Goal: Task Accomplishment & Management: Complete application form

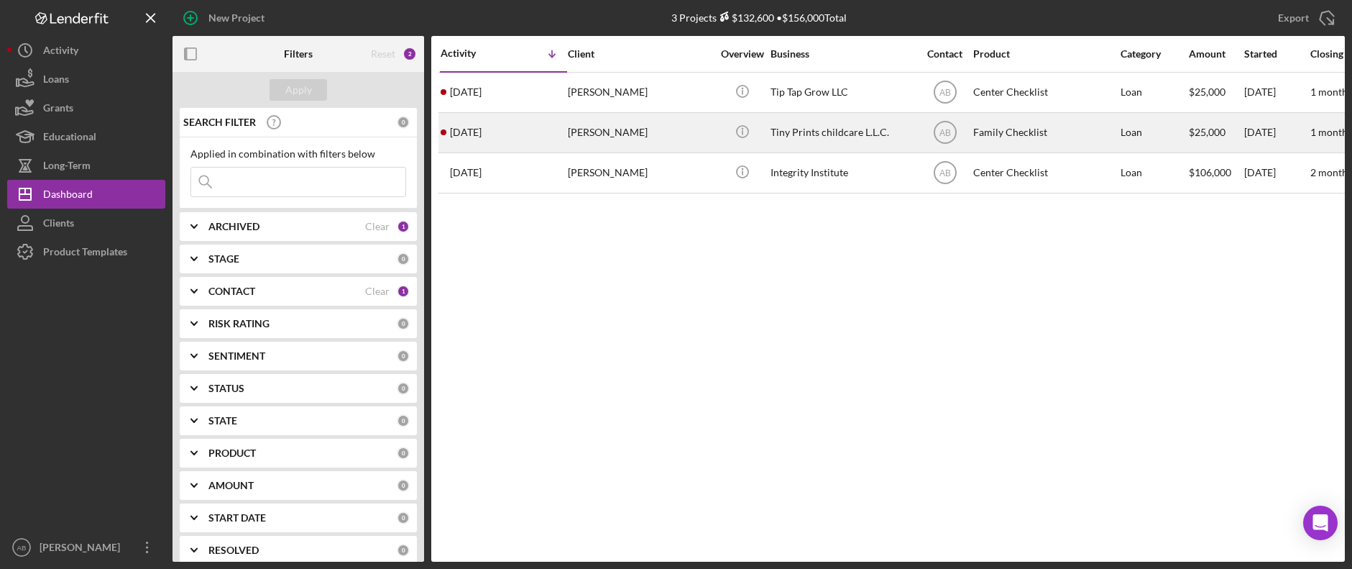
click at [599, 125] on div "[PERSON_NAME]" at bounding box center [640, 133] width 144 height 38
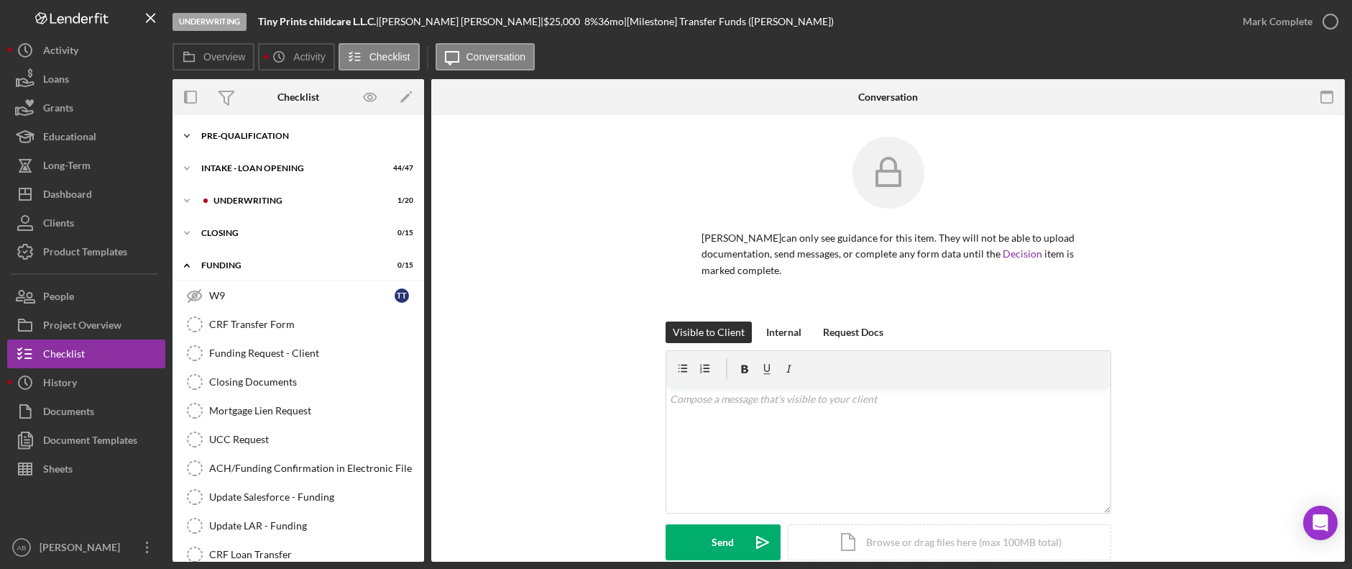
click at [242, 132] on div "Pre-Qualification" at bounding box center [303, 136] width 205 height 9
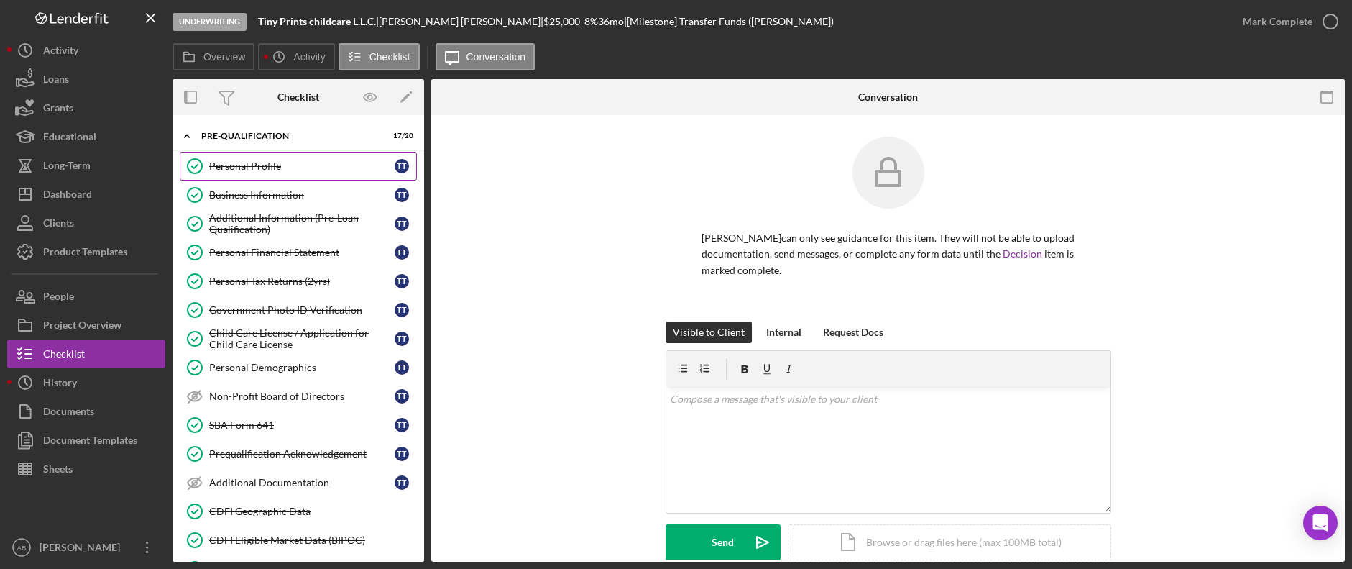
click at [268, 167] on div "Personal Profile" at bounding box center [301, 165] width 185 height 11
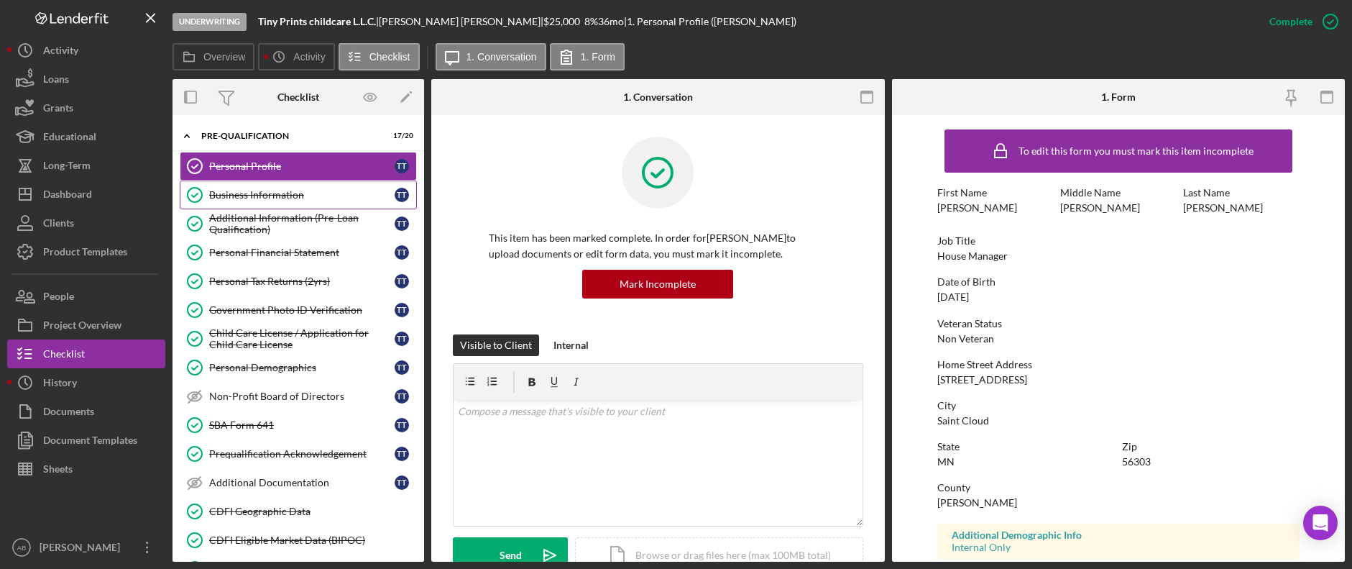
click at [241, 197] on div "Business Information" at bounding box center [301, 194] width 185 height 11
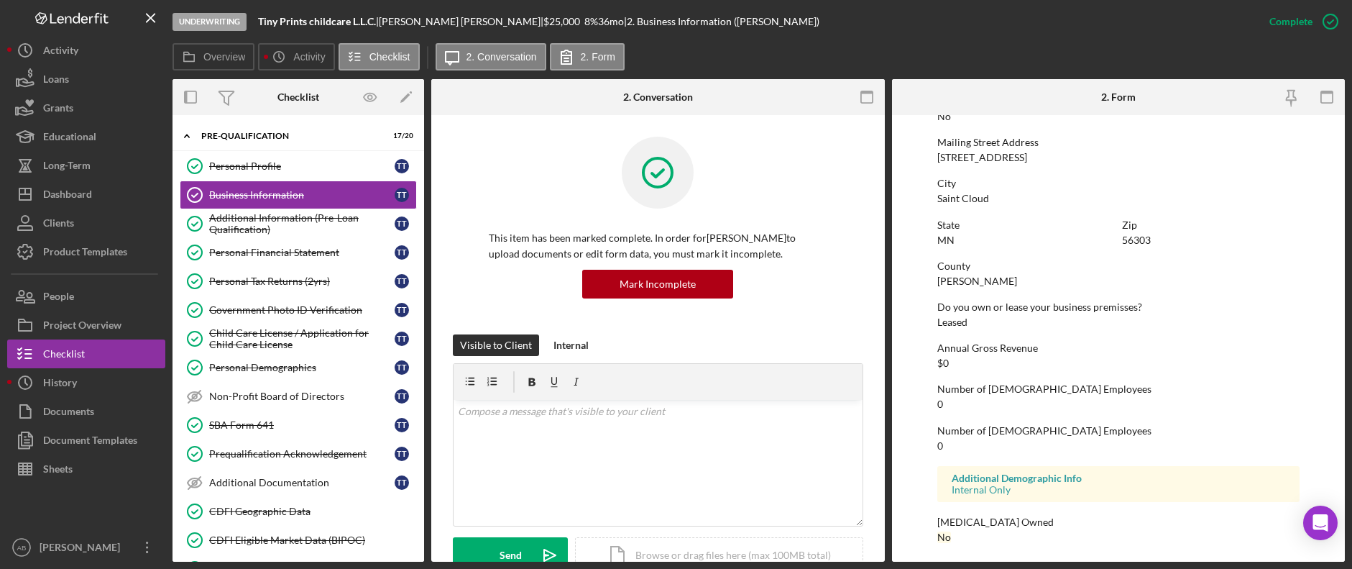
scroll to position [802, 0]
click at [237, 226] on div "Additional Information (Pre-Loan Qualification)" at bounding box center [301, 223] width 185 height 23
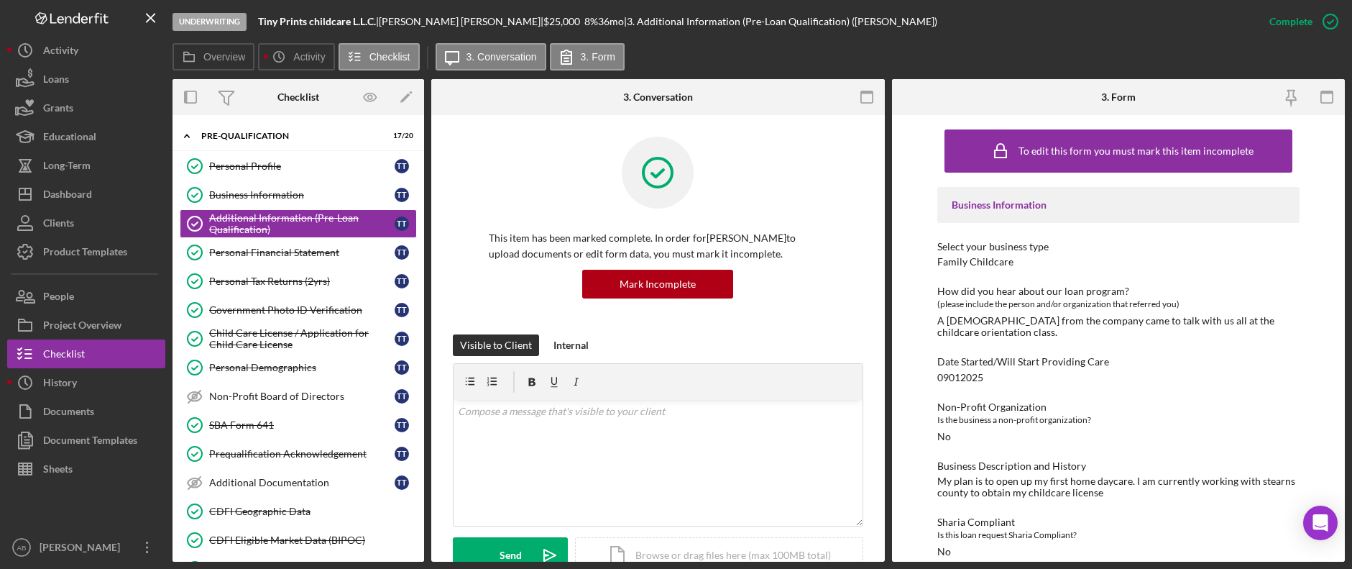
scroll to position [6, 0]
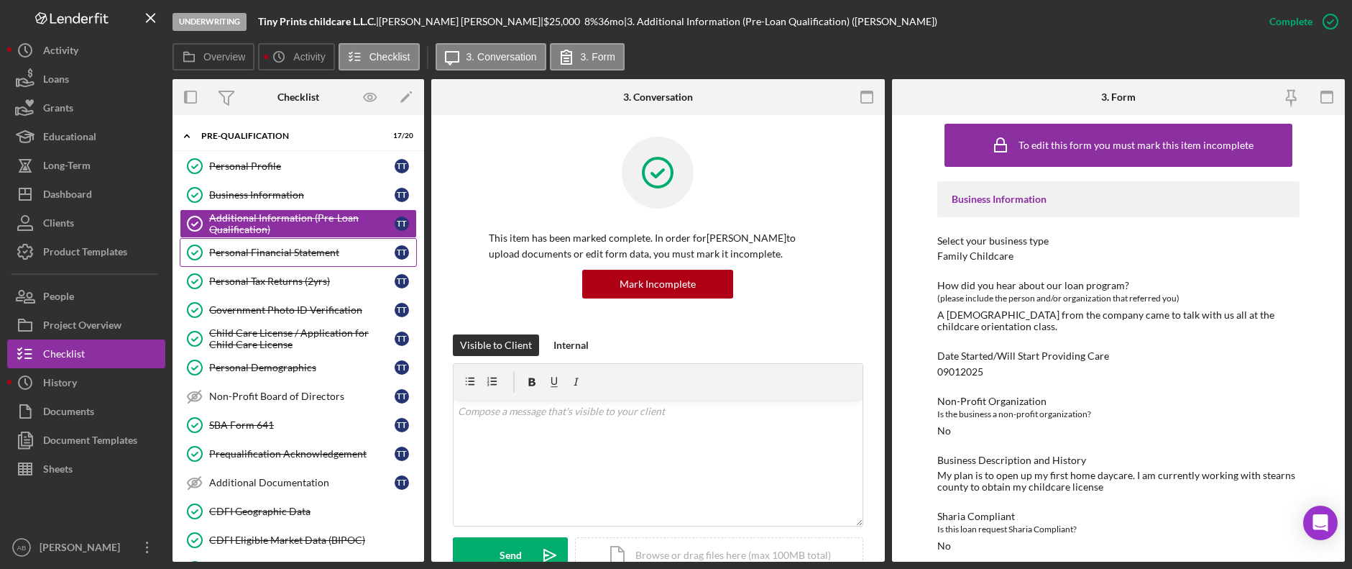
click at [286, 252] on div "Personal Financial Statement" at bounding box center [301, 252] width 185 height 11
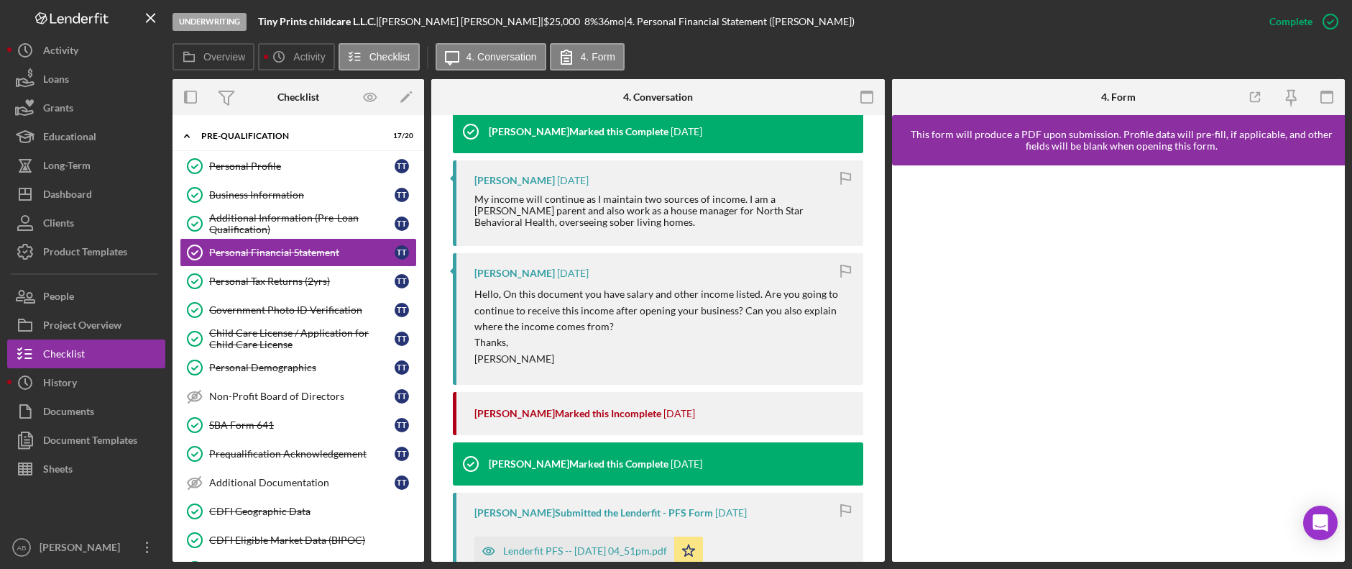
scroll to position [503, 0]
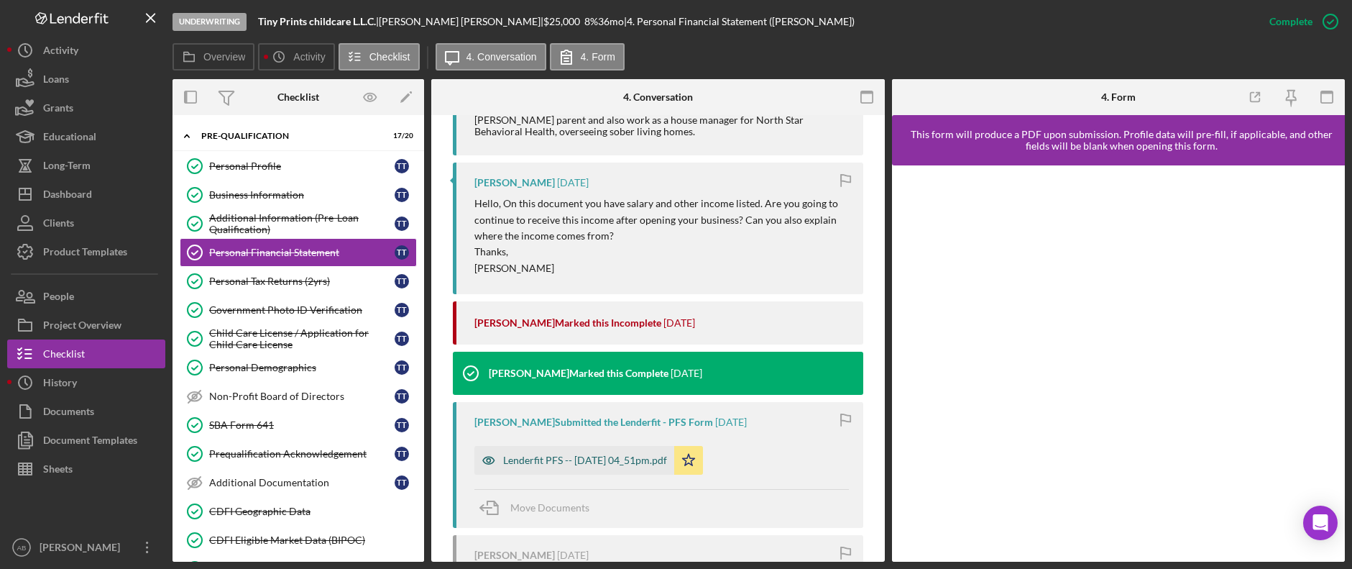
click at [632, 457] on div "Lenderfit PFS -- [DATE] 04_51pm.pdf" at bounding box center [585, 459] width 164 height 11
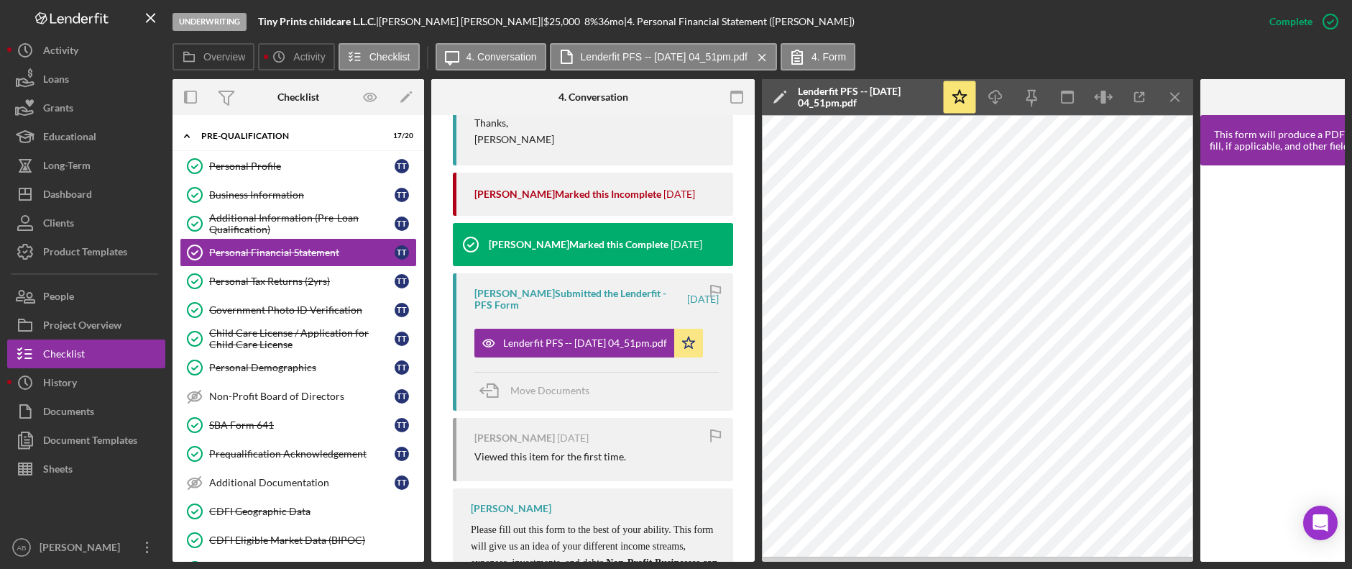
scroll to position [655, 0]
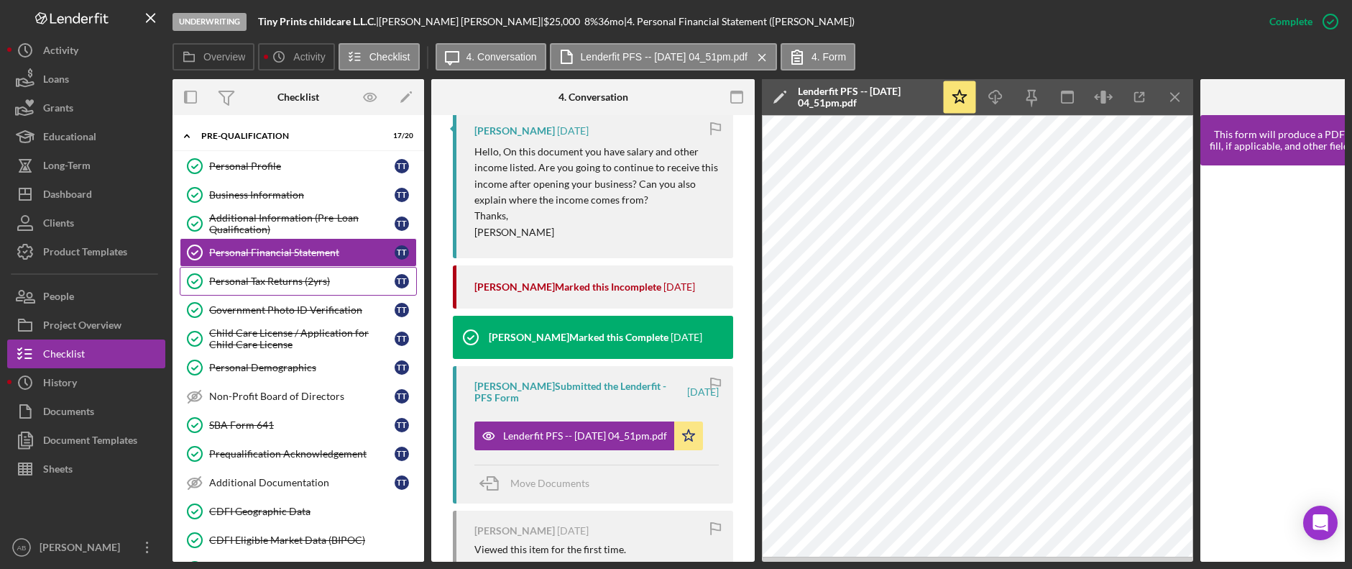
click at [297, 289] on link "Personal Tax Returns (2yrs) Personal Tax Returns (2yrs) T T" at bounding box center [298, 281] width 237 height 29
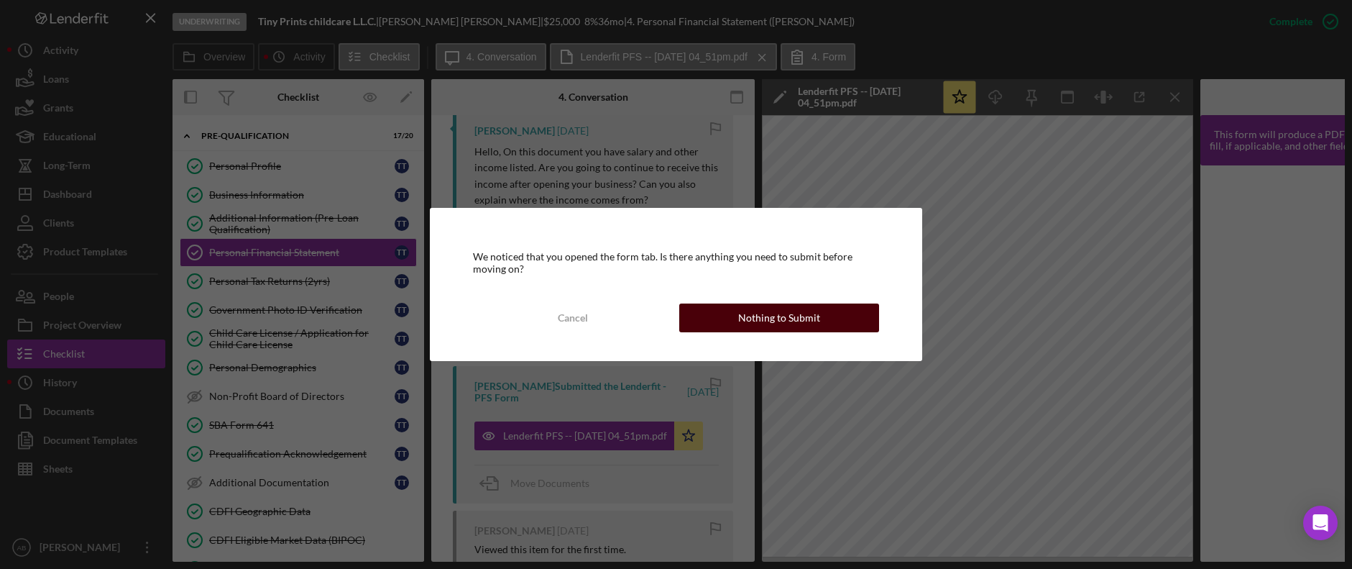
click at [763, 314] on div "Nothing to Submit" at bounding box center [779, 317] width 82 height 29
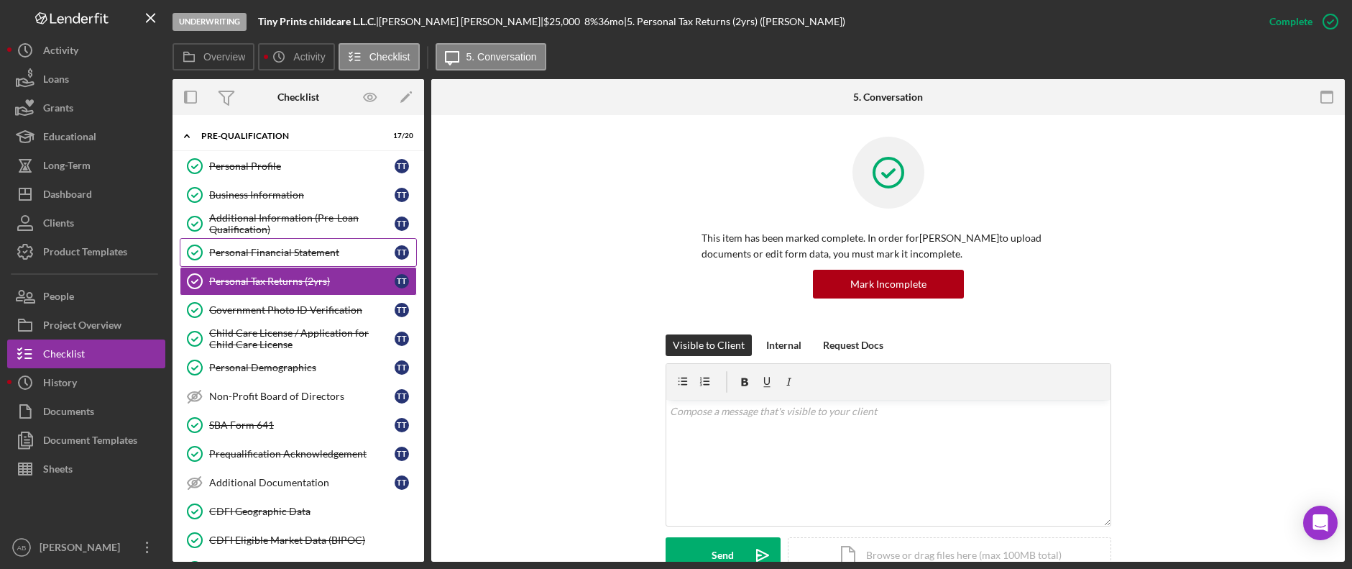
click at [231, 248] on div "Personal Financial Statement" at bounding box center [301, 252] width 185 height 11
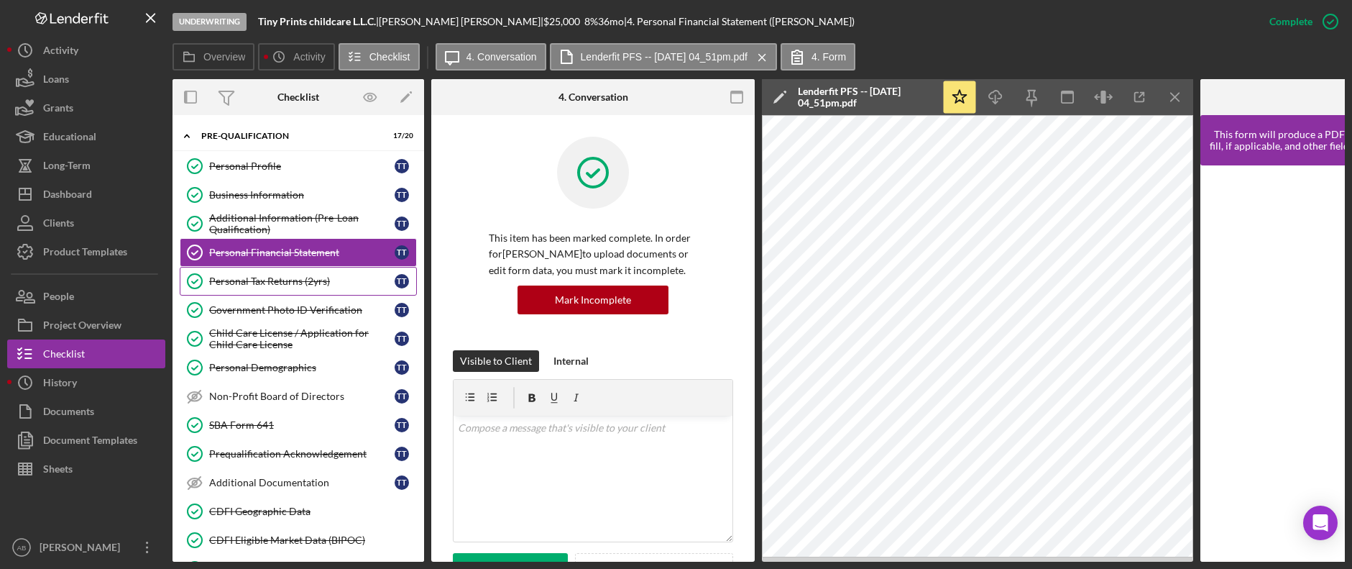
click at [325, 291] on link "Personal Tax Returns (2yrs) Personal Tax Returns (2yrs) T T" at bounding box center [298, 281] width 237 height 29
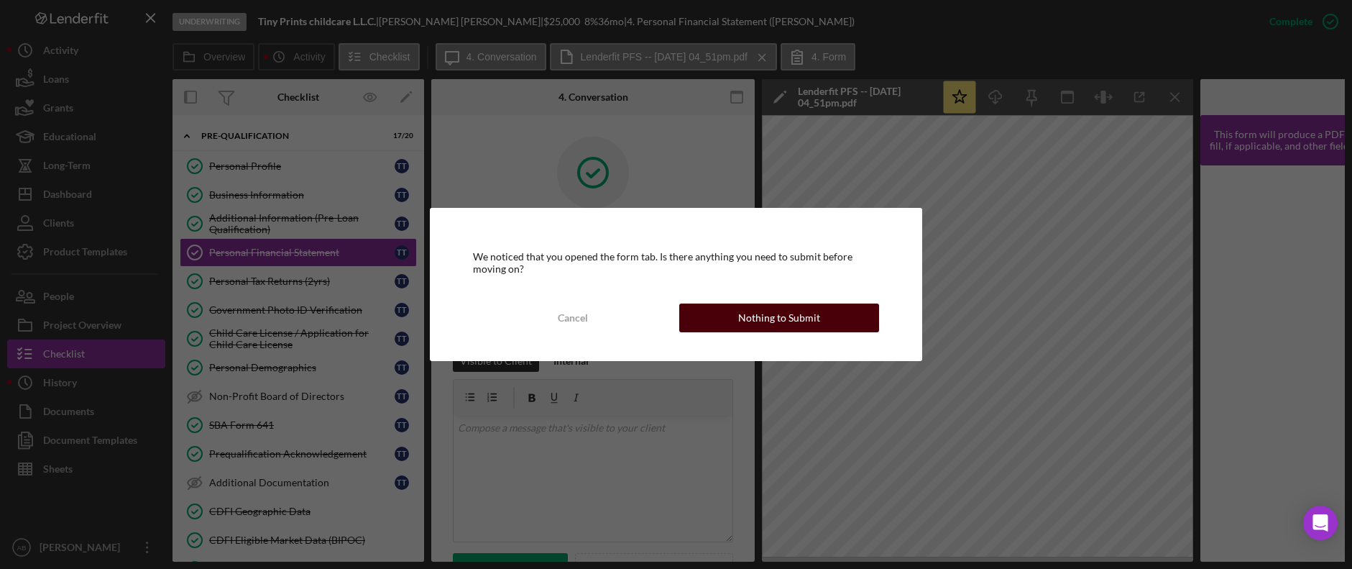
click at [725, 316] on button "Nothing to Submit" at bounding box center [778, 317] width 199 height 29
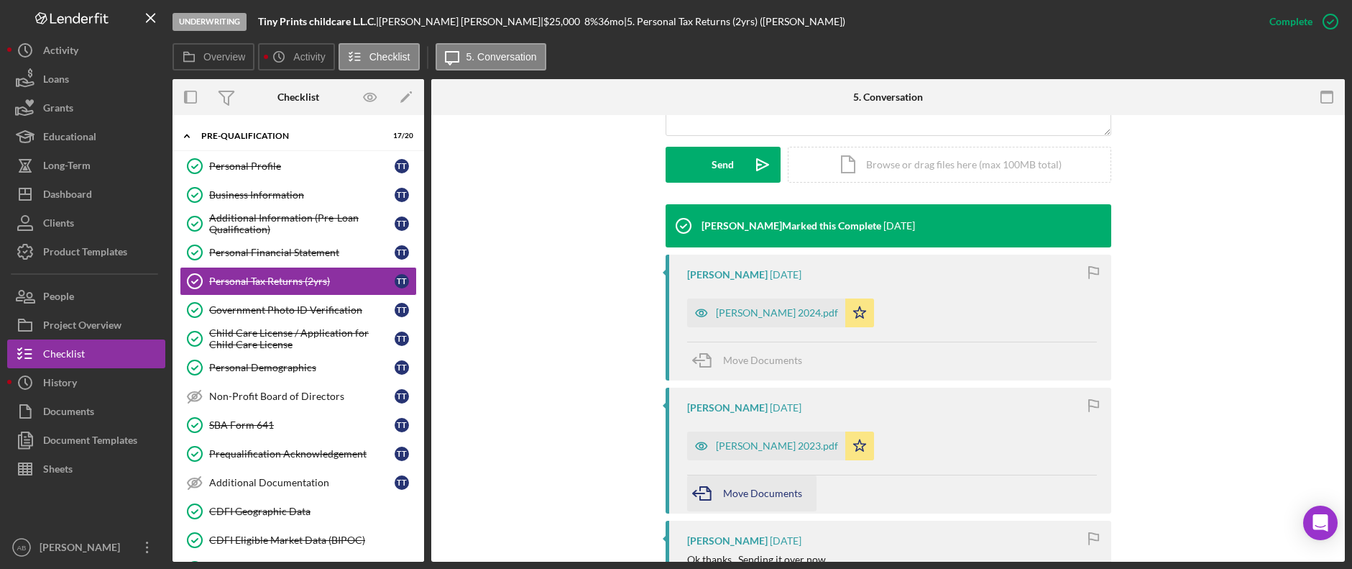
scroll to position [431, 0]
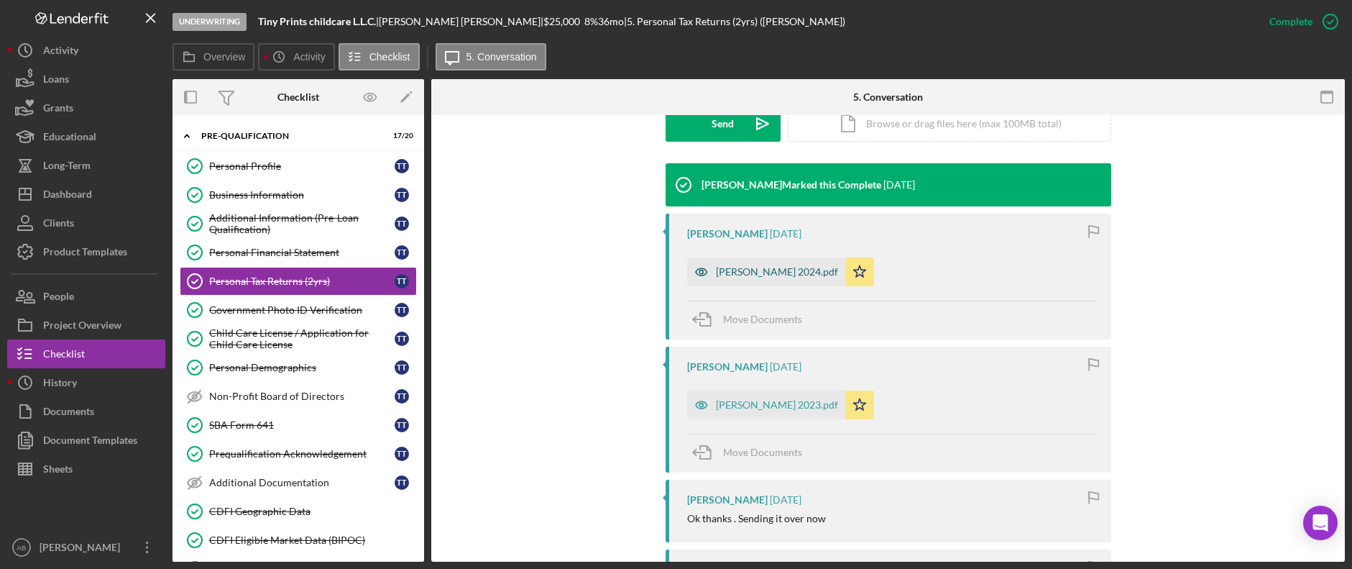
click at [747, 262] on div "[PERSON_NAME] 2024.pdf" at bounding box center [766, 271] width 158 height 29
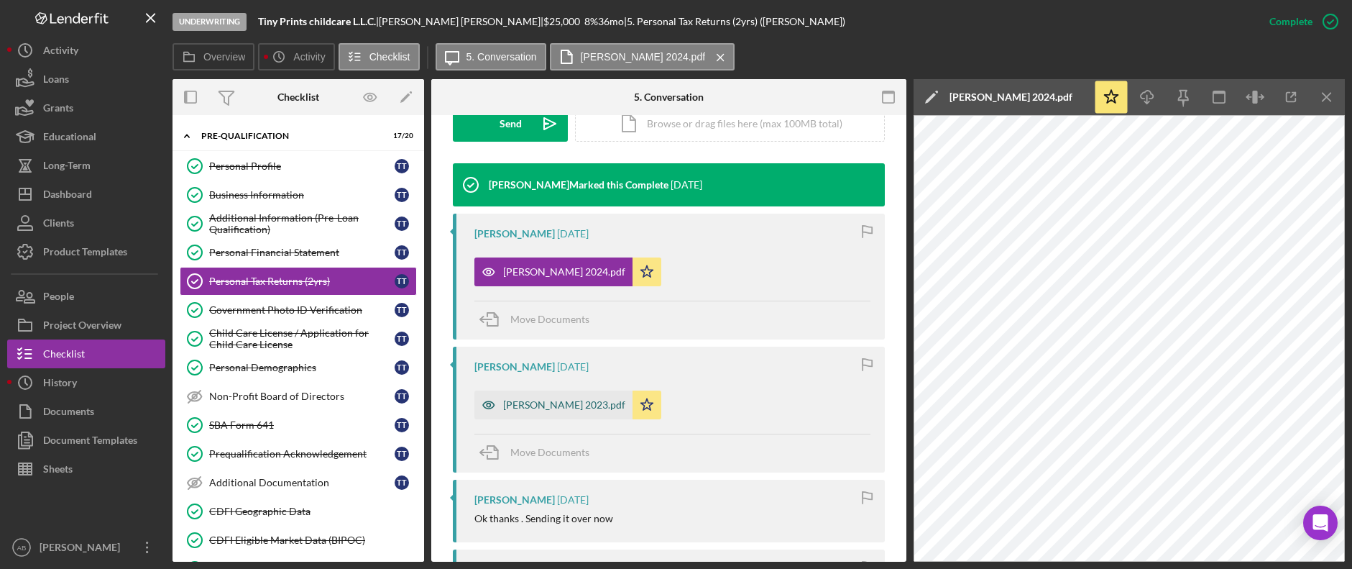
click at [538, 404] on div "[PERSON_NAME] 2023.pdf" at bounding box center [564, 404] width 122 height 11
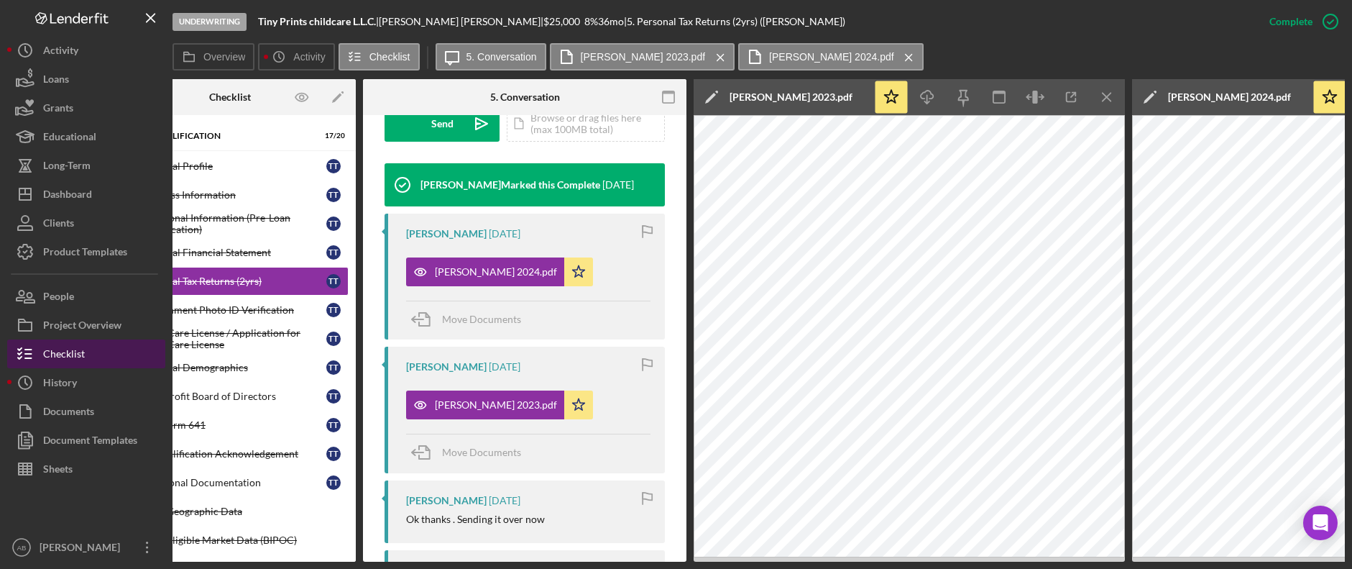
scroll to position [0, 38]
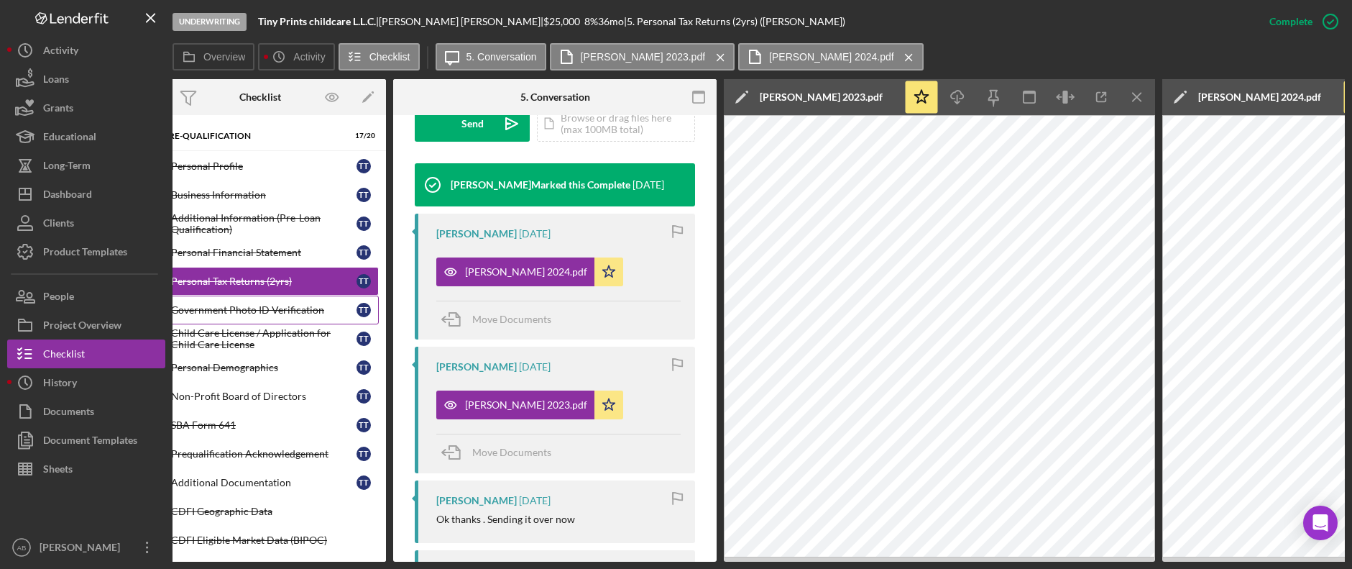
click at [253, 309] on div "Government Photo ID Verification" at bounding box center [263, 309] width 185 height 11
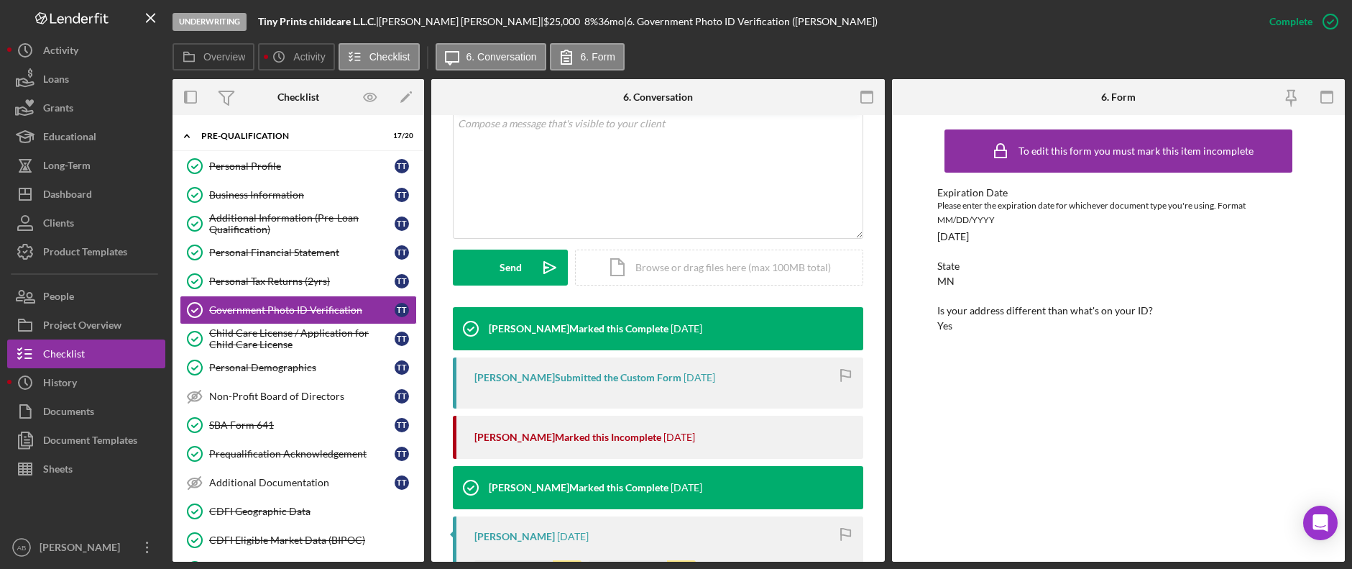
scroll to position [647, 0]
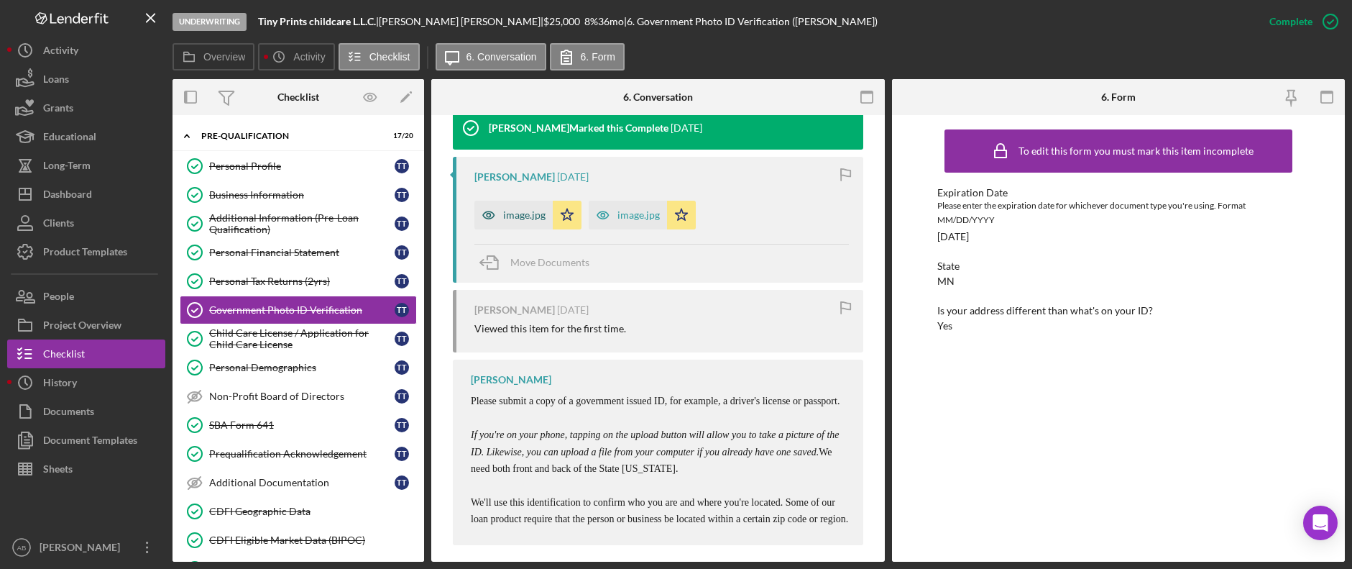
click at [527, 209] on div "image.jpg" at bounding box center [524, 214] width 42 height 11
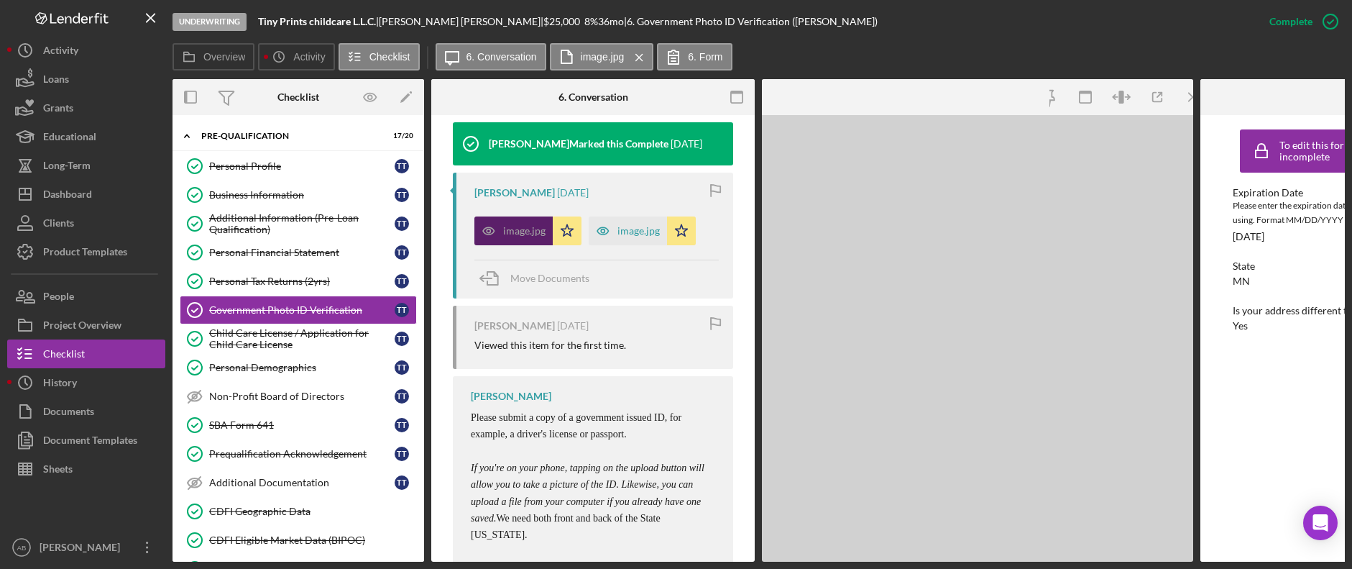
scroll to position [674, 0]
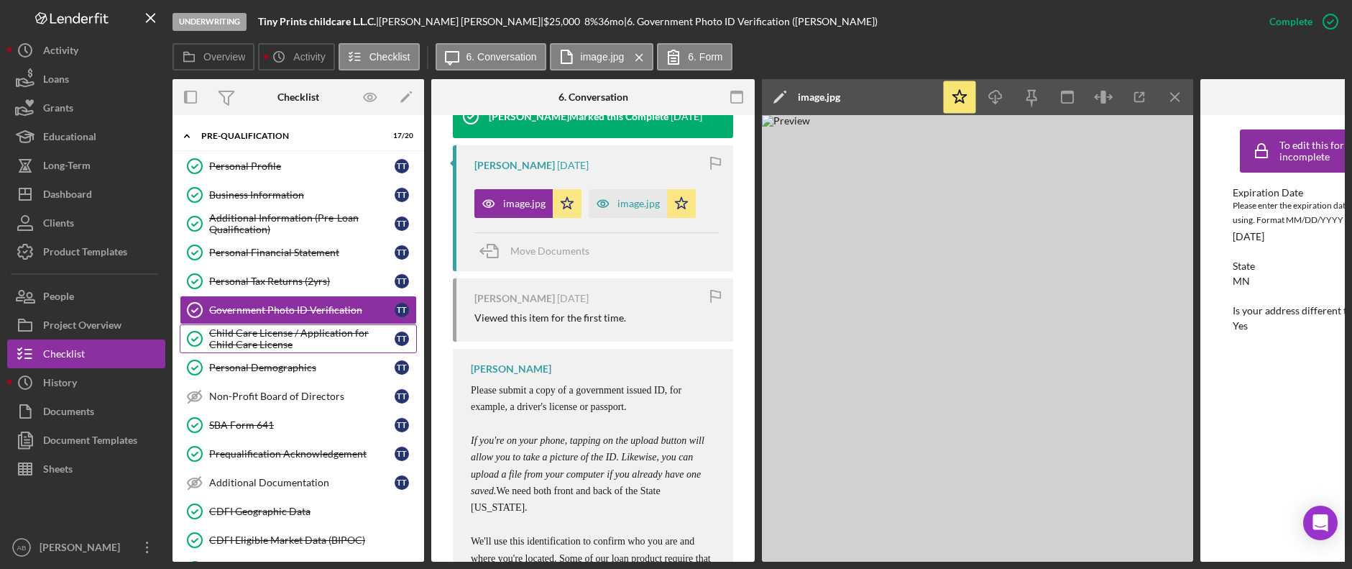
click at [275, 329] on div "Child Care License / Application for Child Care License" at bounding box center [301, 338] width 185 height 23
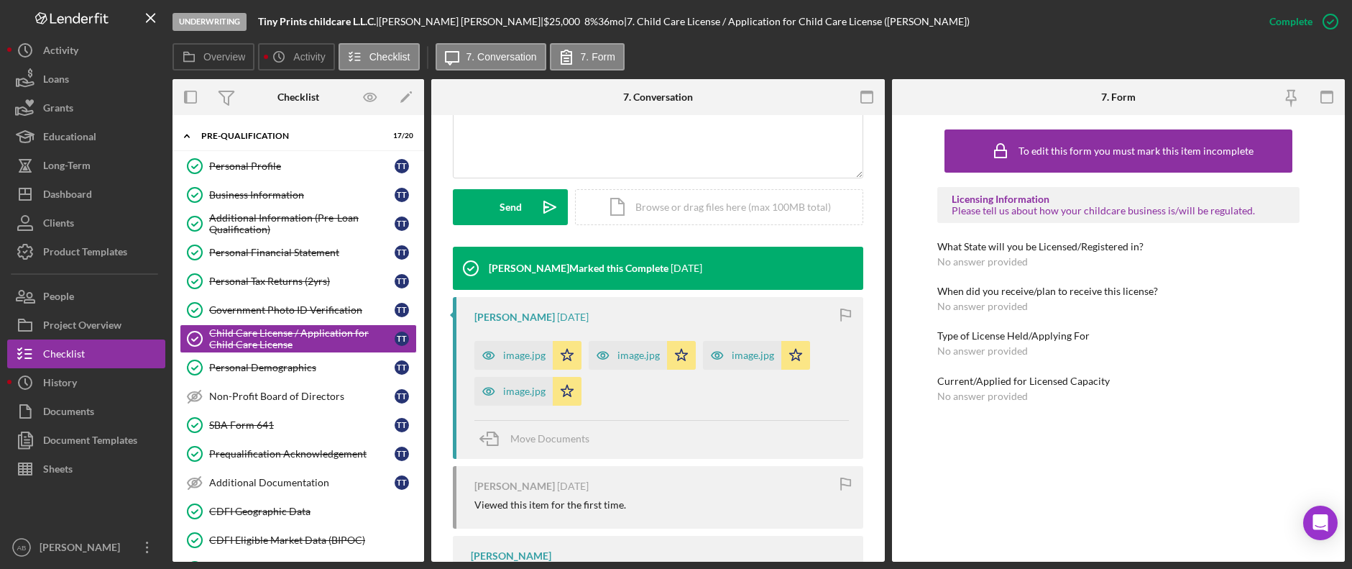
scroll to position [359, 0]
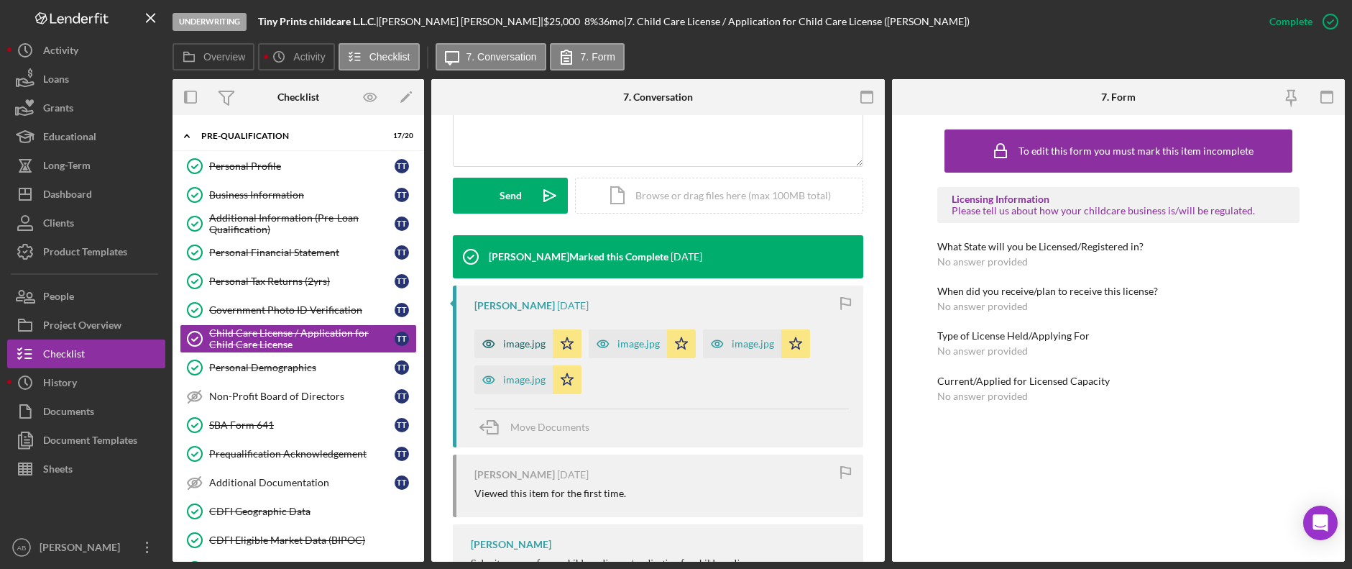
click at [515, 341] on div "image.jpg" at bounding box center [524, 343] width 42 height 11
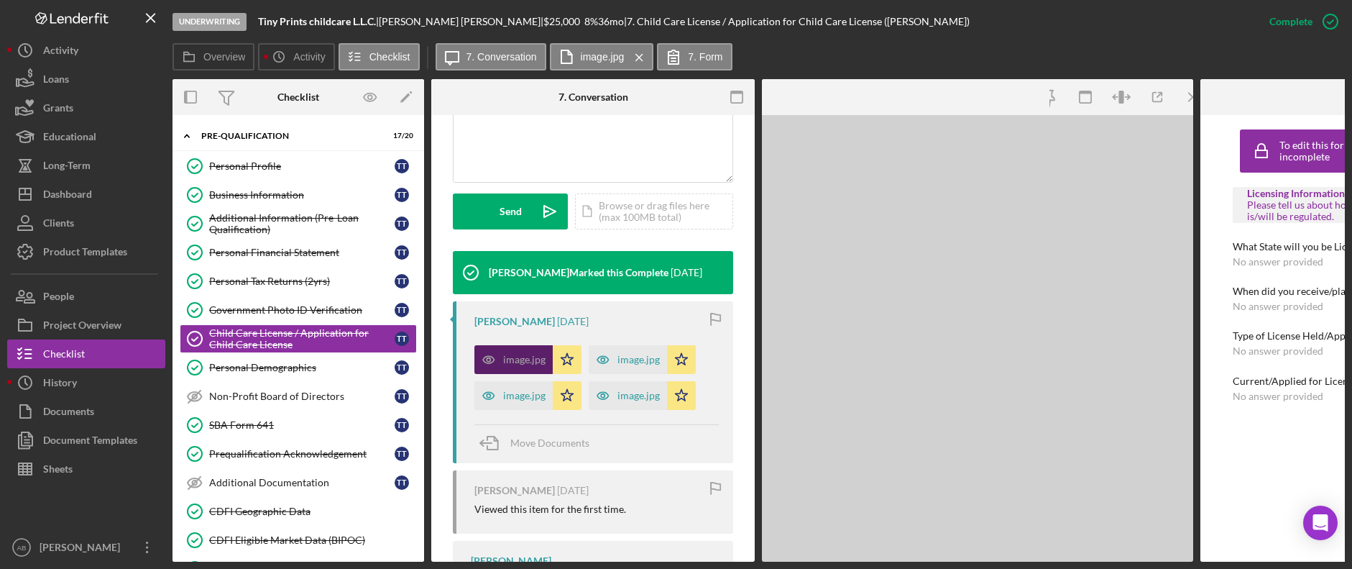
scroll to position [375, 0]
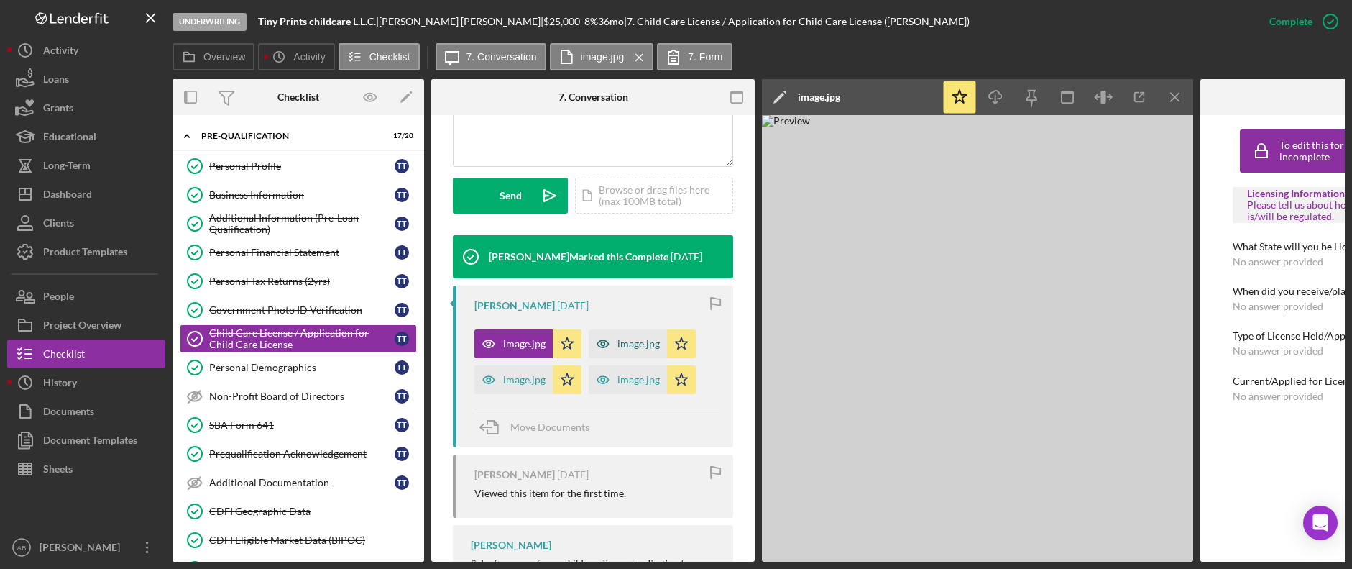
click at [635, 336] on div "image.jpg" at bounding box center [628, 343] width 78 height 29
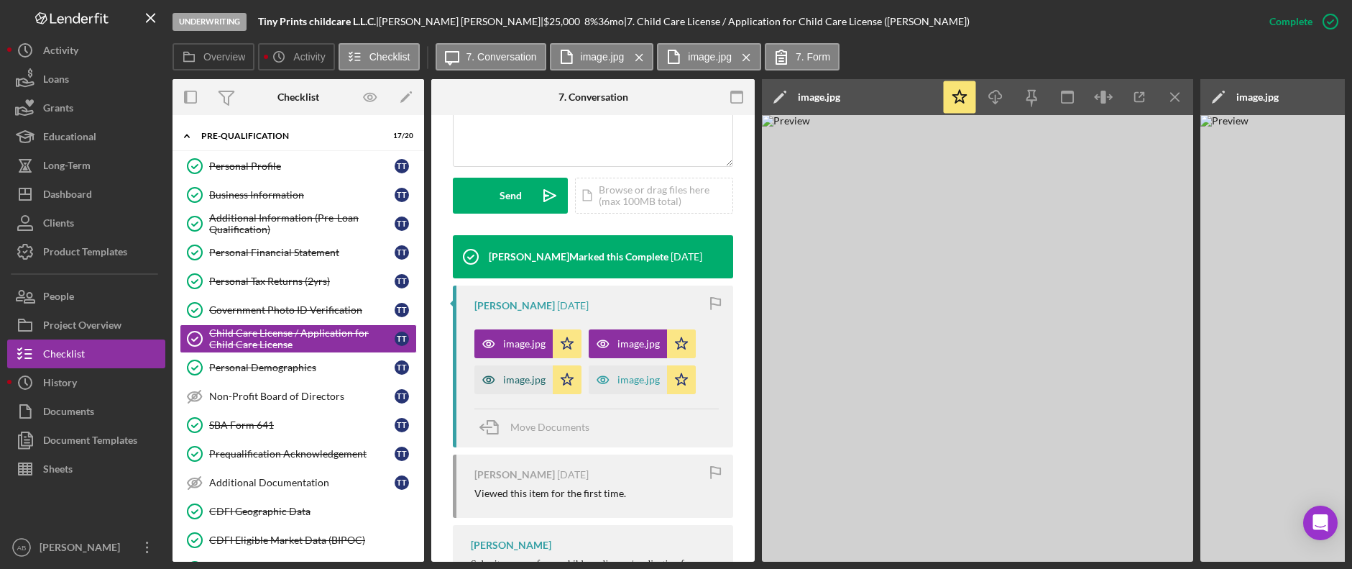
click at [524, 376] on div "image.jpg" at bounding box center [524, 379] width 42 height 11
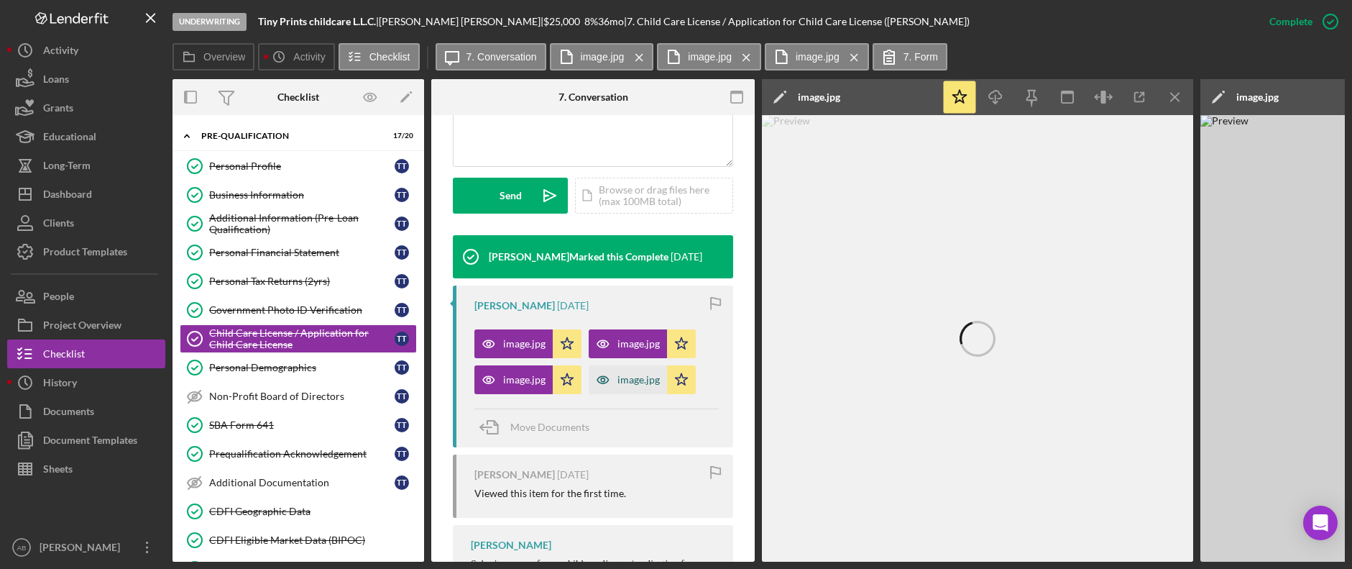
click at [638, 371] on div "image.jpg" at bounding box center [628, 379] width 78 height 29
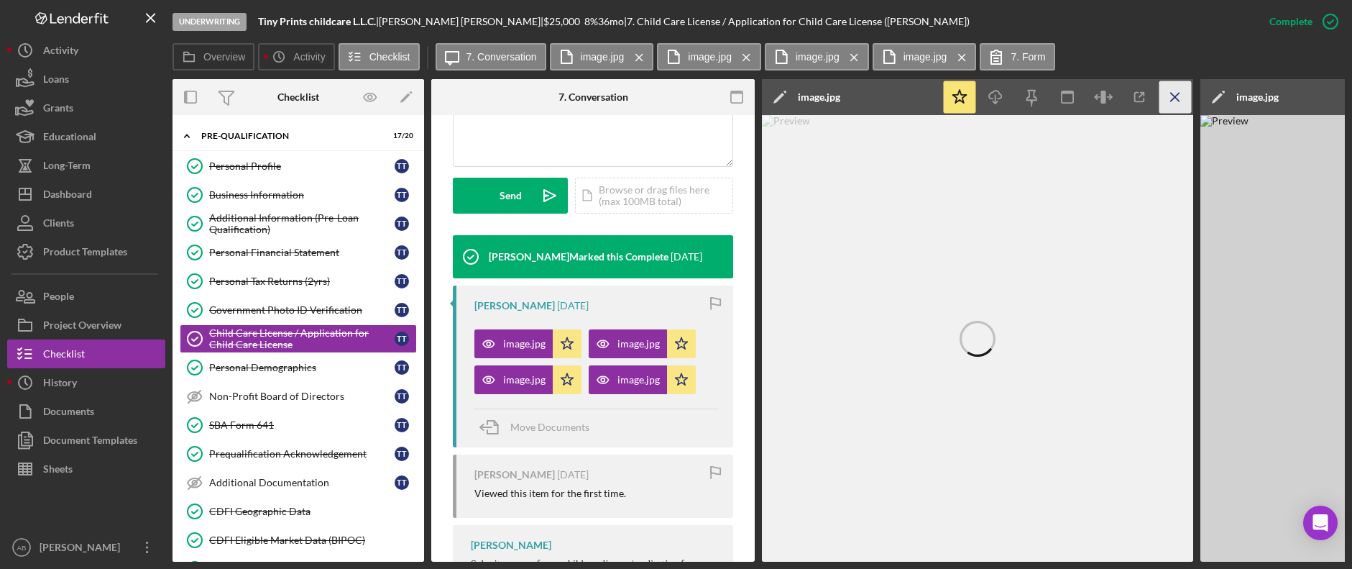
click at [1166, 101] on icon "Icon/Menu Close" at bounding box center [1175, 97] width 32 height 32
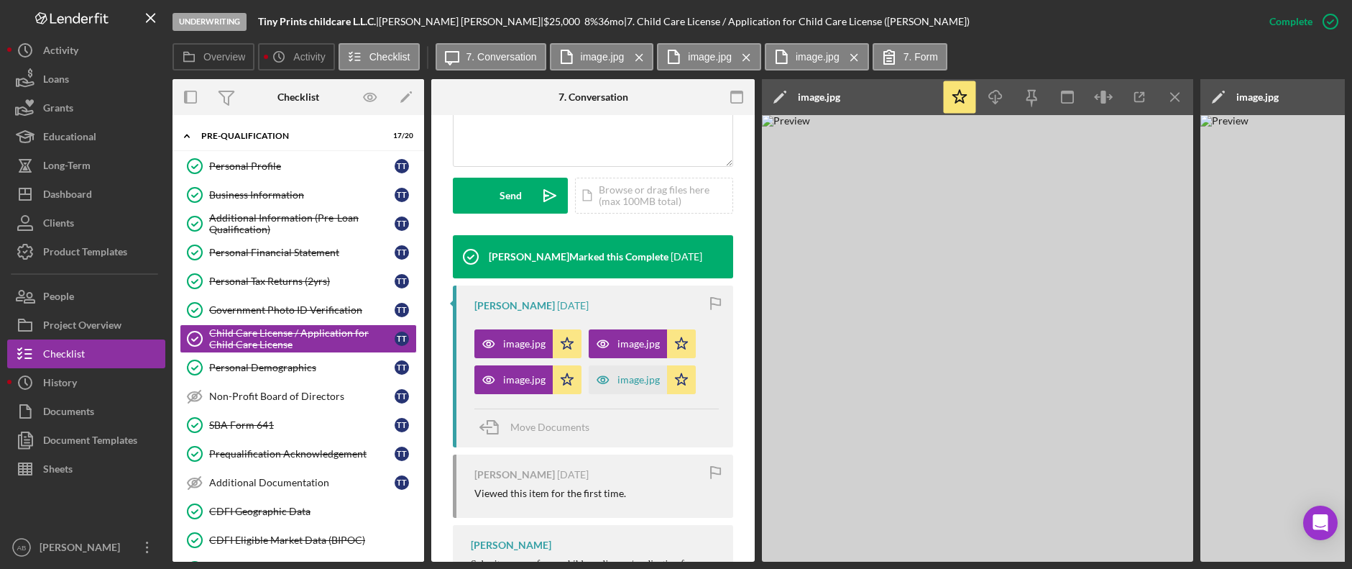
click at [1166, 101] on icon "Icon/Menu Close" at bounding box center [1175, 97] width 32 height 32
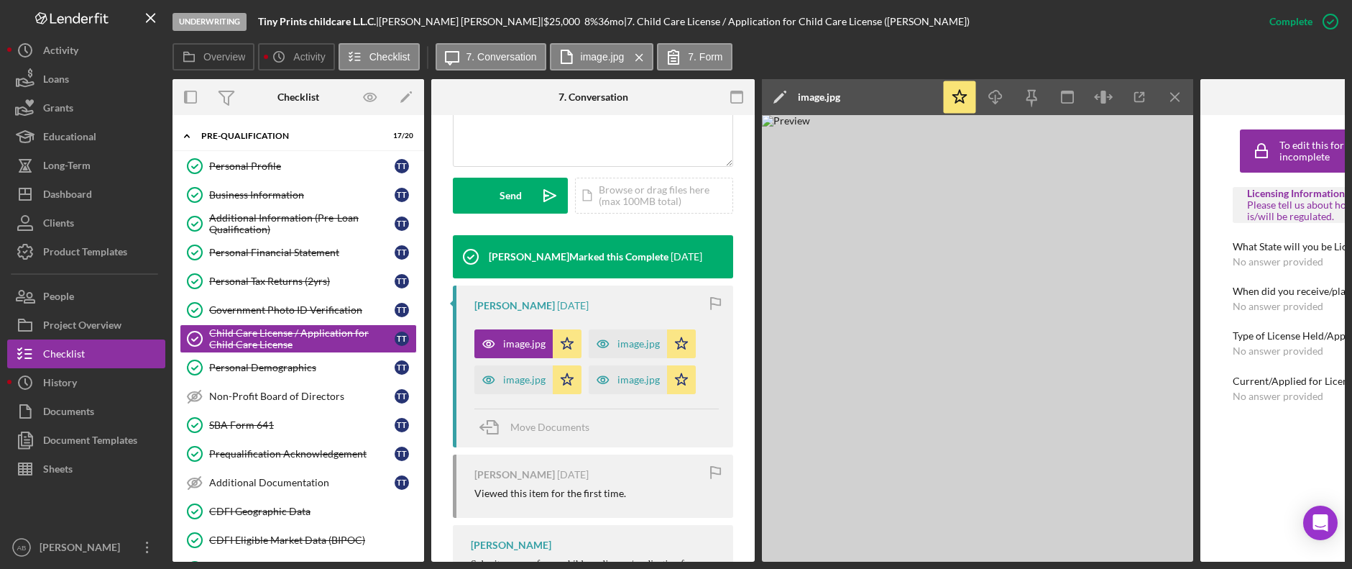
click at [1166, 101] on icon "Icon/Menu Close" at bounding box center [1175, 97] width 32 height 32
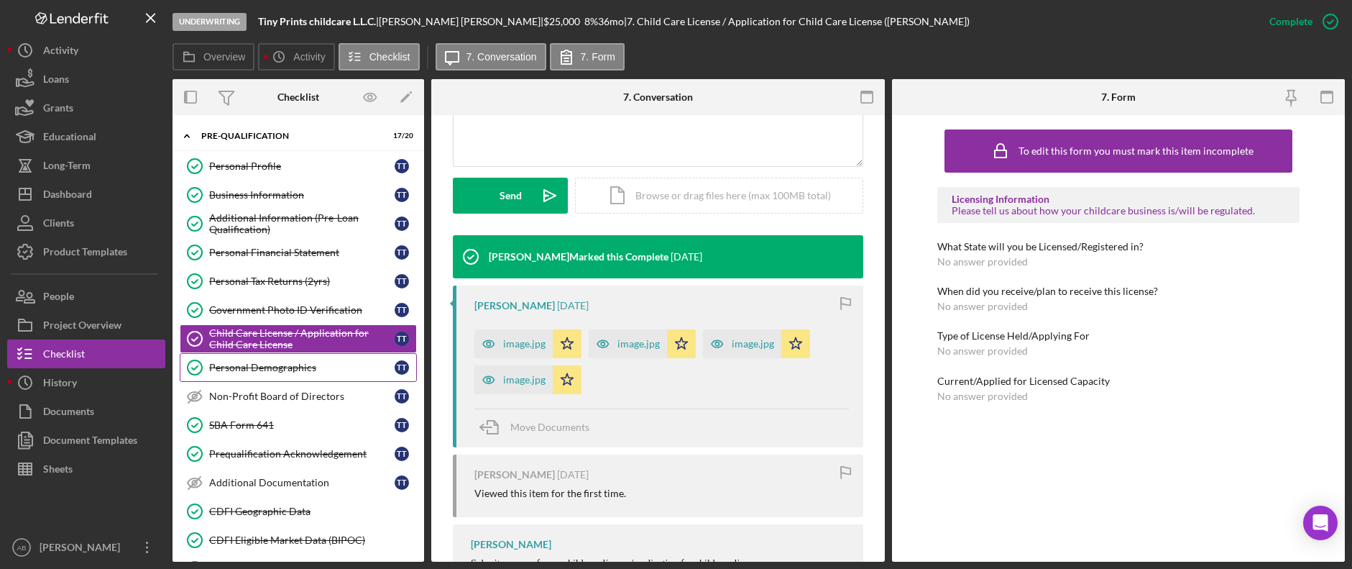
click at [297, 364] on div "Personal Demographics" at bounding box center [301, 367] width 185 height 11
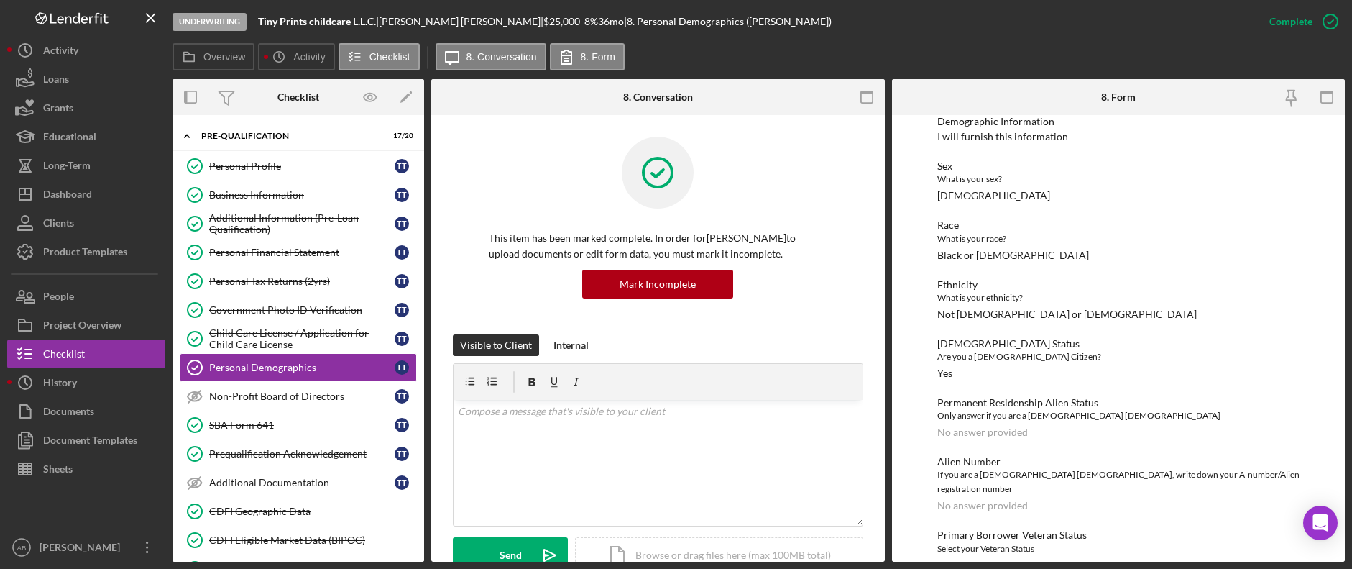
scroll to position [861, 0]
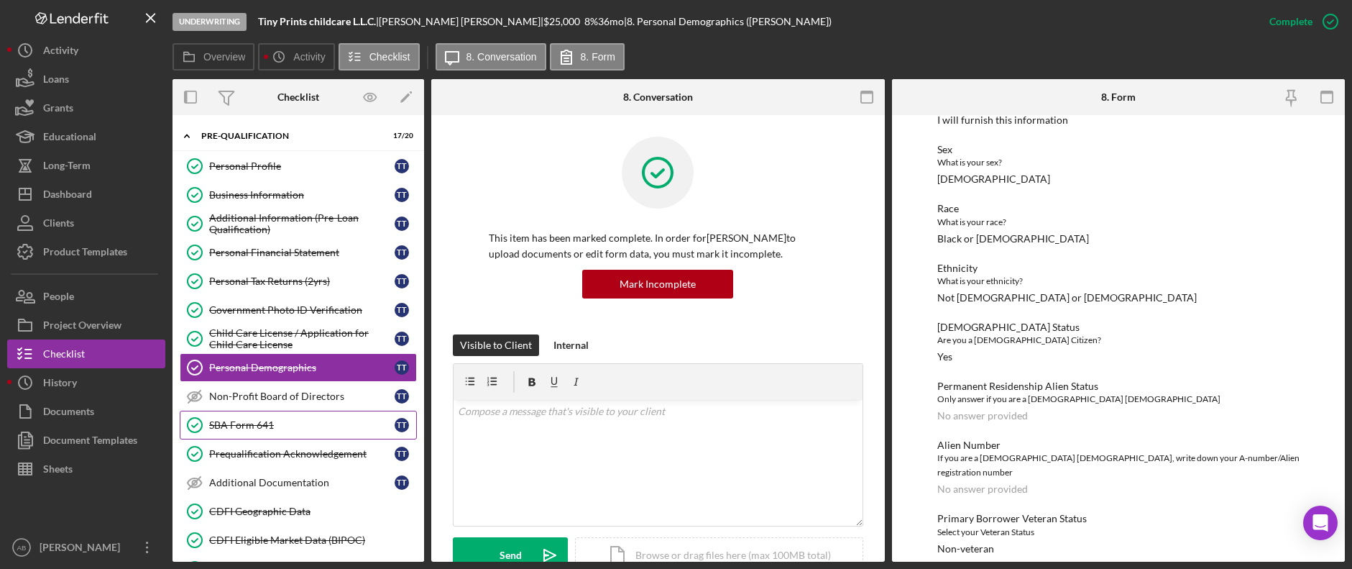
click at [267, 431] on div "SBA Form 641" at bounding box center [301, 424] width 185 height 11
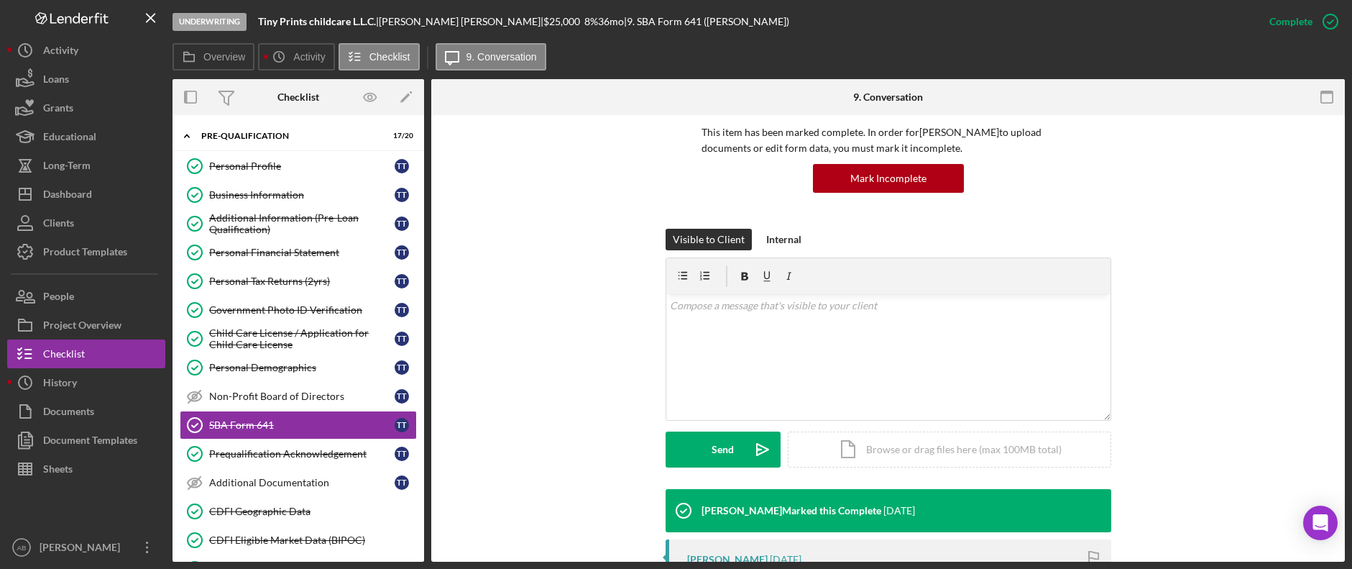
scroll to position [287, 0]
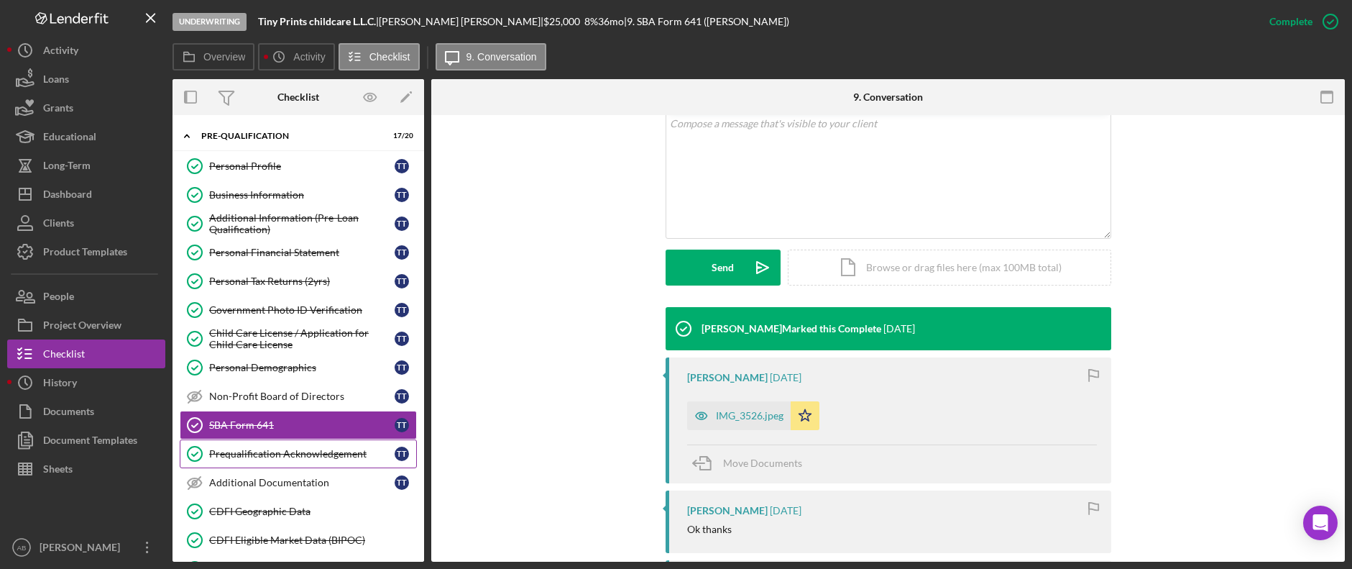
click at [231, 446] on link "Prequalification Acknowledgement Prequalification Acknowledgement T T" at bounding box center [298, 453] width 237 height 29
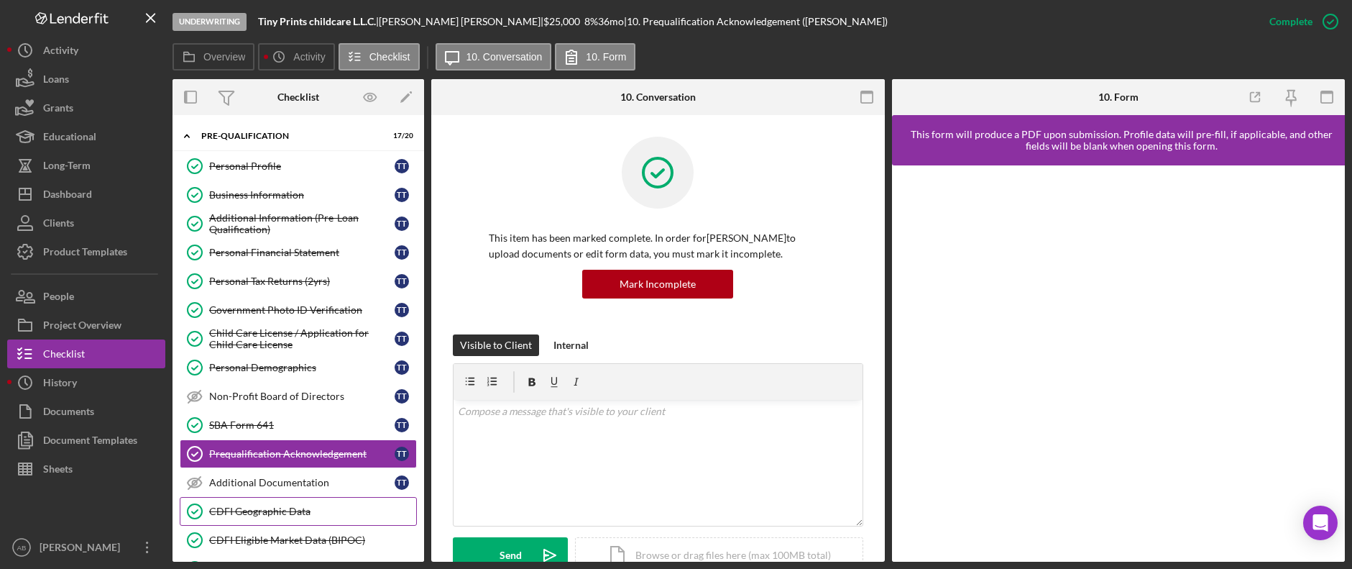
click at [256, 511] on div "CDFI Geographic Data" at bounding box center [312, 510] width 207 height 11
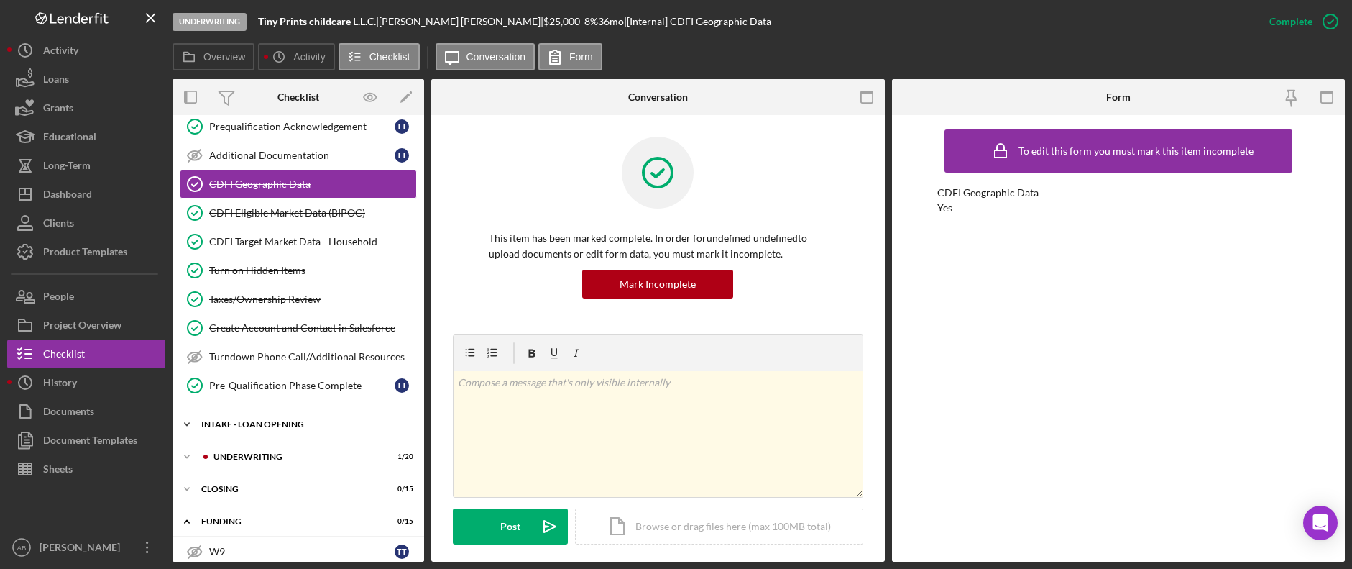
scroll to position [359, 0]
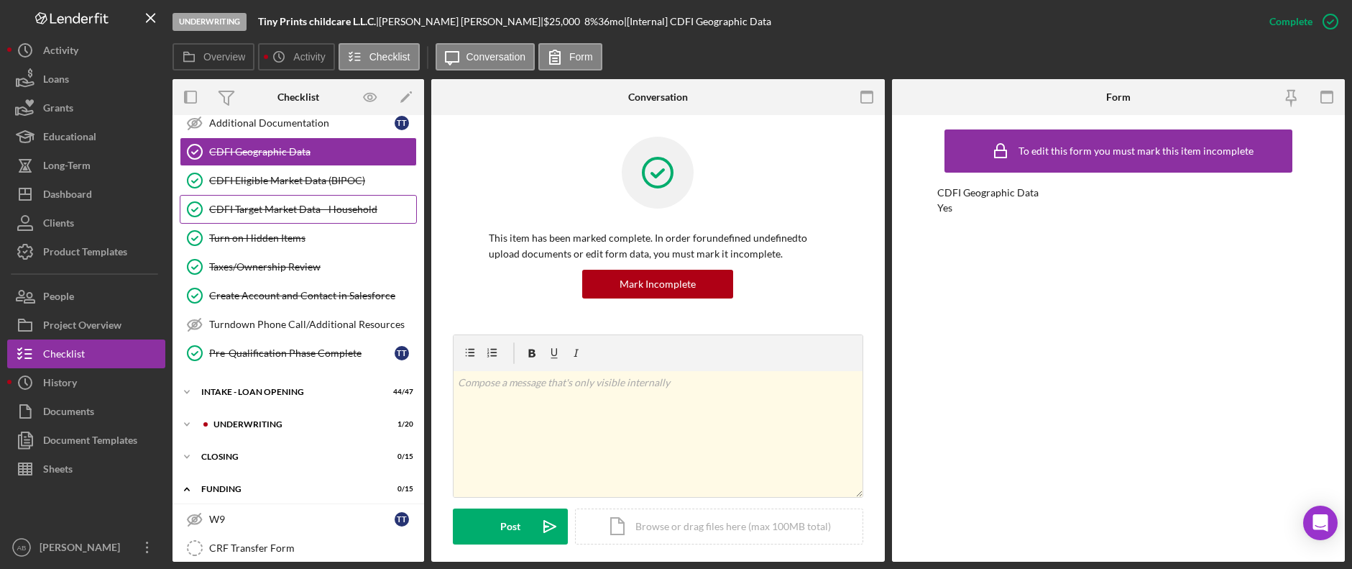
click at [282, 207] on div "CDFI Target Market Data - Household" at bounding box center [312, 208] width 207 height 11
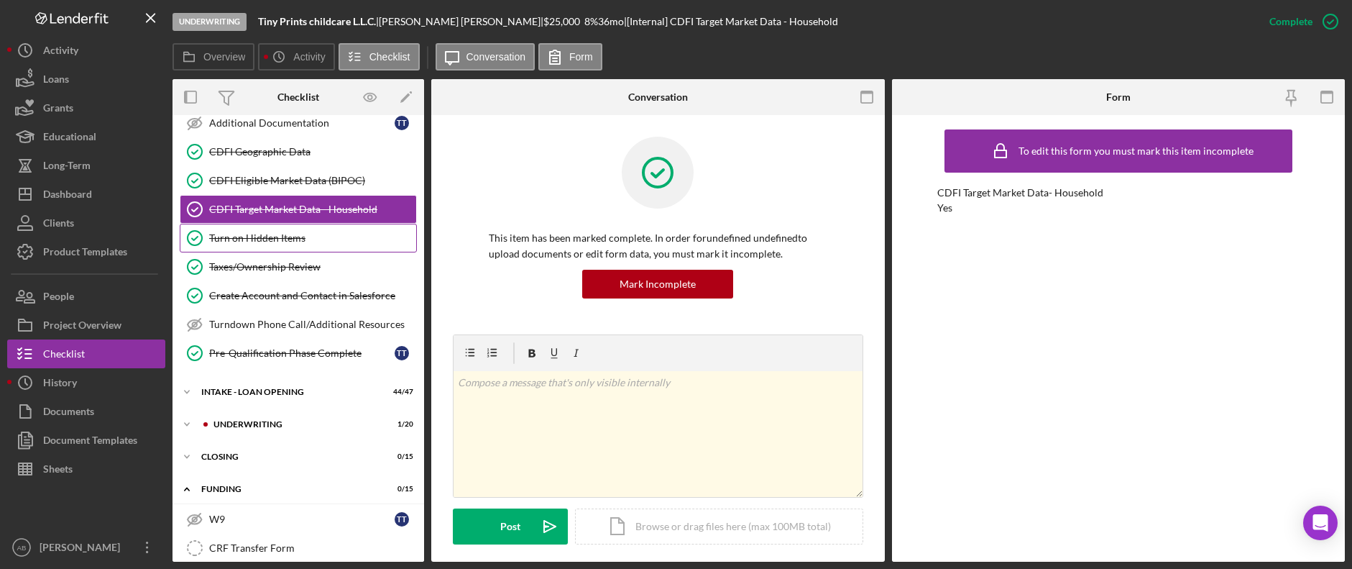
click at [280, 230] on link "Turn on Hidden Items Turn on Hidden Items" at bounding box center [298, 238] width 237 height 29
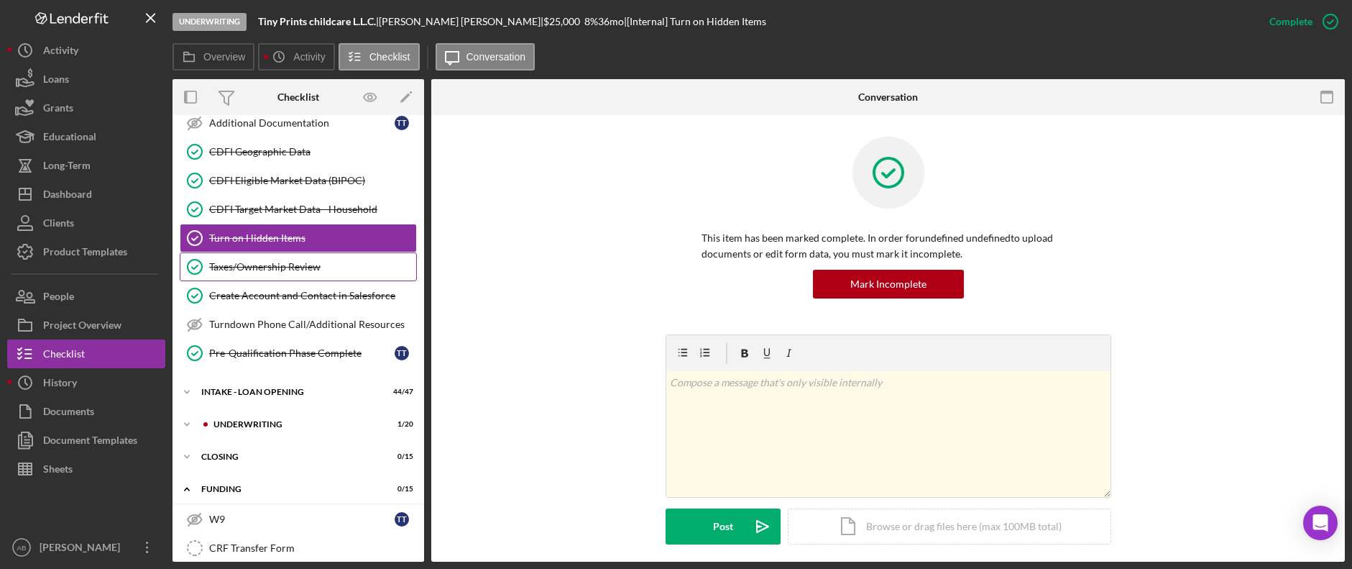
click at [260, 263] on div "Taxes/Ownership Review" at bounding box center [312, 266] width 207 height 11
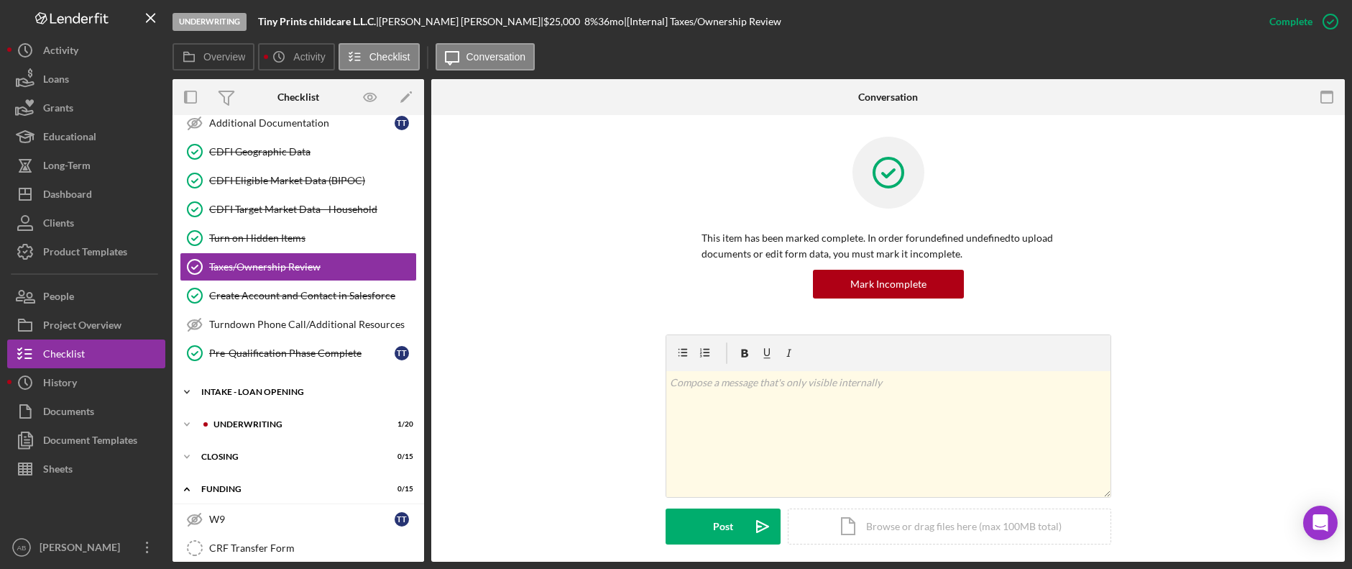
click at [252, 393] on div "INTAKE - LOAN OPENING" at bounding box center [303, 391] width 205 height 9
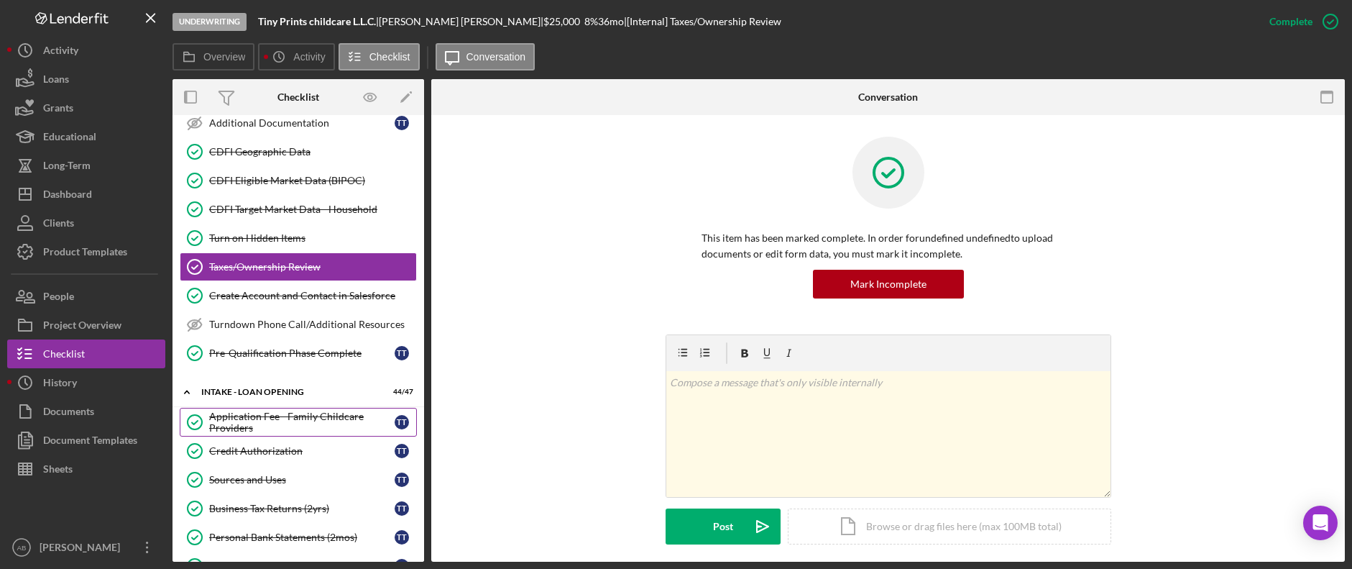
click at [258, 416] on div "Application Fee - Family Childcare Providers" at bounding box center [301, 421] width 185 height 23
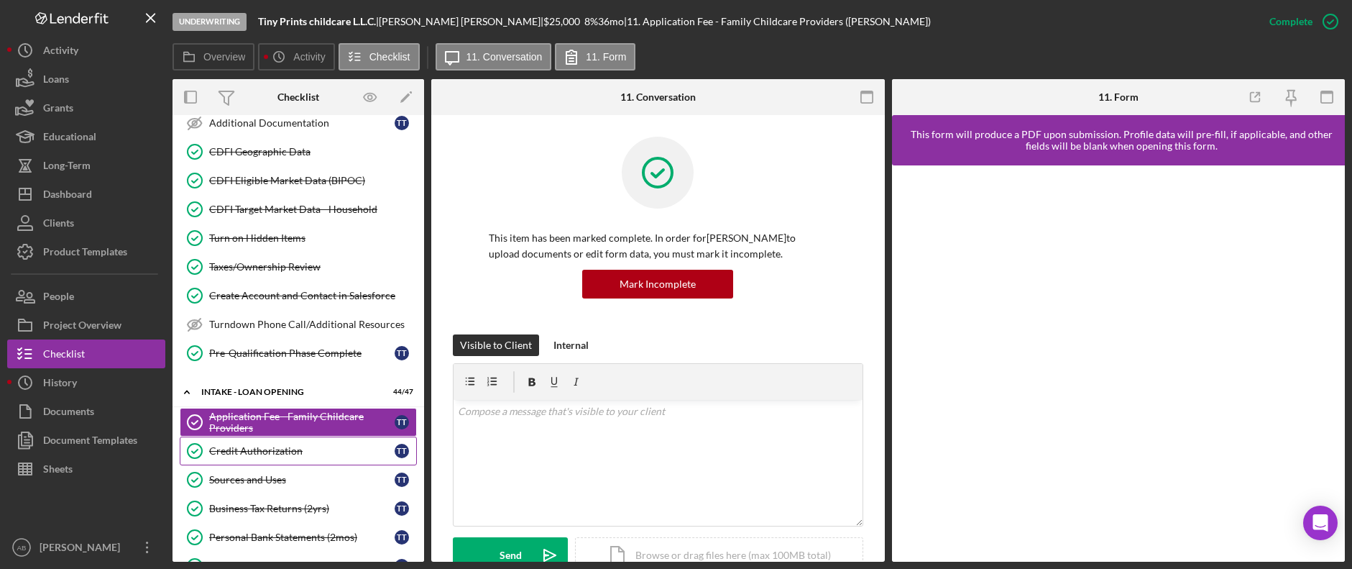
click at [300, 443] on link "Credit Authorization Credit Authorization T T" at bounding box center [298, 450] width 237 height 29
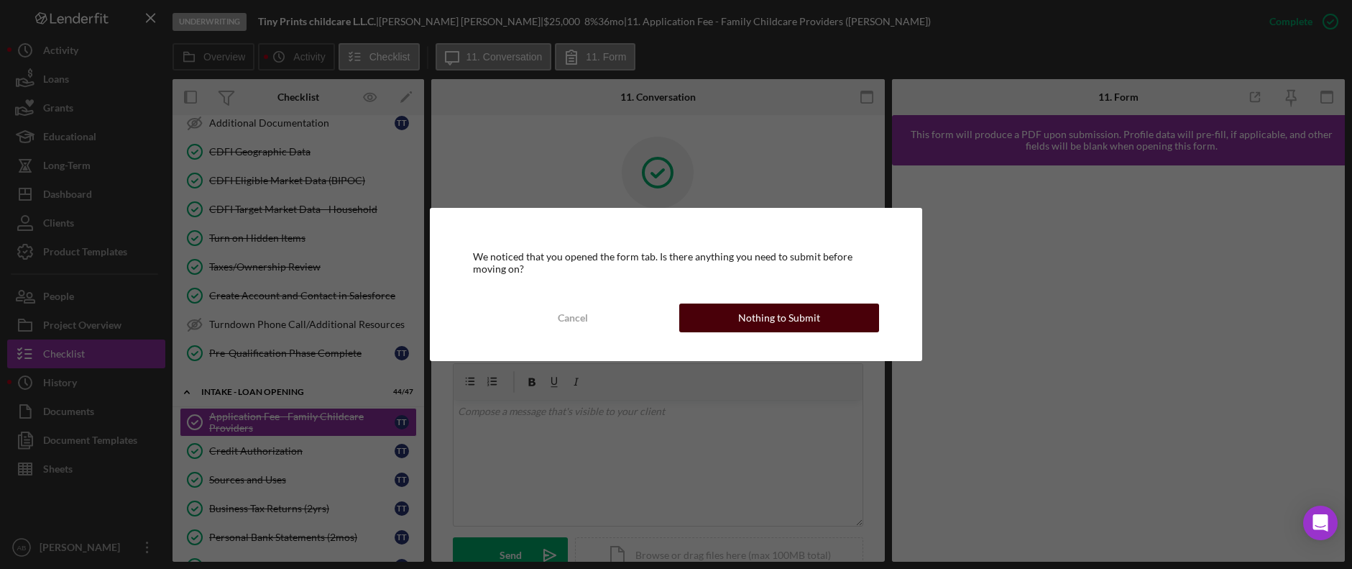
click at [729, 303] on div "Cancel Nothing to Submit" at bounding box center [675, 317] width 405 height 29
click at [809, 316] on div "Nothing to Submit" at bounding box center [779, 317] width 82 height 29
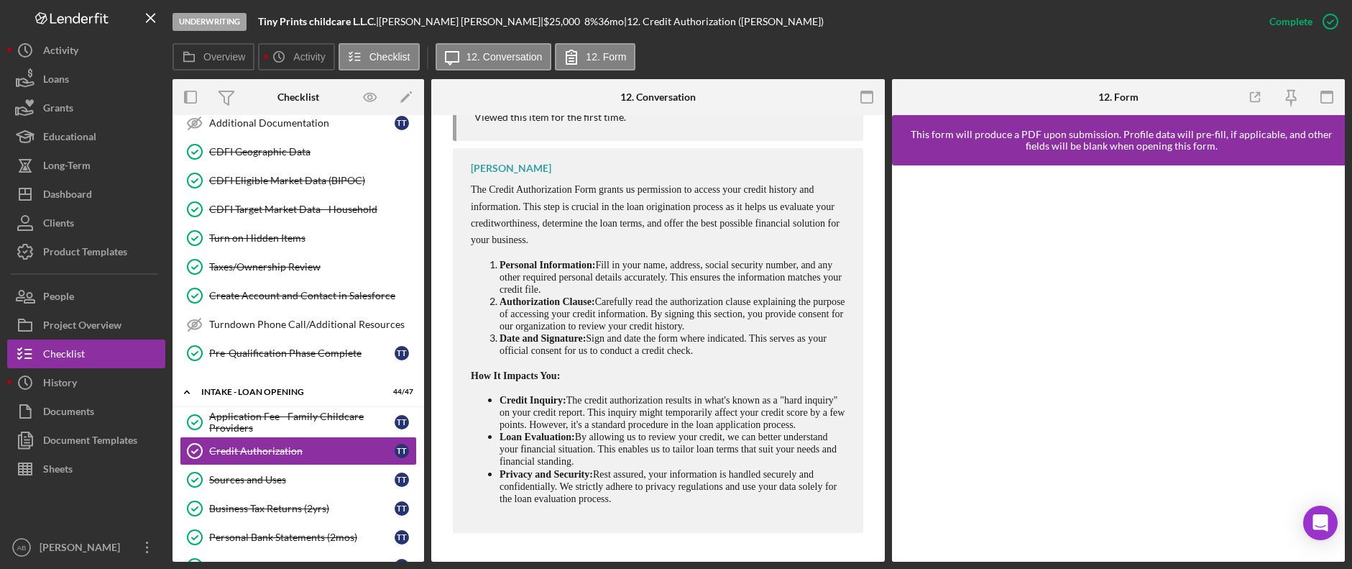
scroll to position [707, 0]
click at [263, 474] on div "Sources and Uses" at bounding box center [301, 479] width 185 height 11
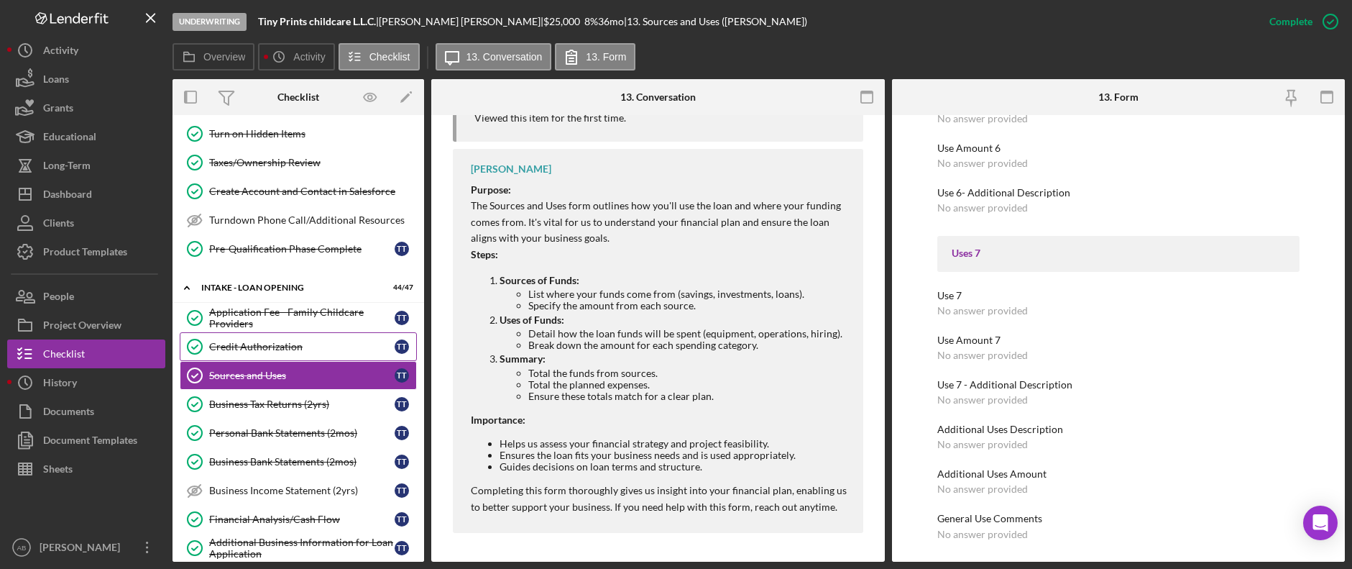
scroll to position [575, 0]
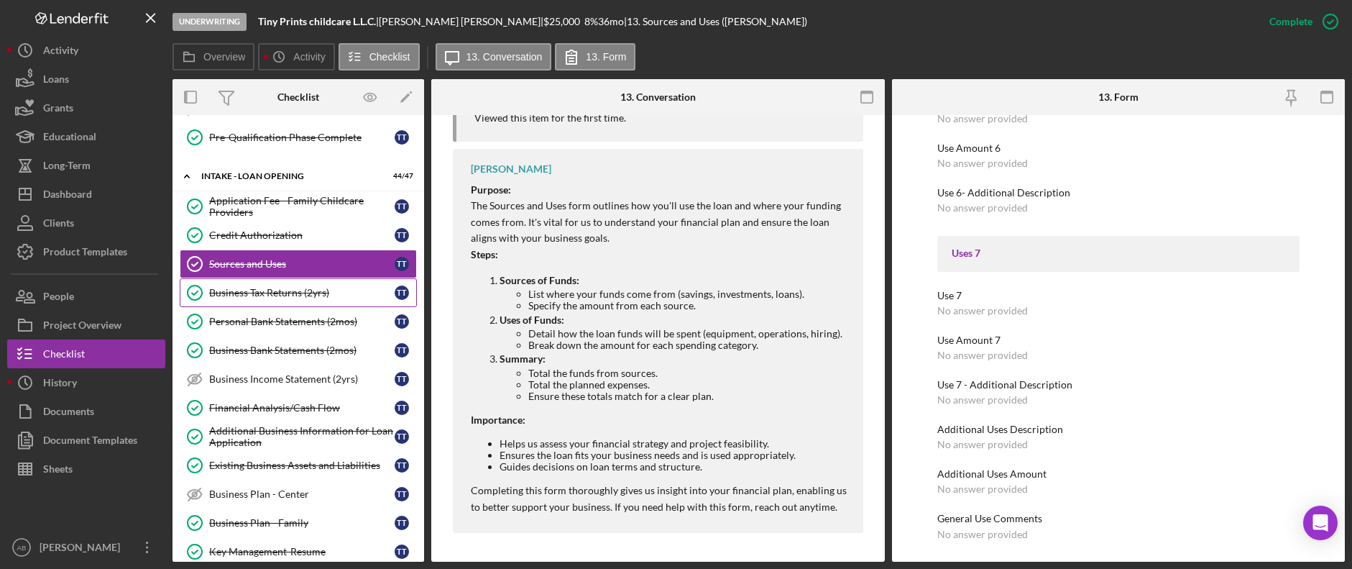
click at [259, 288] on div "Business Tax Returns (2yrs)" at bounding box center [301, 292] width 185 height 11
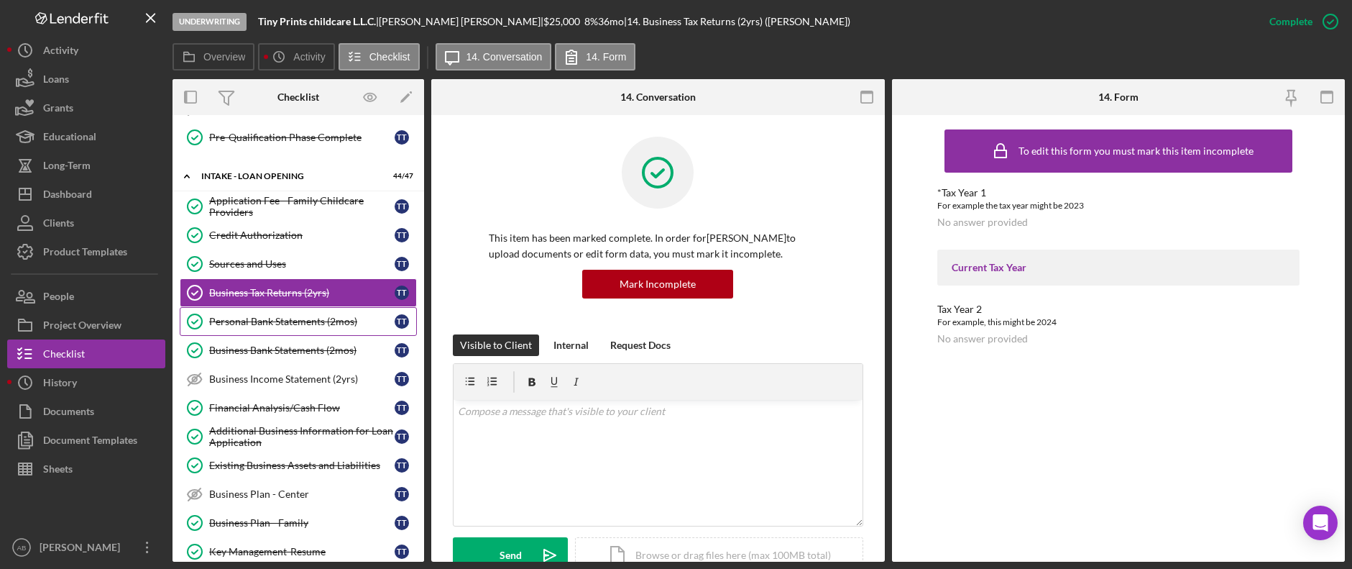
drag, startPoint x: 229, startPoint y: 321, endPoint x: 234, endPoint y: 328, distance: 8.8
click at [229, 322] on div "Personal Bank Statements (2mos)" at bounding box center [301, 321] width 185 height 11
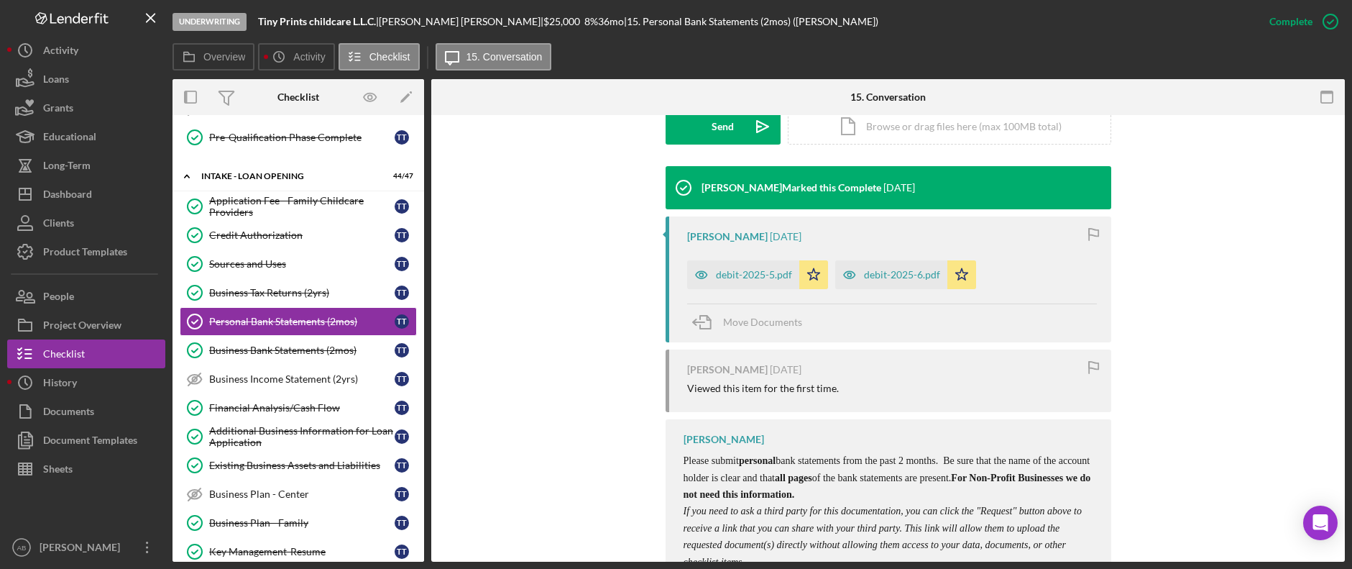
scroll to position [431, 0]
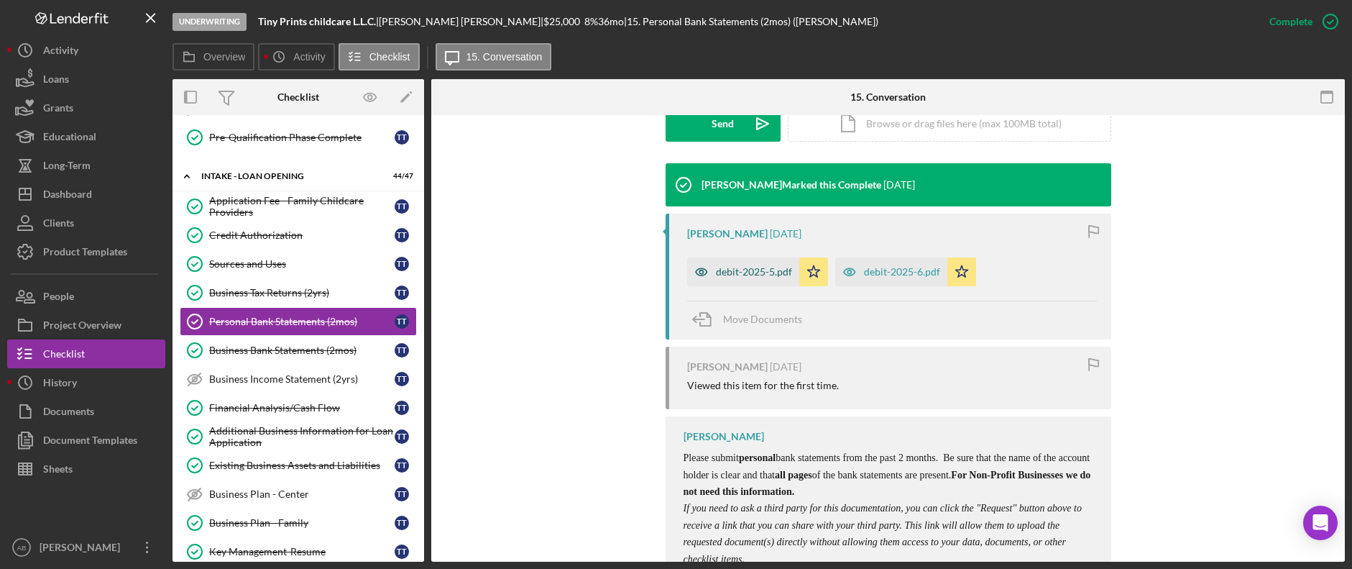
click at [737, 272] on div "debit-2025-5.pdf" at bounding box center [754, 271] width 76 height 11
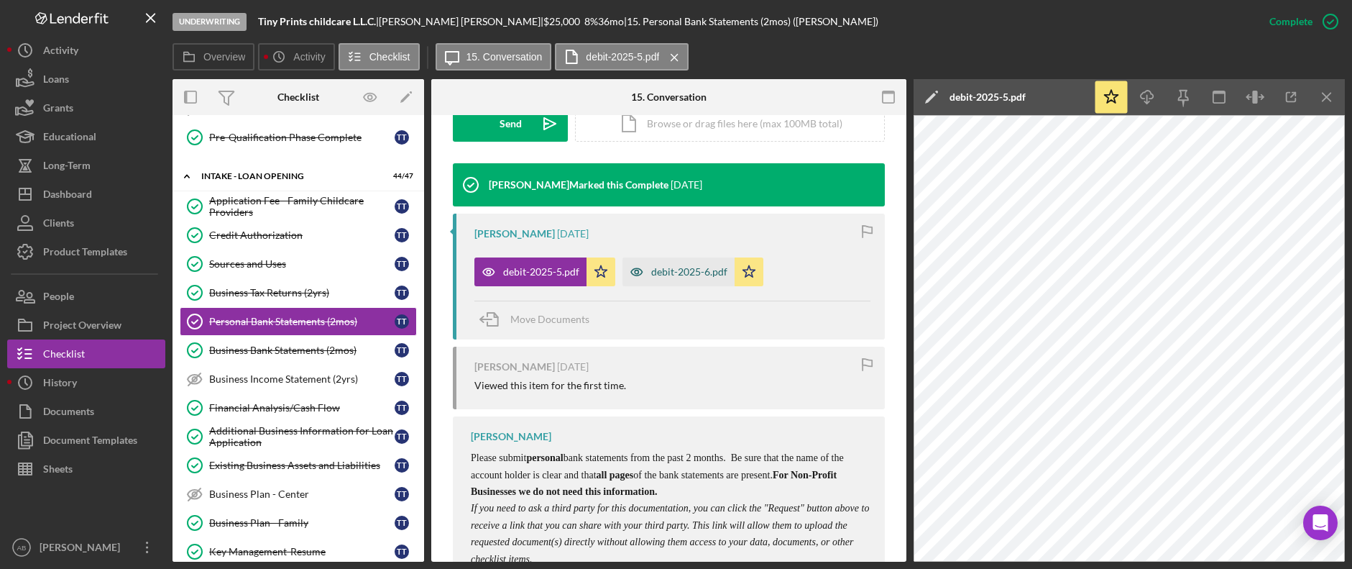
click at [693, 266] on div "debit-2025-6.pdf" at bounding box center [689, 271] width 76 height 11
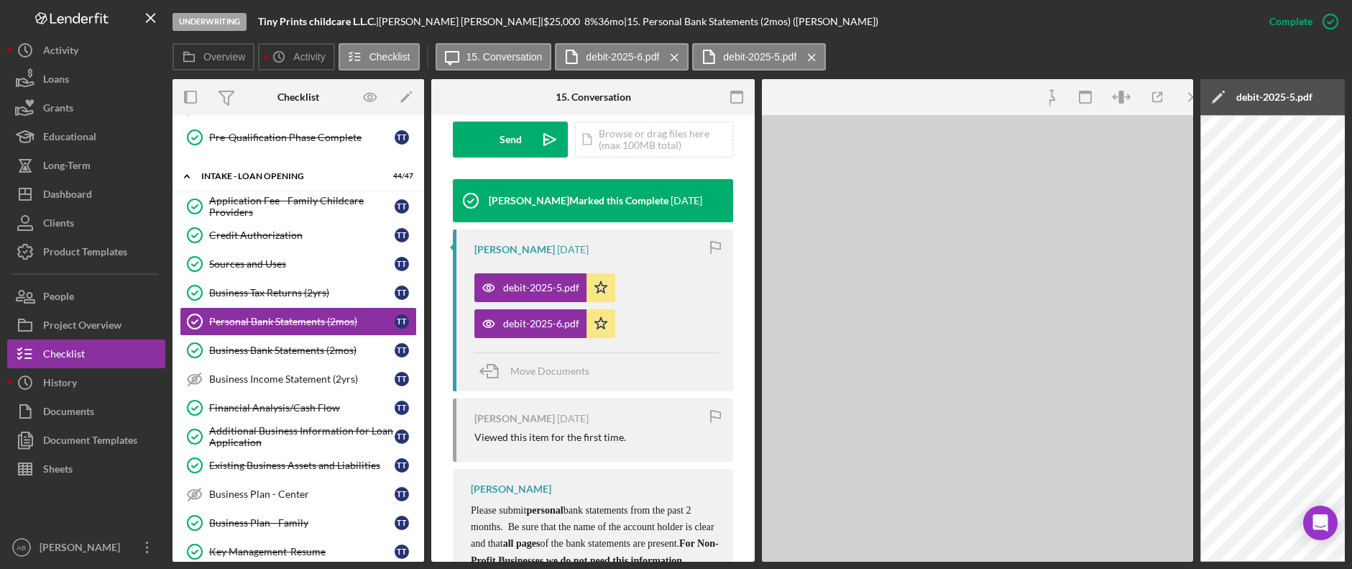
scroll to position [447, 0]
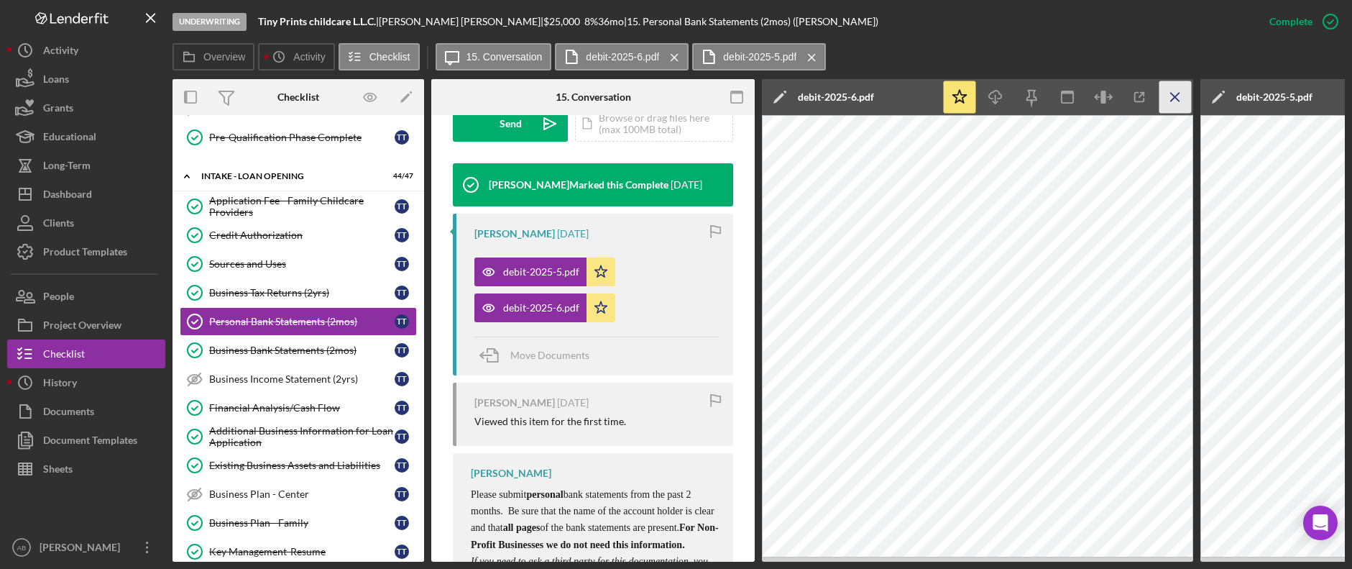
click at [1182, 101] on icon "Icon/Menu Close" at bounding box center [1175, 97] width 32 height 32
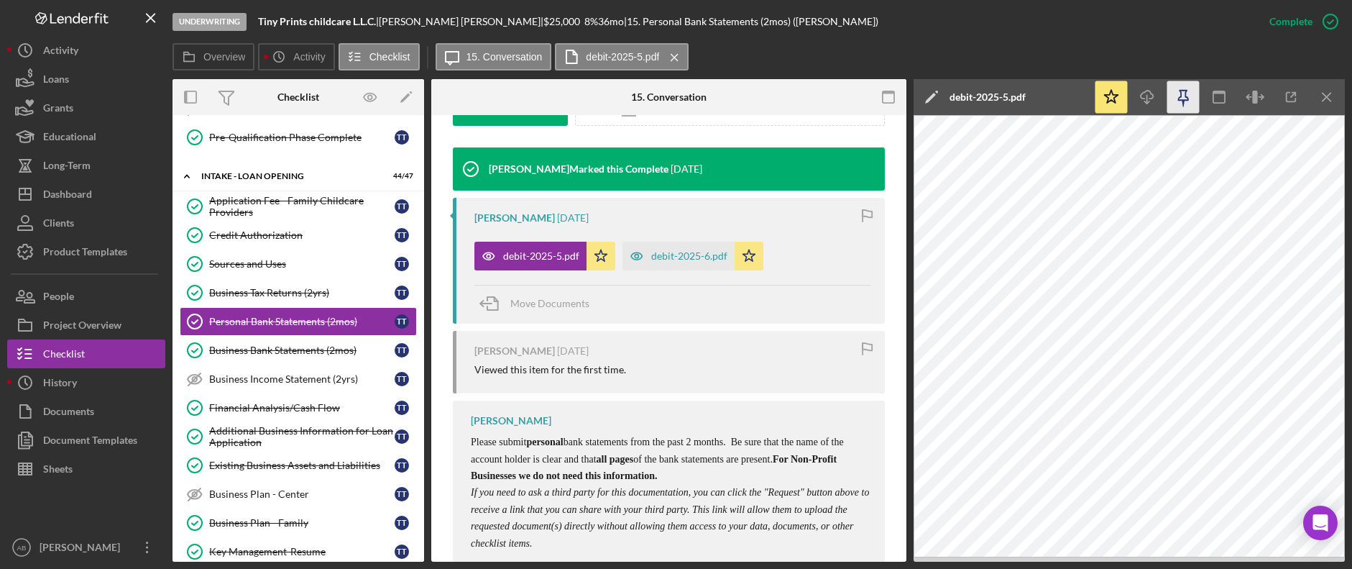
scroll to position [431, 0]
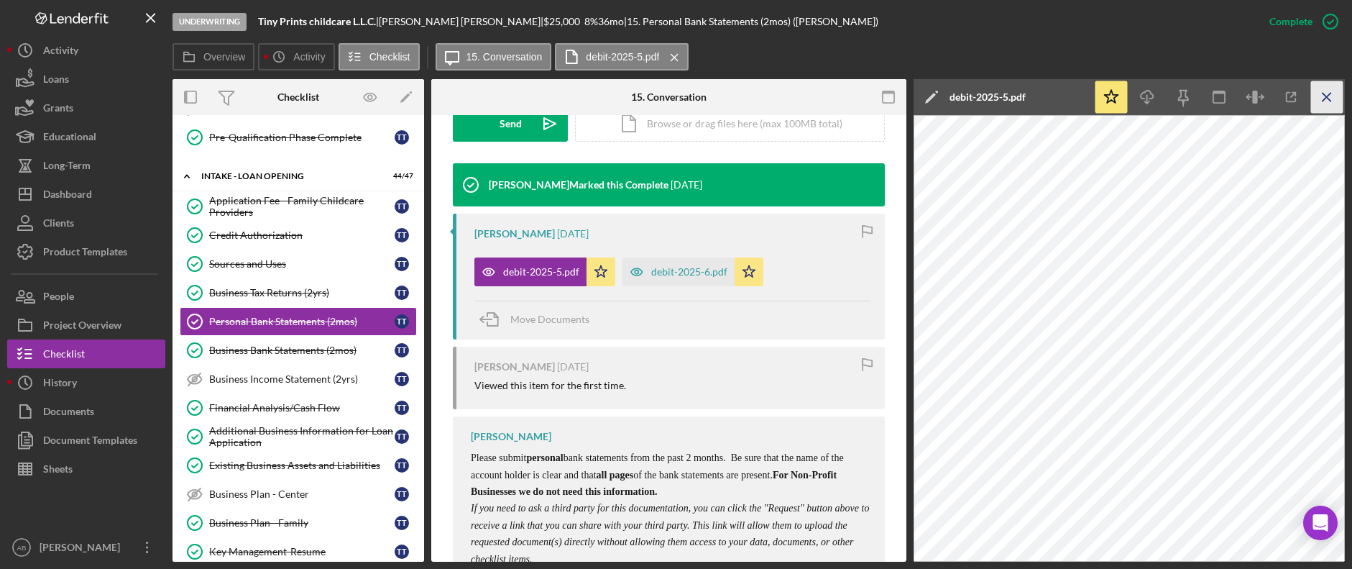
click at [1330, 91] on icon "Icon/Menu Close" at bounding box center [1327, 97] width 32 height 32
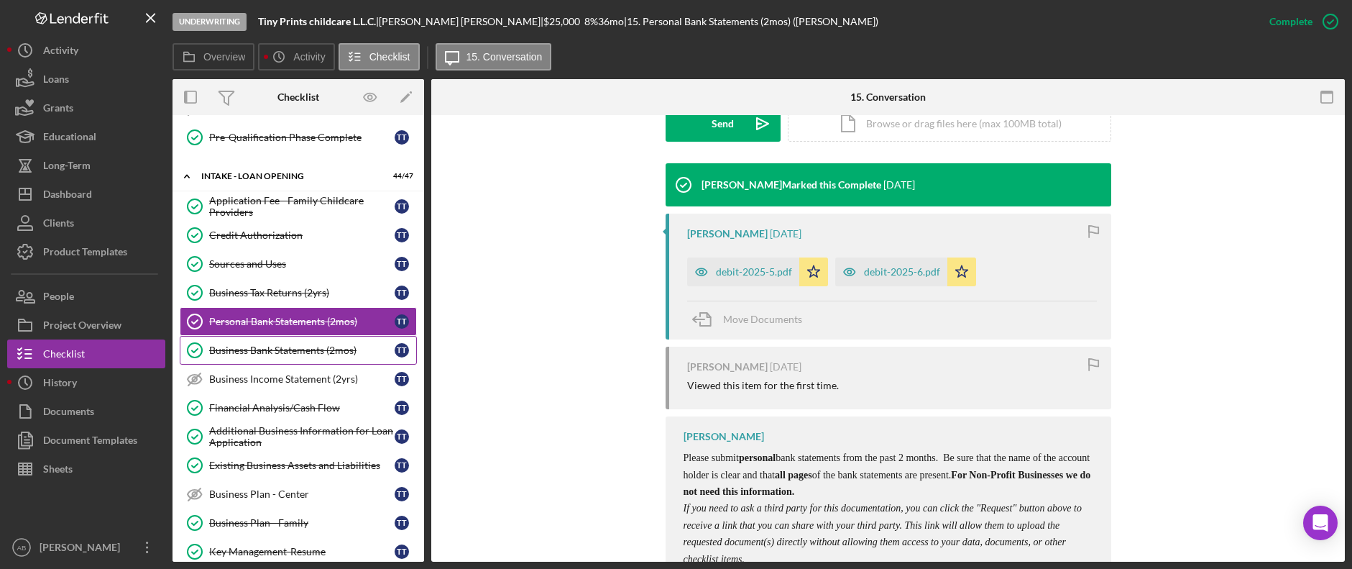
click at [274, 350] on div "Business Bank Statements (2mos)" at bounding box center [301, 349] width 185 height 11
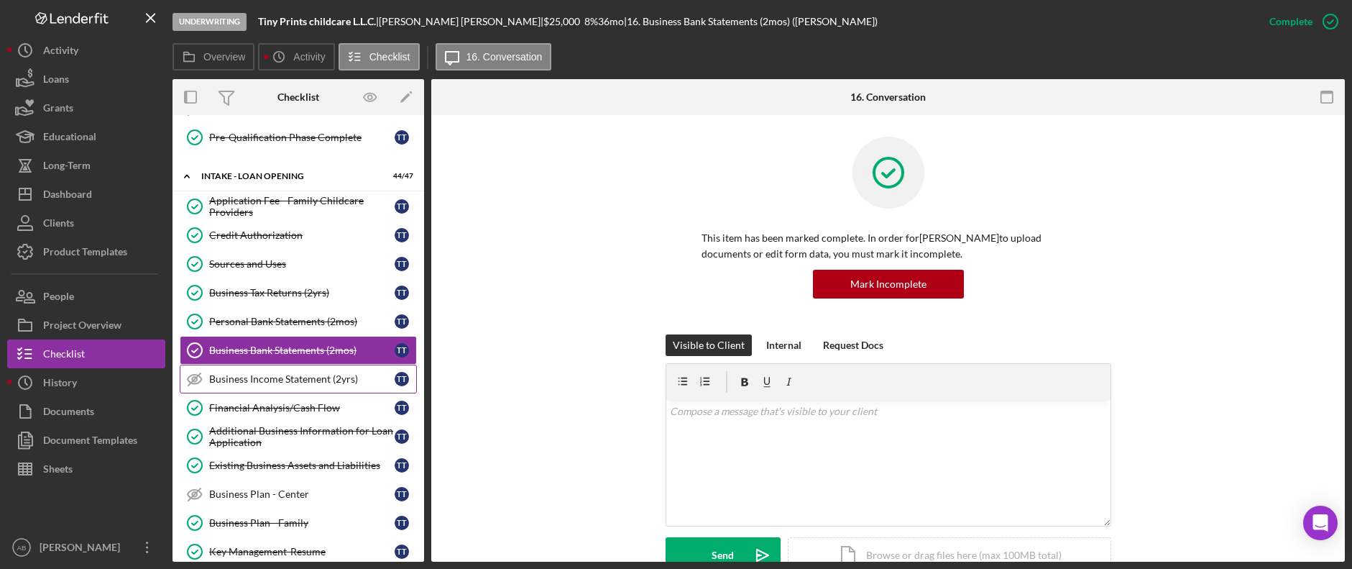
click at [267, 366] on link "Business Income Statement (2yrs) Business Income Statement (2yrs) T T" at bounding box center [298, 378] width 237 height 29
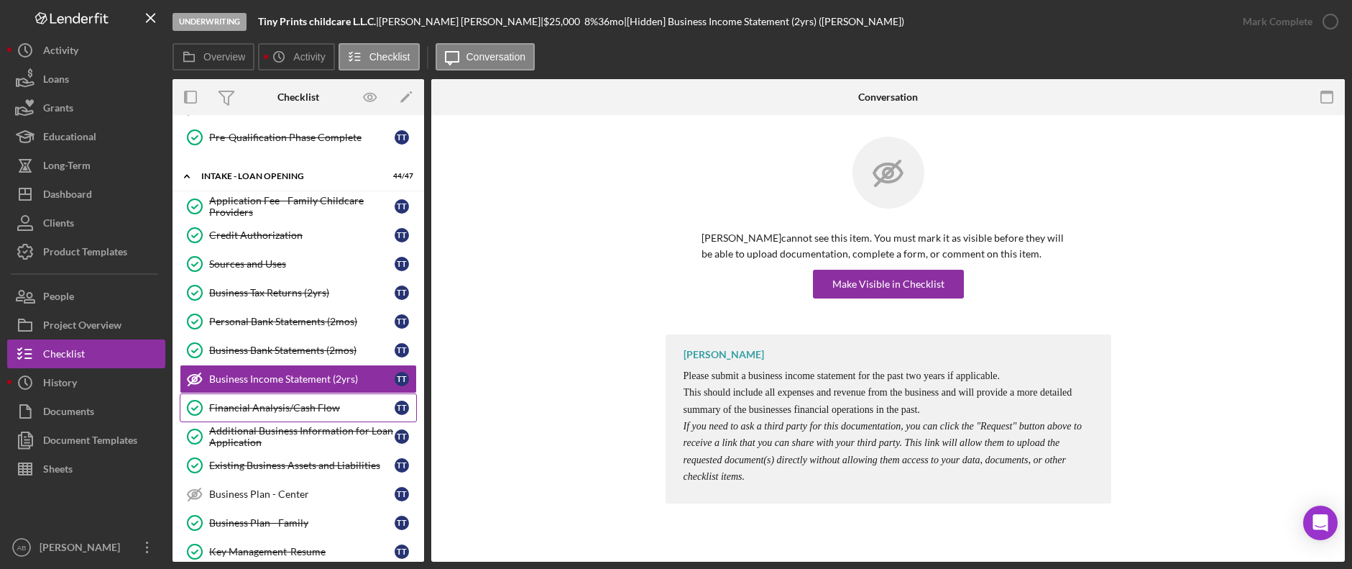
click at [316, 415] on link "Financial Analysis/Cash Flow Financial Analysis/Cash Flow T T" at bounding box center [298, 407] width 237 height 29
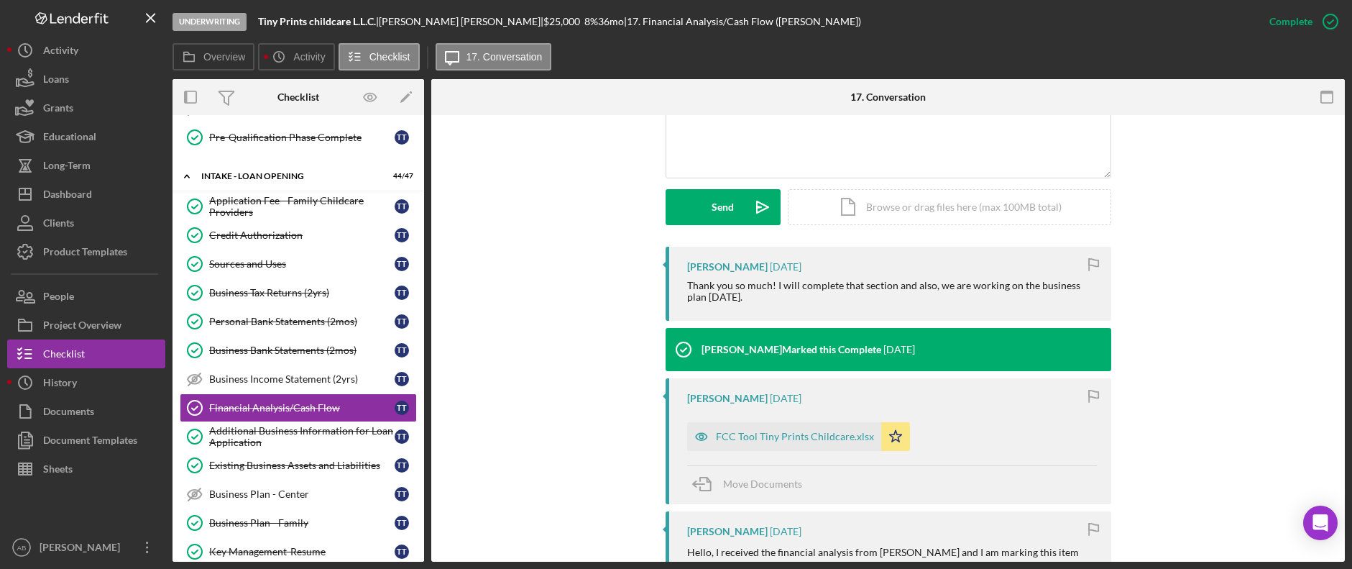
scroll to position [359, 0]
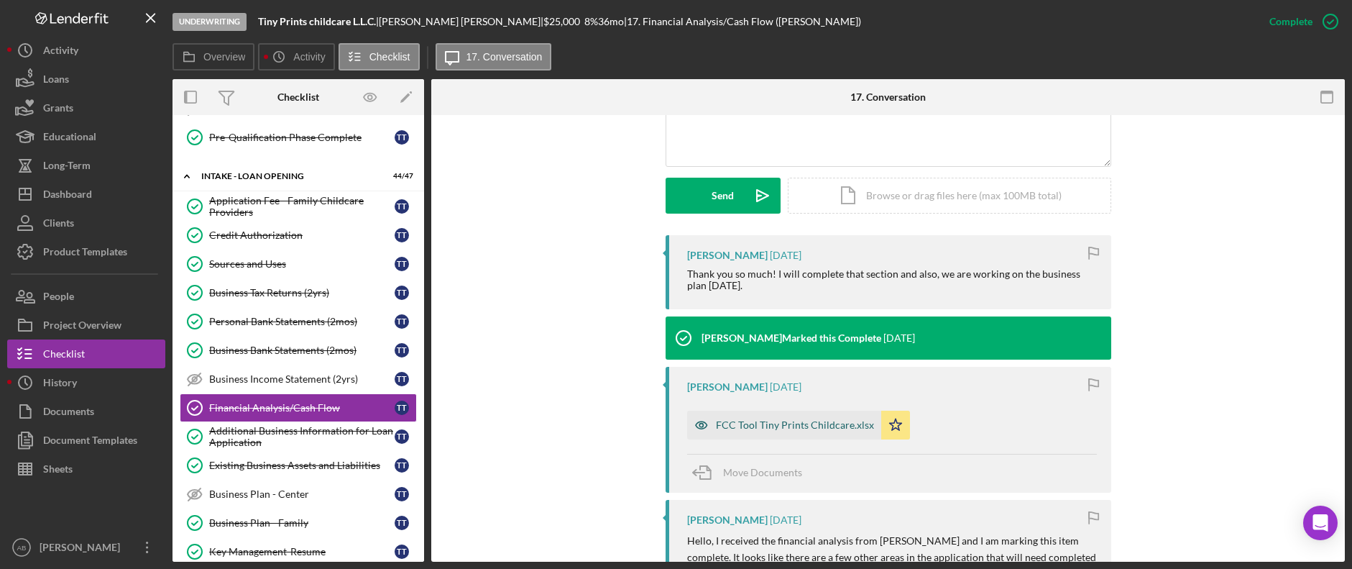
click at [759, 423] on div "FCC Tool Tiny Prints Childcare.xlsx" at bounding box center [795, 424] width 158 height 11
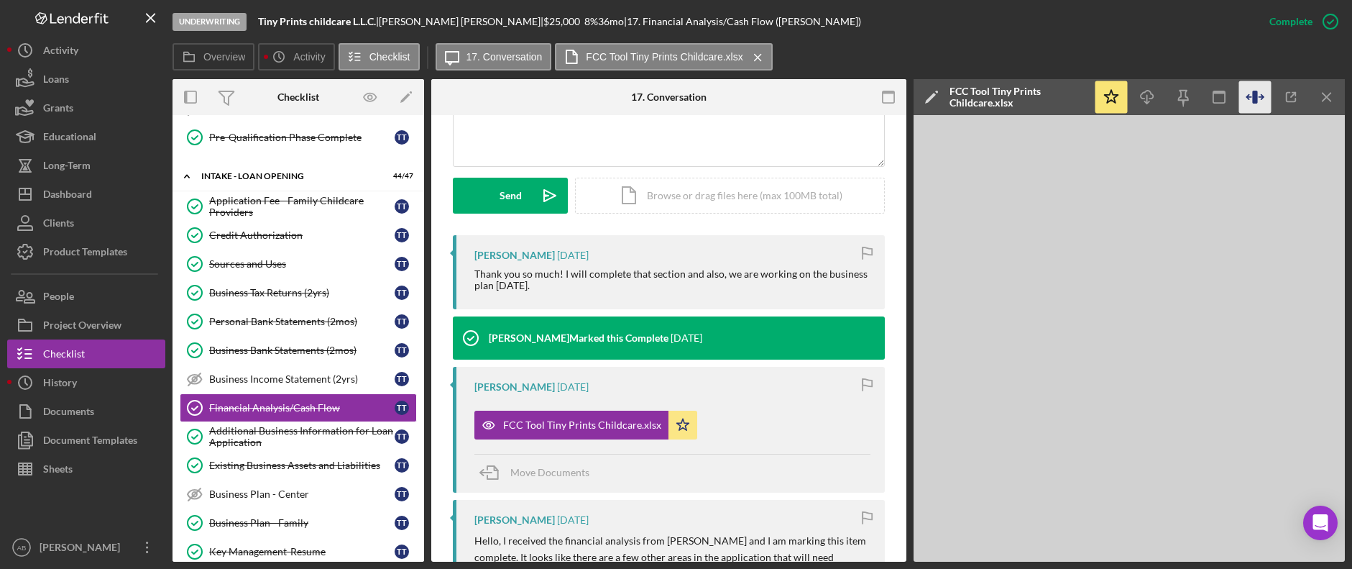
click at [1264, 103] on icon "button" at bounding box center [1255, 97] width 32 height 32
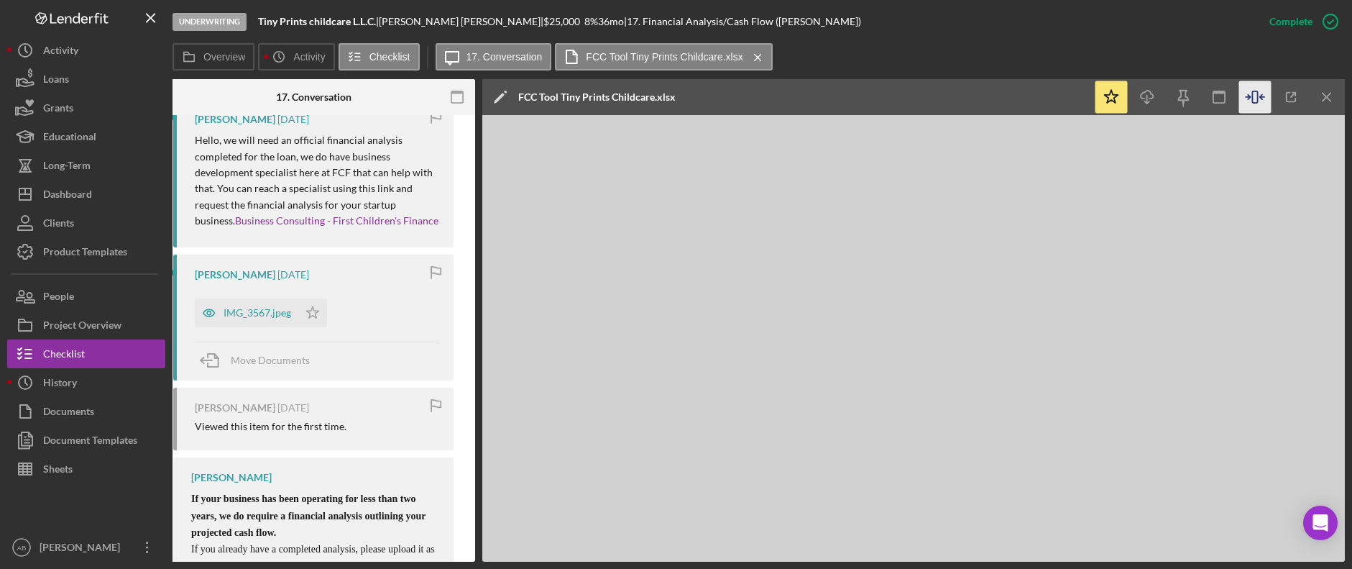
scroll to position [1094, 0]
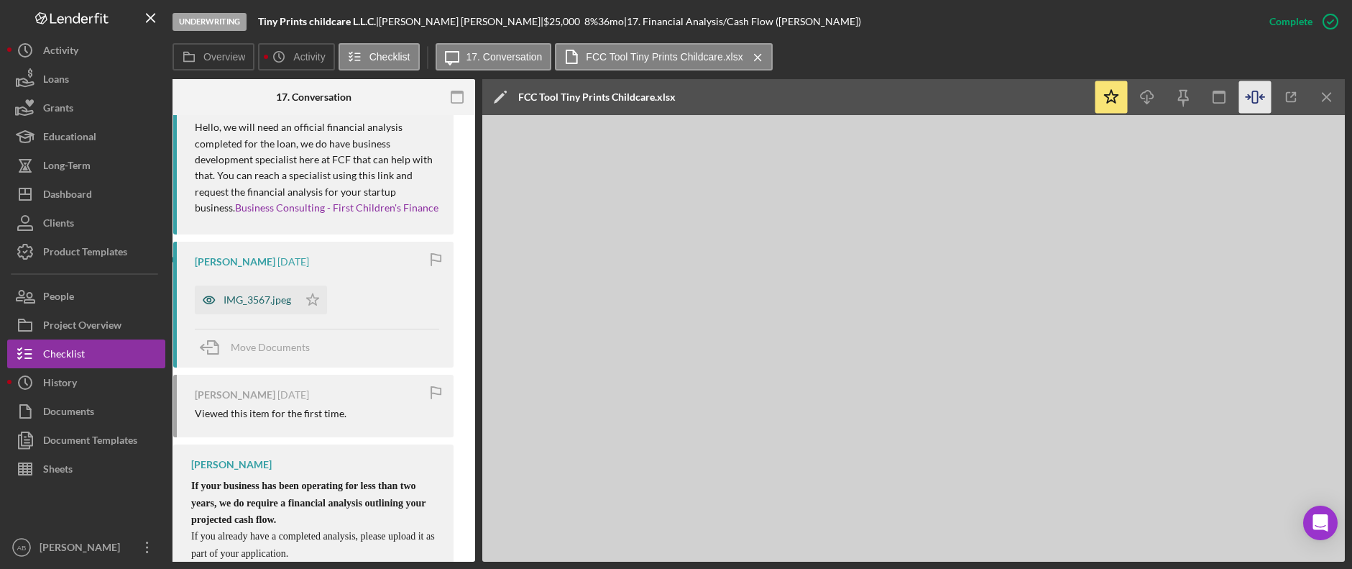
click at [264, 294] on div "IMG_3567.jpeg" at bounding box center [258, 299] width 68 height 11
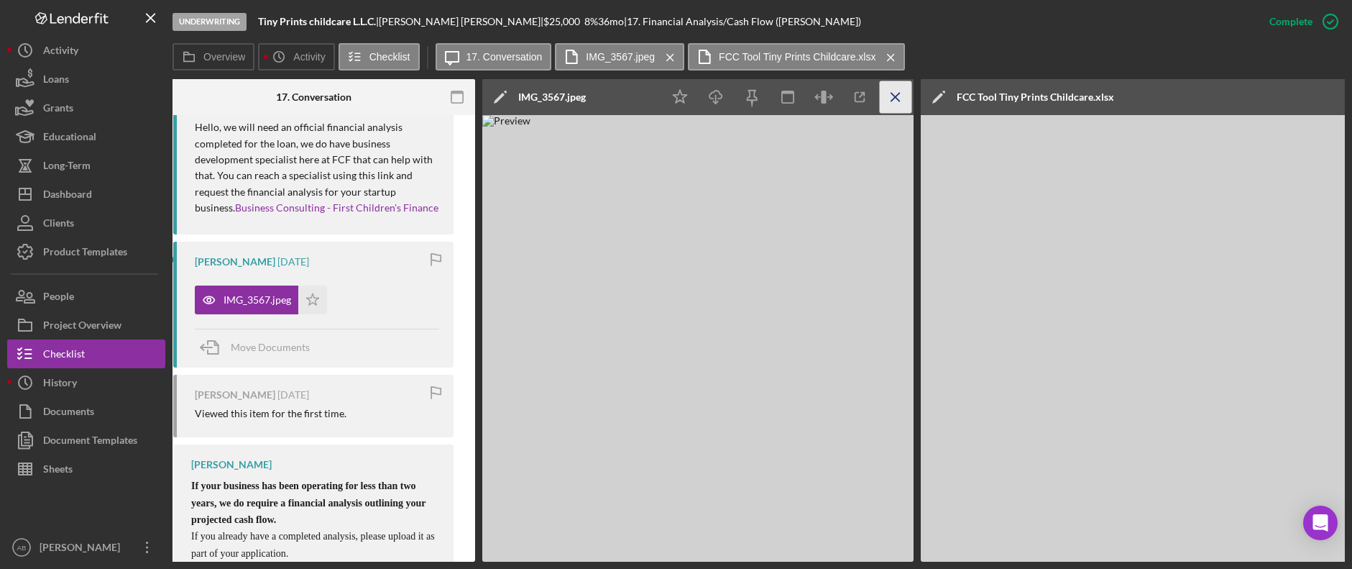
click at [888, 88] on icon "Icon/Menu Close" at bounding box center [896, 97] width 32 height 32
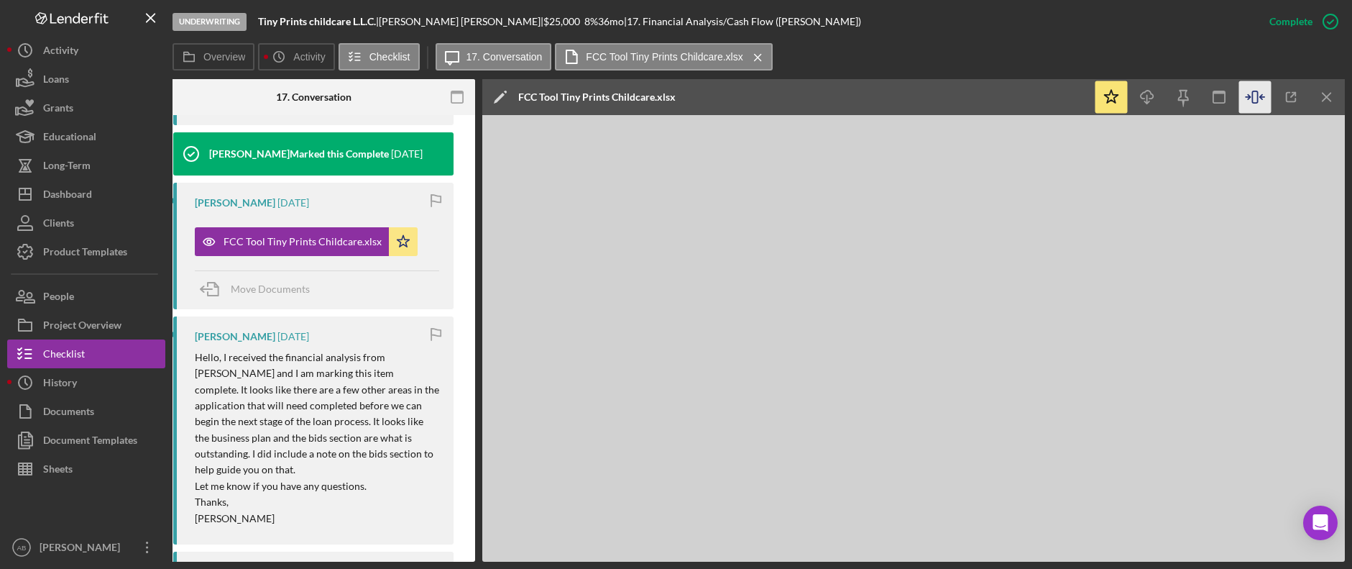
scroll to position [303, 0]
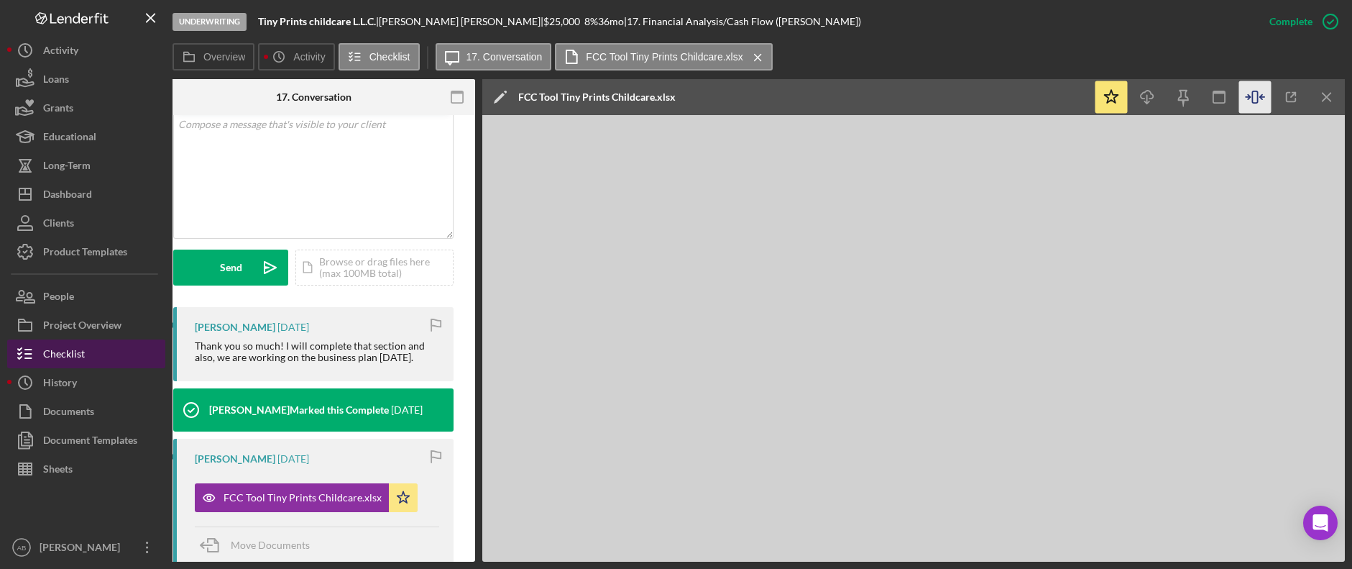
click at [95, 342] on button "Checklist" at bounding box center [86, 353] width 158 height 29
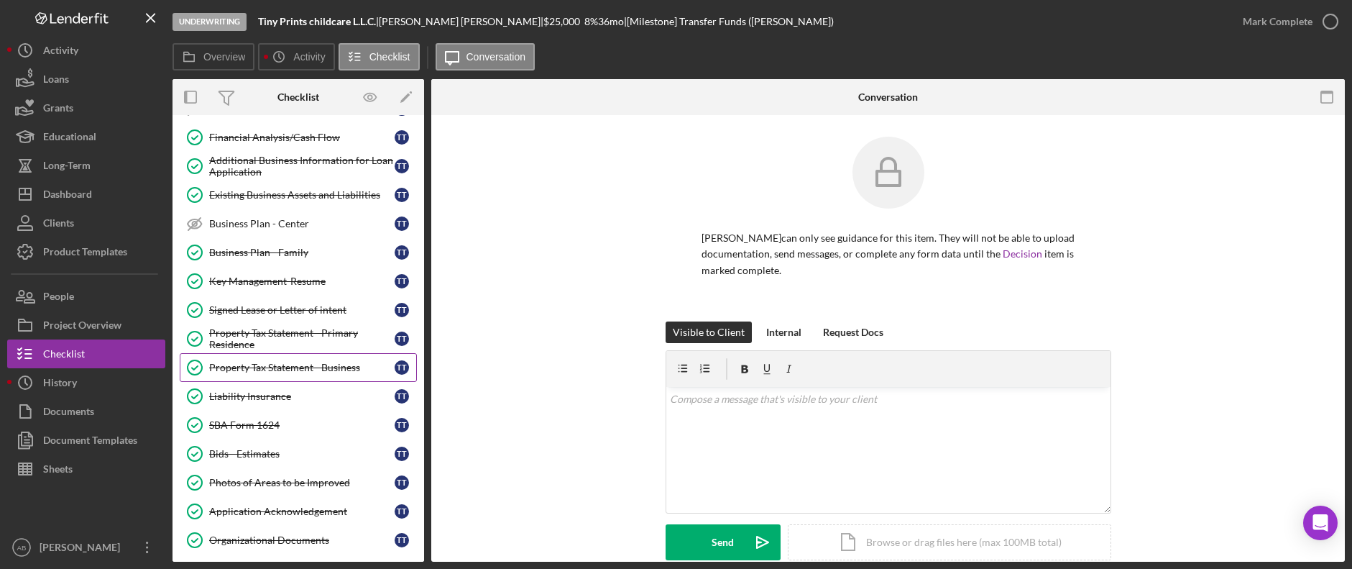
scroll to position [845, 0]
click at [236, 456] on div "Bids - Estimates" at bounding box center [301, 453] width 185 height 11
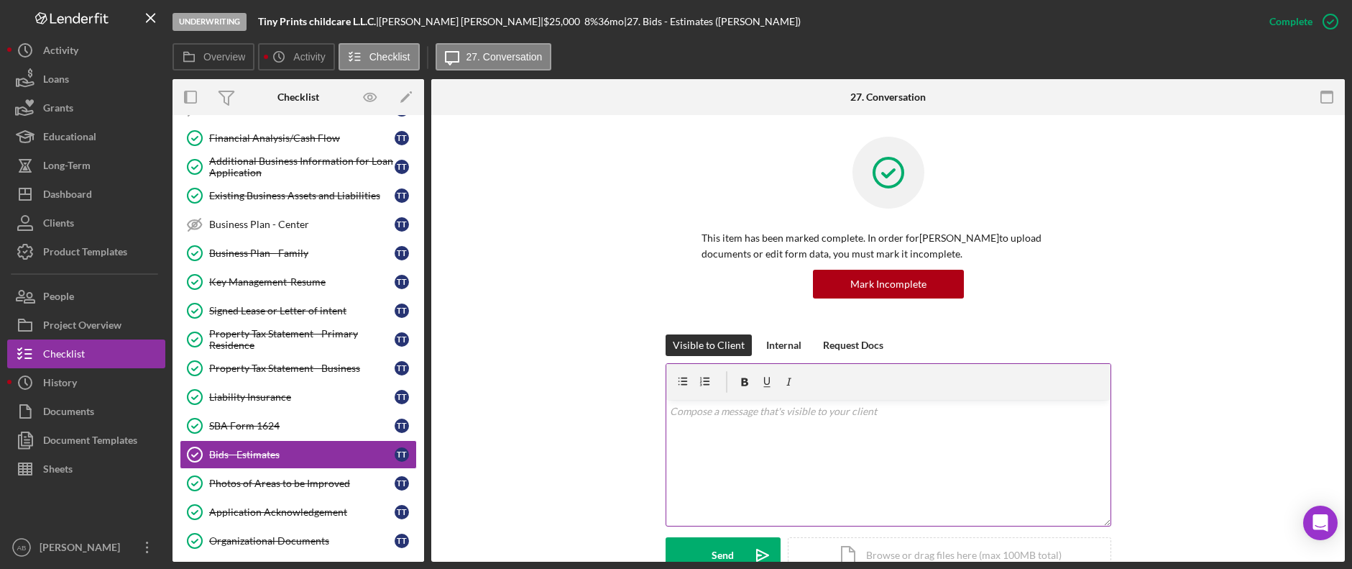
scroll to position [287, 0]
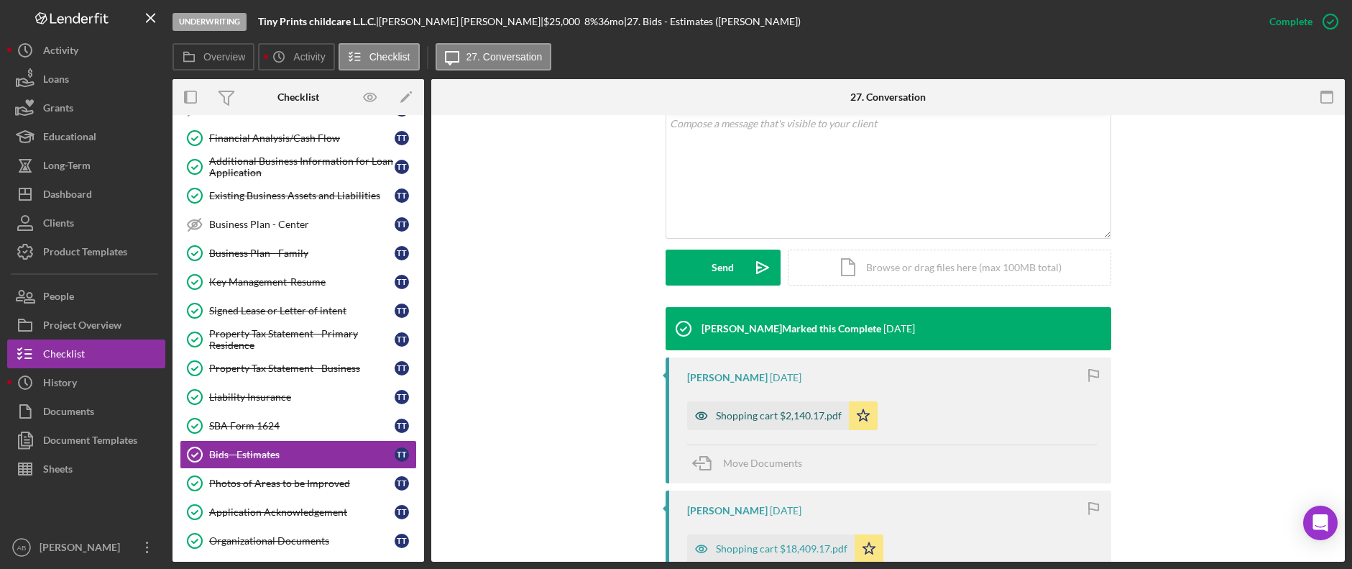
click at [764, 413] on div "Shopping cart $2,140.17.pdf" at bounding box center [779, 415] width 126 height 11
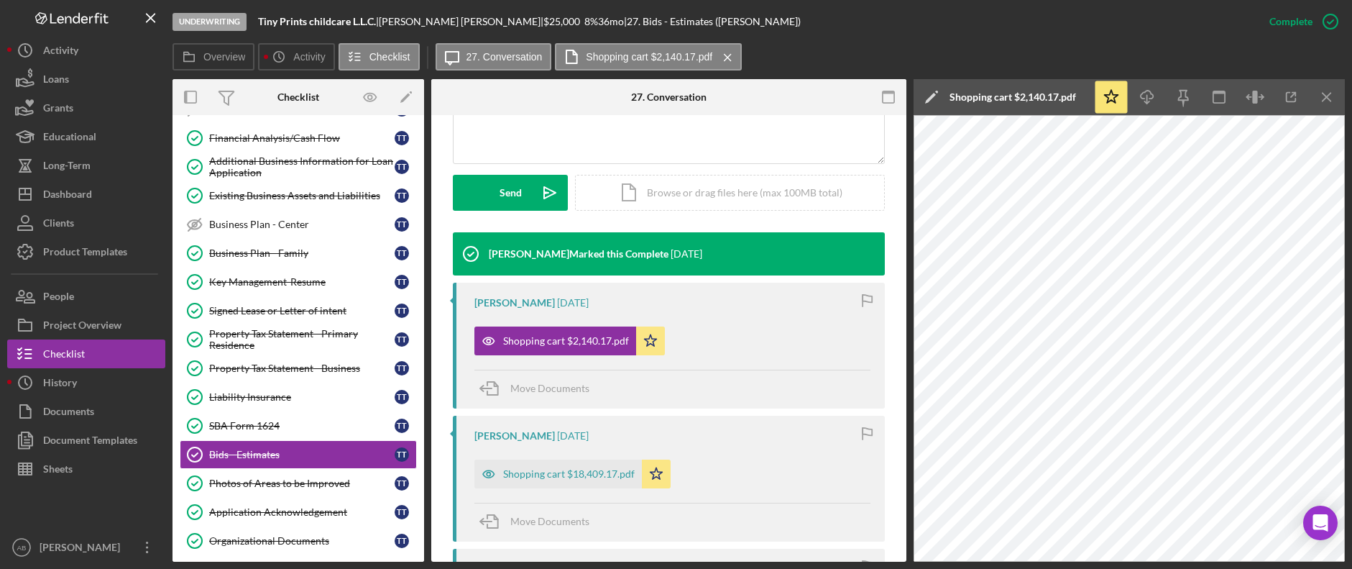
scroll to position [431, 0]
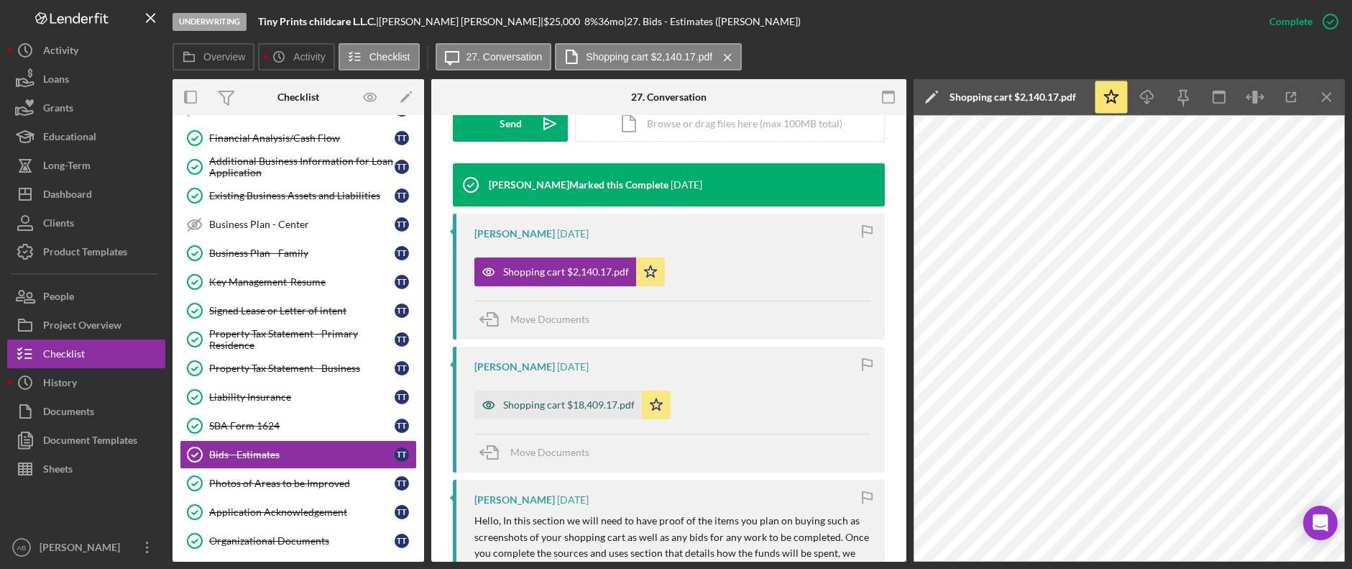
click at [602, 409] on div "Shopping cart $18,409.17.pdf" at bounding box center [569, 404] width 132 height 11
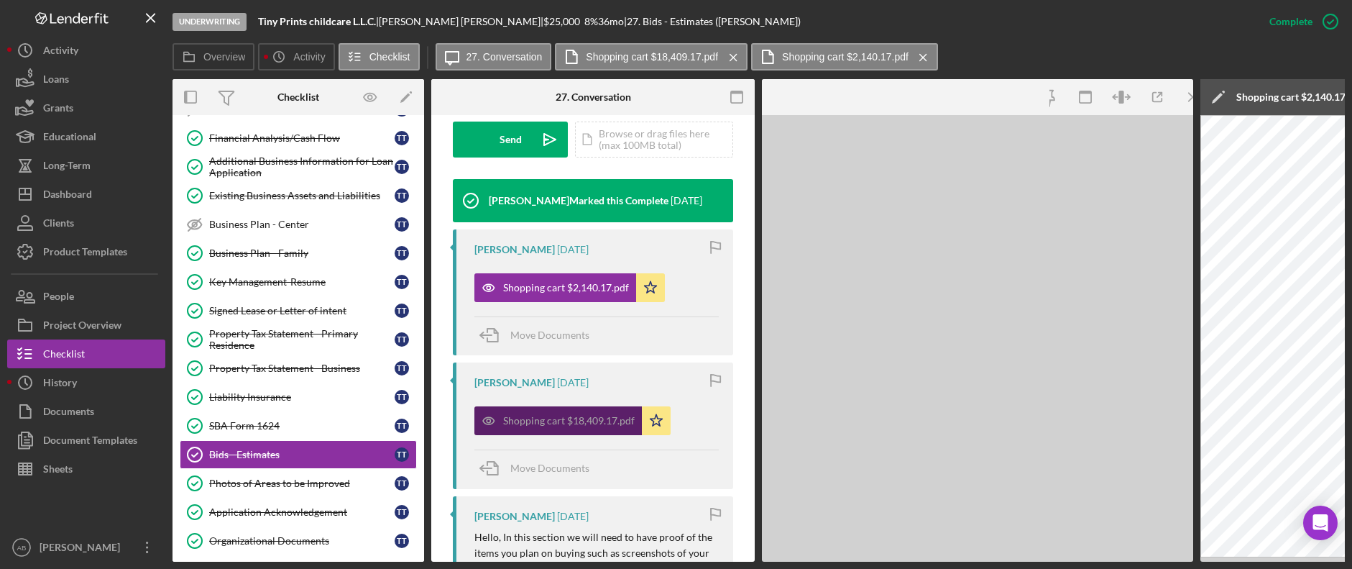
scroll to position [447, 0]
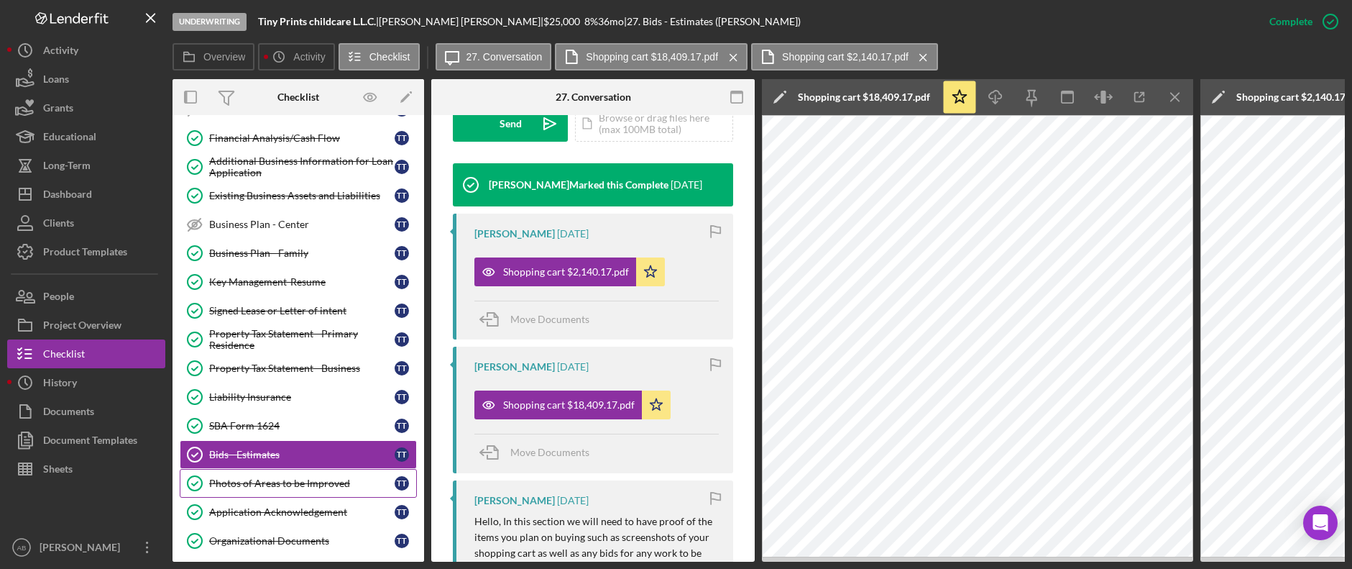
click at [233, 484] on div "Photos of Areas to be Improved" at bounding box center [301, 482] width 185 height 11
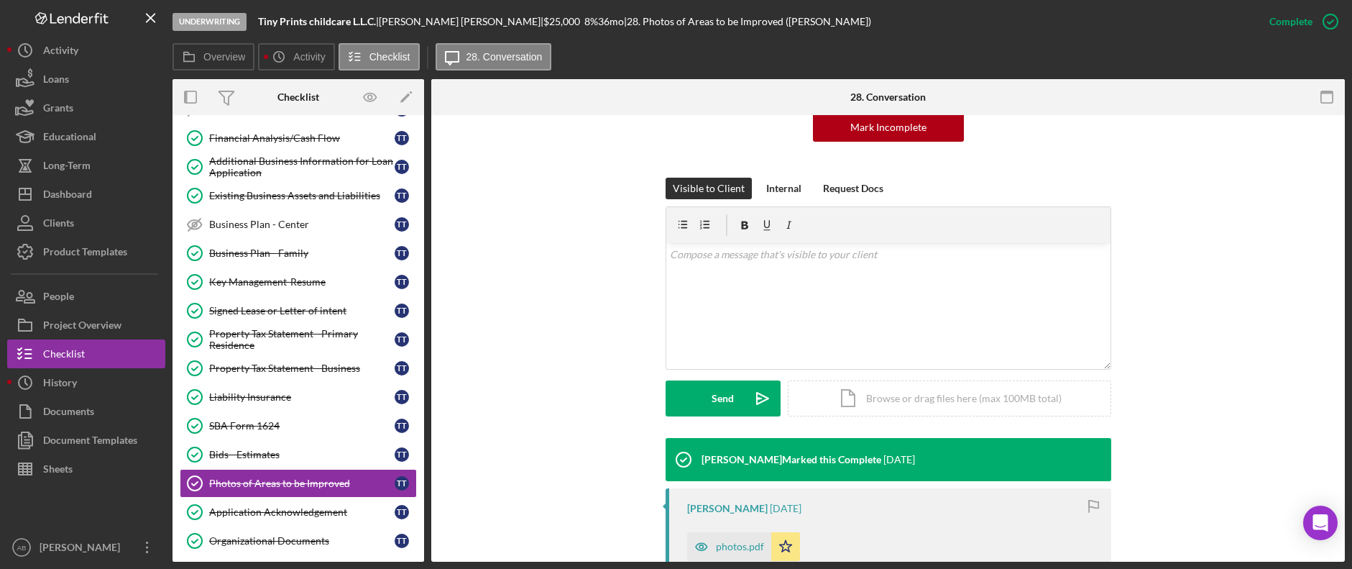
scroll to position [287, 0]
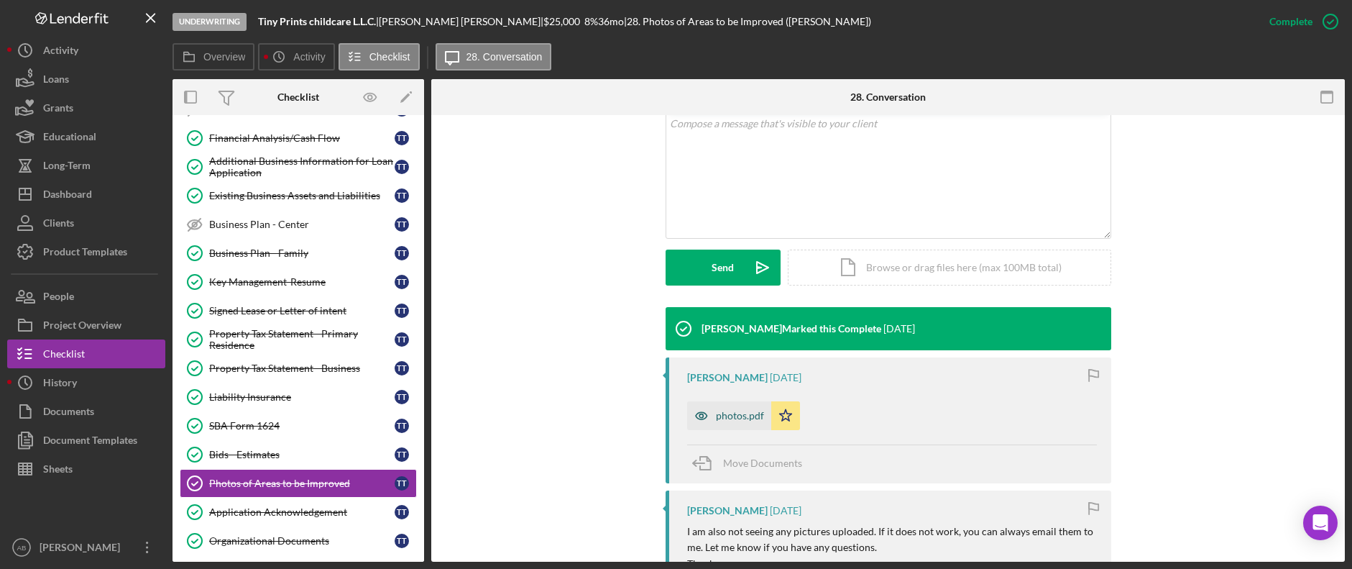
click at [747, 419] on div "photos.pdf" at bounding box center [740, 415] width 48 height 11
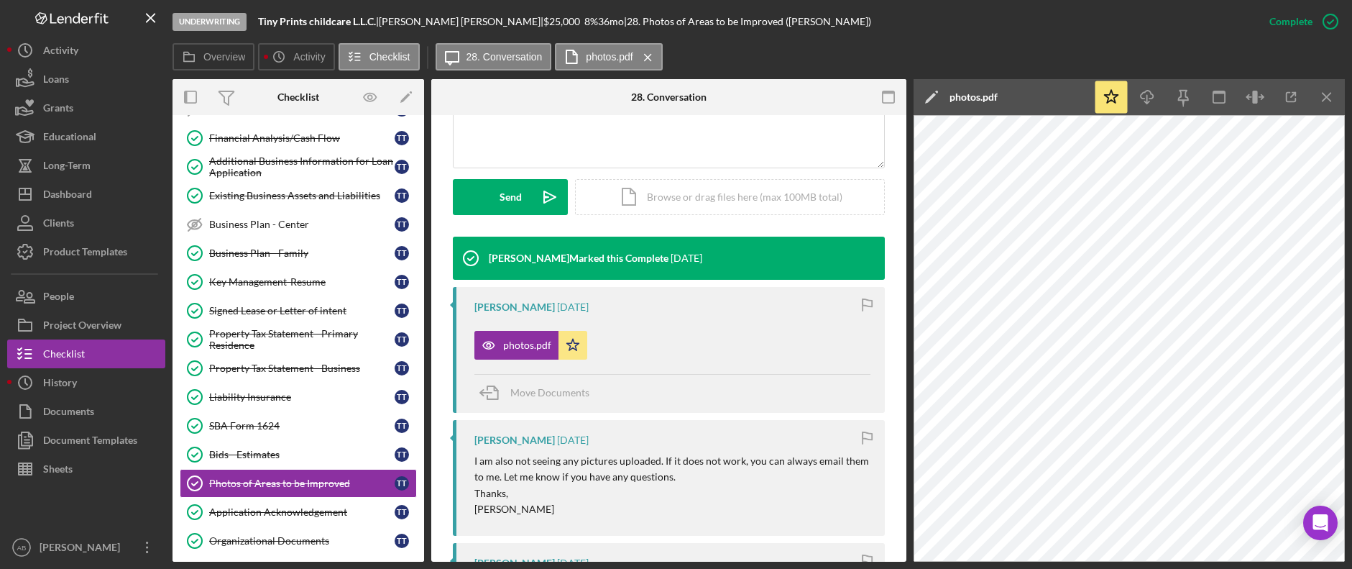
scroll to position [503, 0]
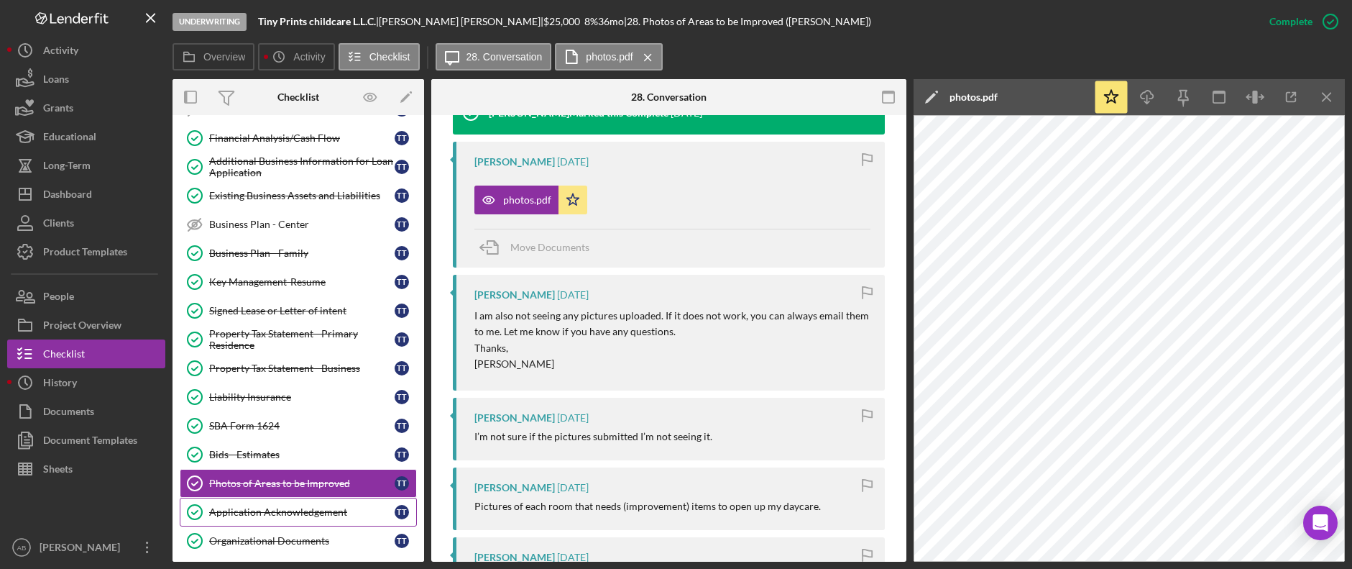
click at [306, 509] on div "Application Acknowledgement" at bounding box center [301, 511] width 185 height 11
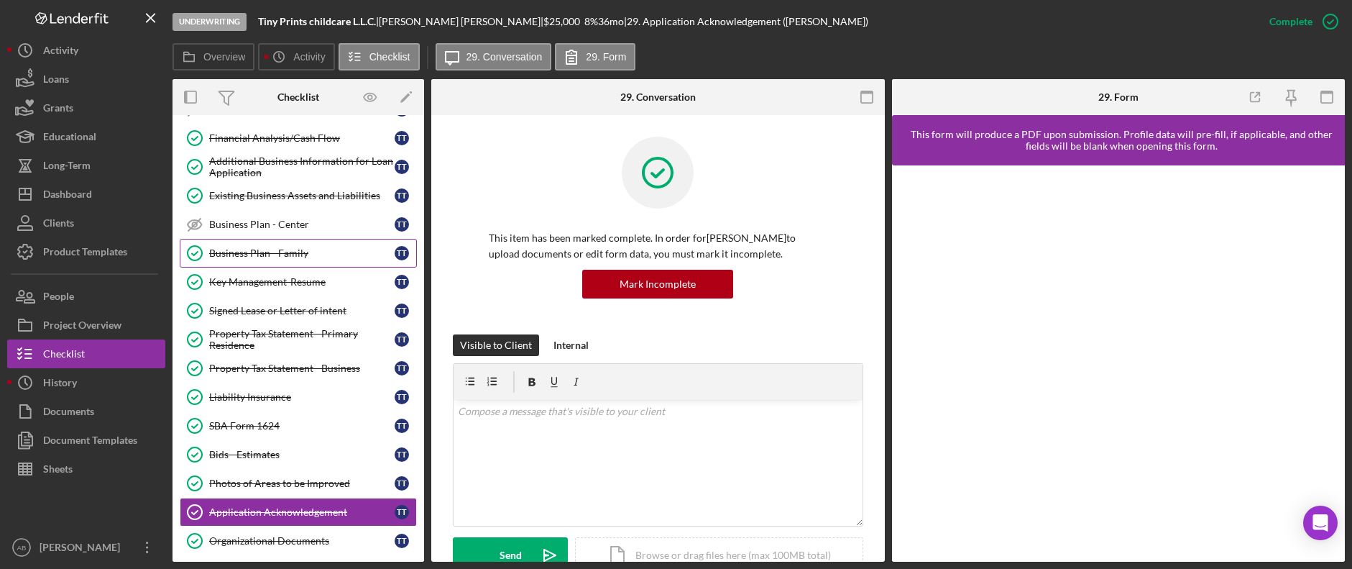
click at [281, 255] on div "Business Plan - Family" at bounding box center [301, 252] width 185 height 11
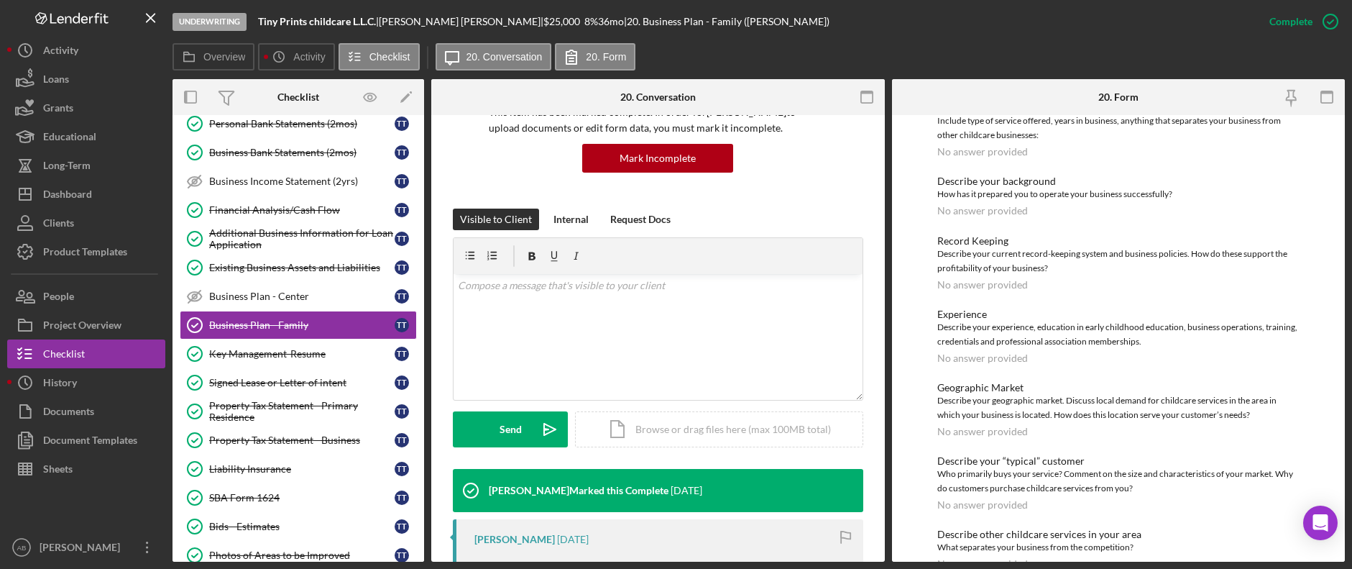
scroll to position [359, 0]
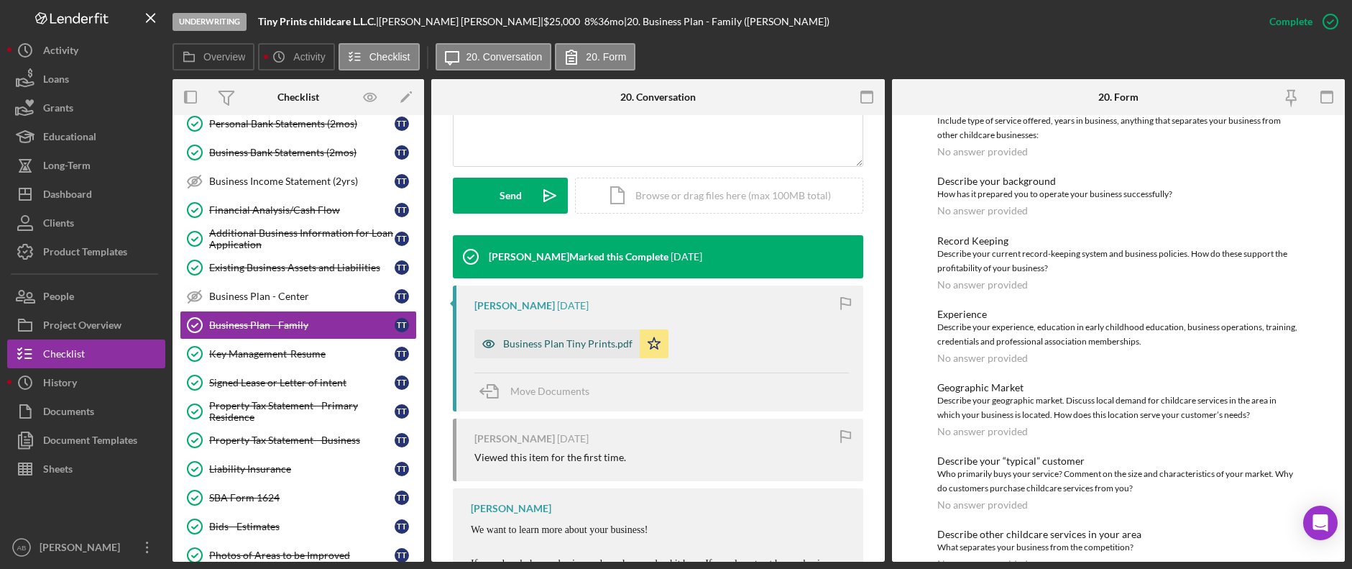
click at [581, 336] on div "Business Plan Tiny Prints.pdf" at bounding box center [556, 343] width 165 height 29
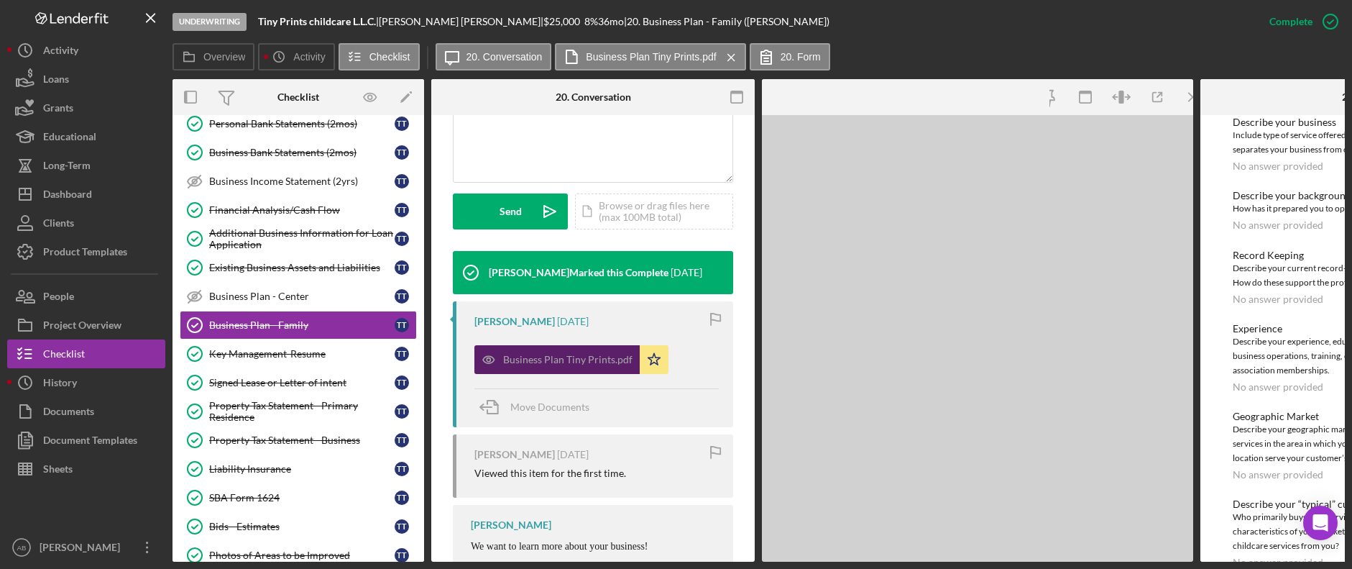
scroll to position [158, 0]
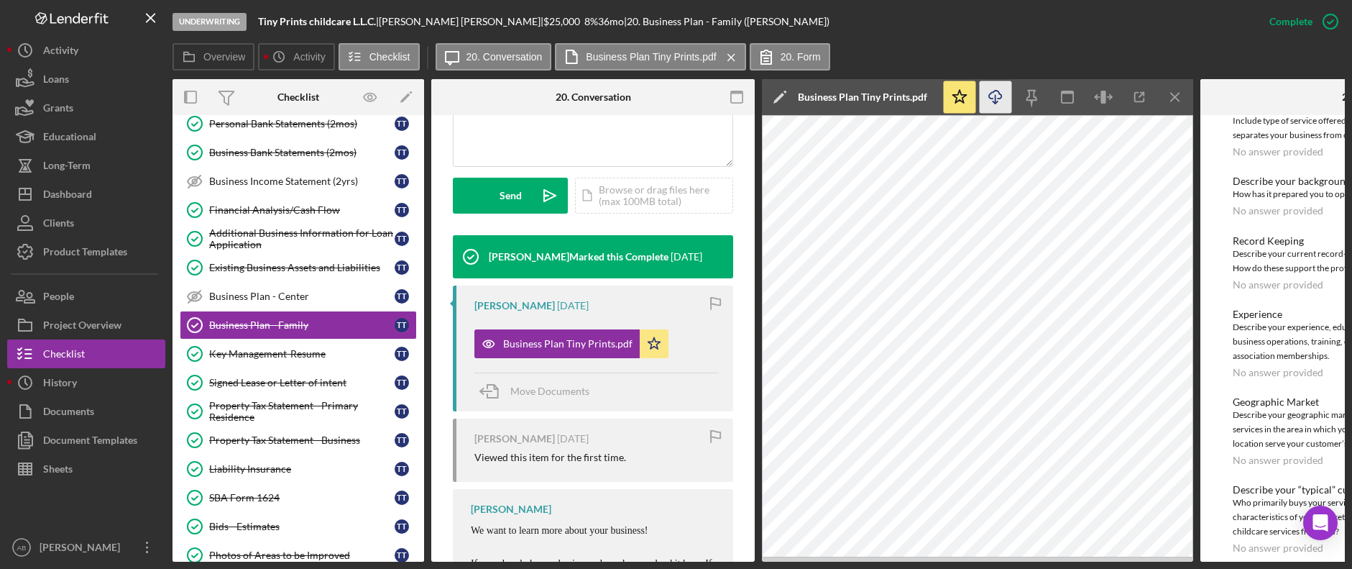
click at [994, 97] on icon "Icon/Download" at bounding box center [996, 97] width 32 height 32
click at [262, 360] on link "Key Management-Resume Key Management-Resume T T" at bounding box center [298, 353] width 237 height 29
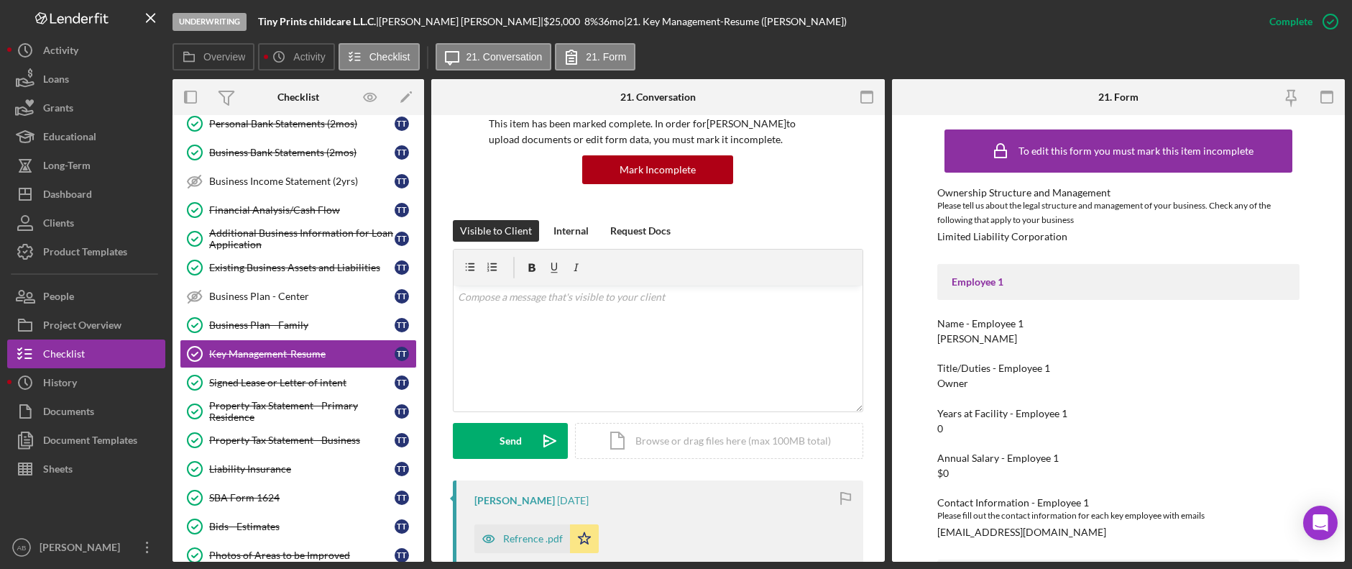
scroll to position [287, 0]
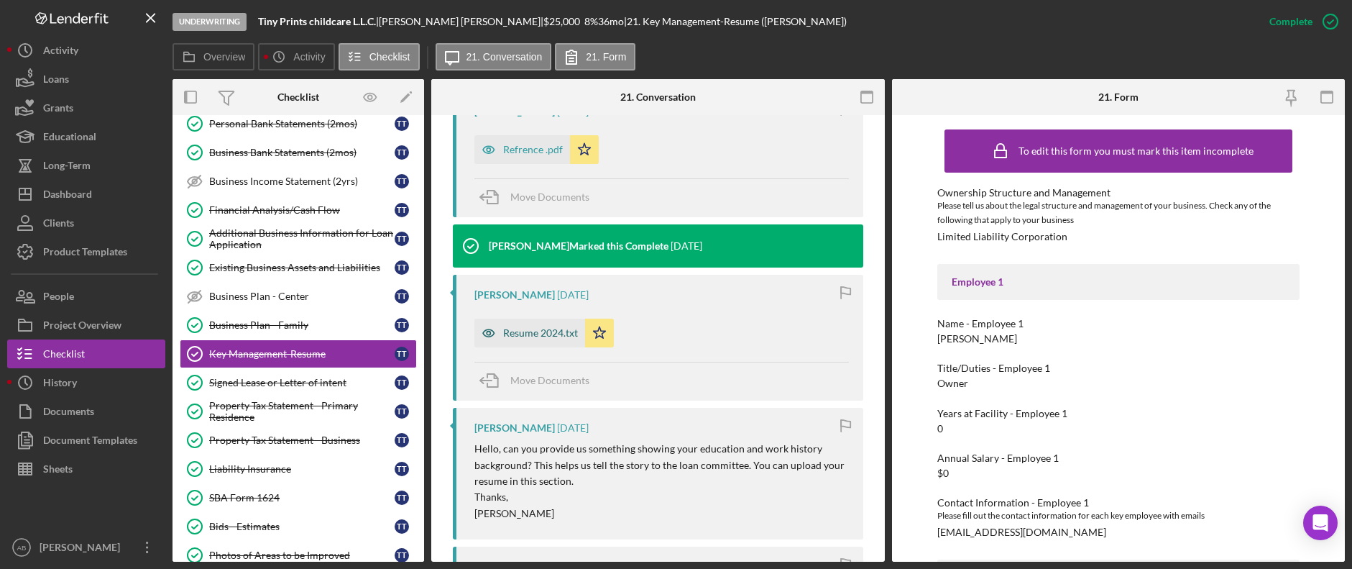
click at [537, 332] on div "Resume 2024.txt" at bounding box center [540, 332] width 75 height 11
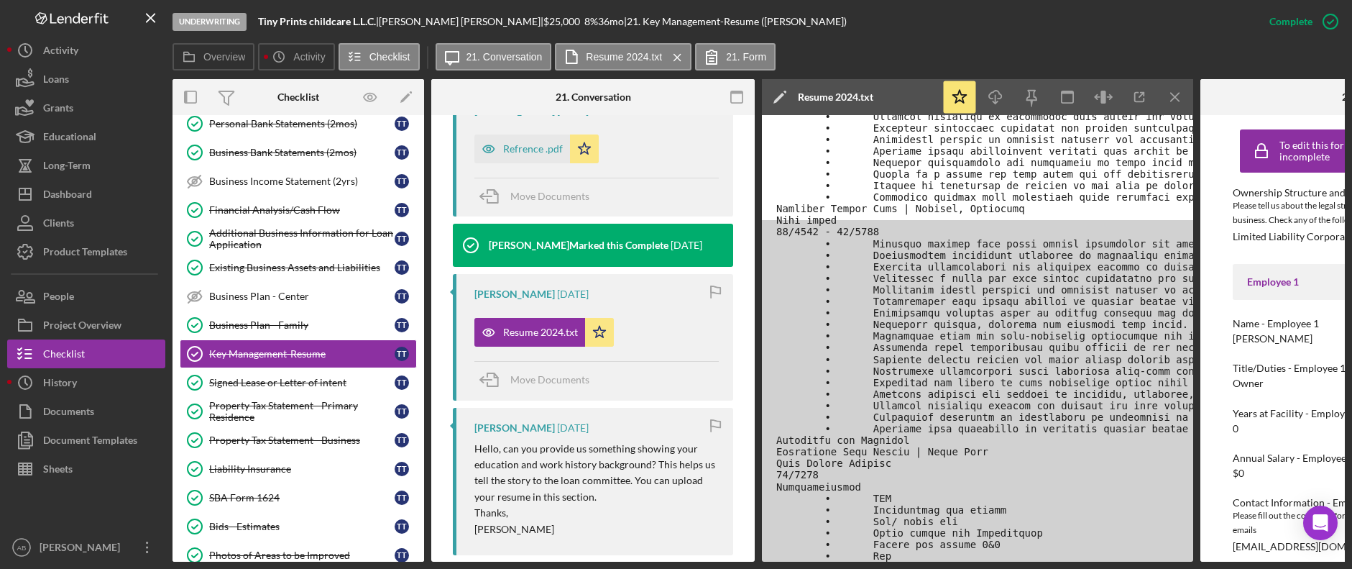
scroll to position [368, 0]
click at [505, 151] on div "Refrence .pdf" at bounding box center [533, 148] width 60 height 11
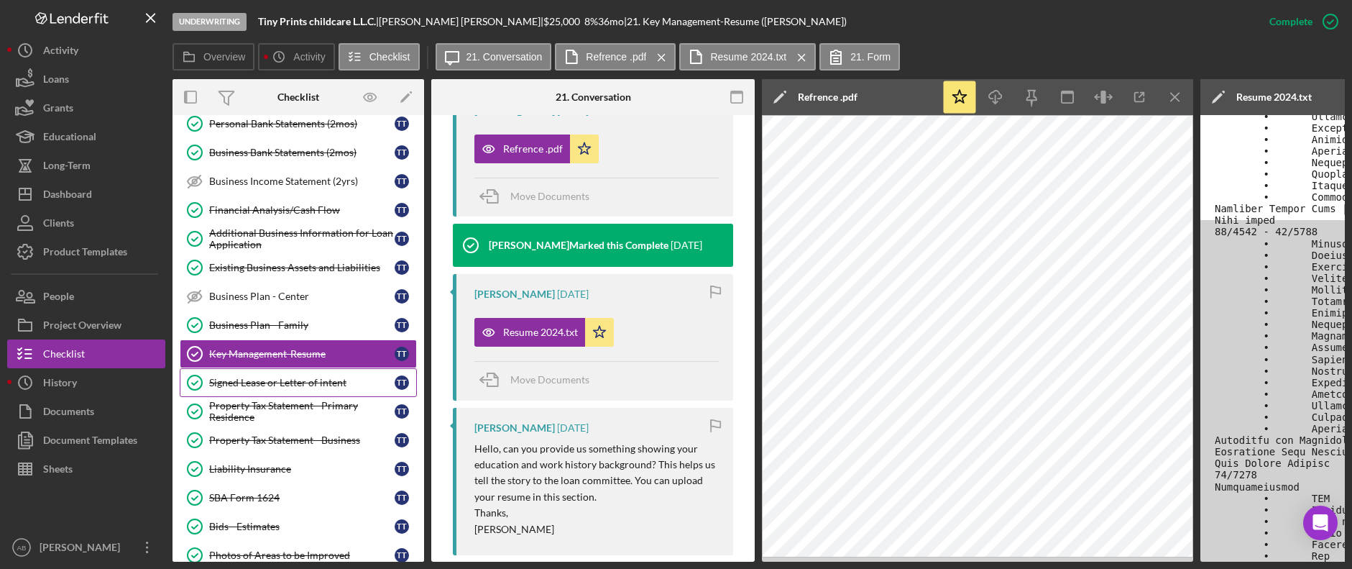
click at [242, 391] on link "Signed Lease or Letter of intent Signed Lease or Letter of intent T T" at bounding box center [298, 382] width 237 height 29
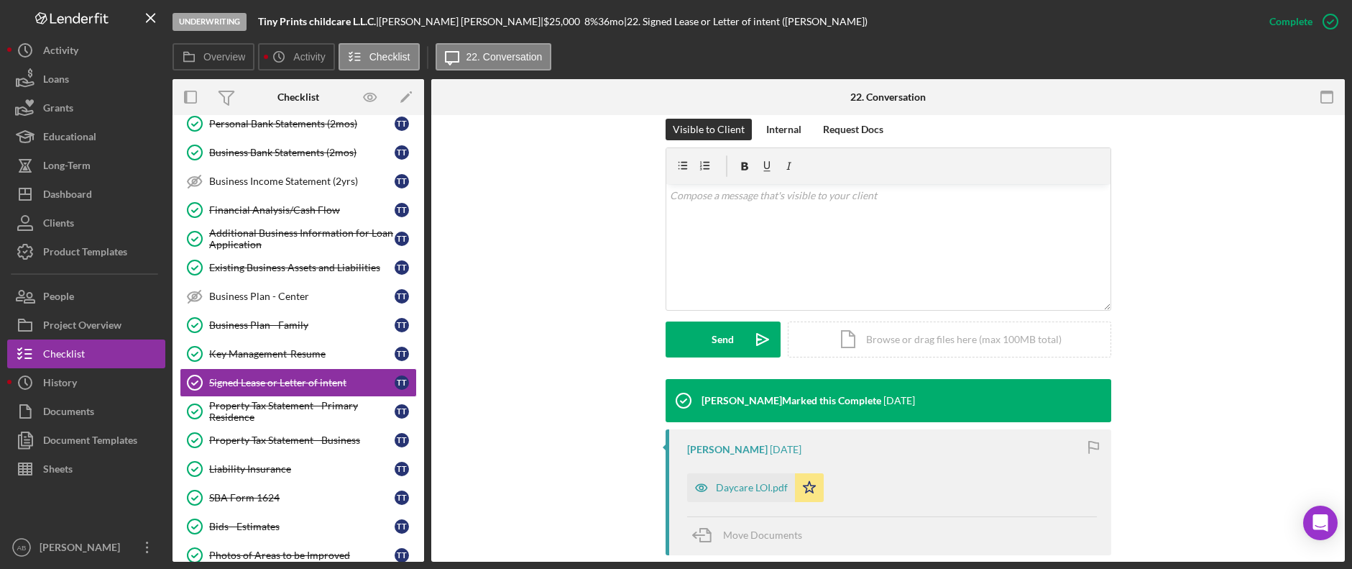
scroll to position [359, 0]
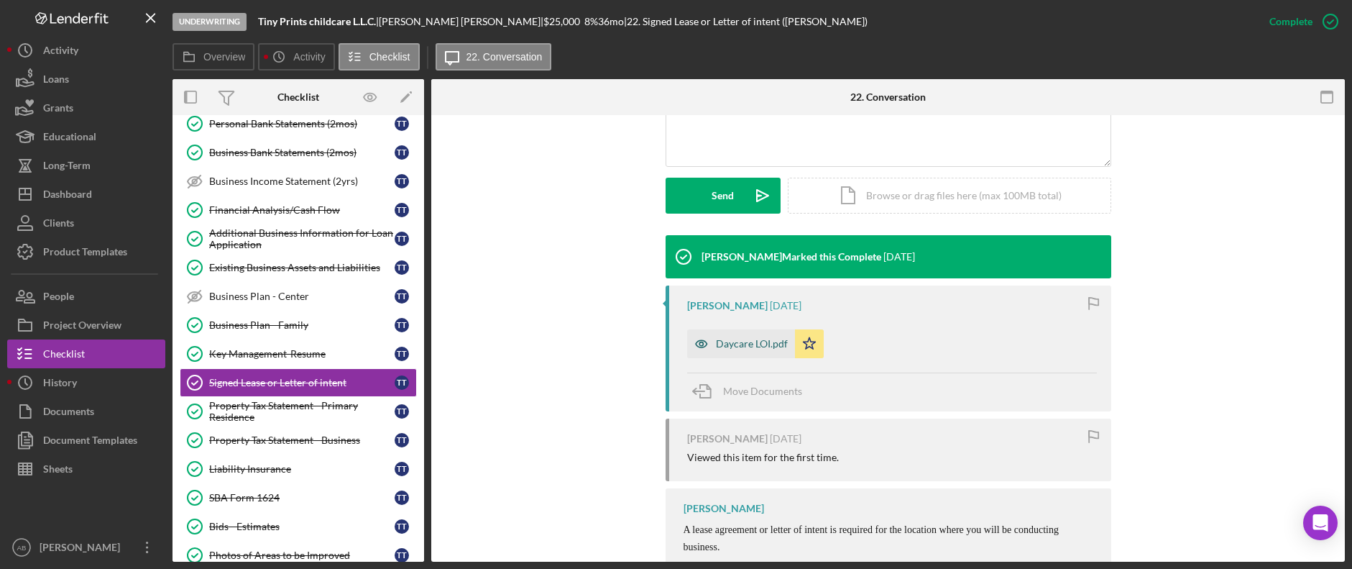
click at [740, 345] on div "Daycare LOI.pdf" at bounding box center [752, 343] width 72 height 11
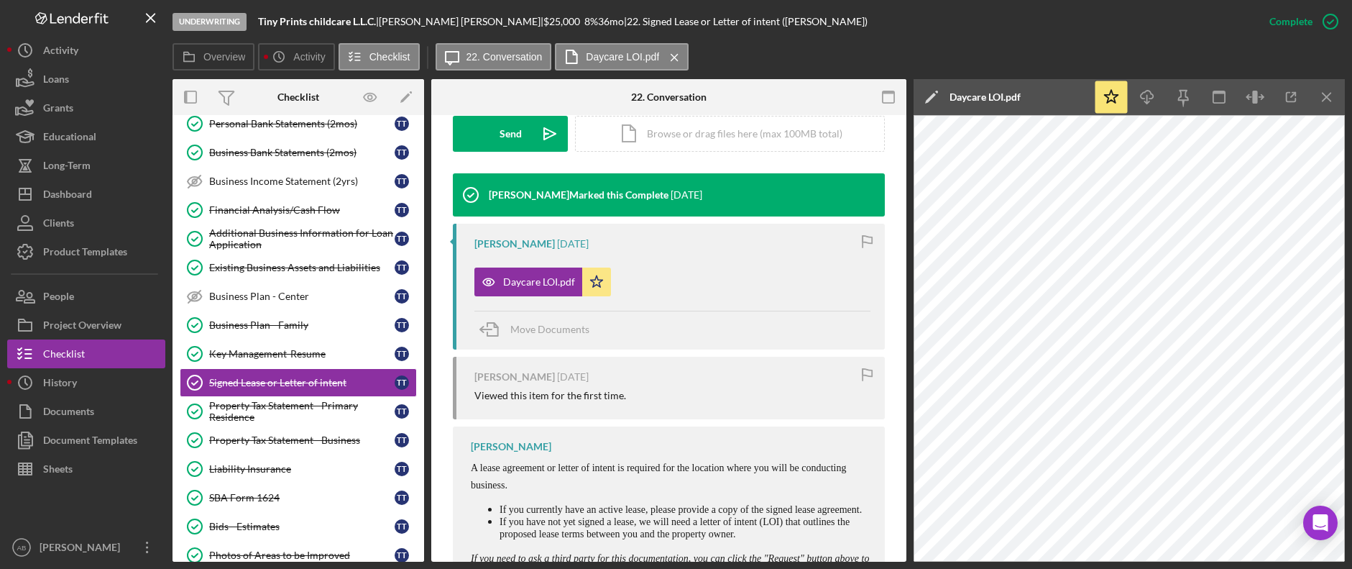
scroll to position [545, 0]
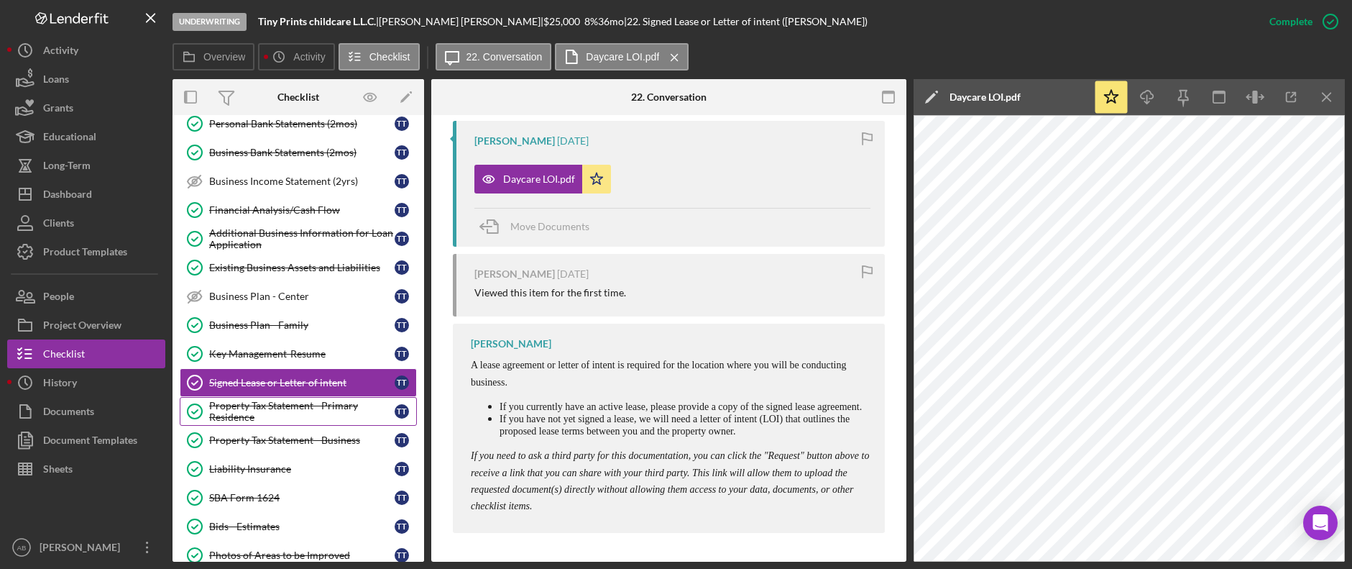
click at [279, 419] on div "Property Tax Statement - Primary Residence" at bounding box center [301, 411] width 185 height 23
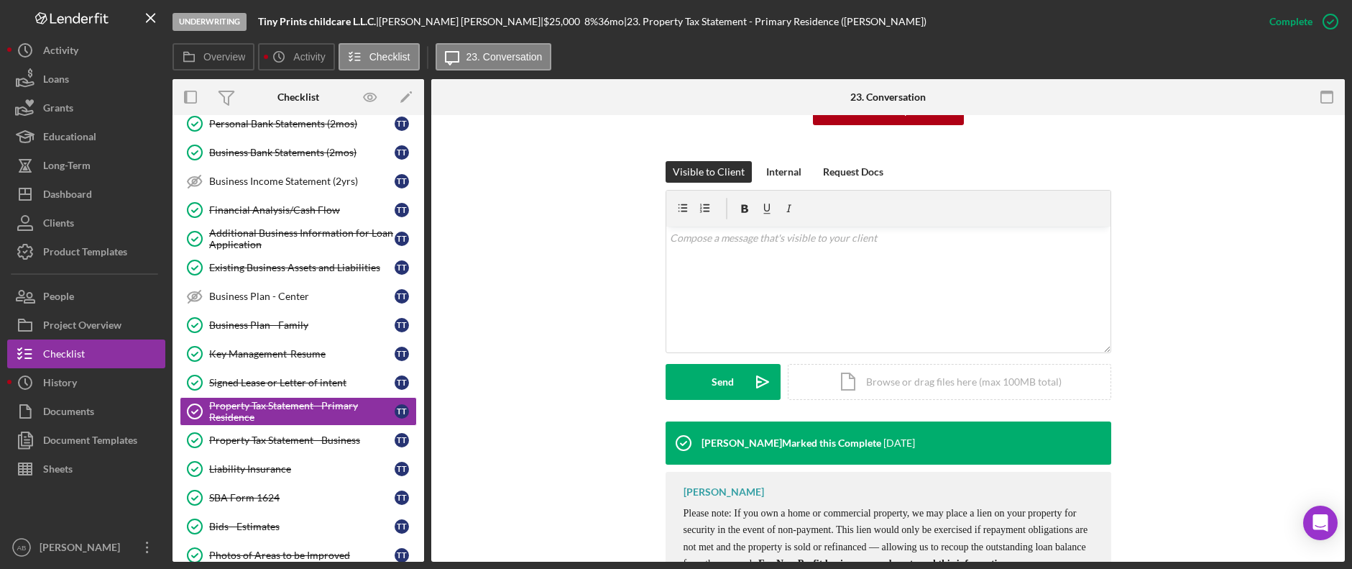
scroll to position [308, 0]
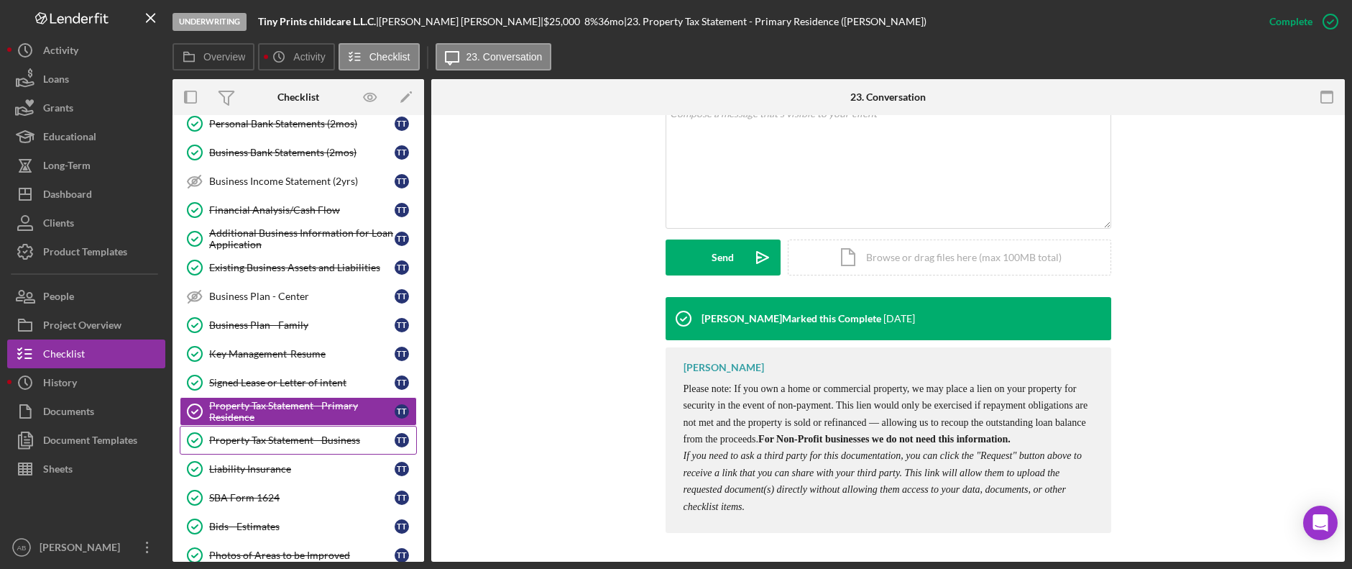
click at [279, 438] on div "Property Tax Statement - Business" at bounding box center [301, 439] width 185 height 11
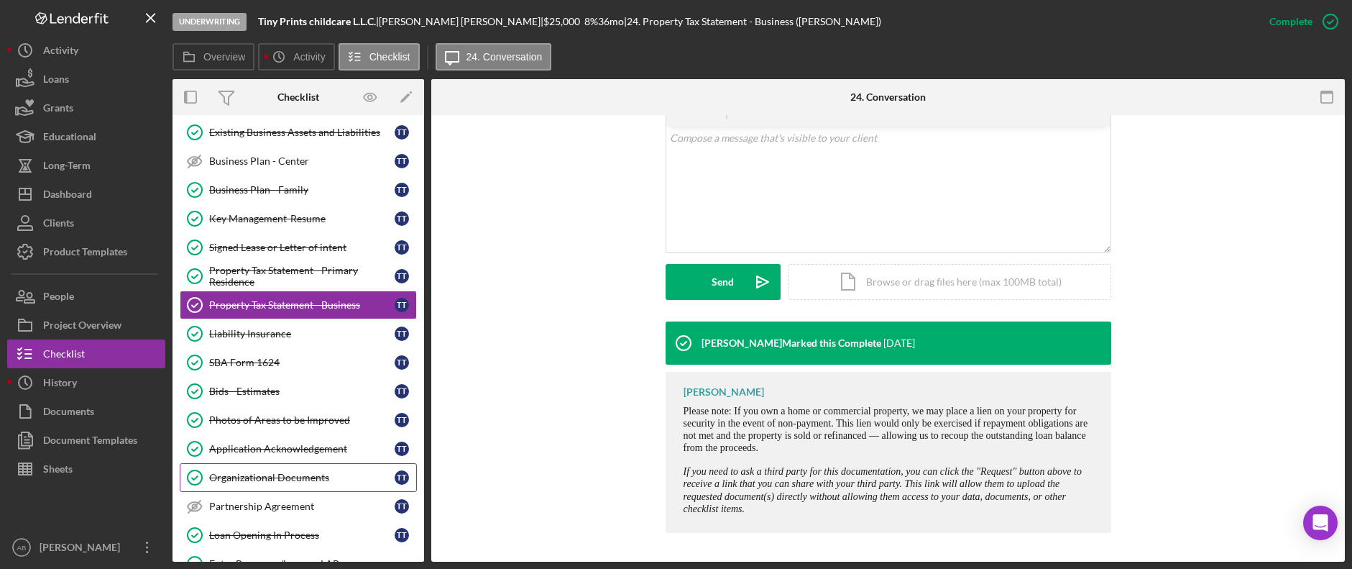
scroll to position [916, 0]
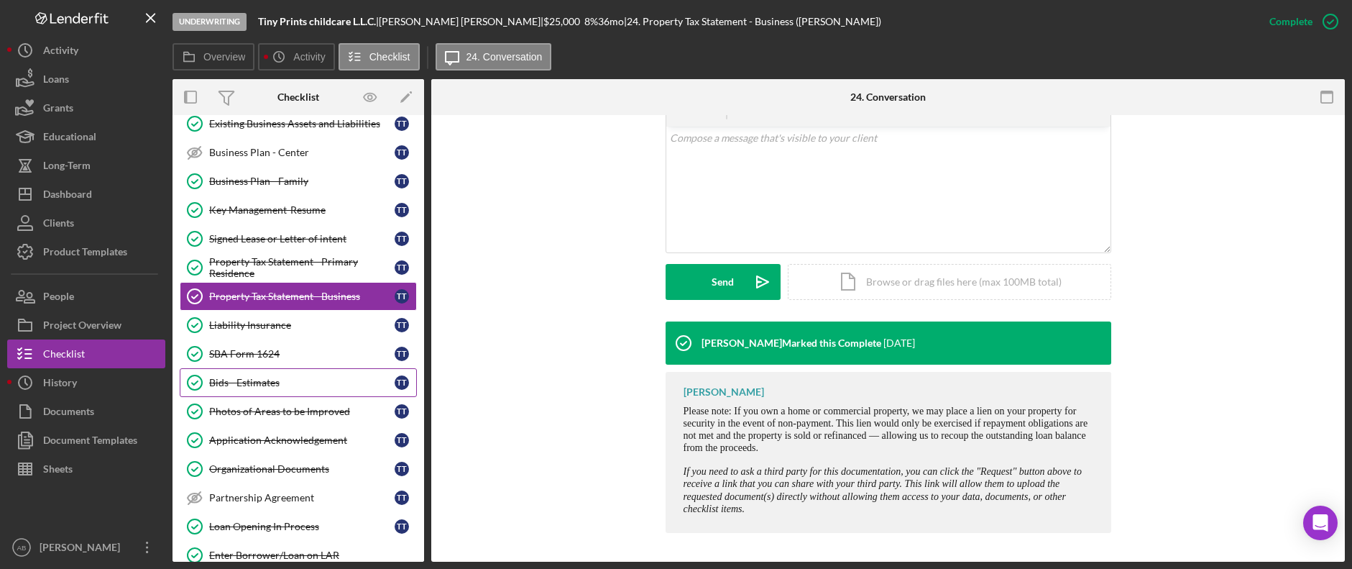
click at [259, 381] on div "Bids - Estimates" at bounding box center [301, 382] width 185 height 11
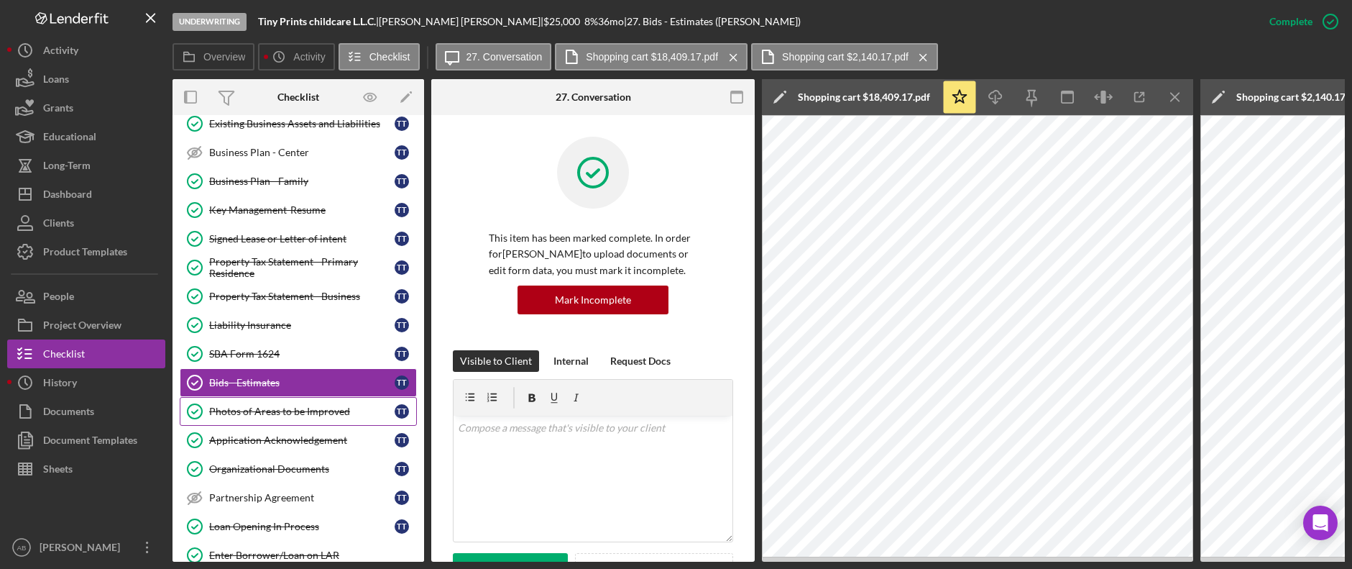
click at [244, 409] on div "Photos of Areas to be Improved" at bounding box center [301, 410] width 185 height 11
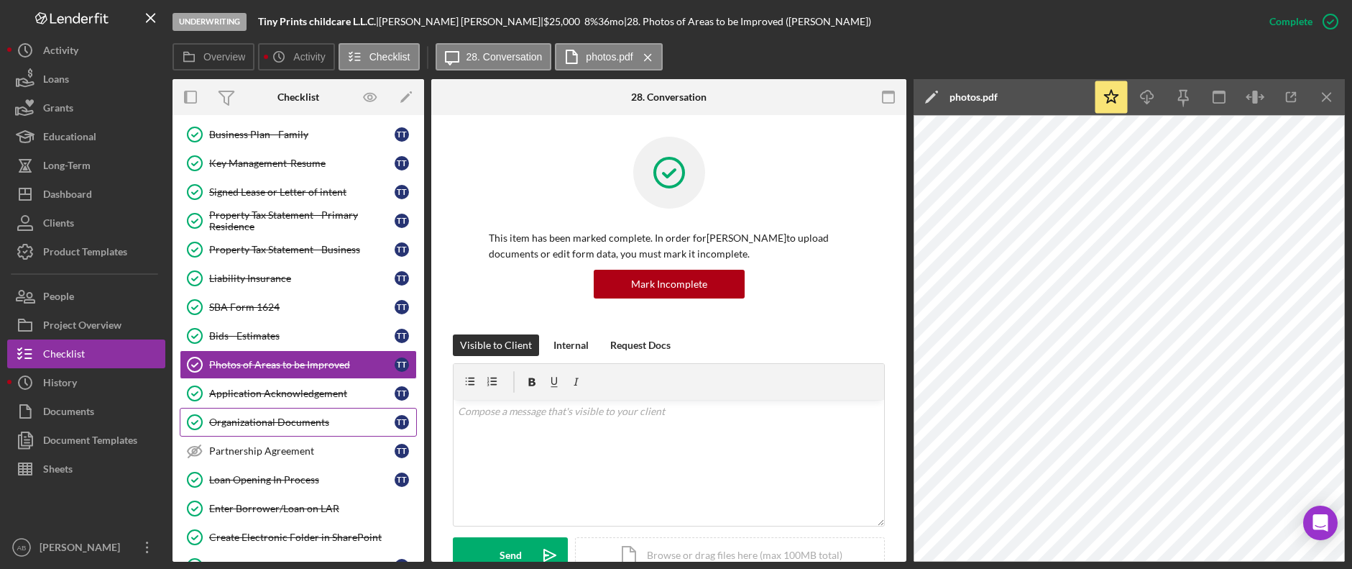
scroll to position [988, 0]
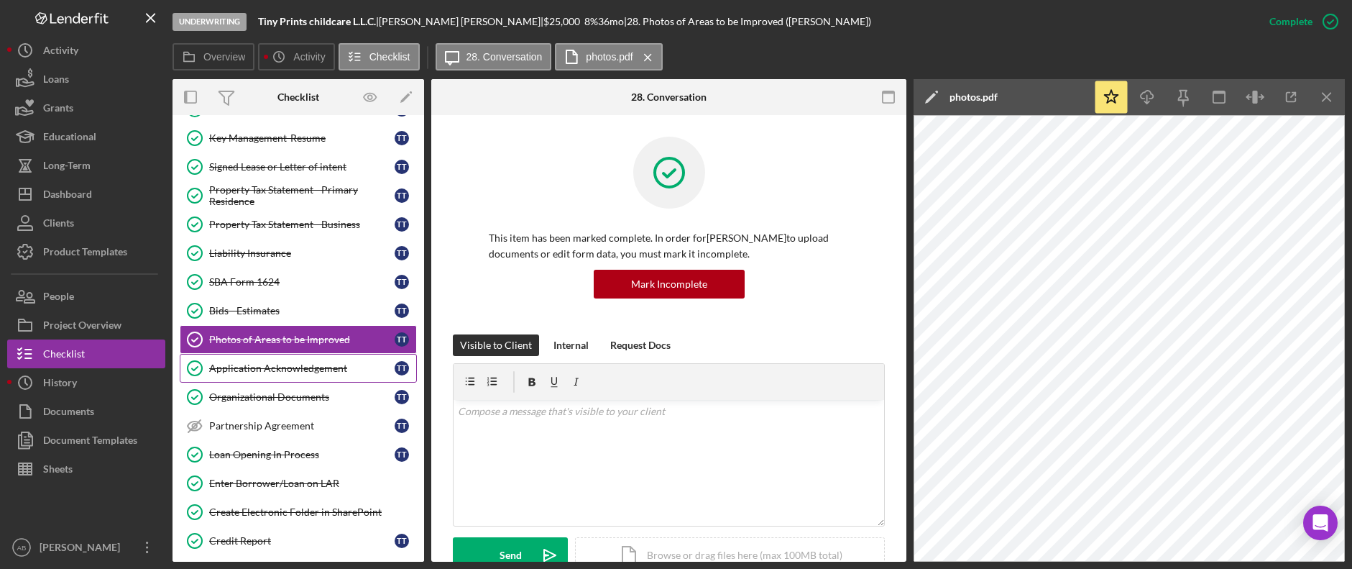
click at [255, 364] on div "Application Acknowledgement" at bounding box center [301, 367] width 185 height 11
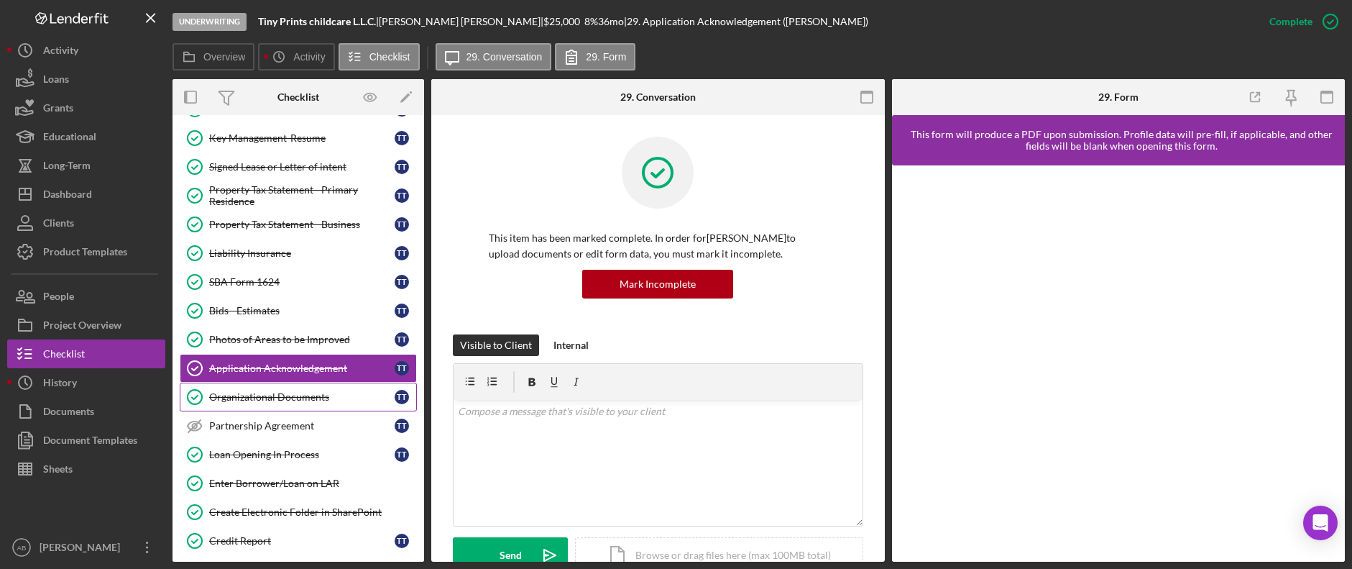
click at [239, 392] on div "Organizational Documents" at bounding box center [301, 396] width 185 height 11
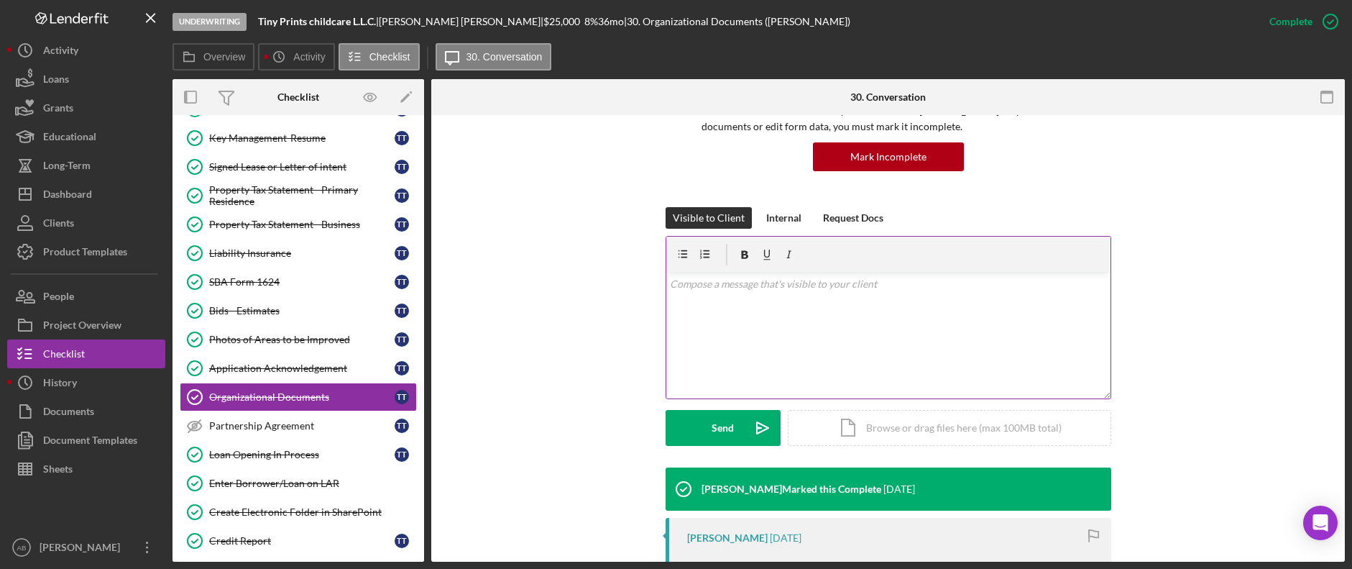
scroll to position [431, 0]
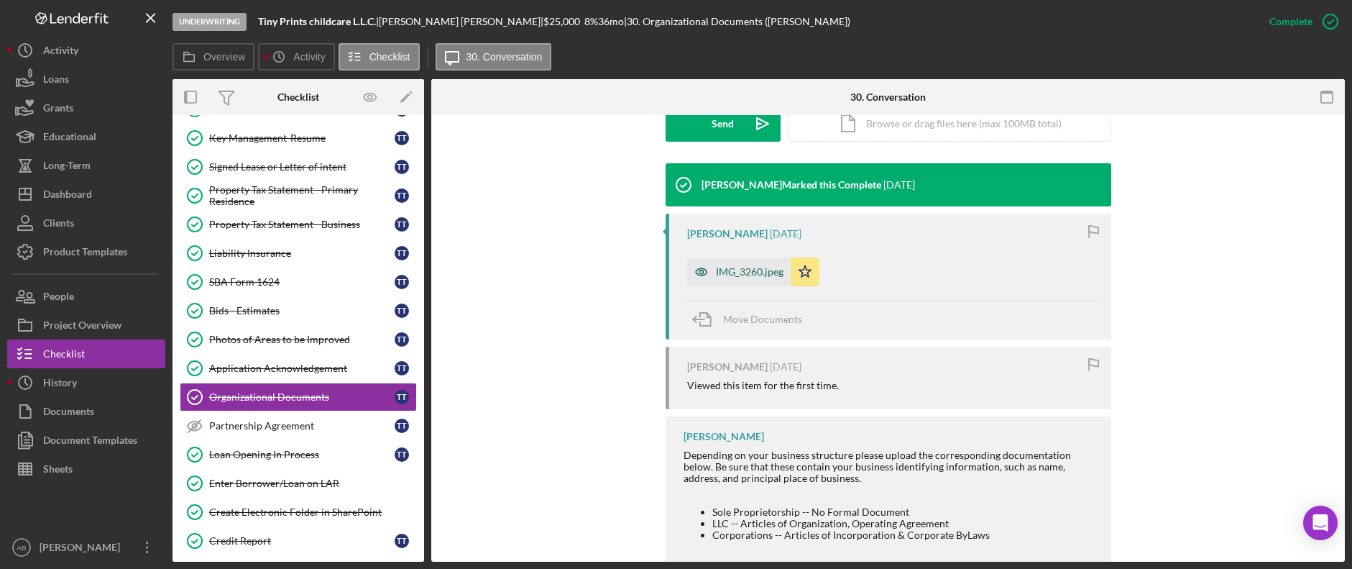
click at [734, 267] on div "IMG_3260.jpeg" at bounding box center [750, 271] width 68 height 11
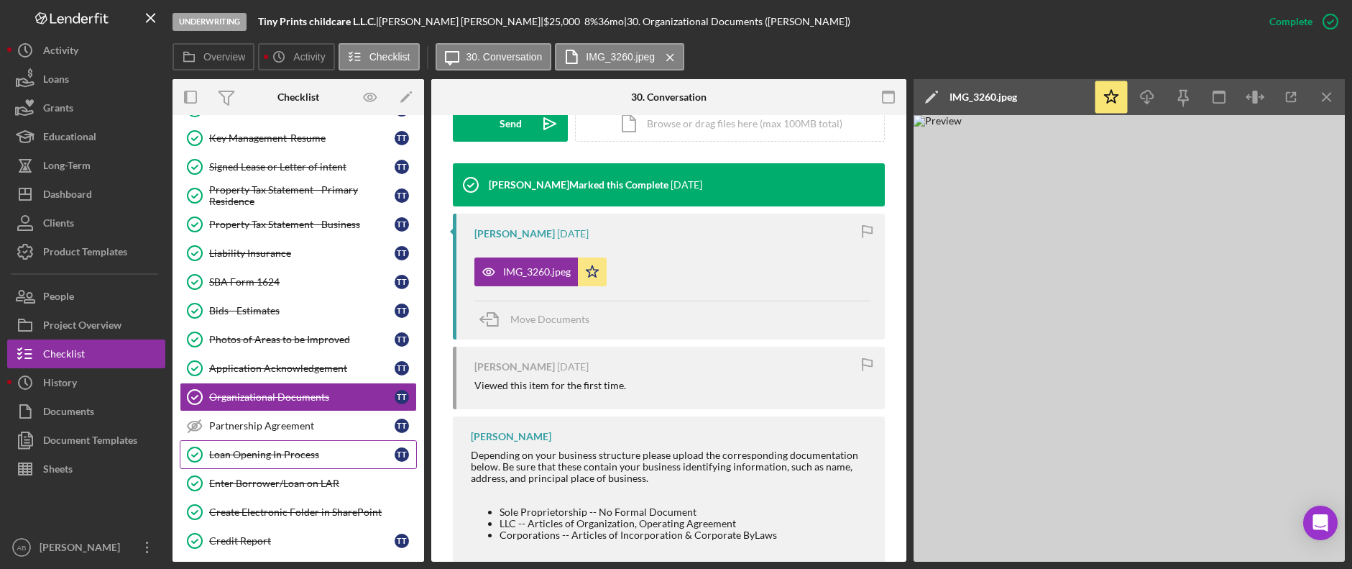
click at [247, 453] on div "Loan Opening In Process" at bounding box center [301, 453] width 185 height 11
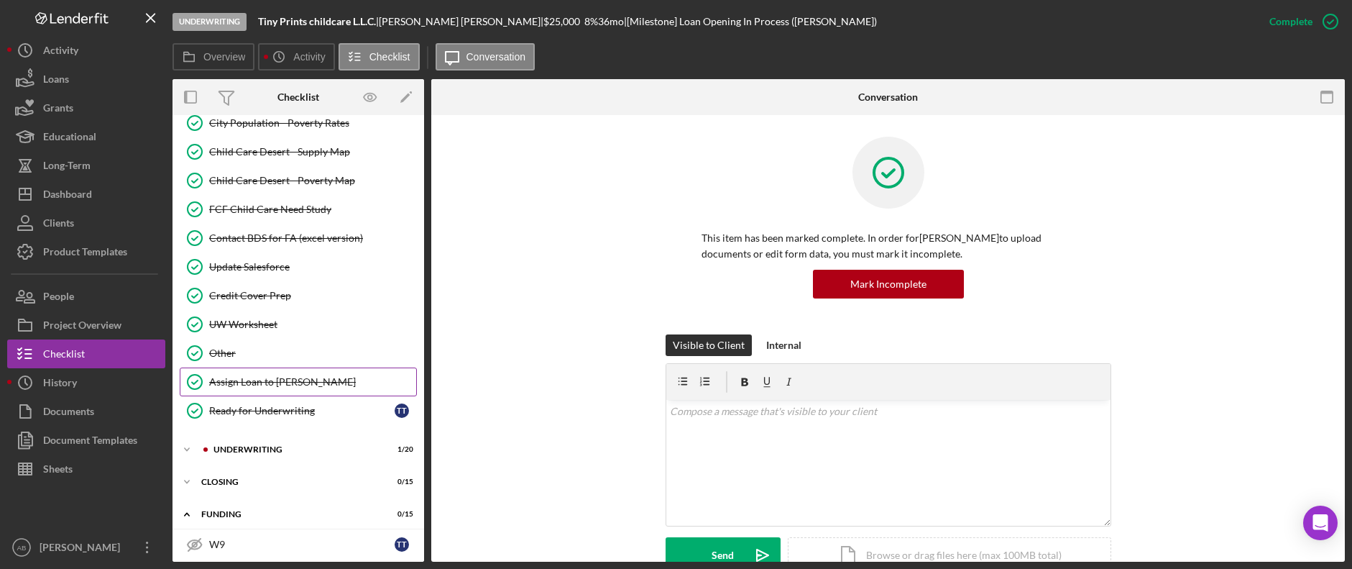
scroll to position [1779, 0]
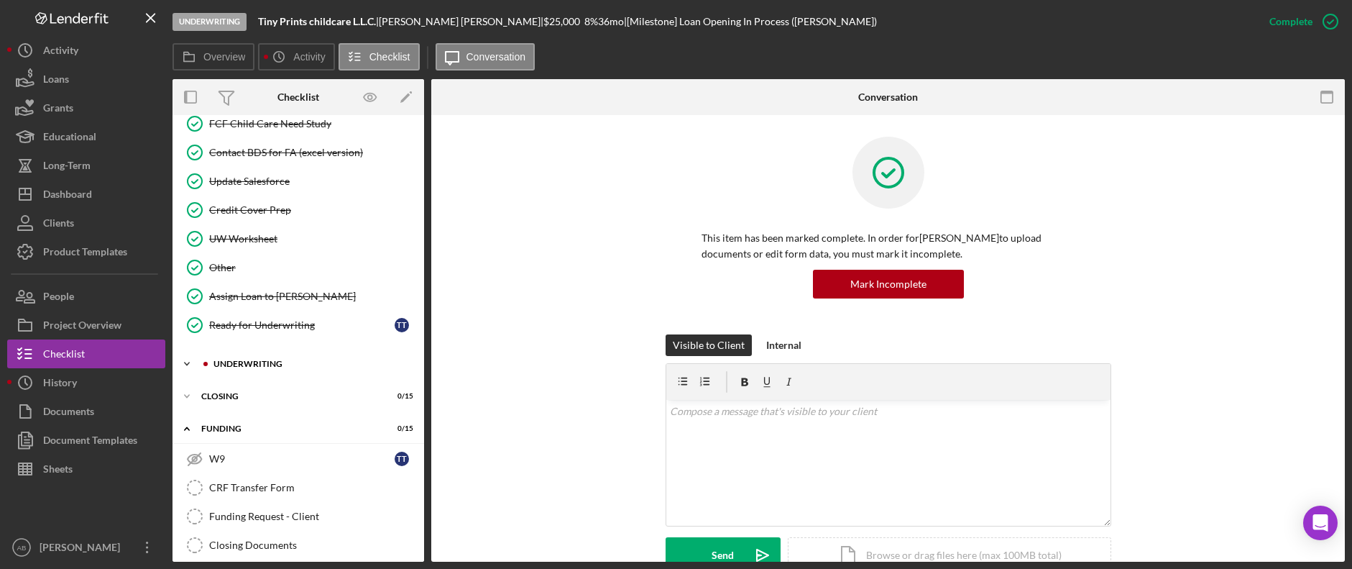
click at [226, 368] on div "Icon/Expander UNDERWRITING 1 / 20" at bounding box center [298, 363] width 252 height 29
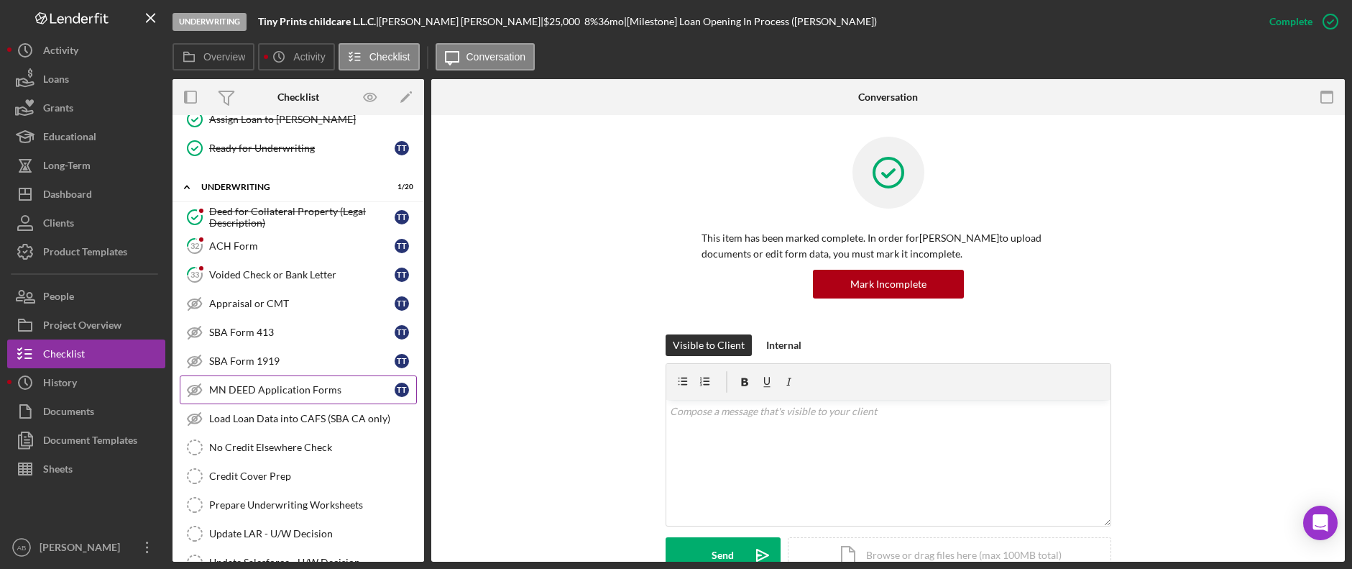
scroll to position [1994, 0]
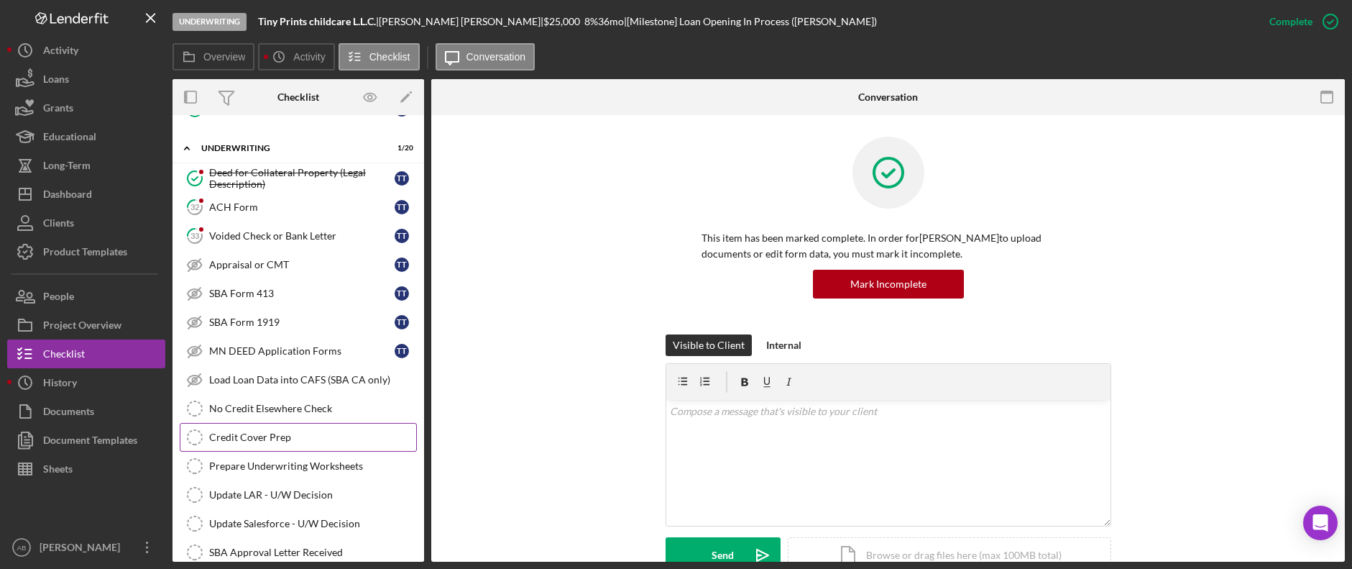
click at [262, 433] on div "Credit Cover Prep" at bounding box center [312, 436] width 207 height 11
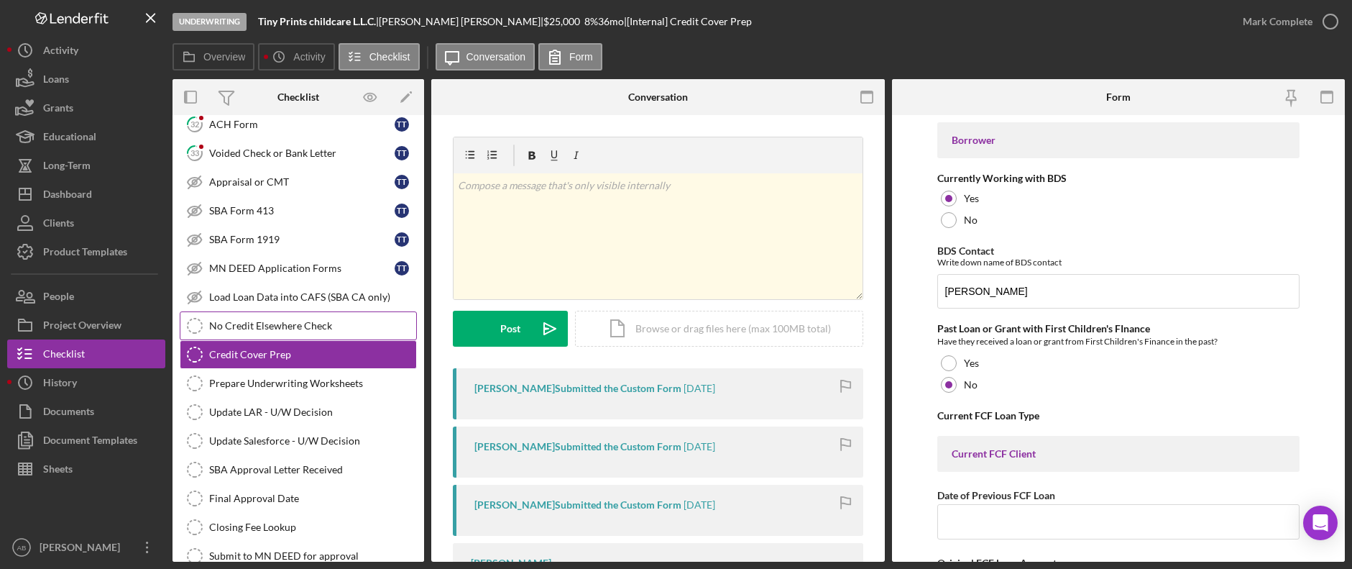
scroll to position [2148, 0]
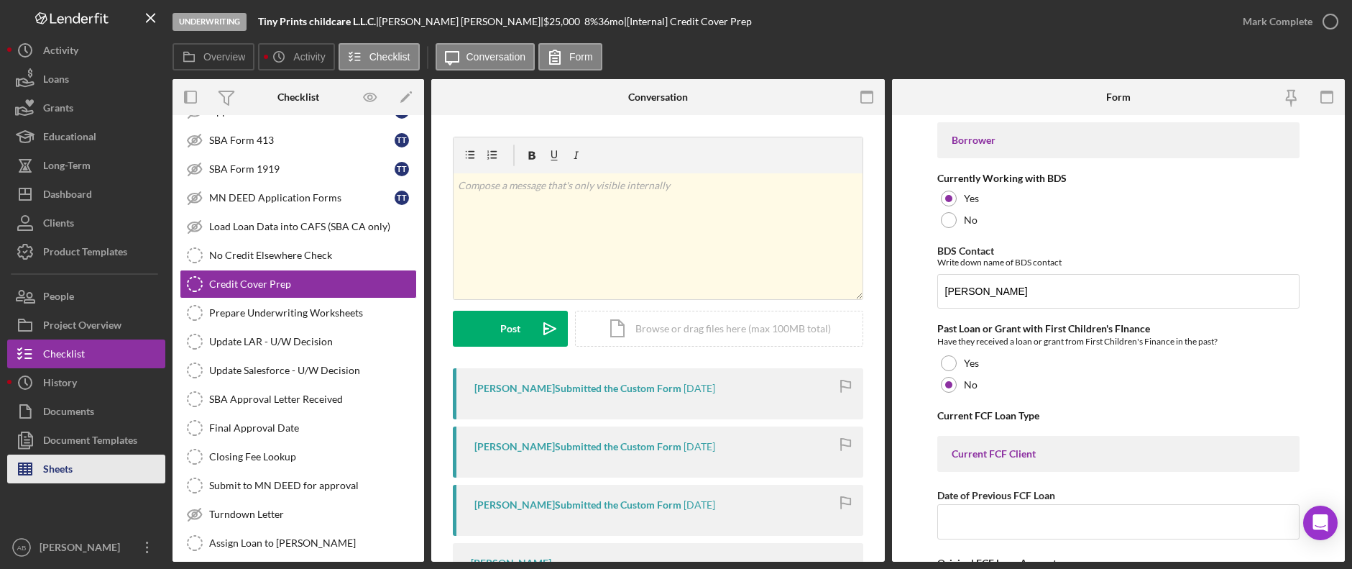
click at [109, 467] on button "Sheets" at bounding box center [86, 468] width 158 height 29
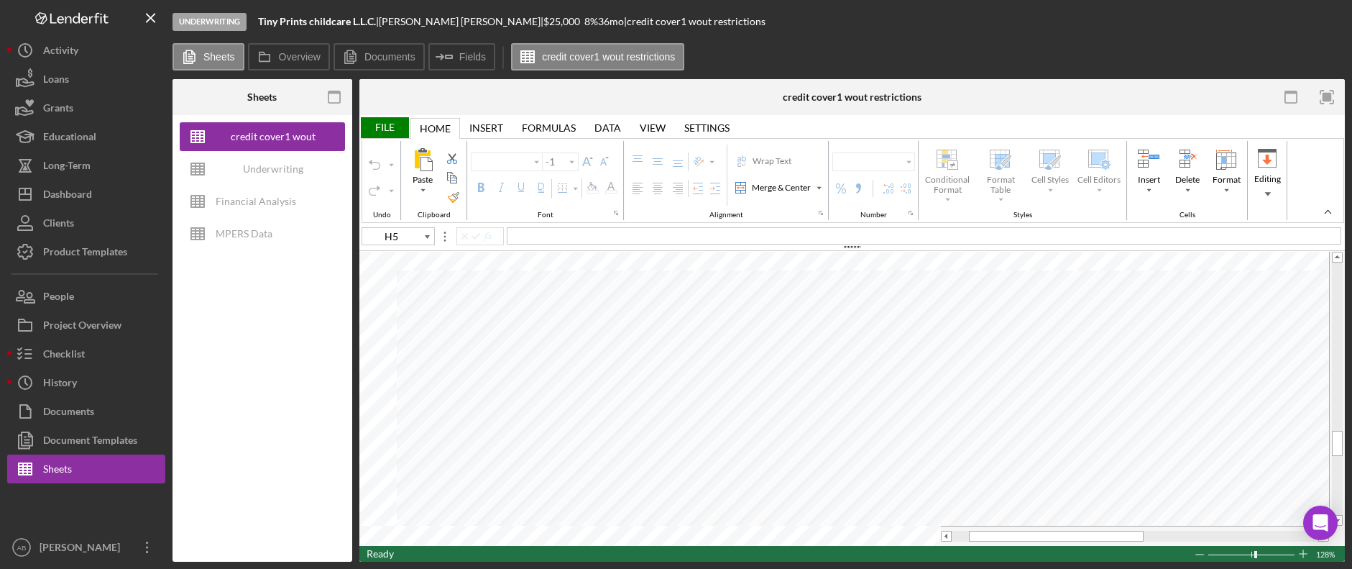
type input "Calibri"
type input "11"
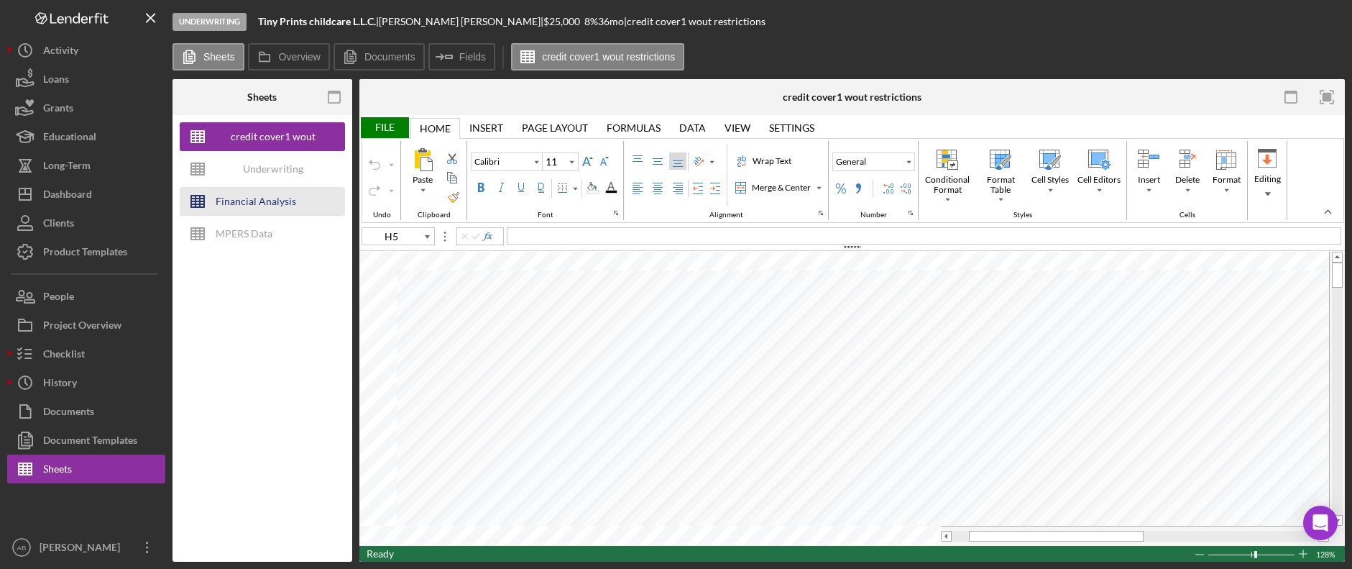
drag, startPoint x: 235, startPoint y: 173, endPoint x: 310, endPoint y: 215, distance: 85.6
click at [235, 173] on div "Underwriting Worksheets - Template 2022" at bounding box center [273, 169] width 115 height 29
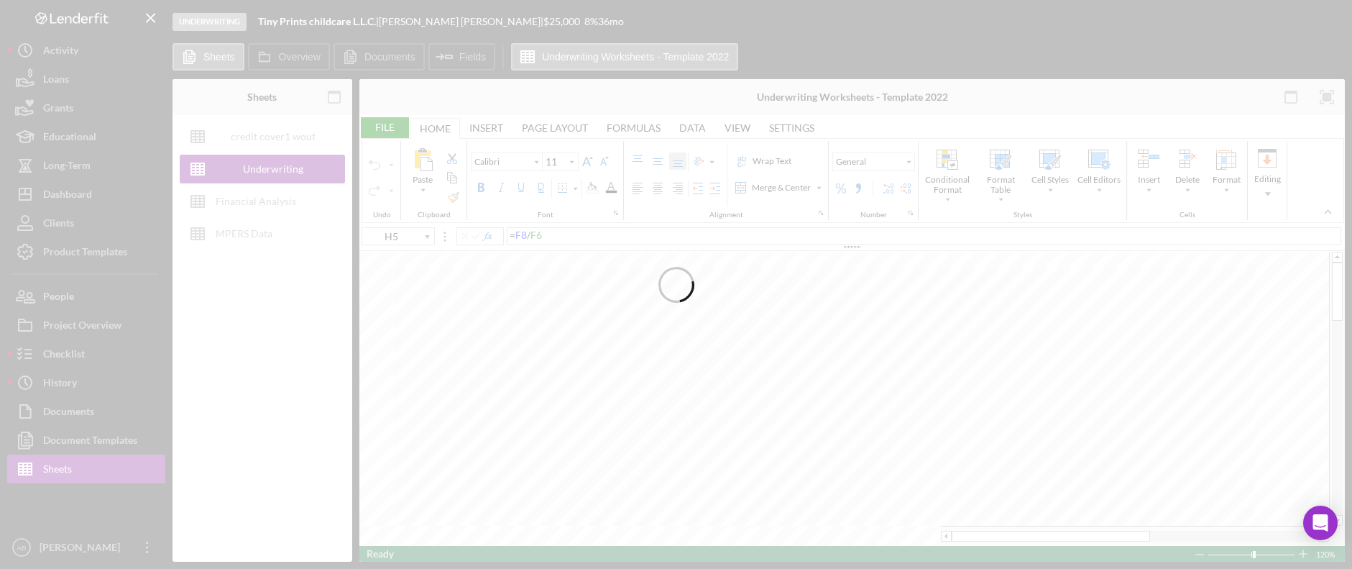
type input "G8"
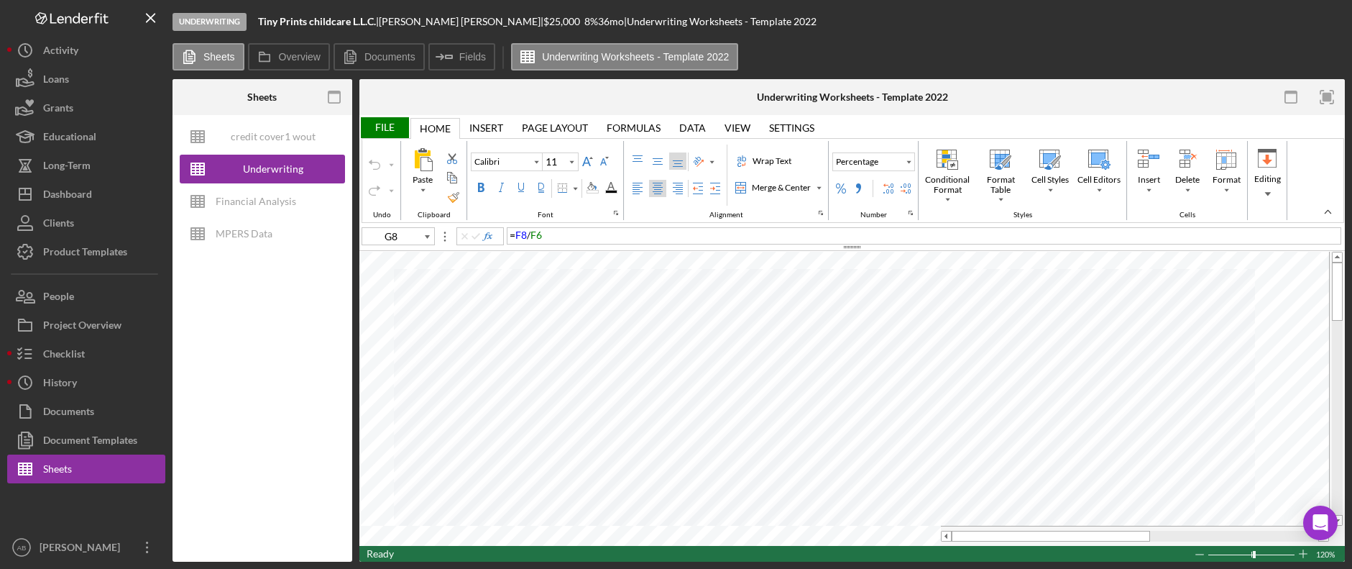
type input "Arial"
type input "10"
click at [55, 361] on div "Checklist" at bounding box center [64, 355] width 42 height 32
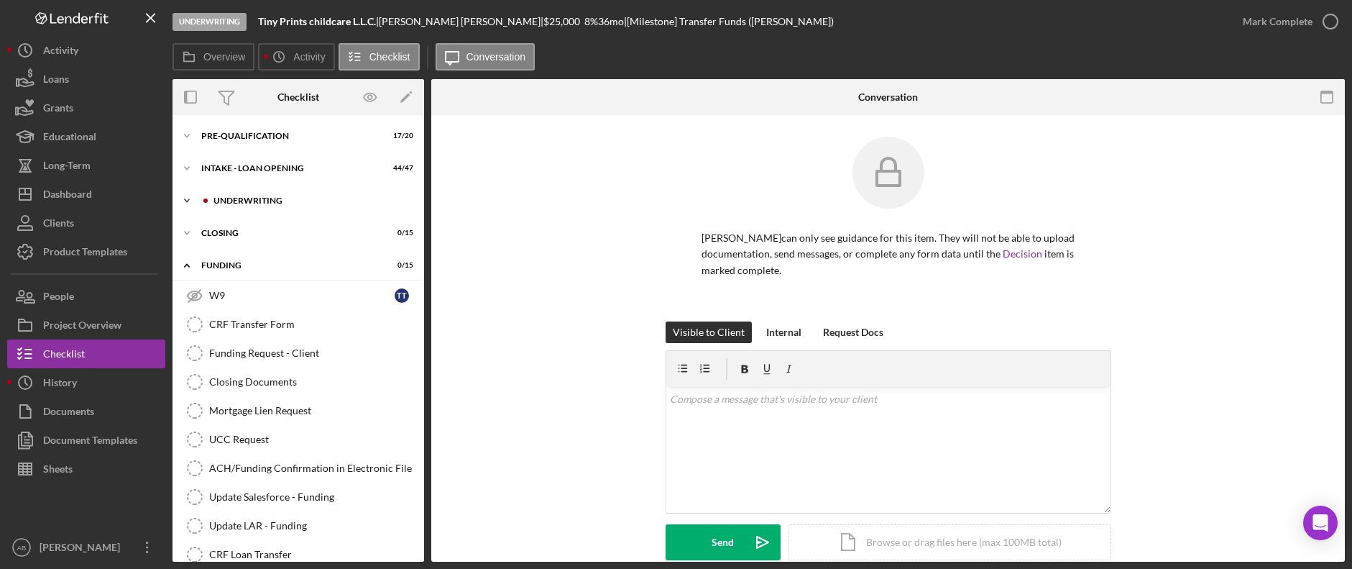
click at [243, 204] on div "UNDERWRITING" at bounding box center [309, 200] width 193 height 9
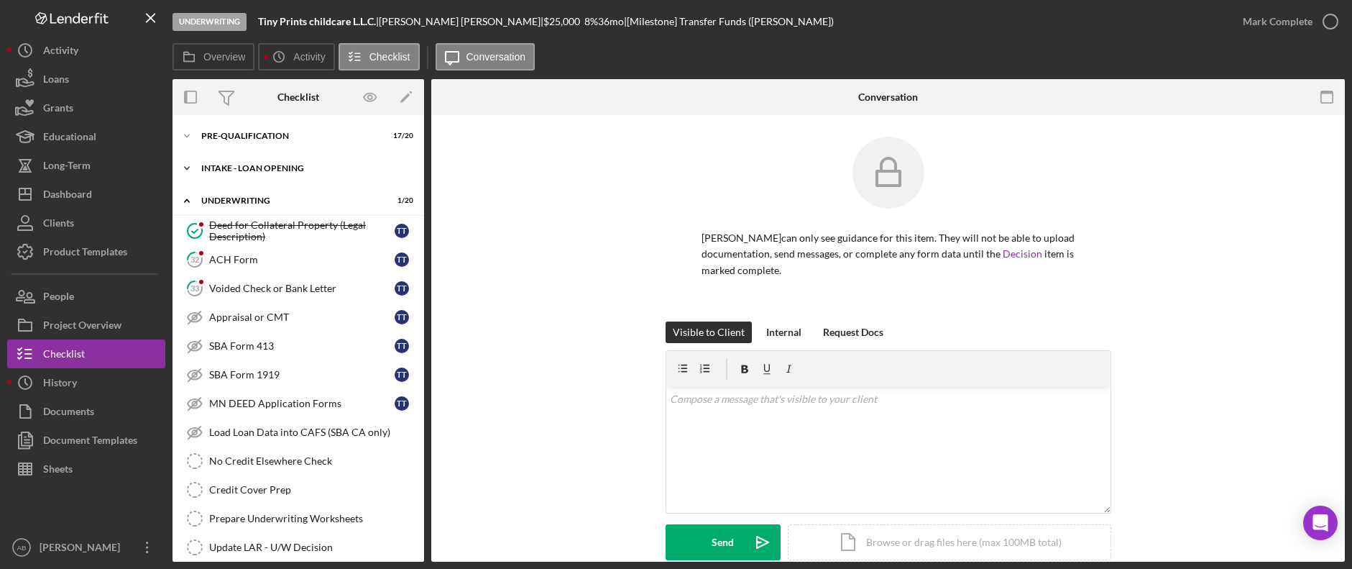
click at [247, 167] on div "INTAKE - LOAN OPENING" at bounding box center [303, 168] width 205 height 9
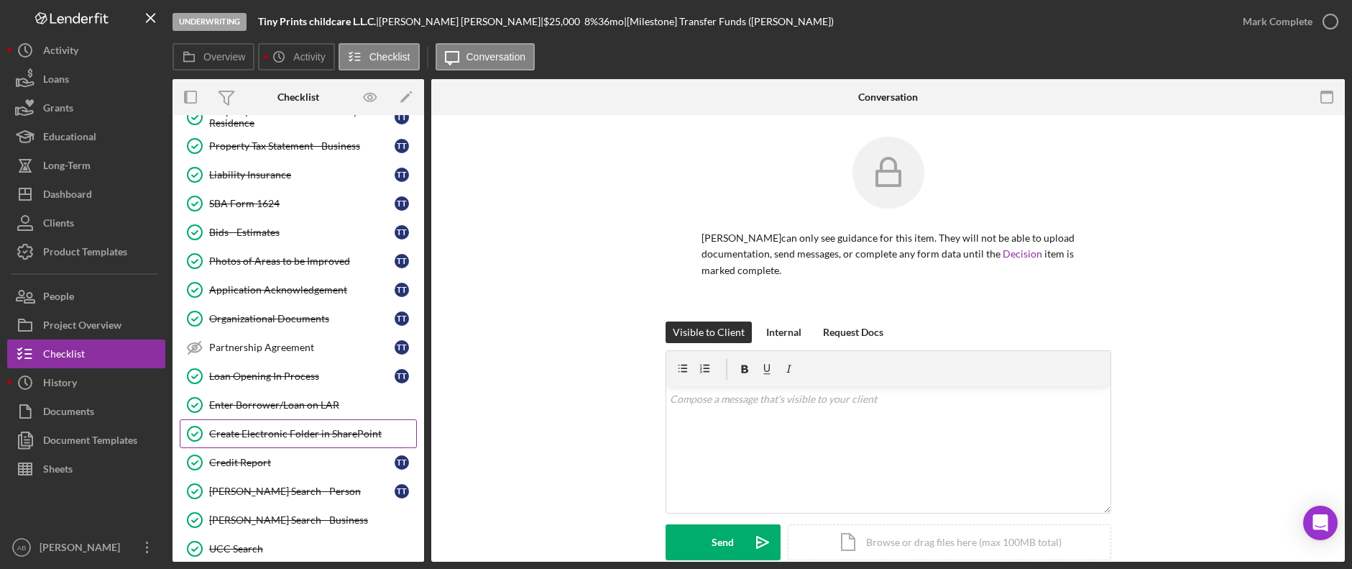
scroll to position [503, 0]
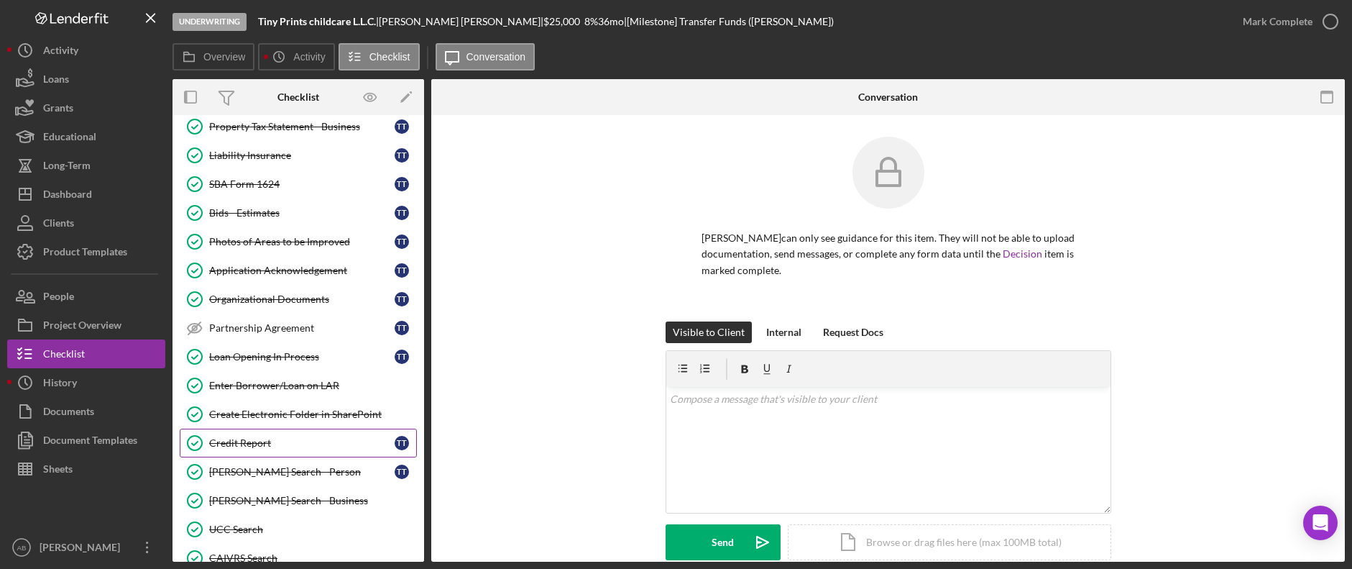
click at [237, 441] on div "Credit Report" at bounding box center [301, 442] width 185 height 11
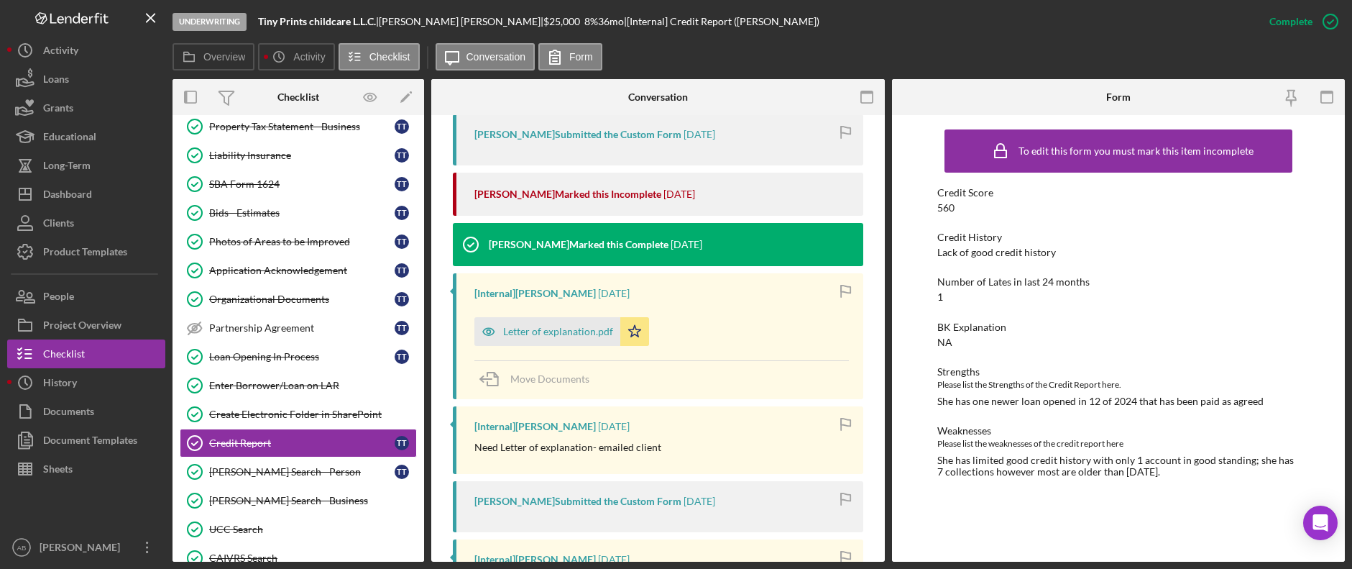
scroll to position [503, 0]
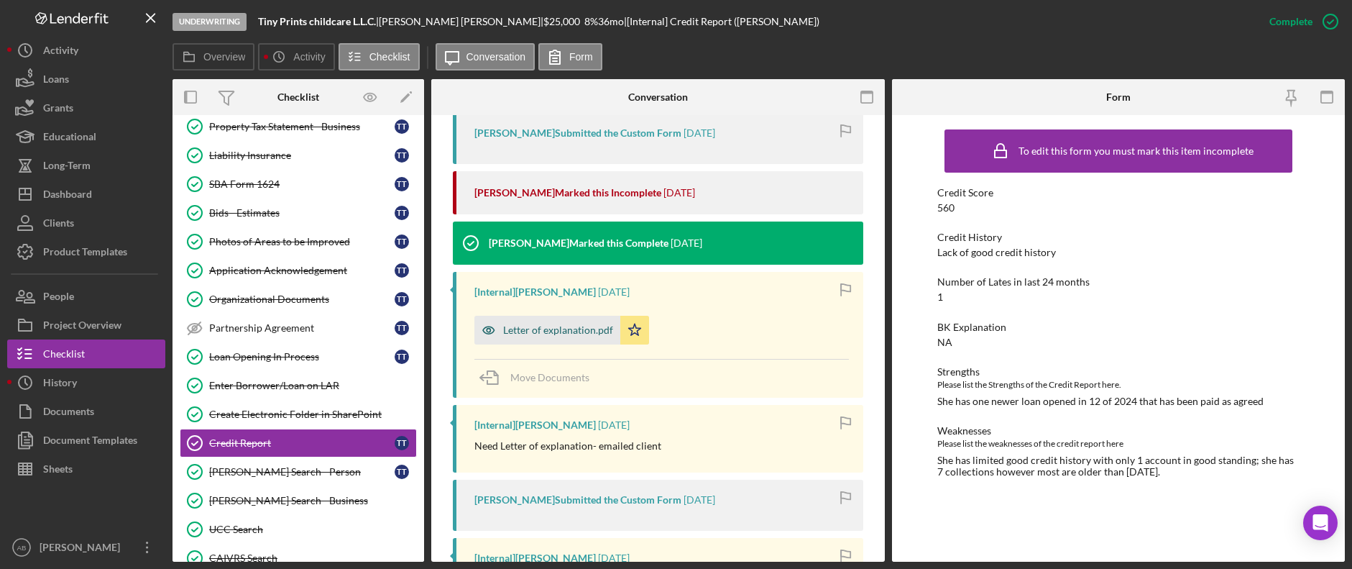
click at [571, 329] on div "Letter of explanation.pdf" at bounding box center [558, 329] width 110 height 11
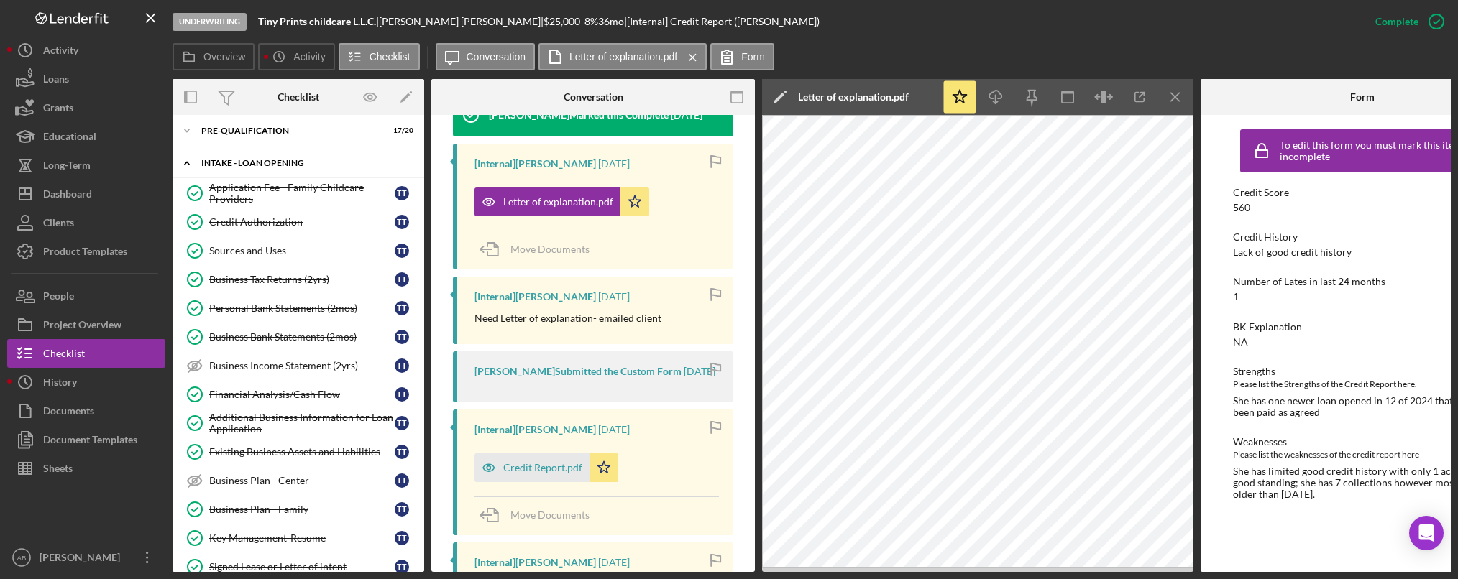
scroll to position [0, 0]
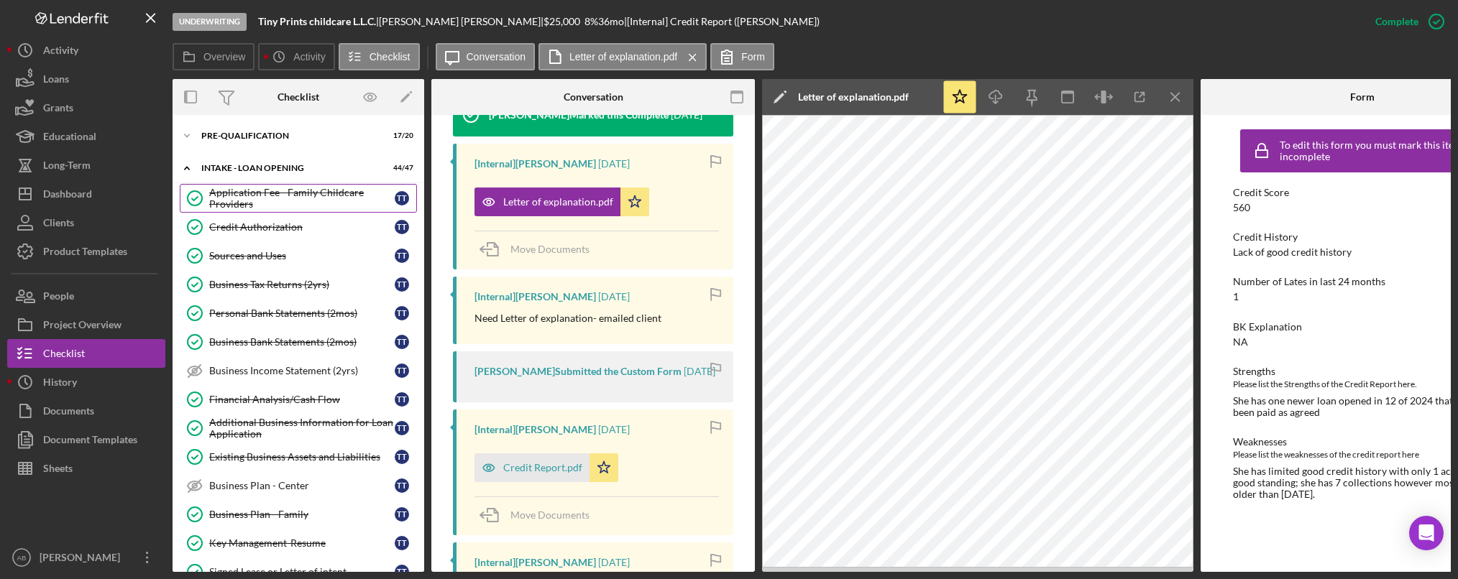
click at [275, 193] on div "Application Fee - Family Childcare Providers" at bounding box center [301, 198] width 185 height 23
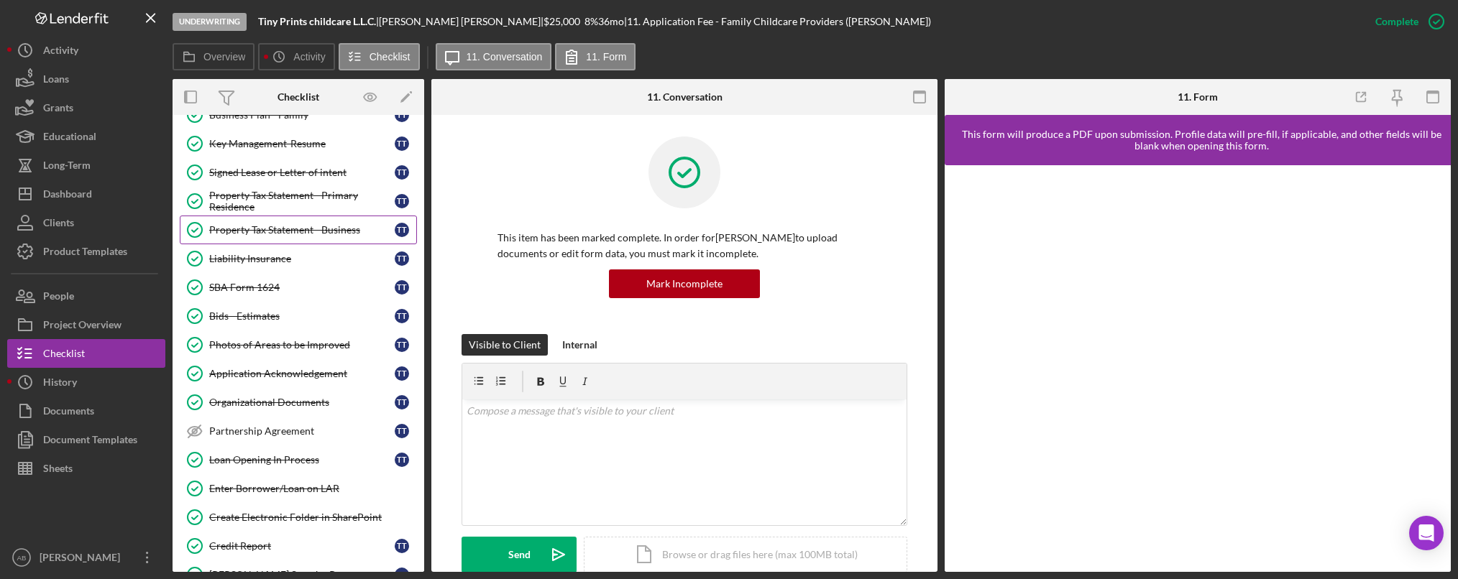
scroll to position [431, 0]
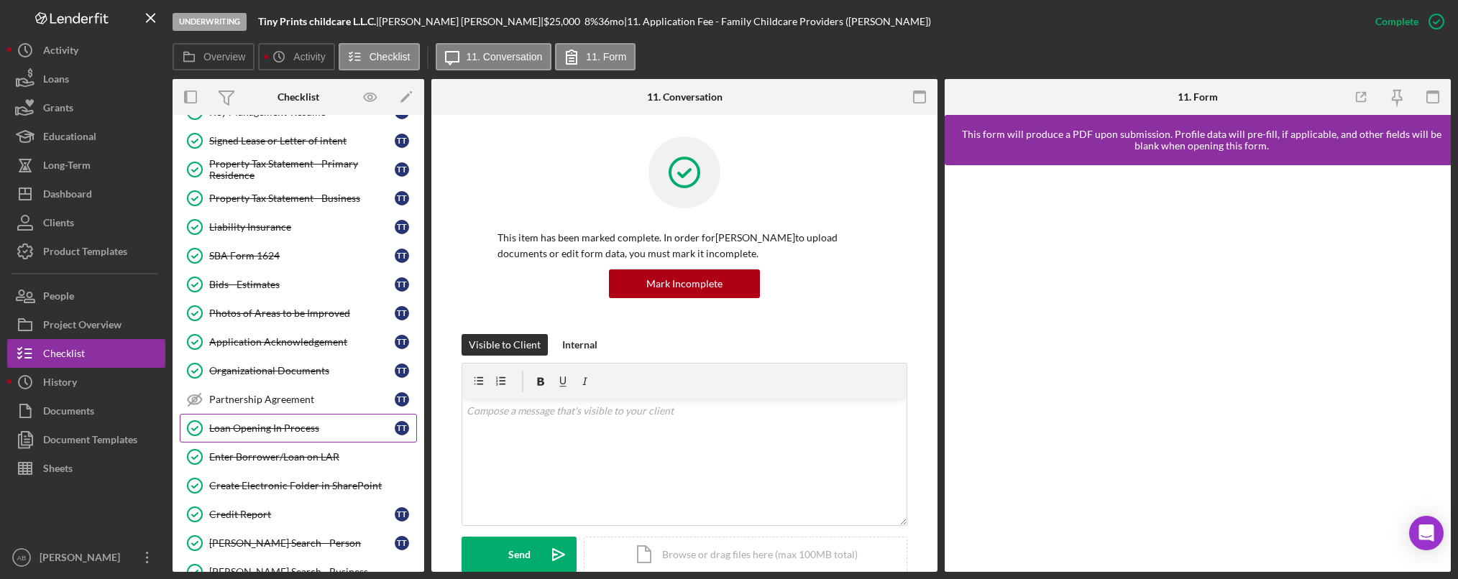
click at [280, 423] on div "Loan Opening In Process" at bounding box center [301, 428] width 185 height 11
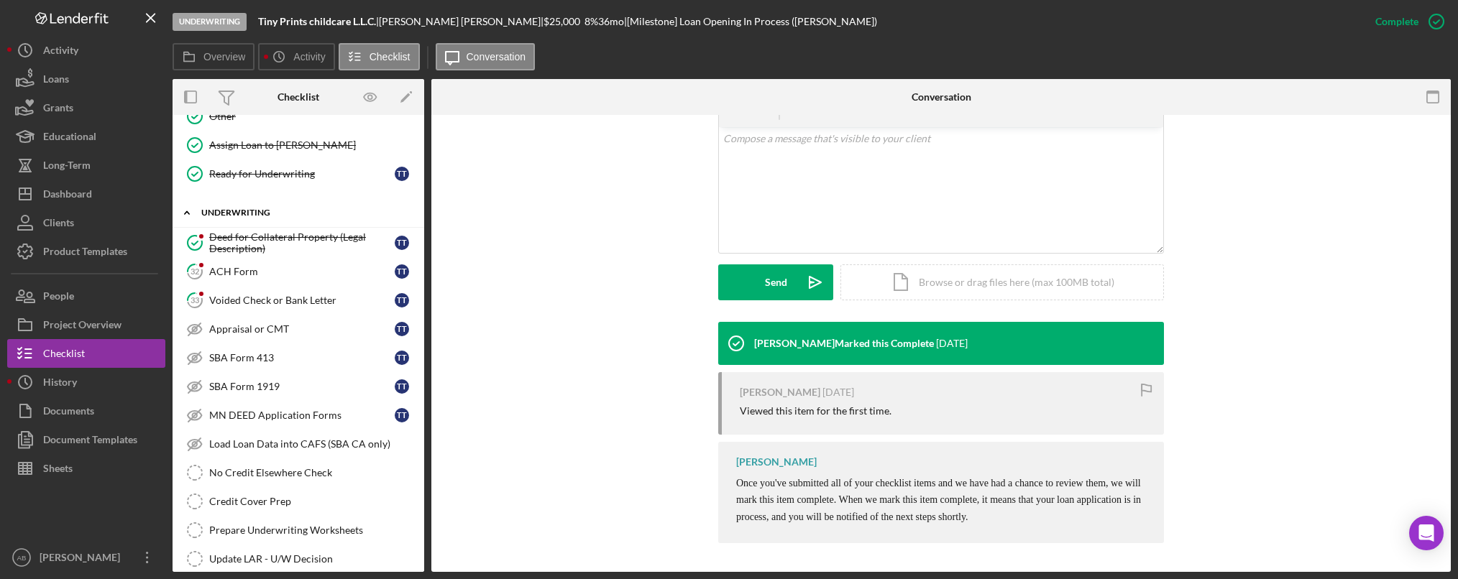
scroll to position [1366, 0]
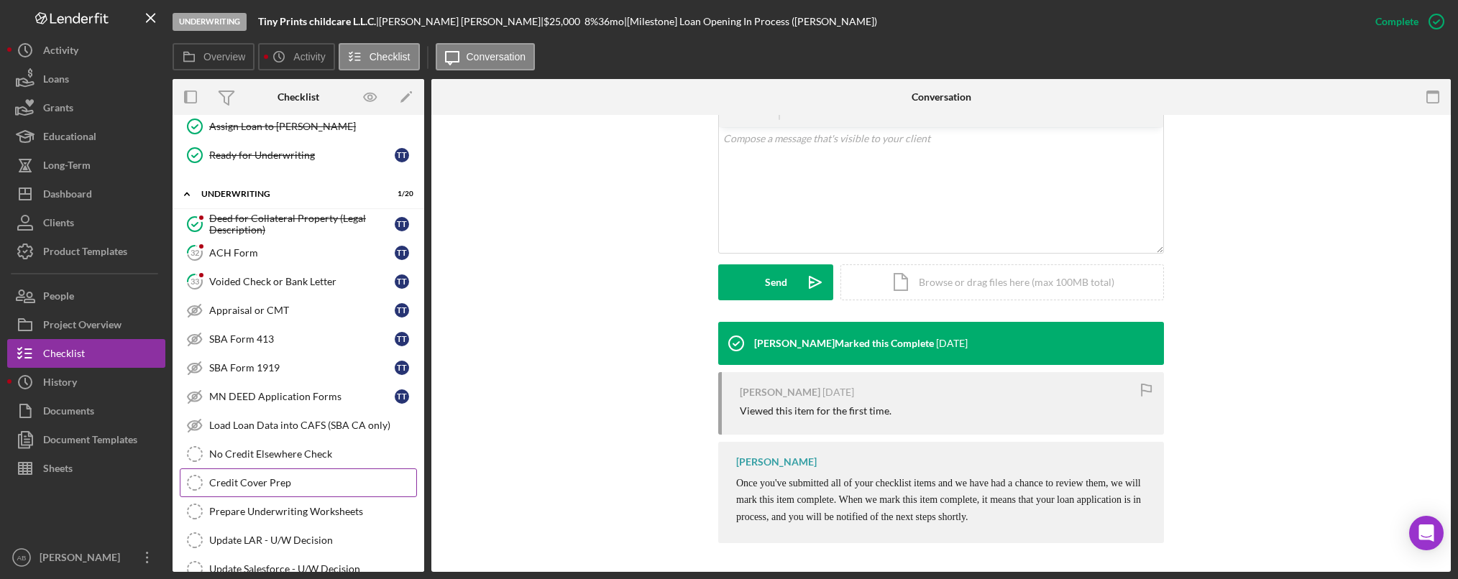
click at [252, 484] on div "Credit Cover Prep" at bounding box center [312, 482] width 207 height 11
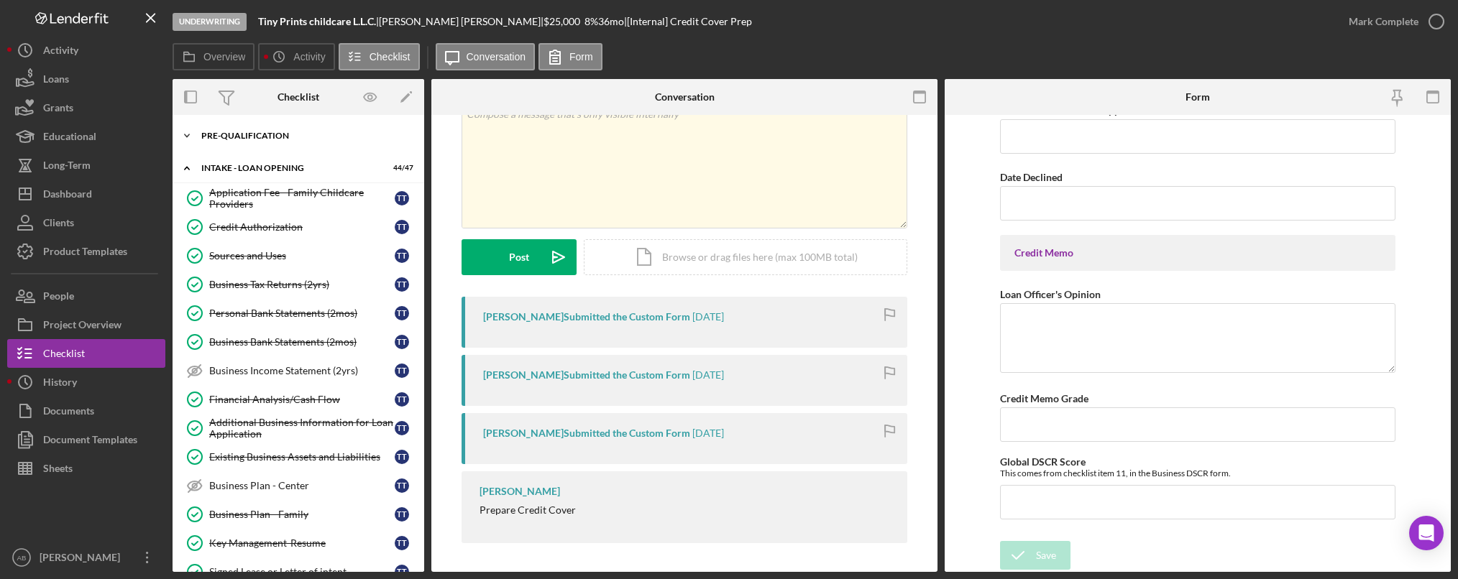
click at [268, 132] on div "Pre-Qualification" at bounding box center [303, 136] width 205 height 9
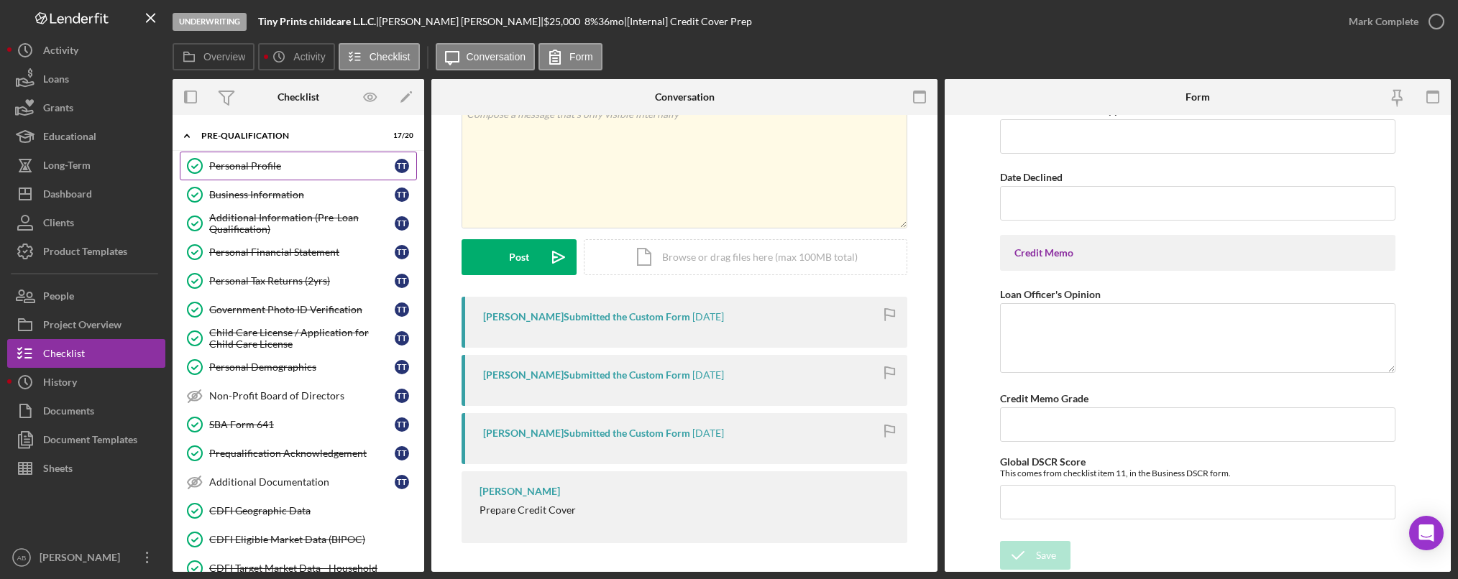
click at [270, 164] on div "Personal Profile" at bounding box center [301, 165] width 185 height 11
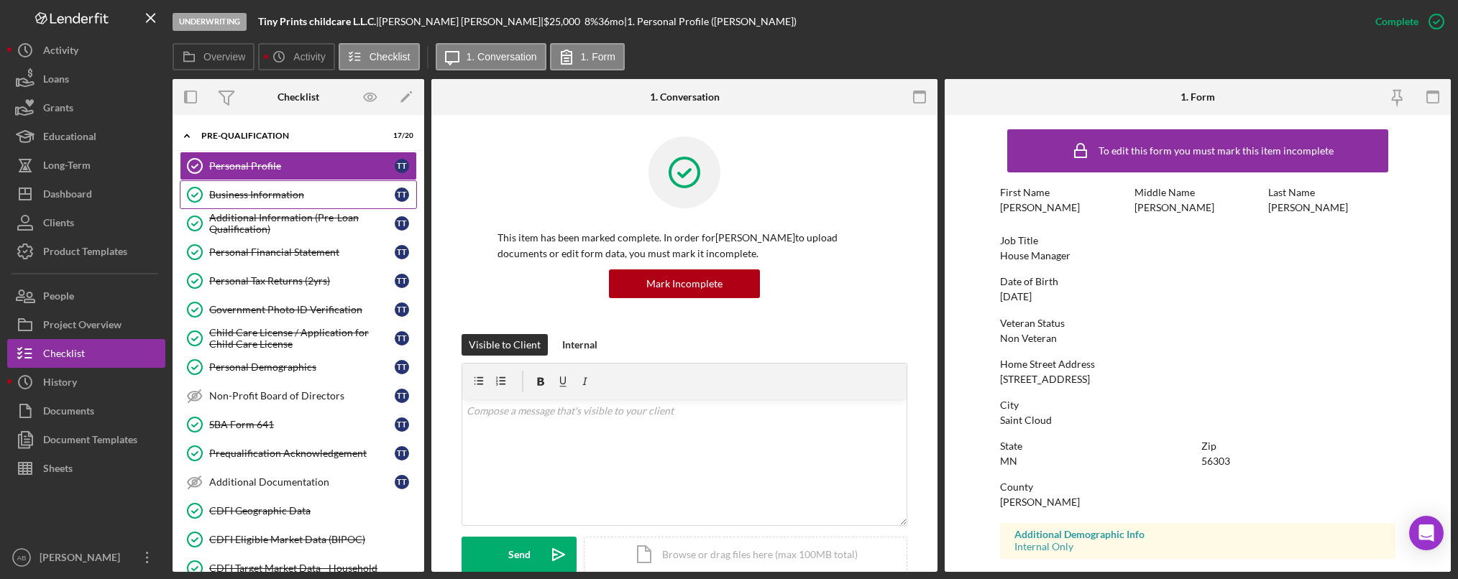
click at [296, 203] on link "Business Information Business Information T T" at bounding box center [298, 194] width 237 height 29
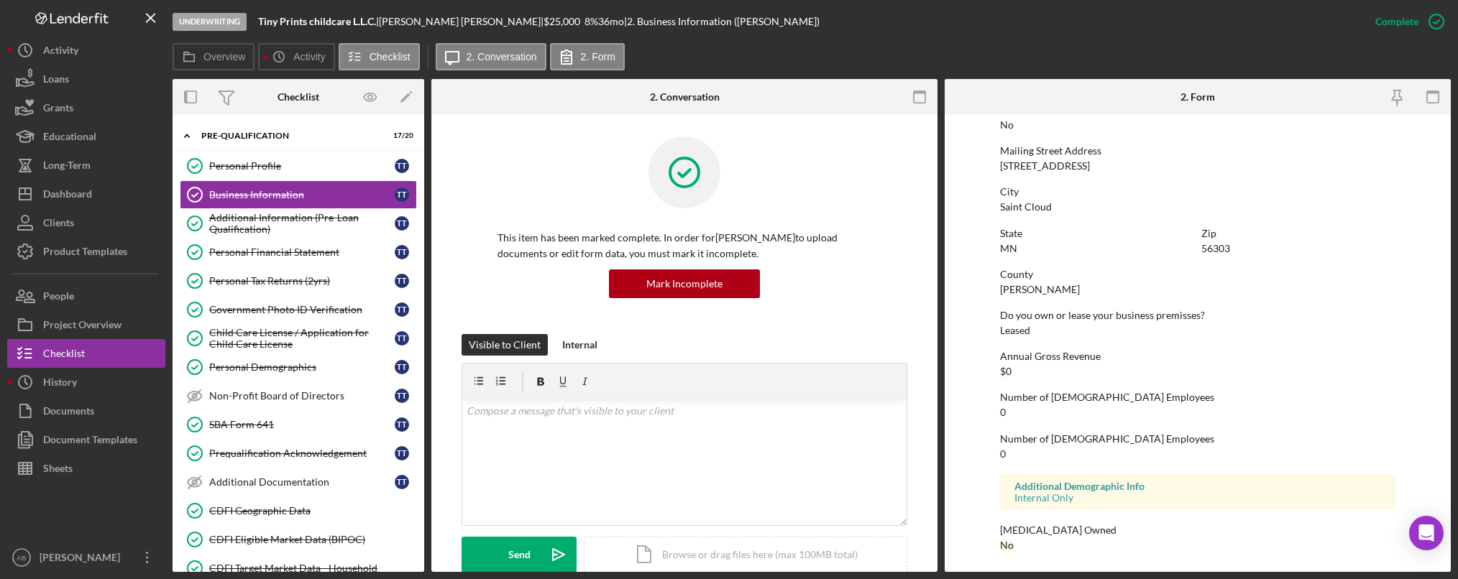
scroll to position [791, 0]
click at [276, 222] on div "Additional Information (Pre-Loan Qualification)" at bounding box center [301, 223] width 185 height 23
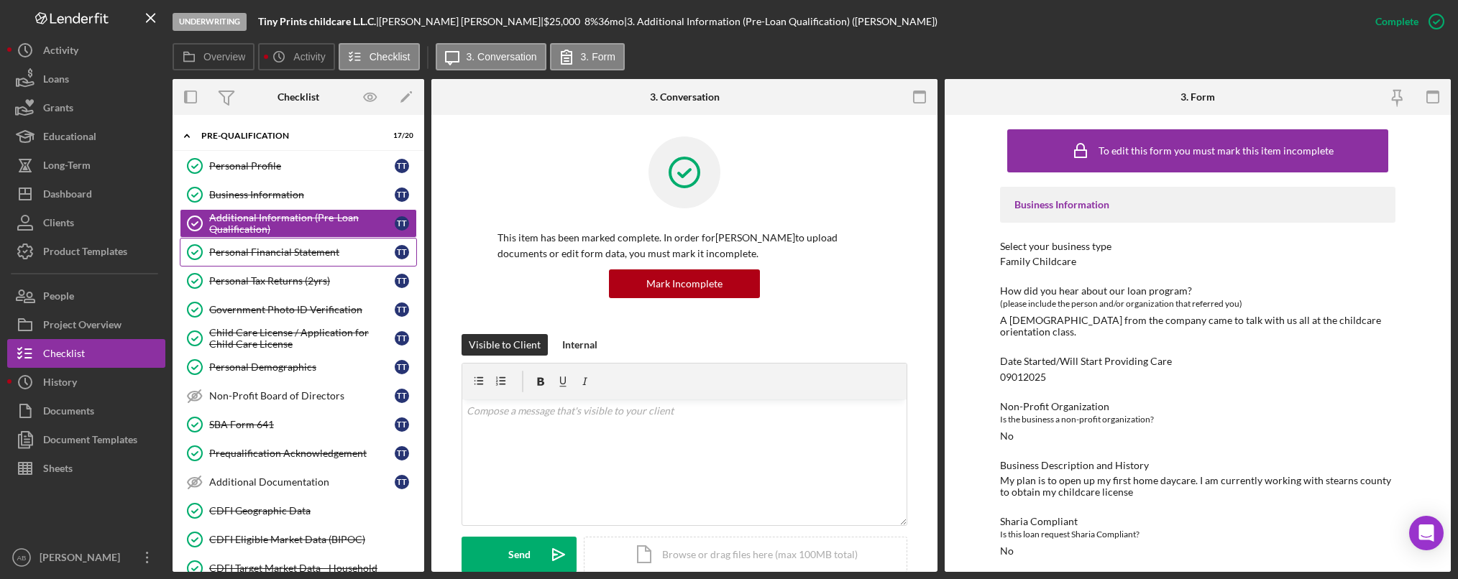
click at [305, 256] on div "Personal Financial Statement" at bounding box center [301, 252] width 185 height 11
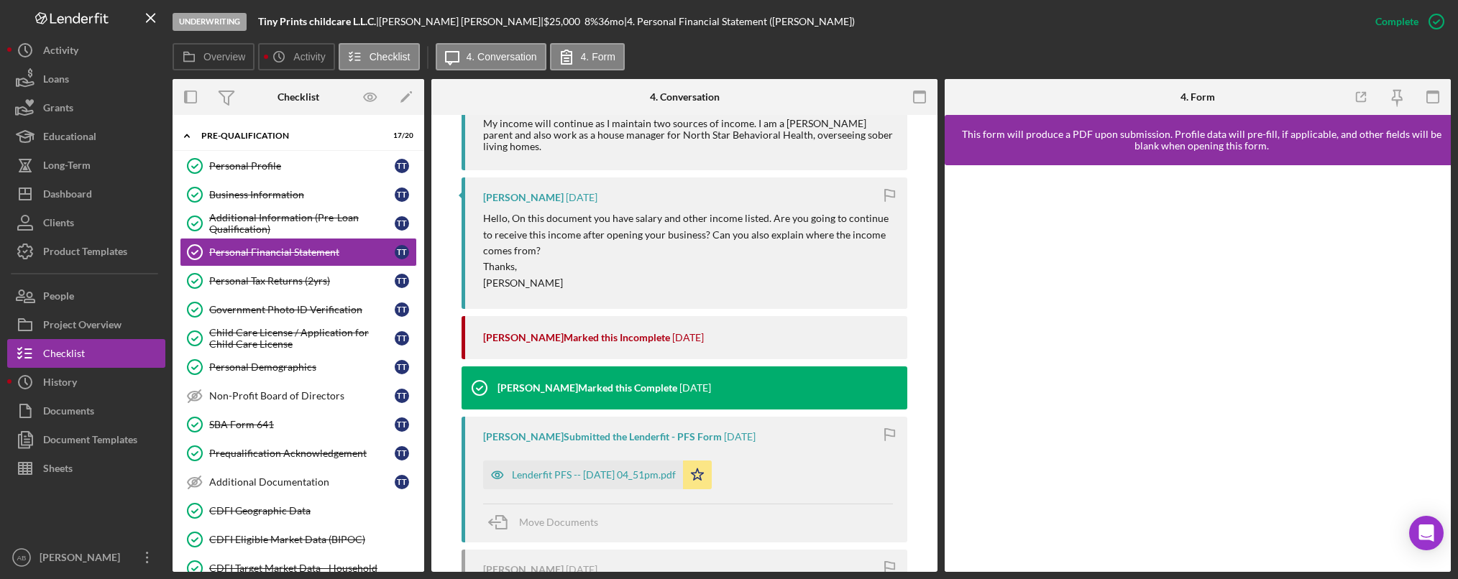
scroll to position [719, 0]
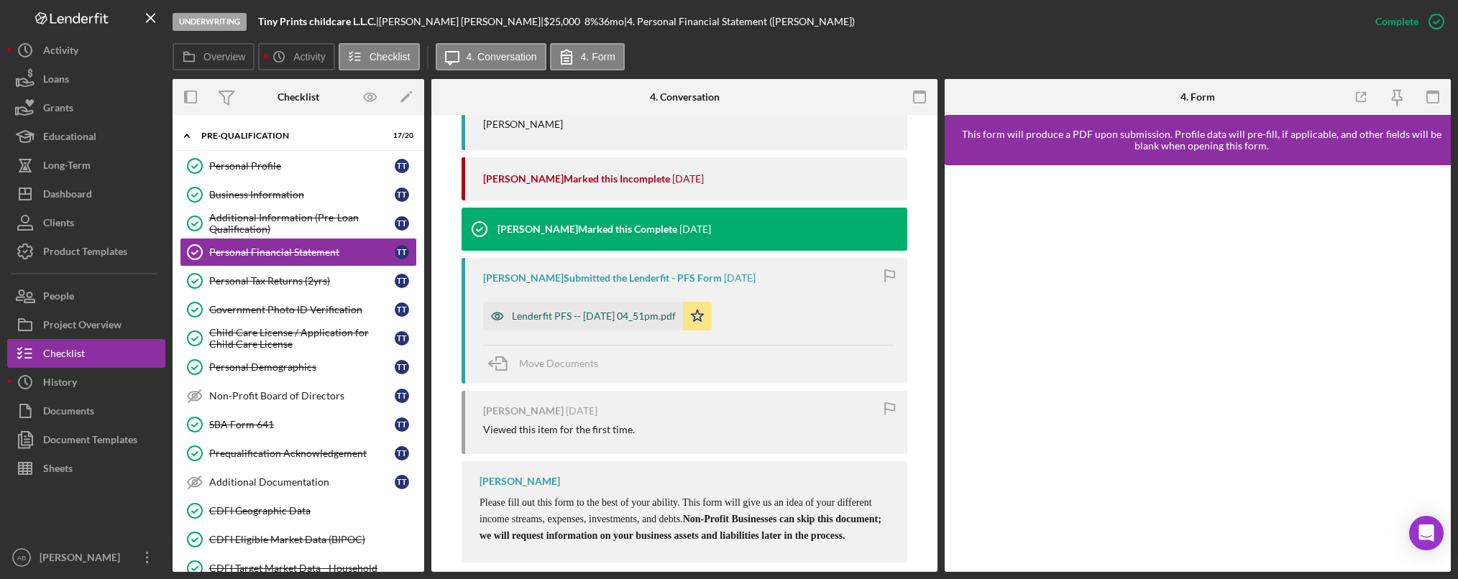
click at [578, 310] on div "Lenderfit PFS -- [DATE] 04_51pm.pdf" at bounding box center [594, 315] width 164 height 11
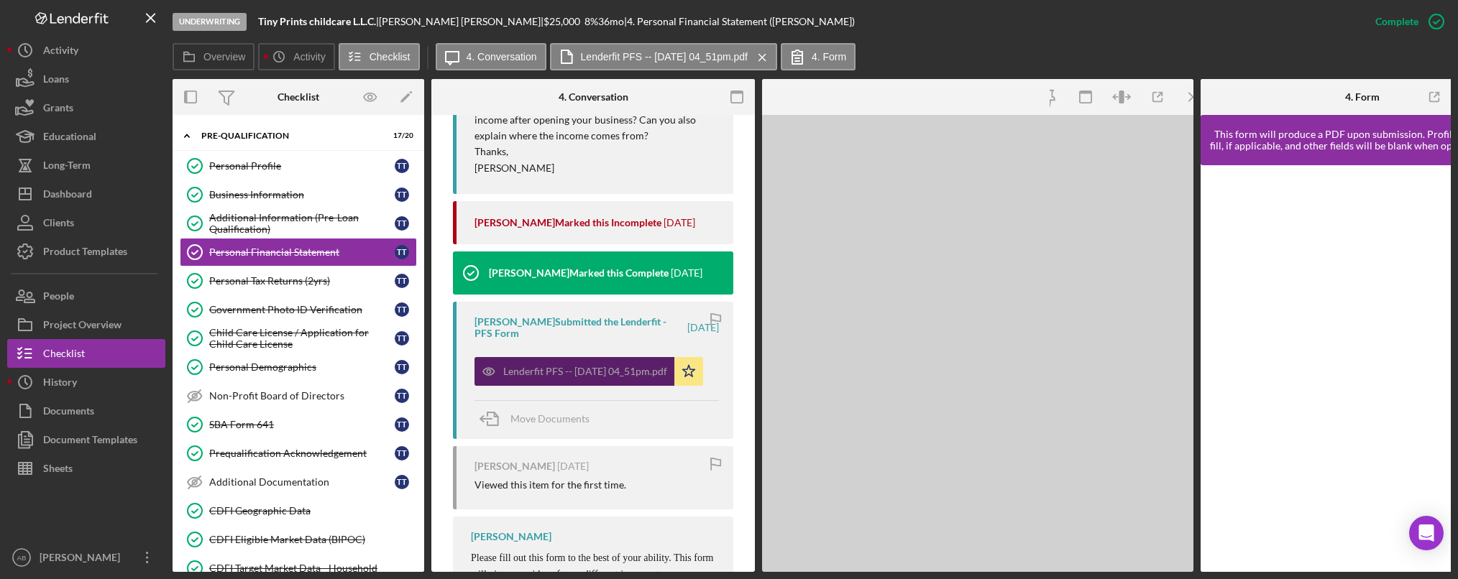
scroll to position [774, 0]
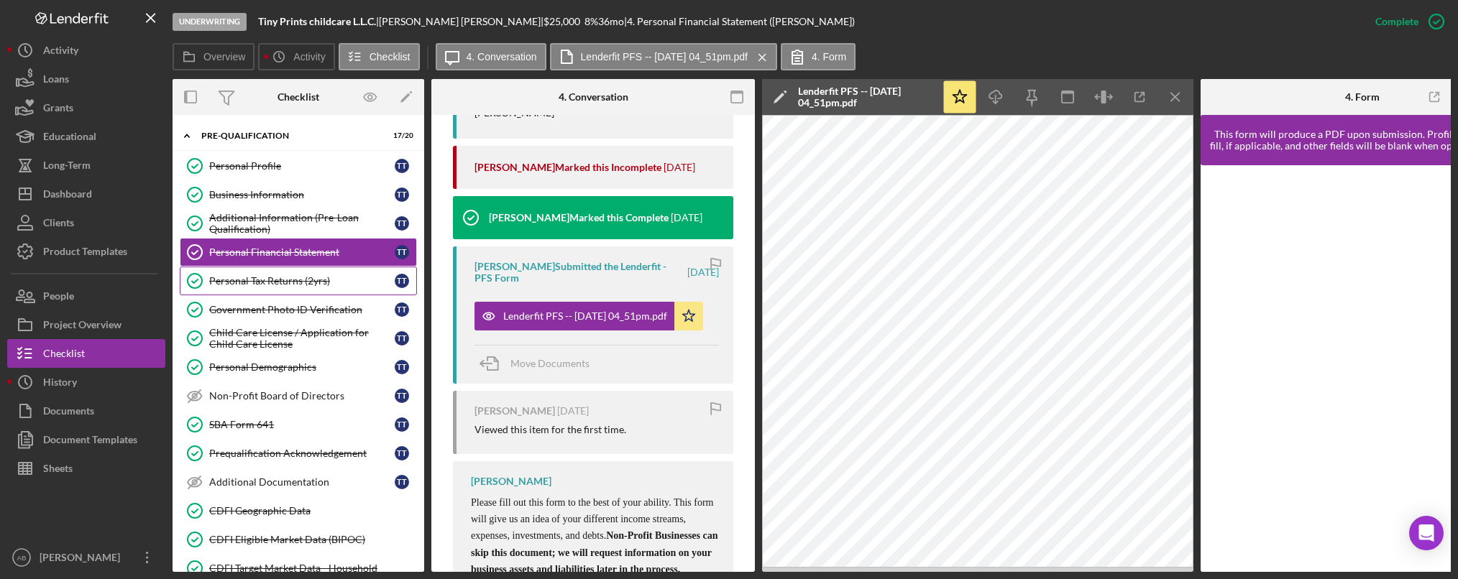
click at [271, 282] on div "Personal Tax Returns (2yrs)" at bounding box center [301, 280] width 185 height 11
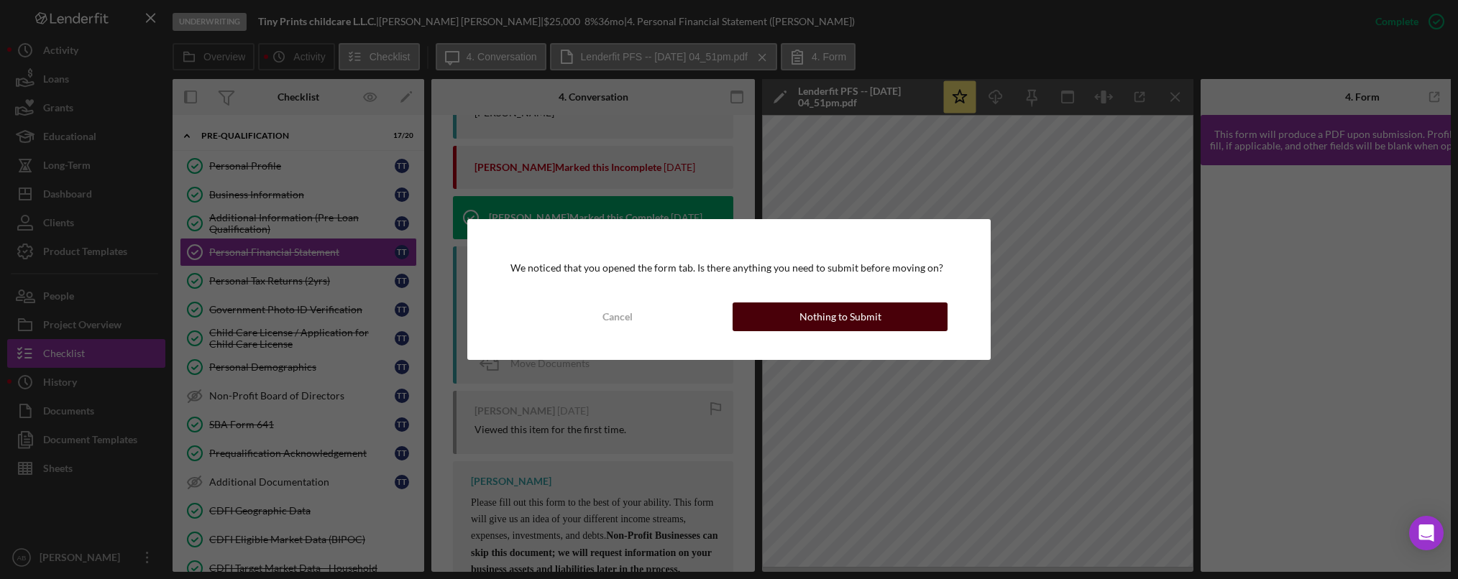
click at [799, 327] on button "Nothing to Submit" at bounding box center [839, 317] width 215 height 29
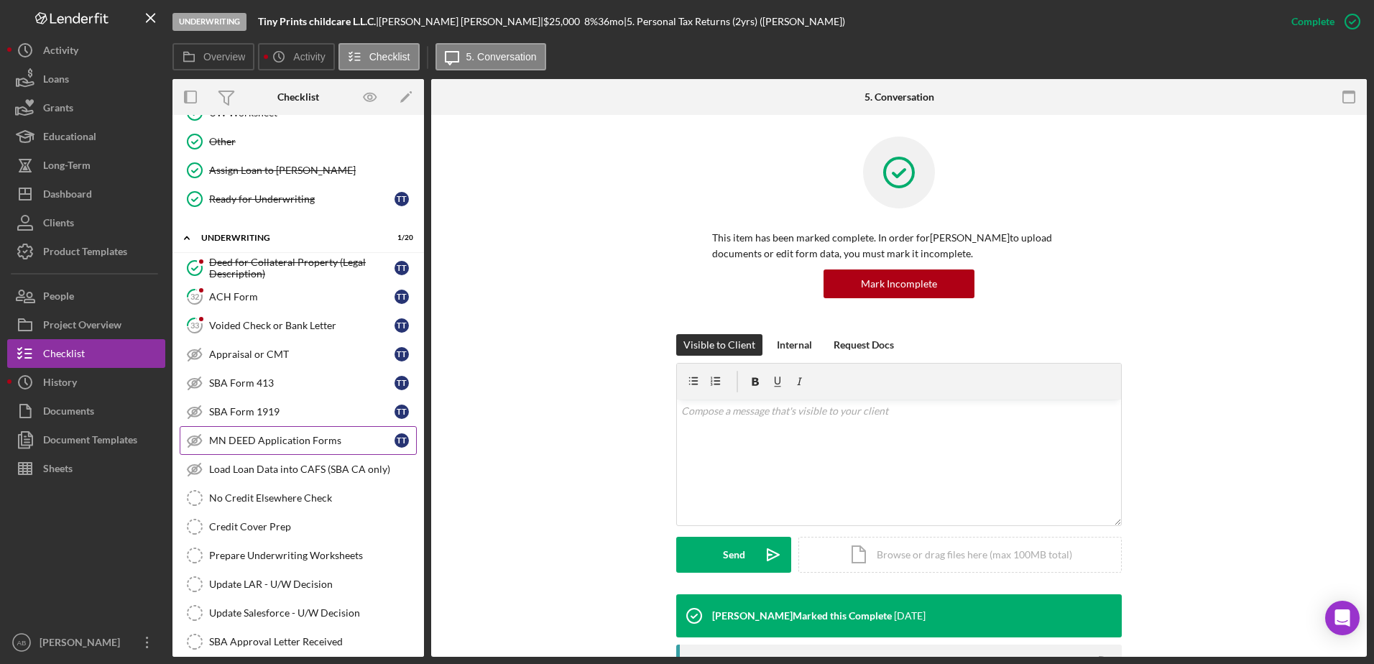
scroll to position [1941, 0]
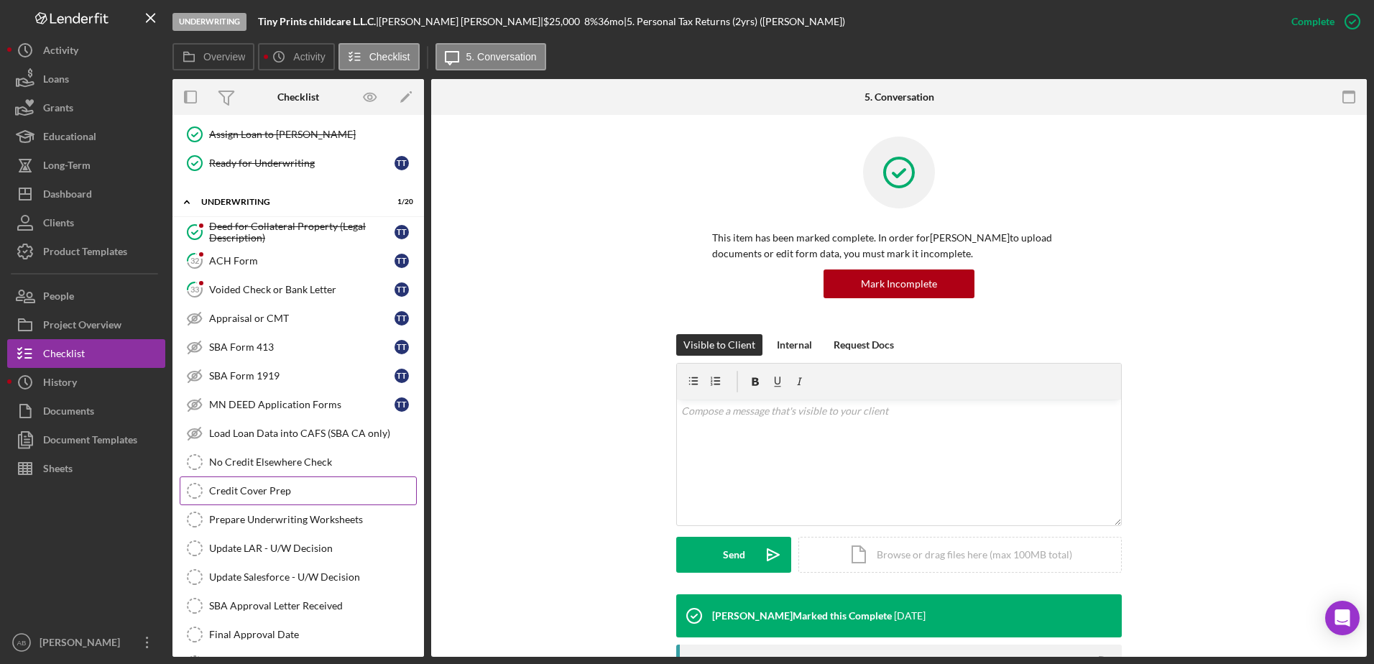
click at [270, 484] on link "Credit Cover Prep Credit Cover Prep" at bounding box center [298, 491] width 237 height 29
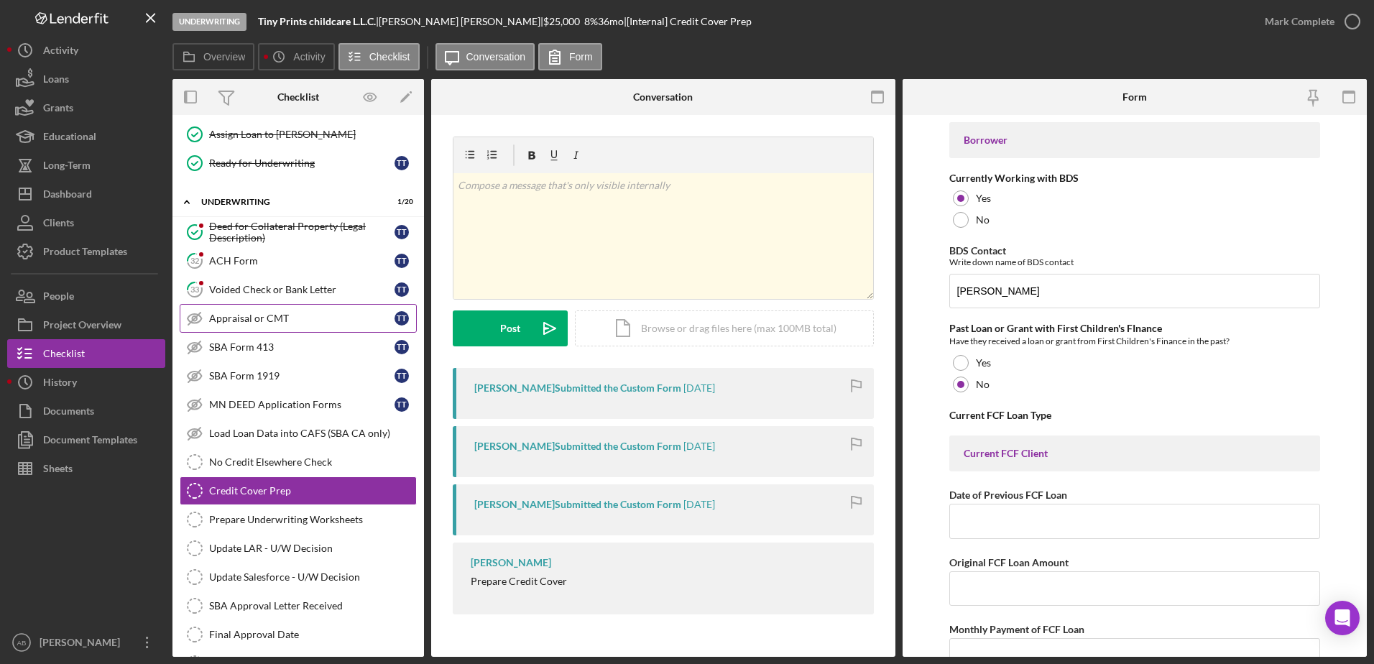
scroll to position [1869, 0]
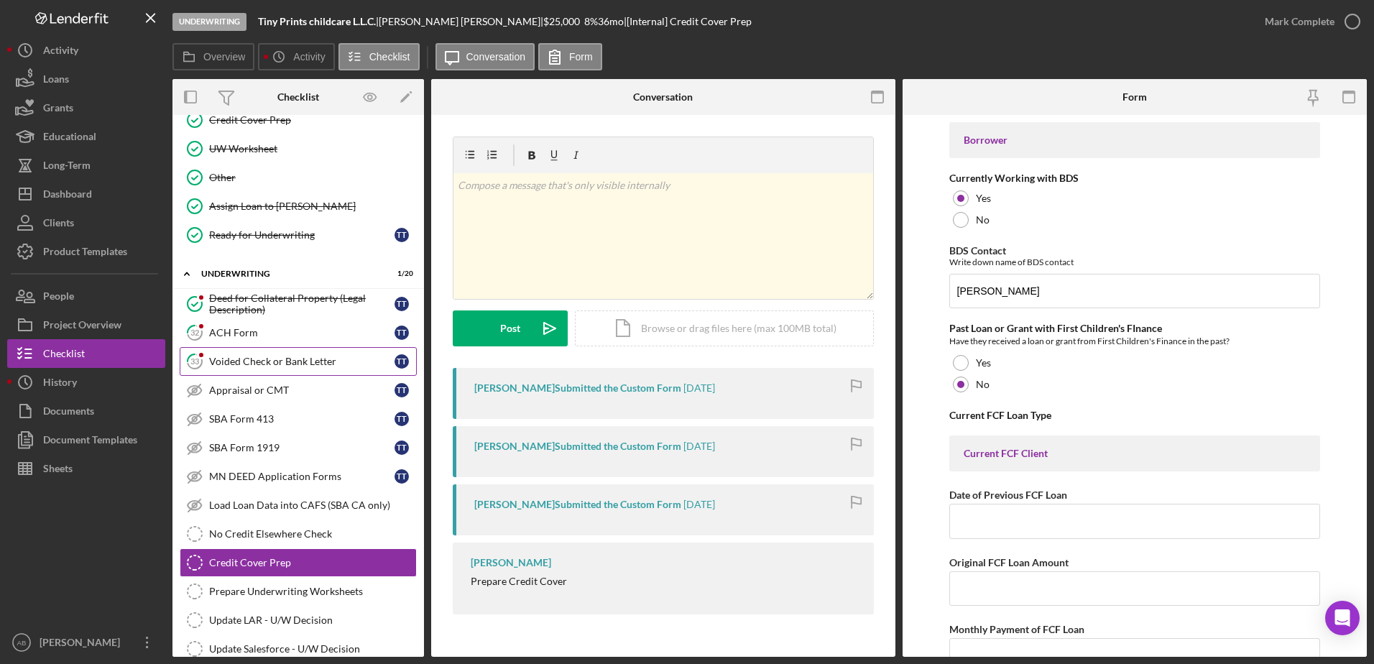
click at [282, 354] on link "33 Voided Check or Bank Letter T T" at bounding box center [298, 361] width 237 height 29
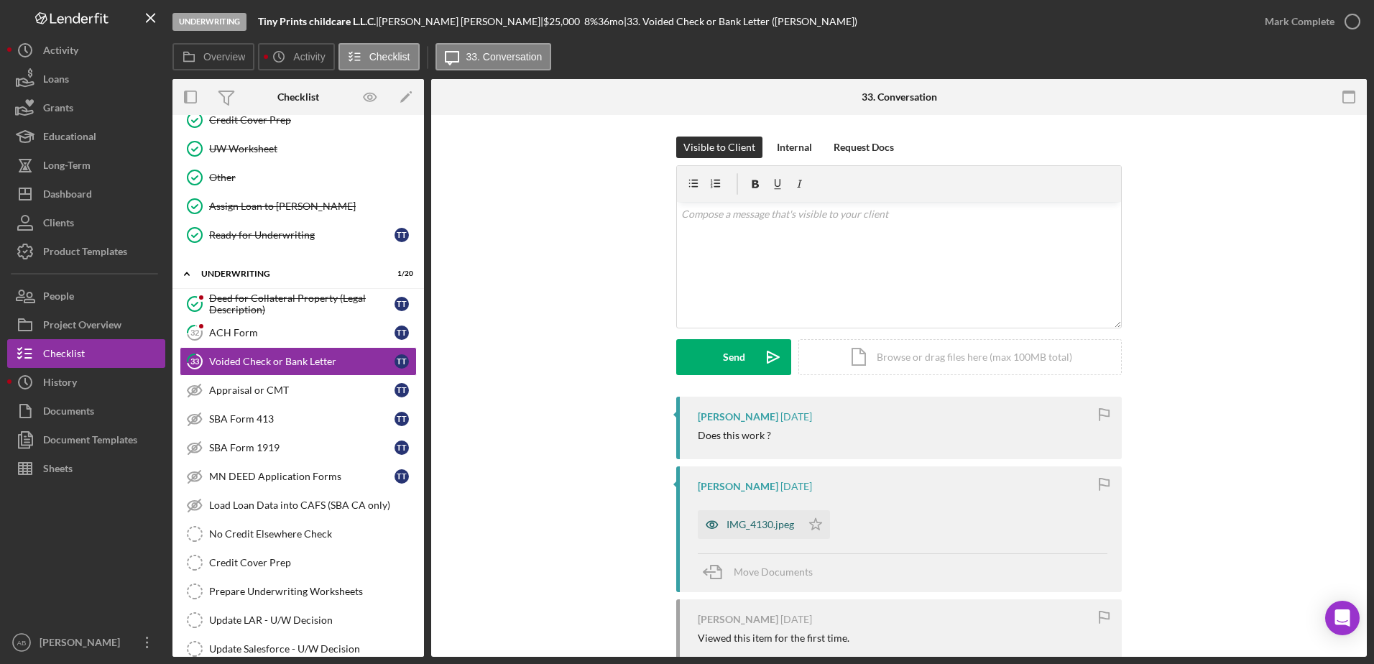
click at [769, 525] on div "IMG_4130.jpeg" at bounding box center [761, 524] width 68 height 11
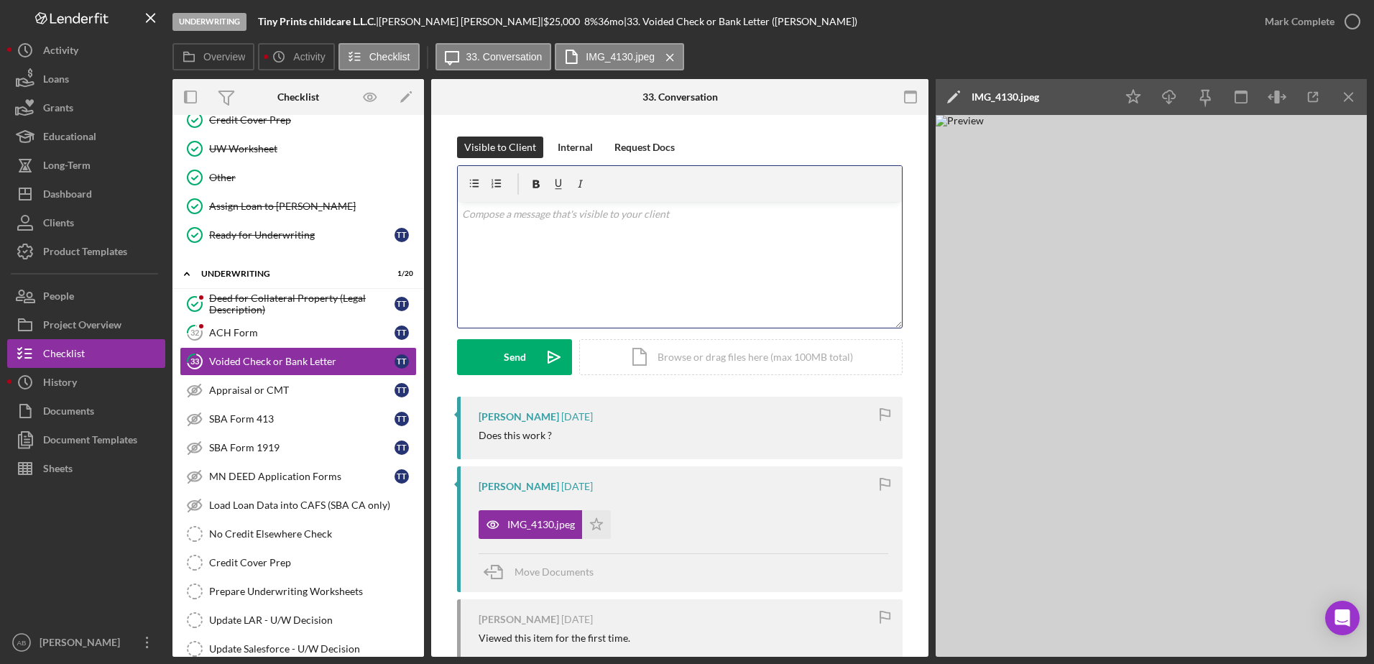
click at [573, 241] on div "v Color teal Color pink Remove color Add row above Add row below Add column bef…" at bounding box center [680, 265] width 444 height 126
click at [498, 351] on button "Send Icon/icon-invite-send" at bounding box center [514, 357] width 115 height 36
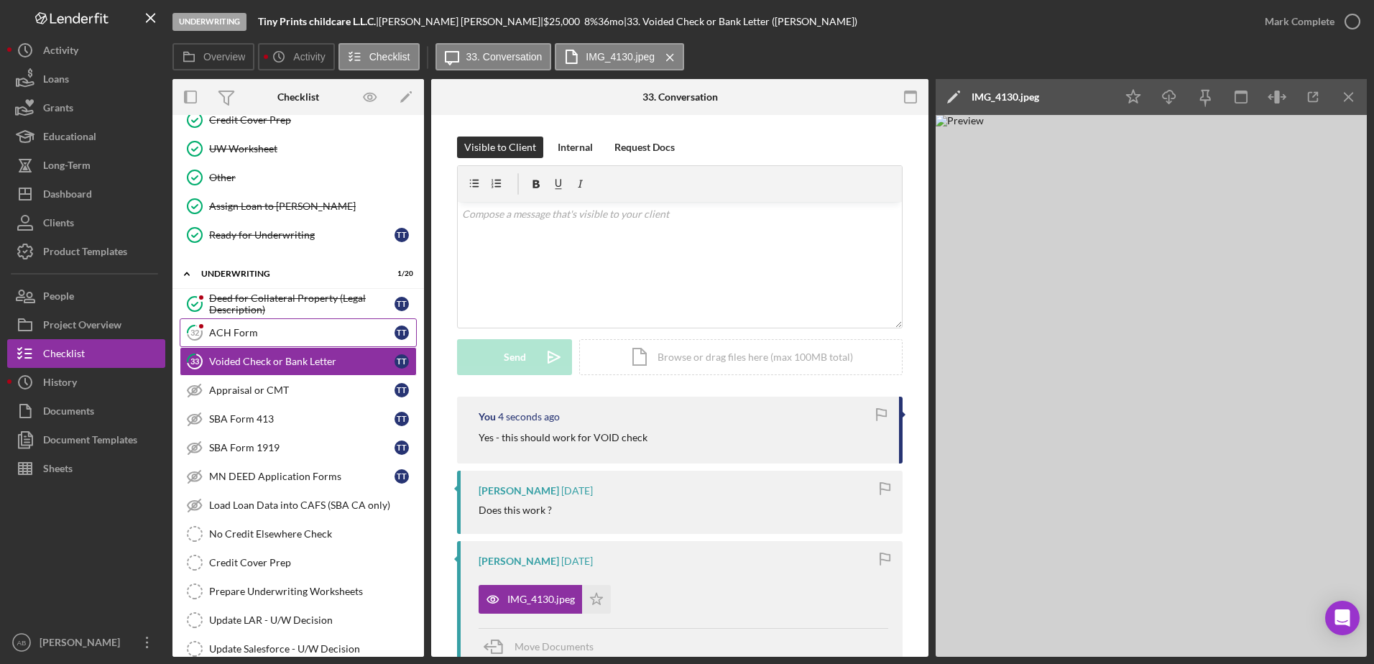
click at [285, 334] on div "ACH Form" at bounding box center [301, 332] width 185 height 11
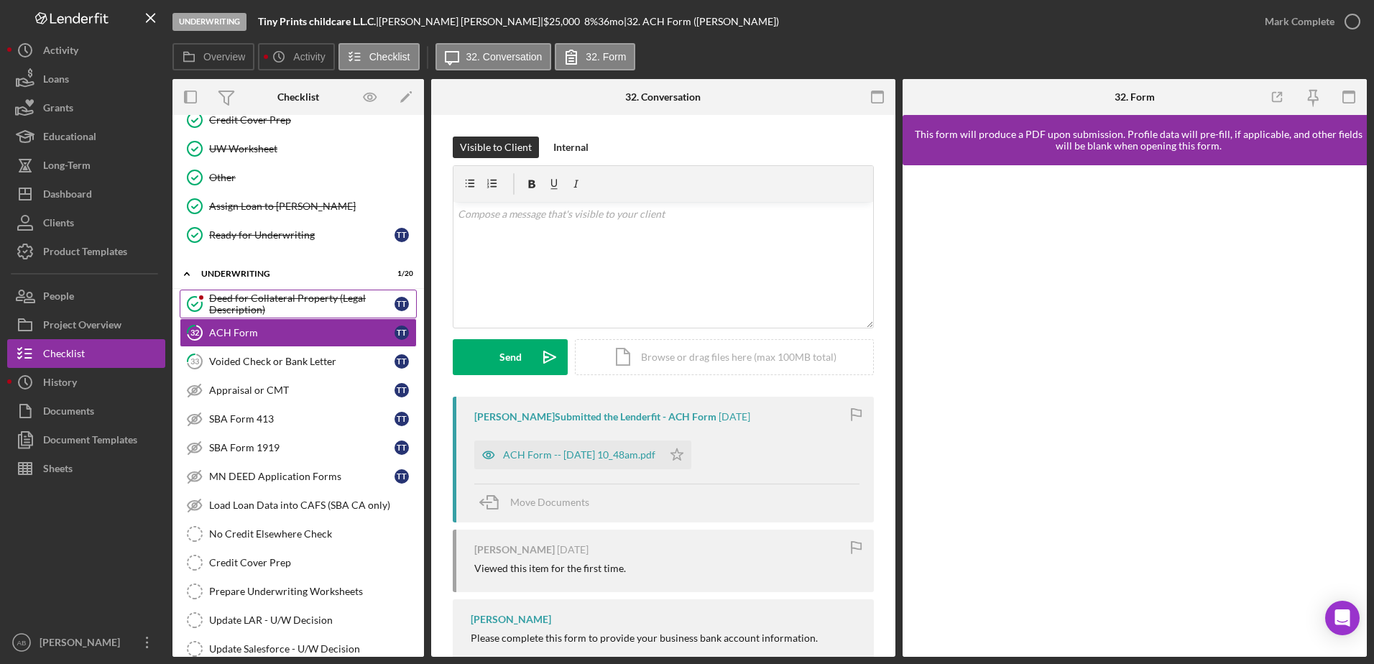
click at [270, 310] on div "Deed for Collateral Property (Legal Description)" at bounding box center [301, 304] width 185 height 23
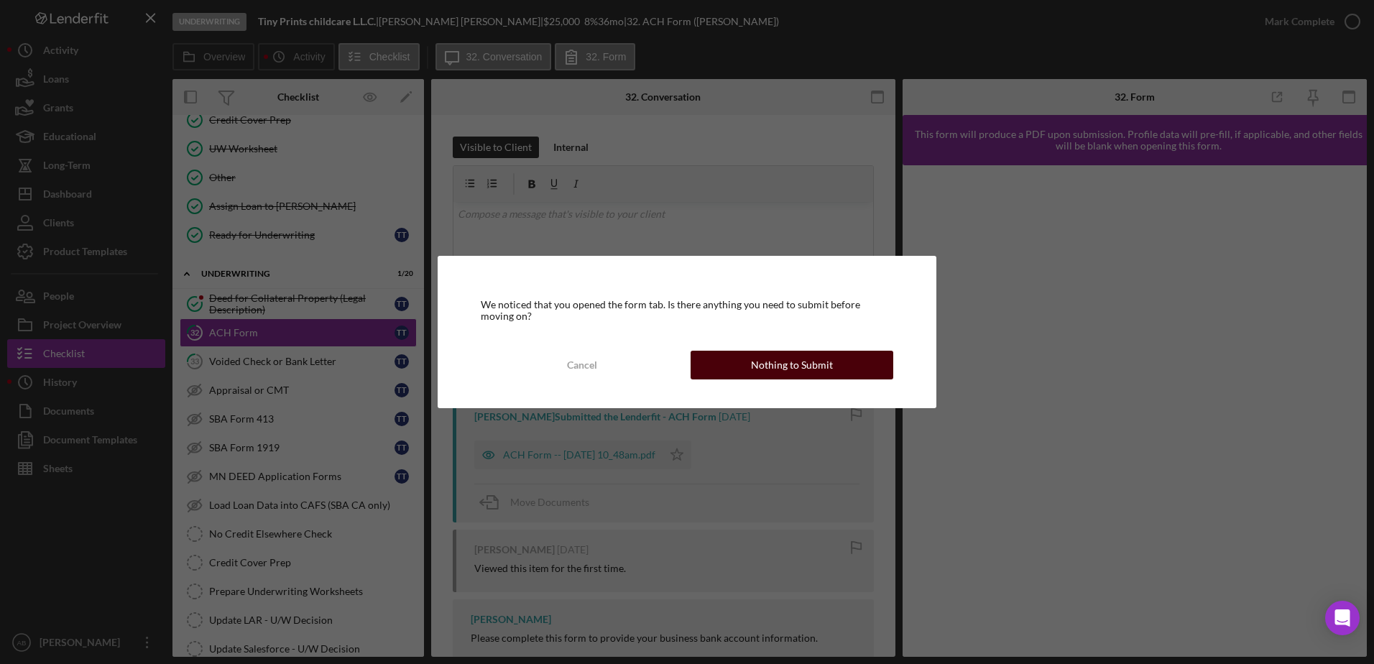
click at [718, 357] on button "Nothing to Submit" at bounding box center [792, 365] width 203 height 29
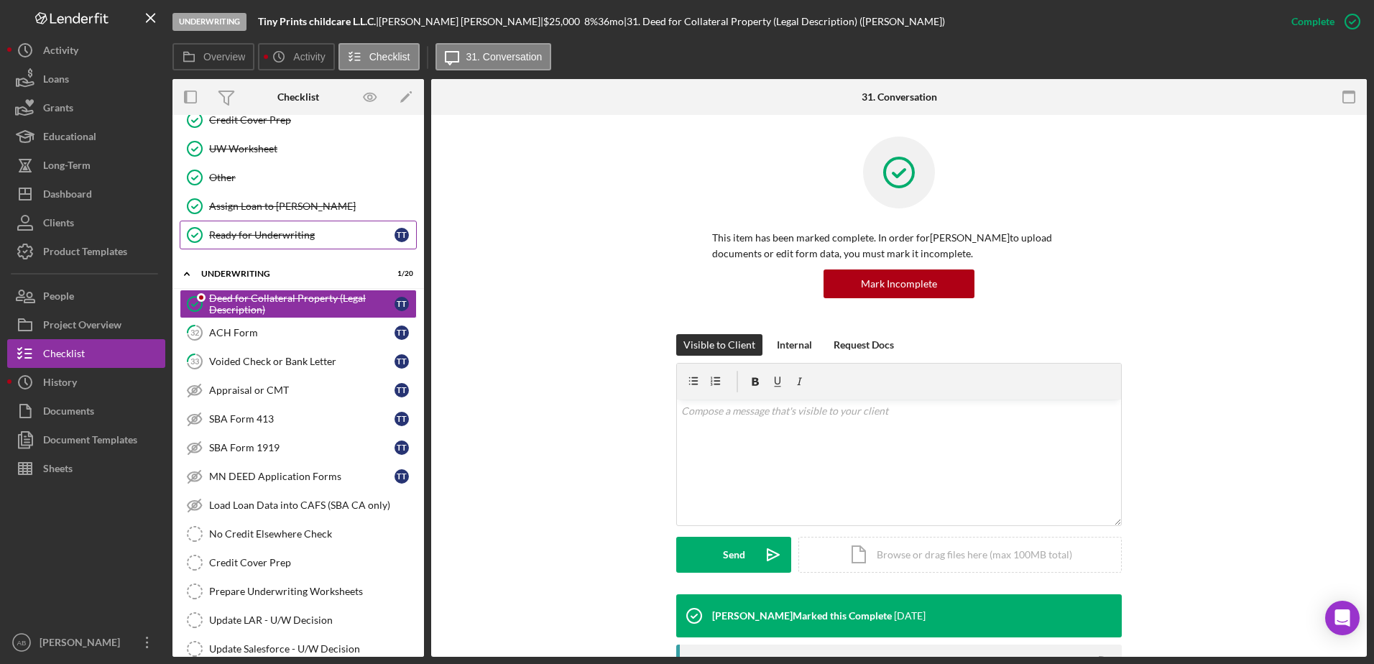
click at [288, 234] on div "Ready for Underwriting" at bounding box center [301, 234] width 185 height 11
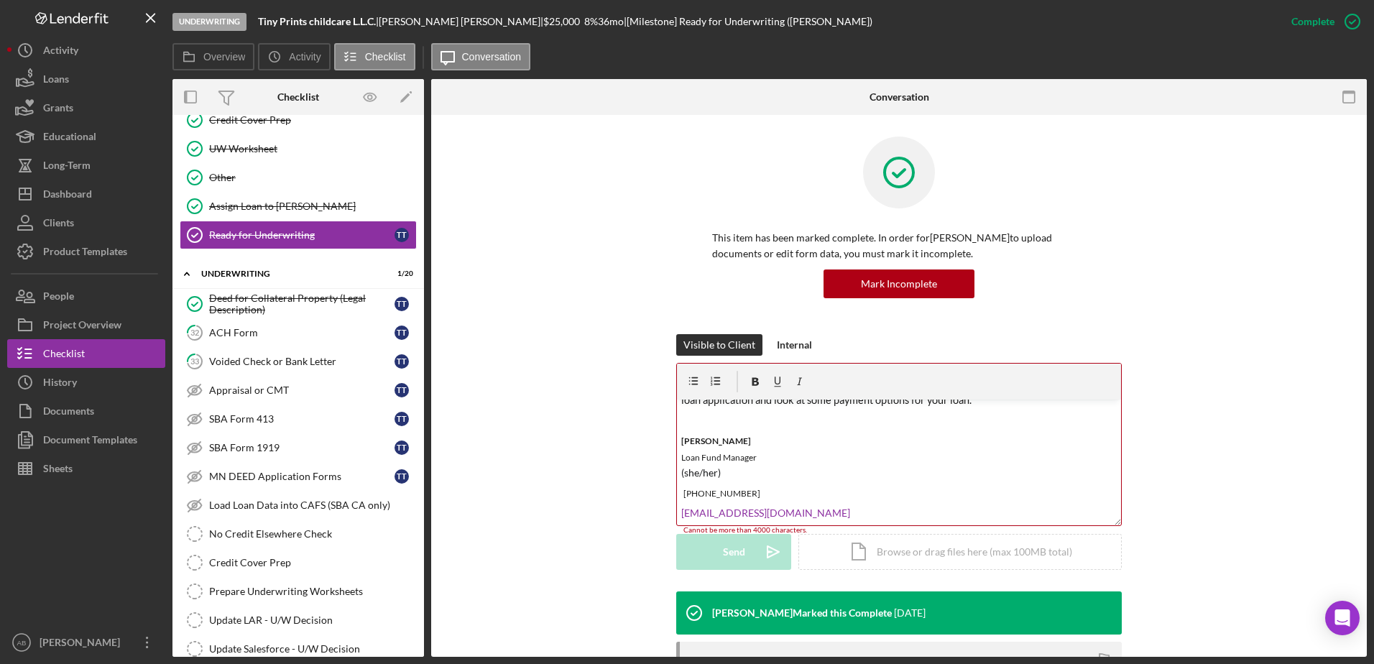
scroll to position [1013, 0]
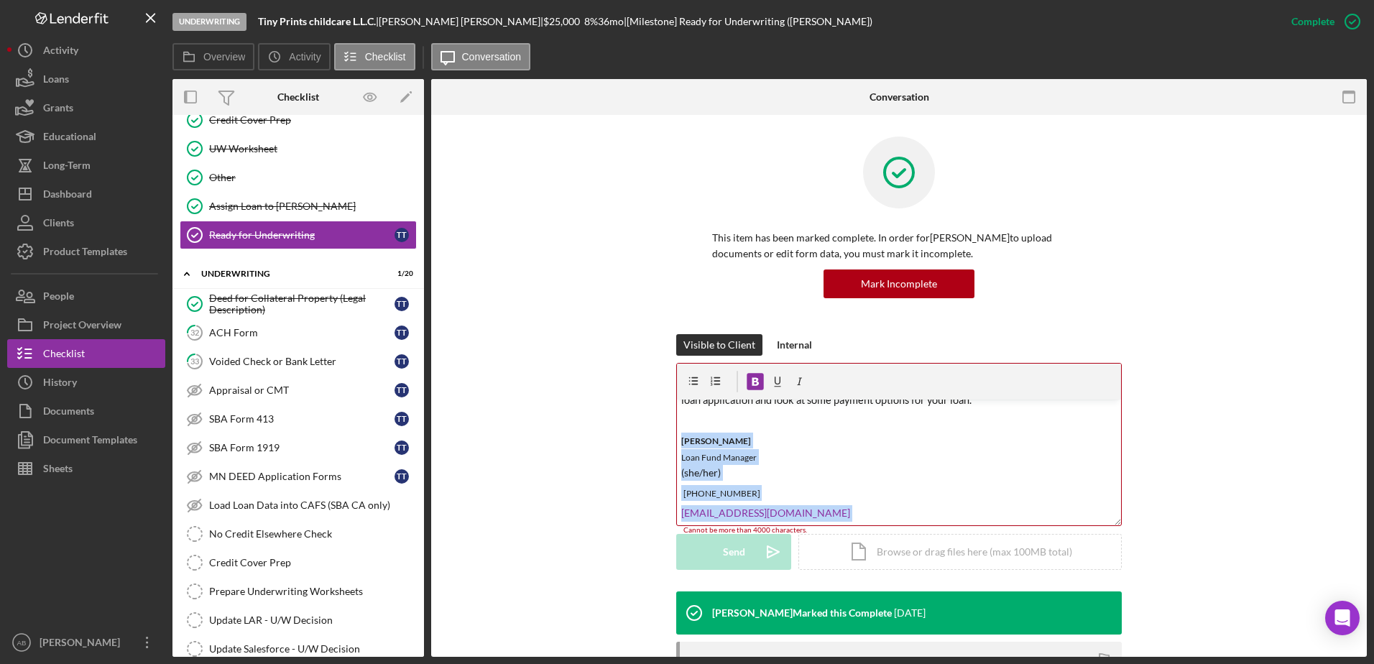
drag, startPoint x: 866, startPoint y: 504, endPoint x: 664, endPoint y: 441, distance: 211.4
click at [664, 441] on div "Visible to Client Internal v Color teal Color pink Remove color Add row above A…" at bounding box center [899, 463] width 893 height 258
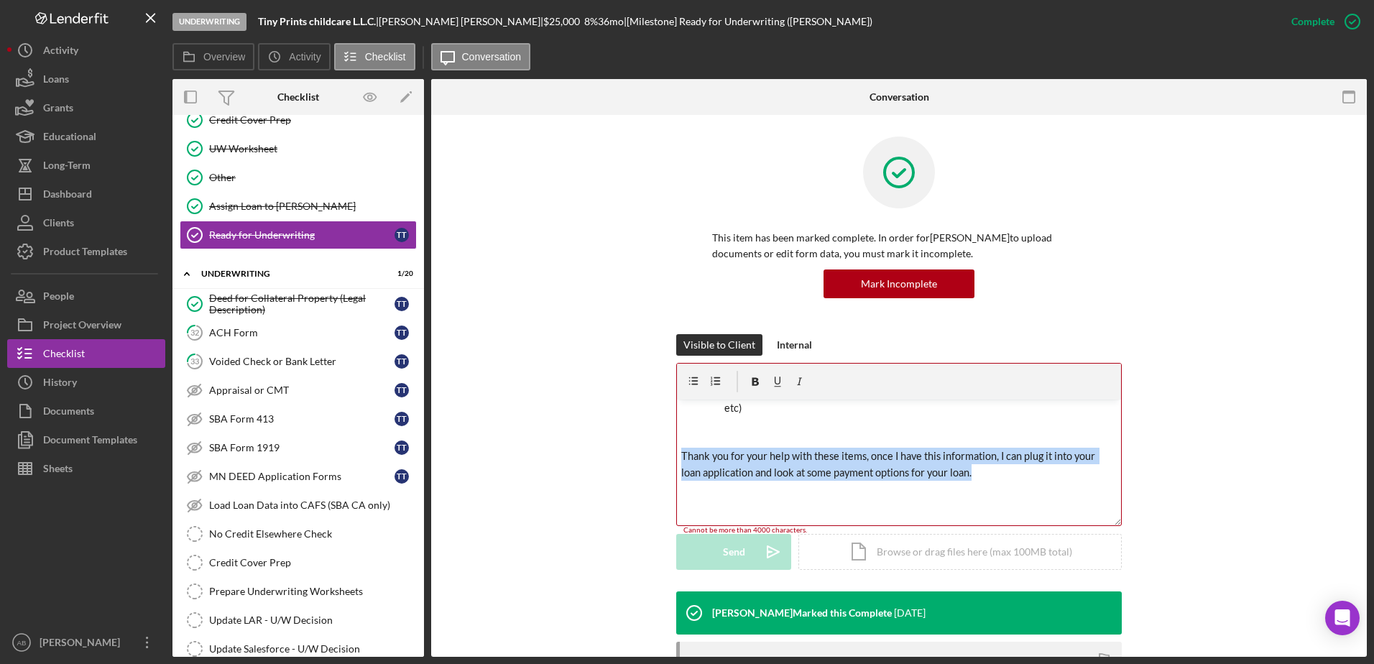
drag, startPoint x: 979, startPoint y: 479, endPoint x: 669, endPoint y: 453, distance: 310.9
click at [669, 453] on div "Visible to Client Internal v Color teal Color pink Remove color Add row above A…" at bounding box center [899, 463] width 893 height 258
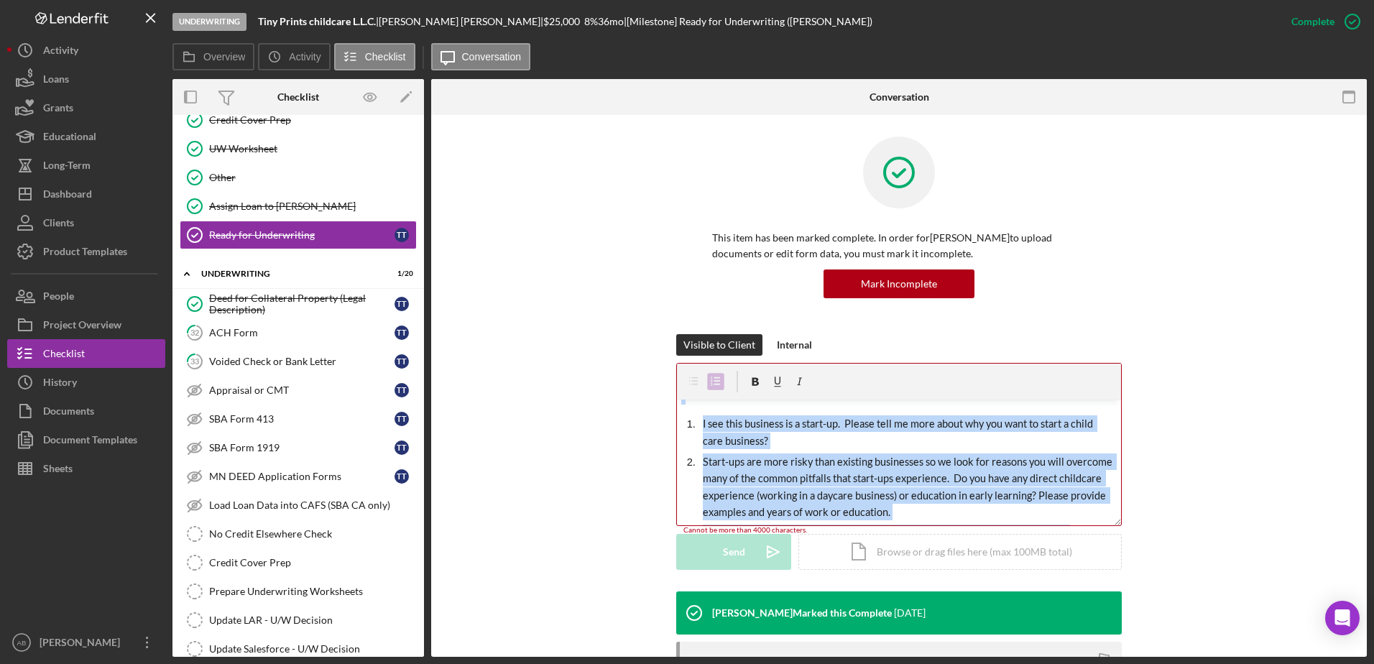
scroll to position [0, 0]
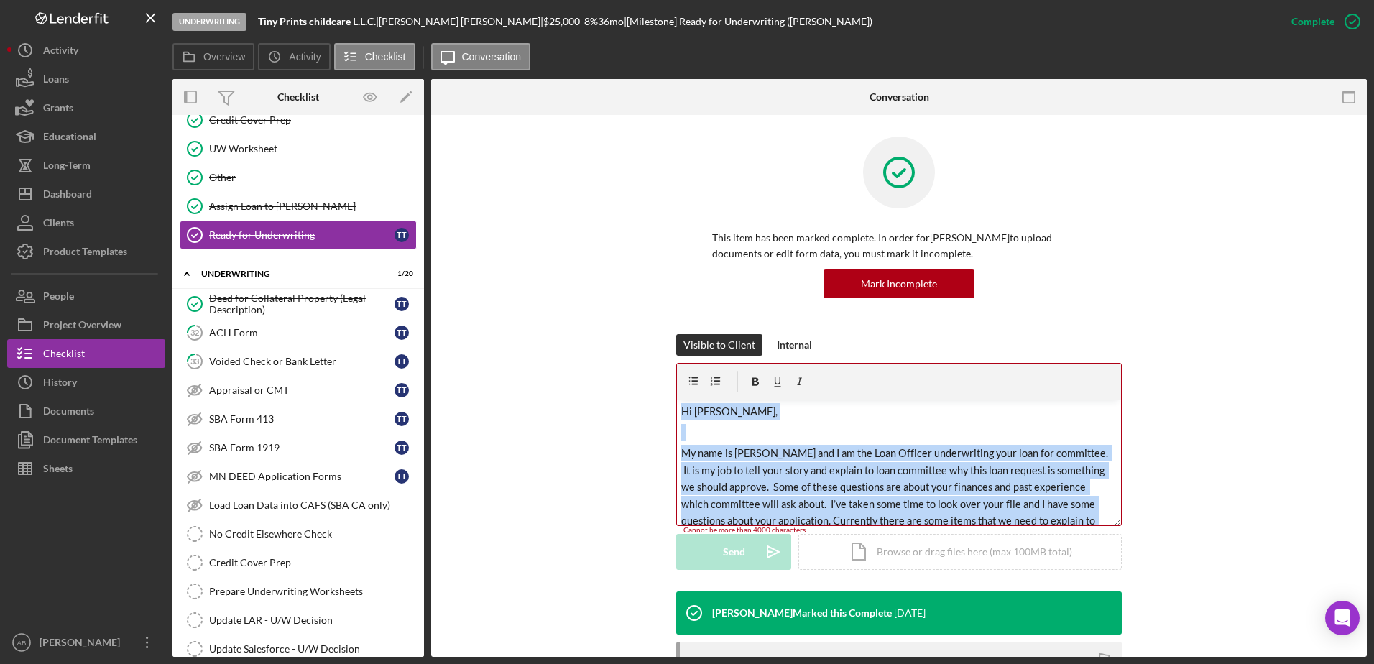
drag, startPoint x: 760, startPoint y: 426, endPoint x: 653, endPoint y: 360, distance: 126.5
click at [653, 360] on div "Visible to Client Internal v Color teal Color pink Remove color Add row above A…" at bounding box center [899, 463] width 893 height 258
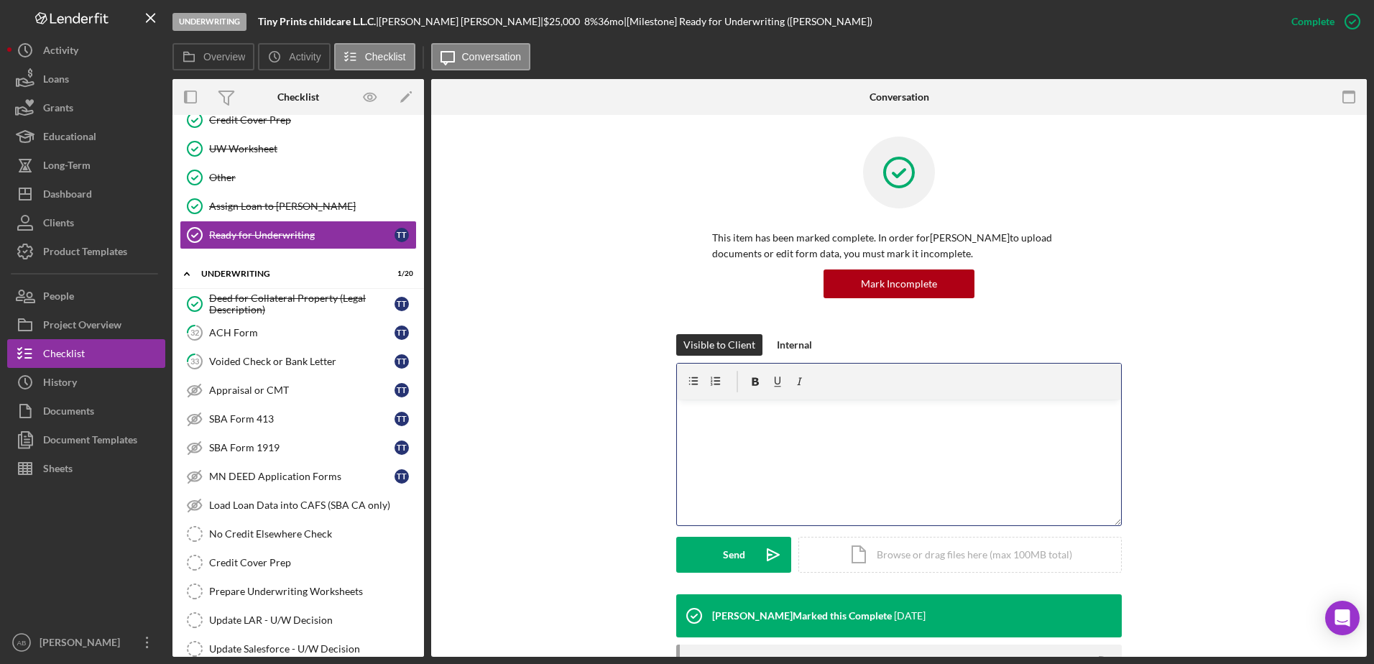
click at [746, 436] on p at bounding box center [899, 431] width 436 height 16
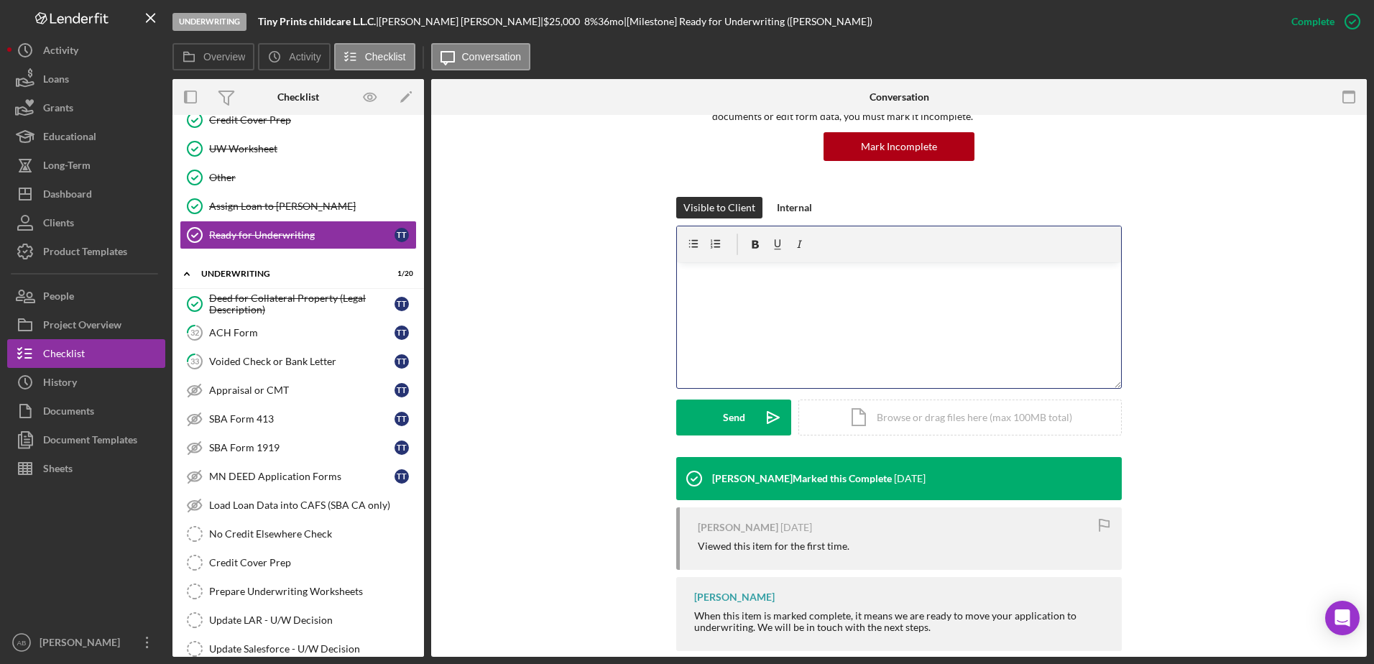
scroll to position [144, 0]
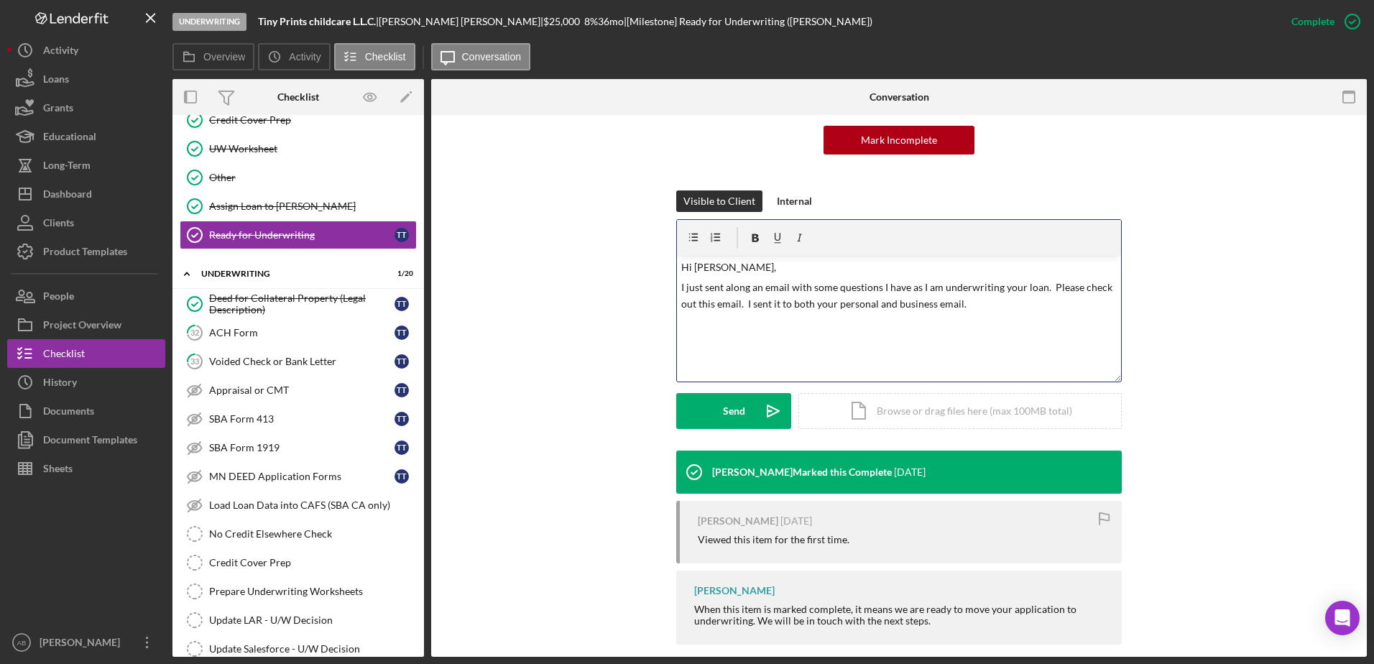
click at [990, 317] on p at bounding box center [899, 324] width 436 height 16
click at [728, 410] on div "Send" at bounding box center [734, 411] width 22 height 36
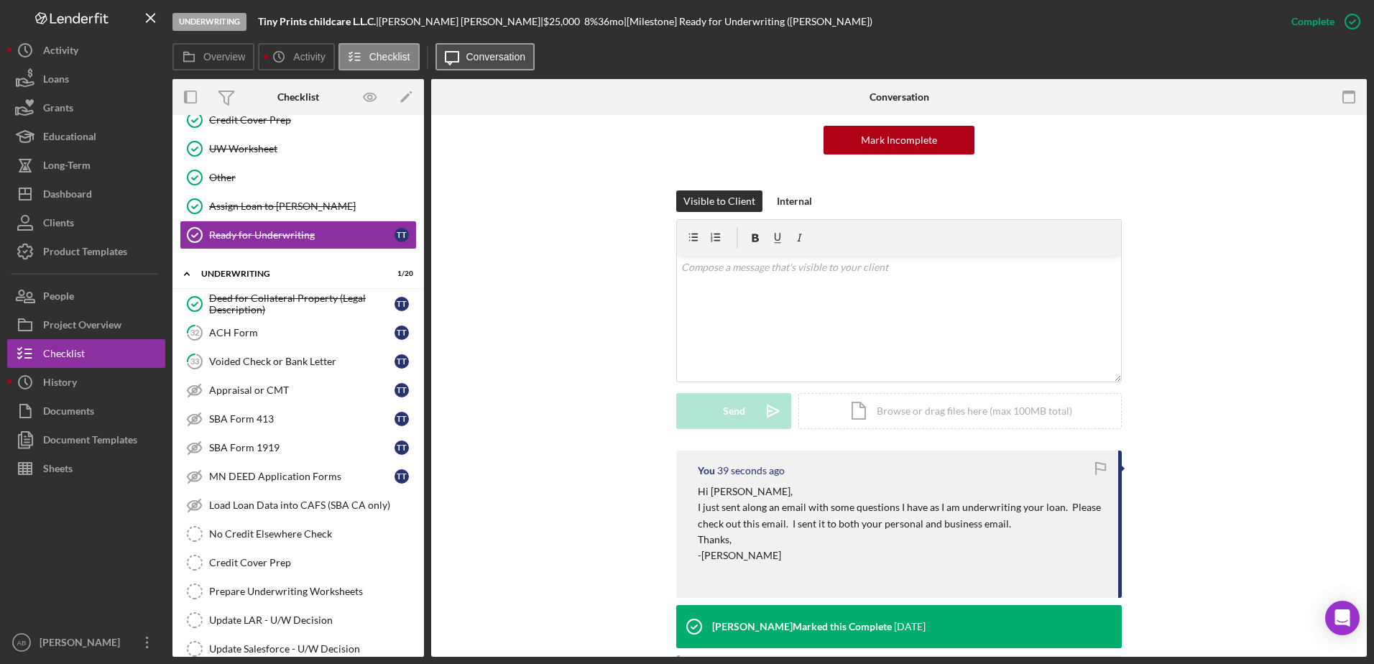
click at [505, 56] on label "Conversation" at bounding box center [496, 56] width 60 height 11
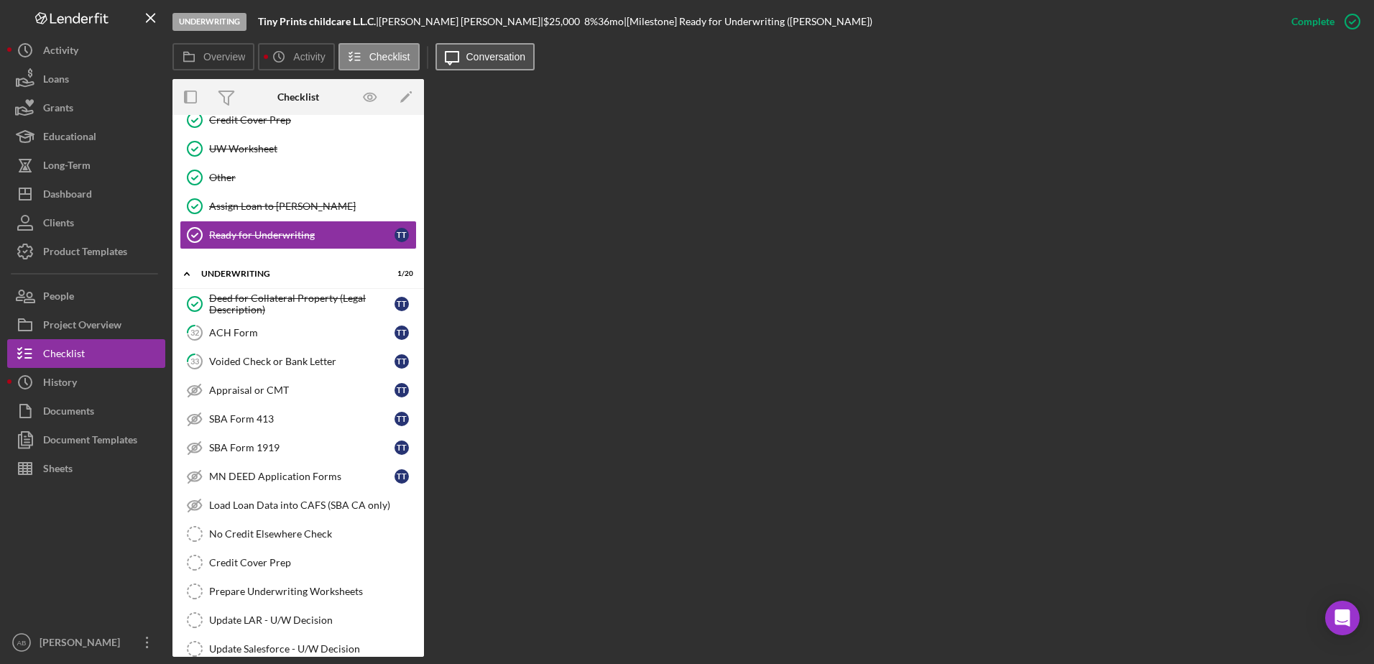
click at [517, 64] on button "Icon/Message Conversation" at bounding box center [486, 56] width 100 height 27
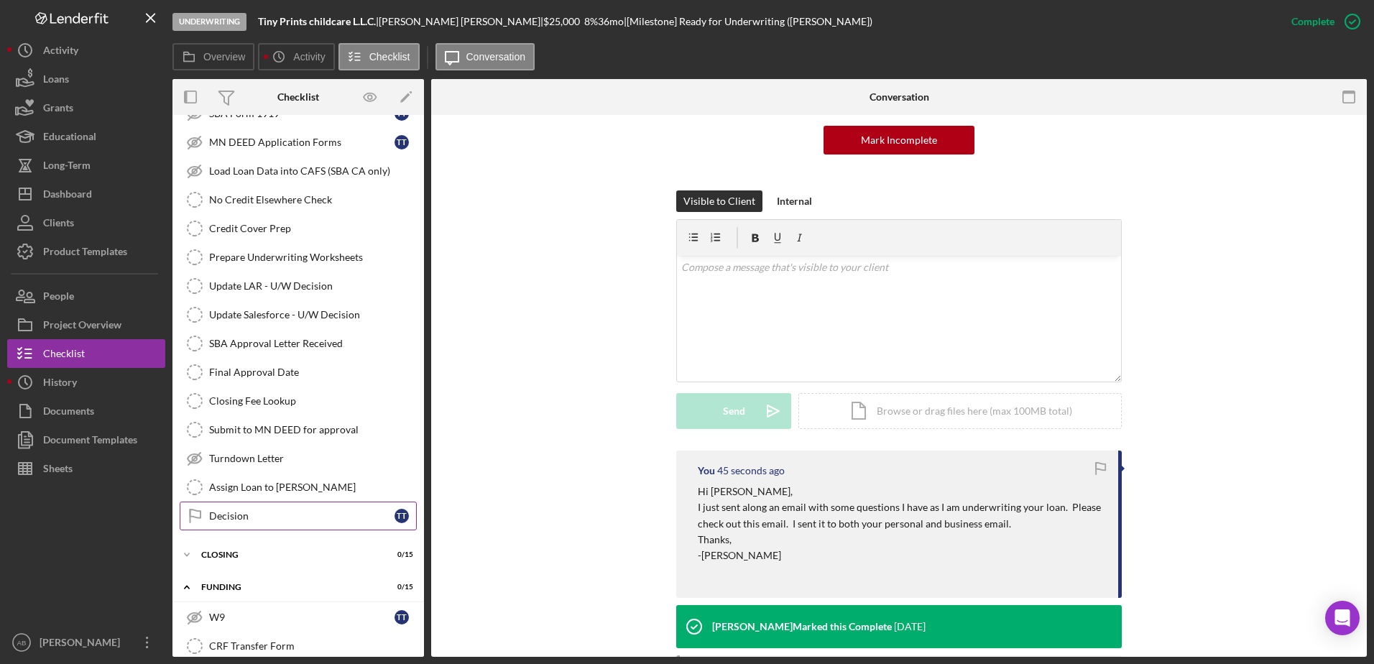
scroll to position [2156, 0]
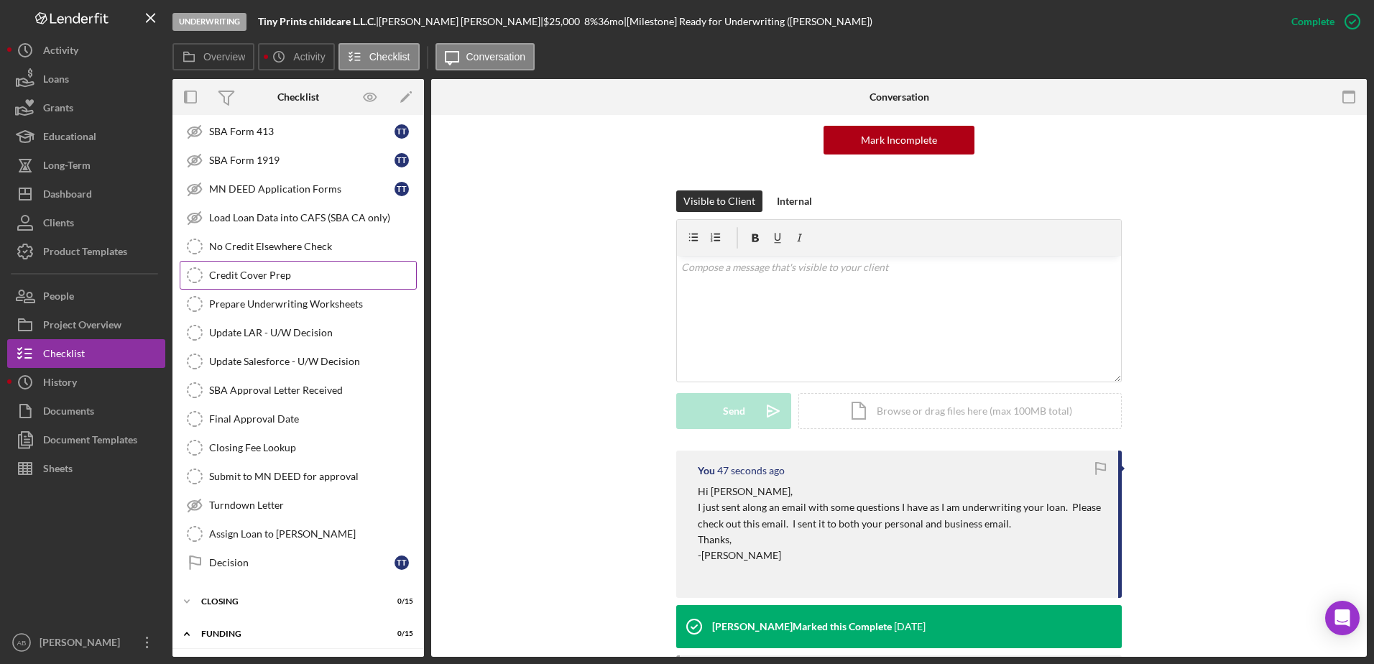
click at [282, 270] on div "Credit Cover Prep" at bounding box center [312, 275] width 207 height 11
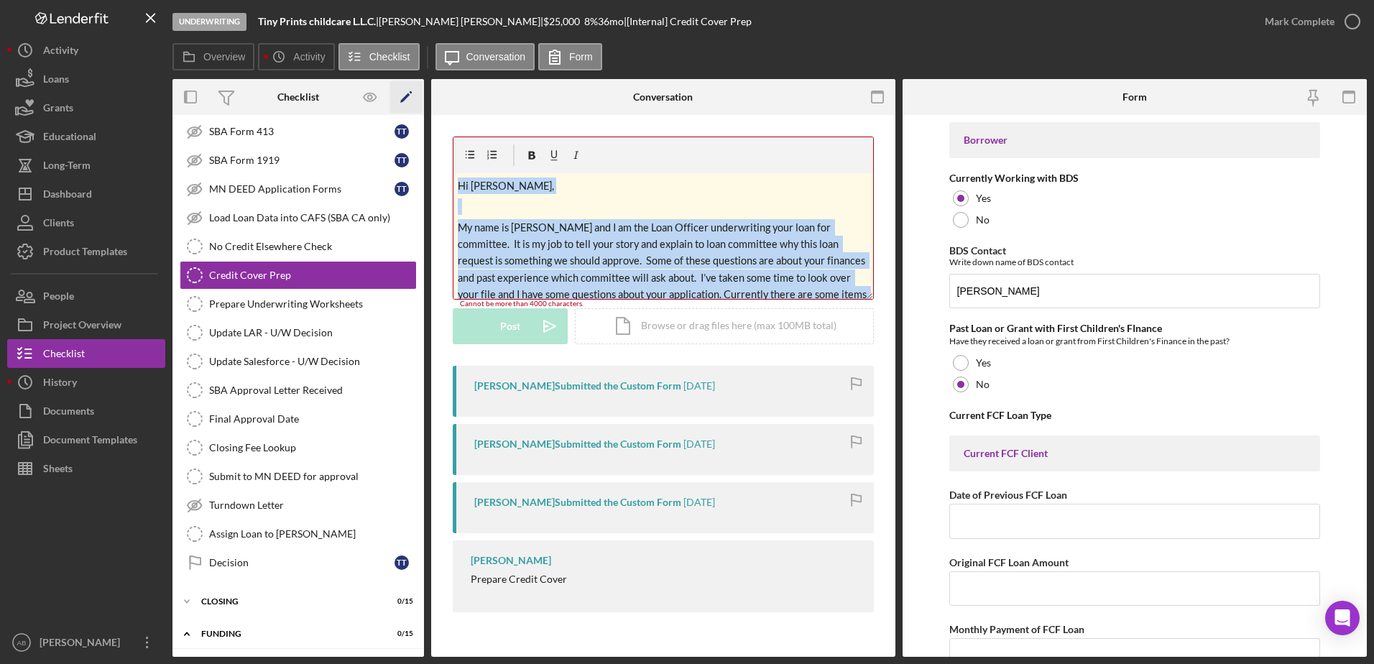
drag, startPoint x: 746, startPoint y: 235, endPoint x: 406, endPoint y: 113, distance: 361.3
click at [406, 113] on div "Overview Internal Workflow Stage Underwriting Icon/Dropdown Arrow Archive (can …" at bounding box center [769, 368] width 1195 height 578
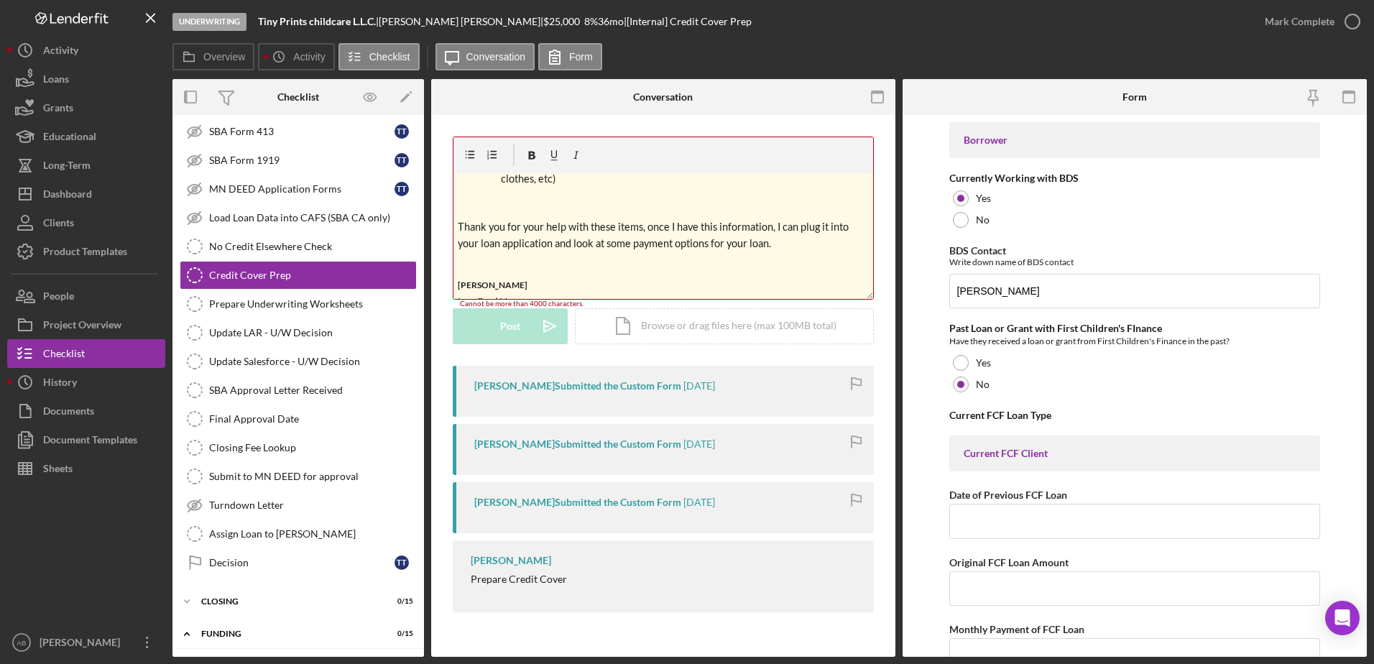
scroll to position [827, 0]
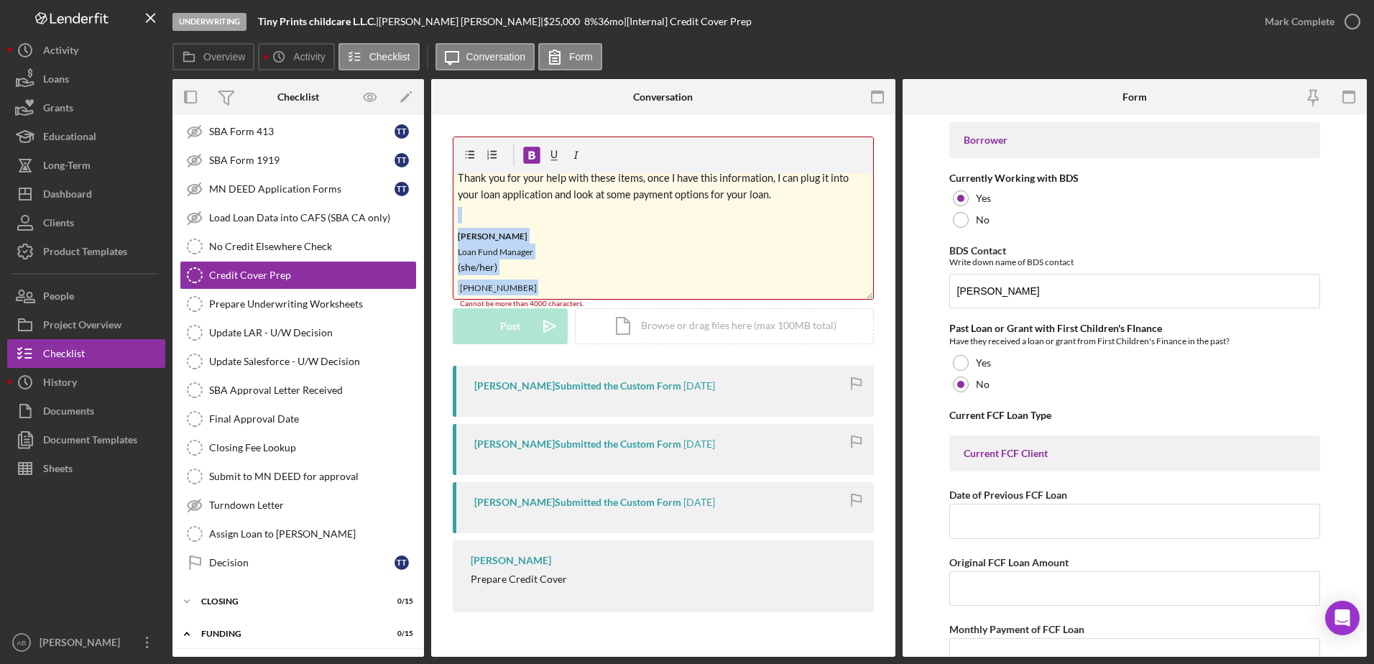
drag, startPoint x: 635, startPoint y: 285, endPoint x: 452, endPoint y: 217, distance: 195.3
click at [452, 217] on div "v Color teal Color pink Remove color Add row above Add row below Add column bef…" at bounding box center [663, 378] width 464 height 526
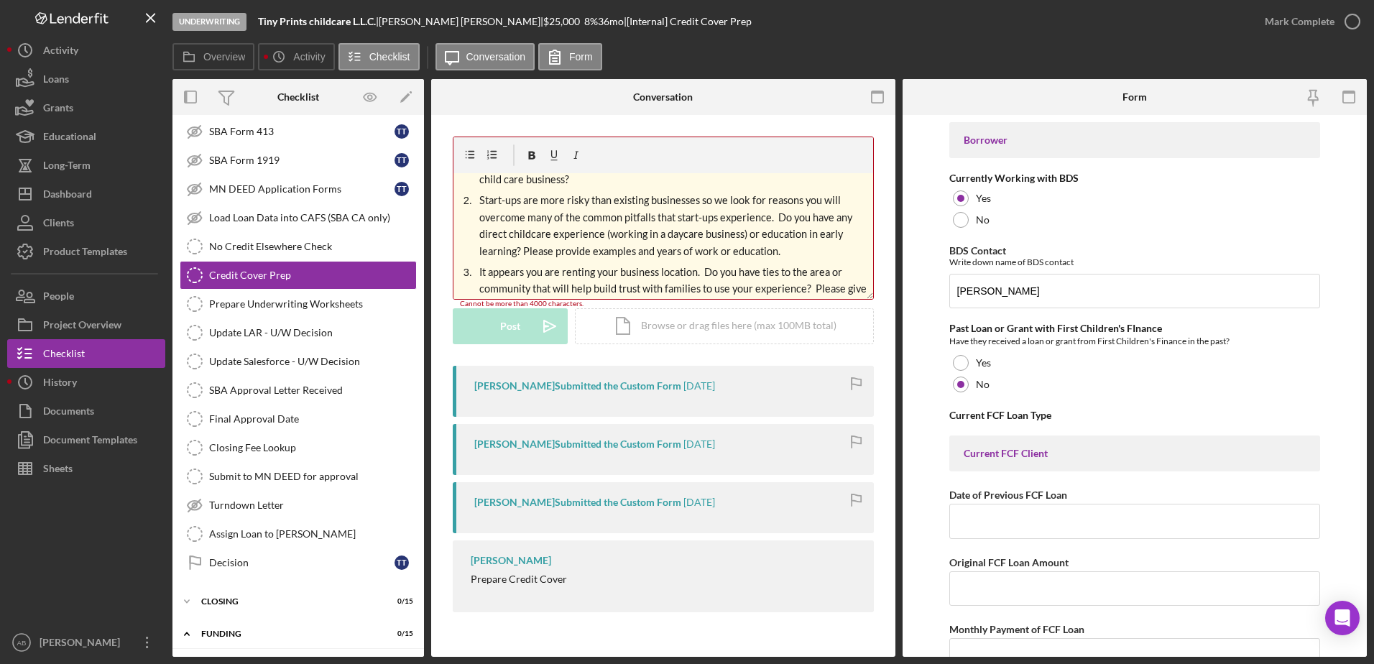
scroll to position [0, 0]
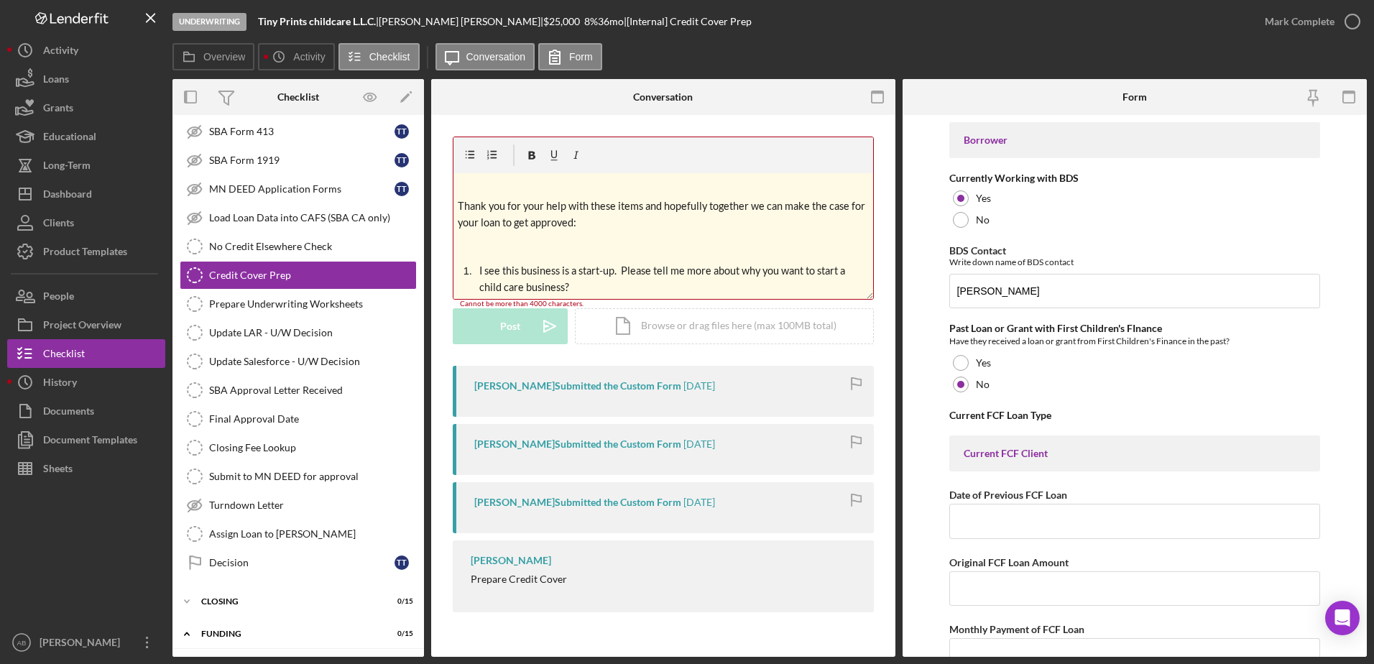
click at [488, 234] on div "v Color teal Color pink Remove color Add row above Add row below Add column bef…" at bounding box center [664, 236] width 420 height 126
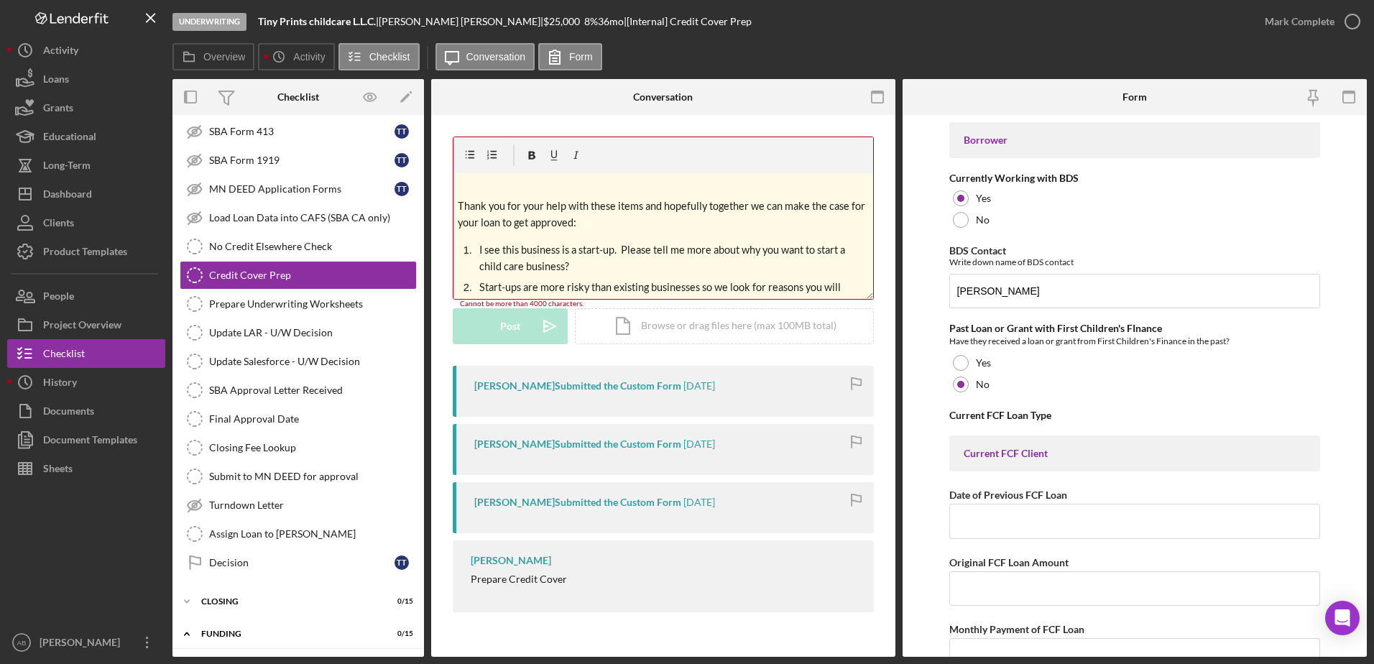
click at [502, 193] on p at bounding box center [664, 186] width 412 height 16
click at [458, 205] on span "Thank you for your help with these items and hopefully together we can make the…" at bounding box center [663, 214] width 410 height 29
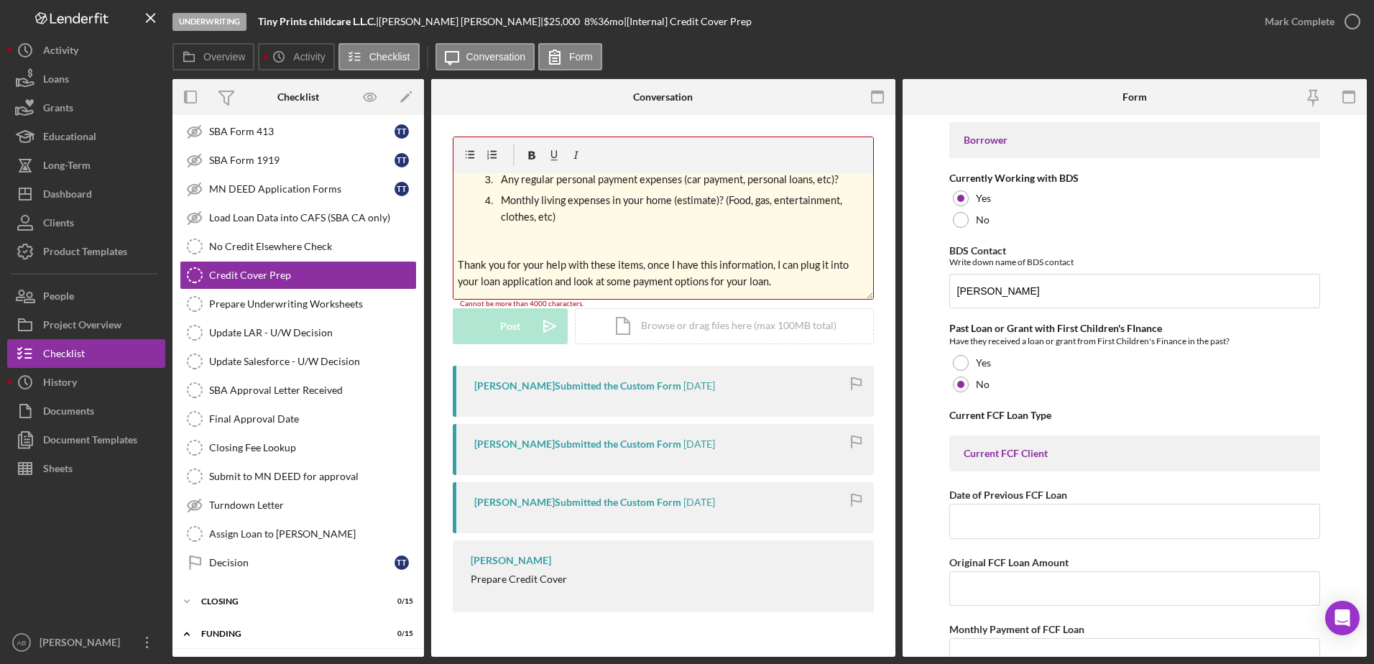
scroll to position [714, 0]
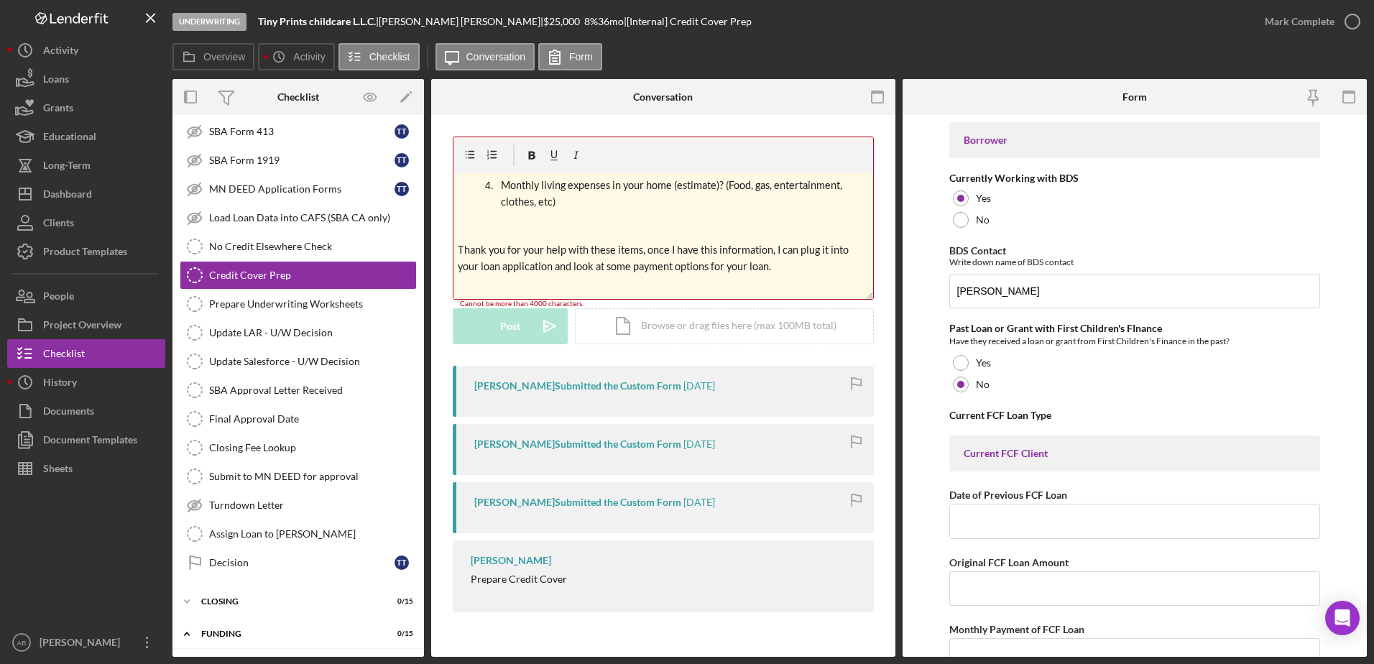
click at [546, 239] on div "v Color teal Color pink Remove color Add row above Add row below Add column bef…" at bounding box center [664, 236] width 420 height 126
click at [502, 226] on p at bounding box center [664, 229] width 412 height 17
click at [488, 231] on div "v Color teal Color pink Remove color Add row above Add row below Add column bef…" at bounding box center [664, 236] width 420 height 126
click at [464, 236] on div "v Color teal Color pink Remove color Add row above Add row below Add column bef…" at bounding box center [664, 236] width 420 height 126
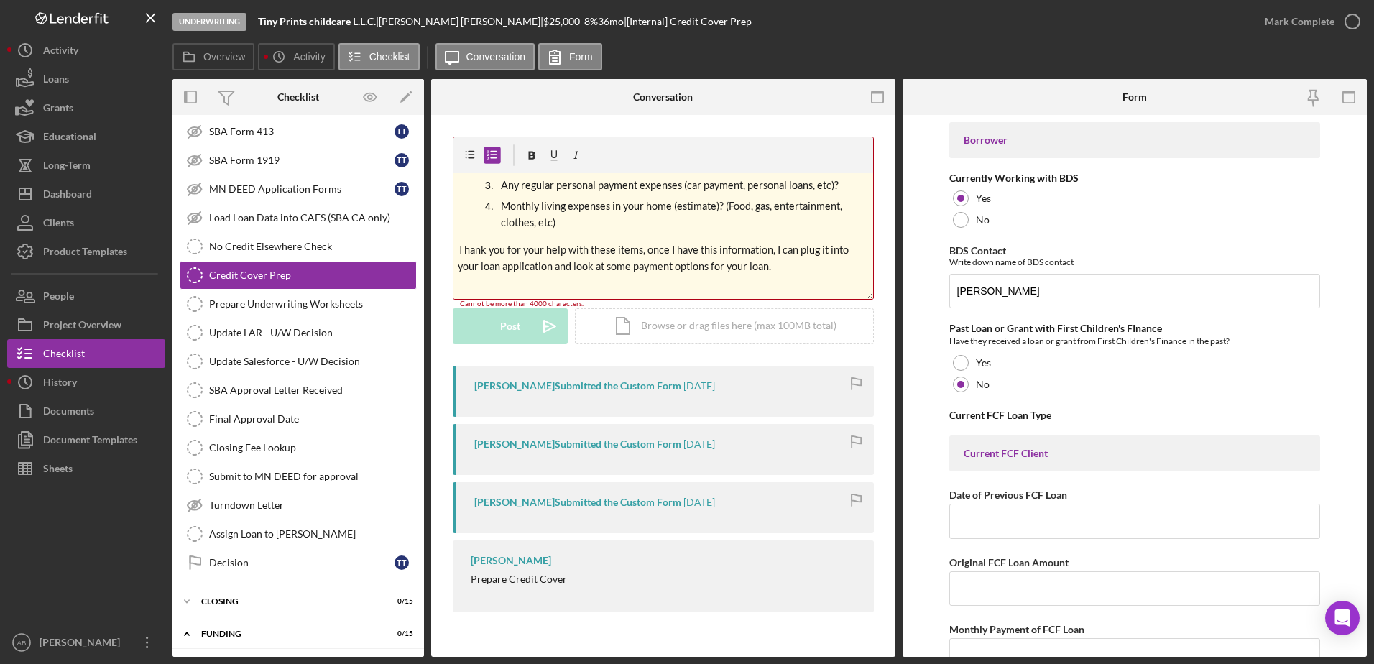
click at [553, 259] on p "Thank you for your help with these items, once I have this information, I can p…" at bounding box center [664, 258] width 412 height 34
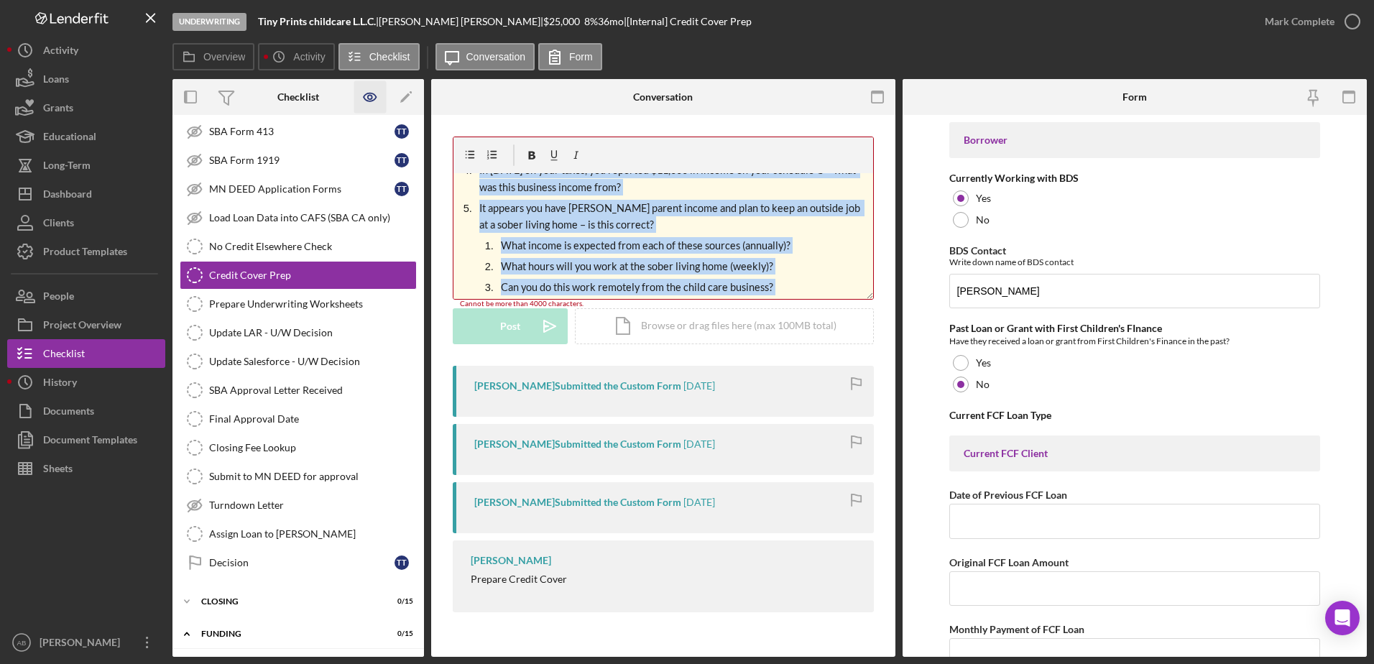
scroll to position [0, 0]
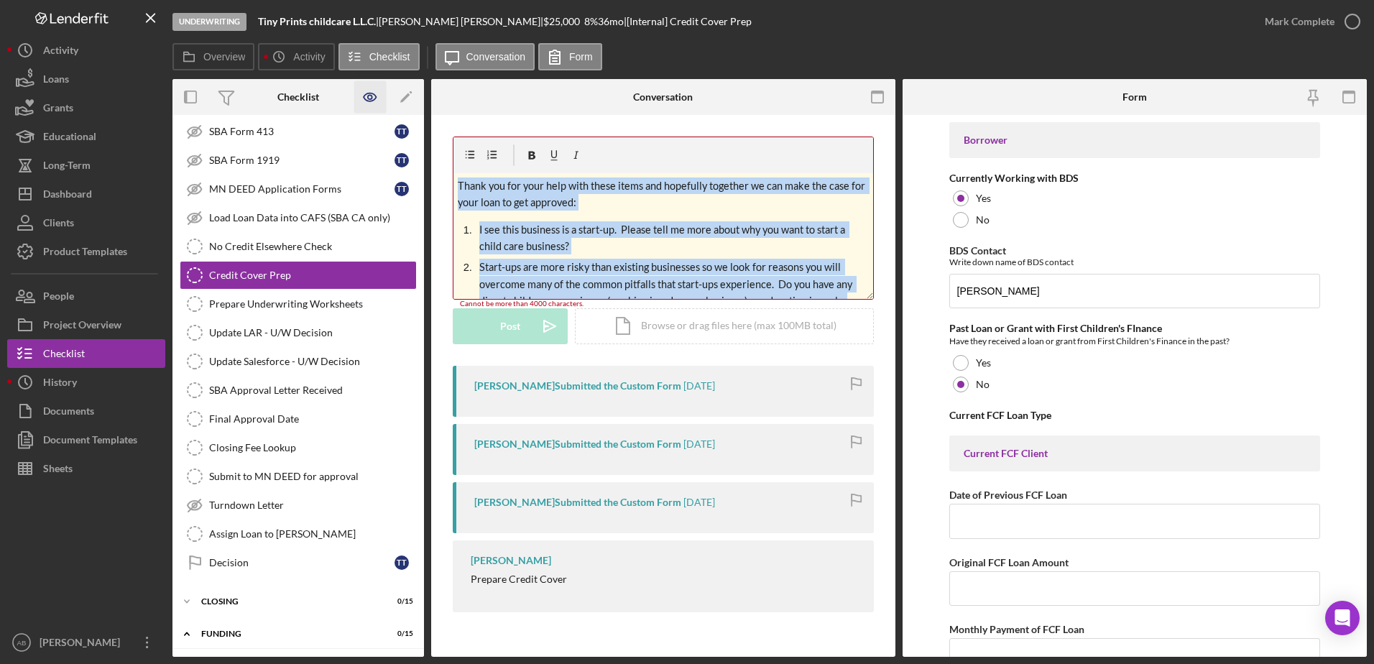
drag, startPoint x: 743, startPoint y: 275, endPoint x: 380, endPoint y: 89, distance: 407.6
click at [380, 89] on div "Overview Internal Workflow Stage Underwriting Icon/Dropdown Arrow Archive (can …" at bounding box center [769, 368] width 1195 height 578
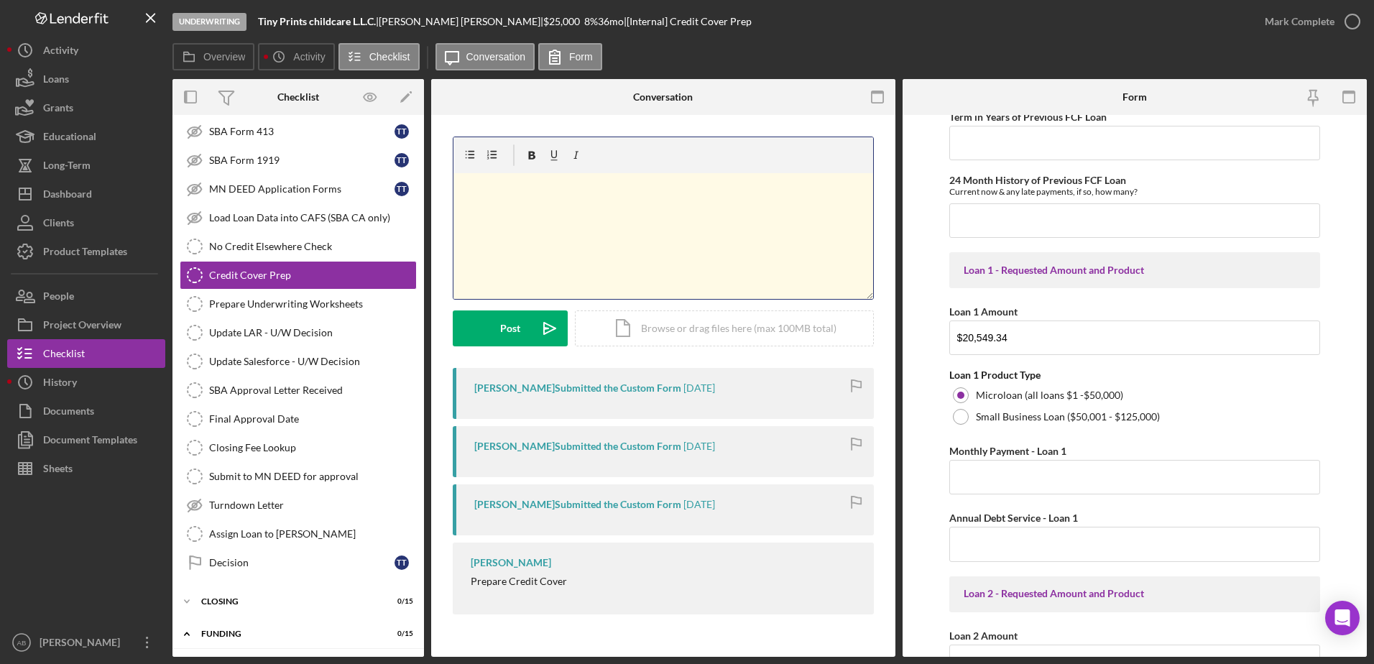
scroll to position [503, 0]
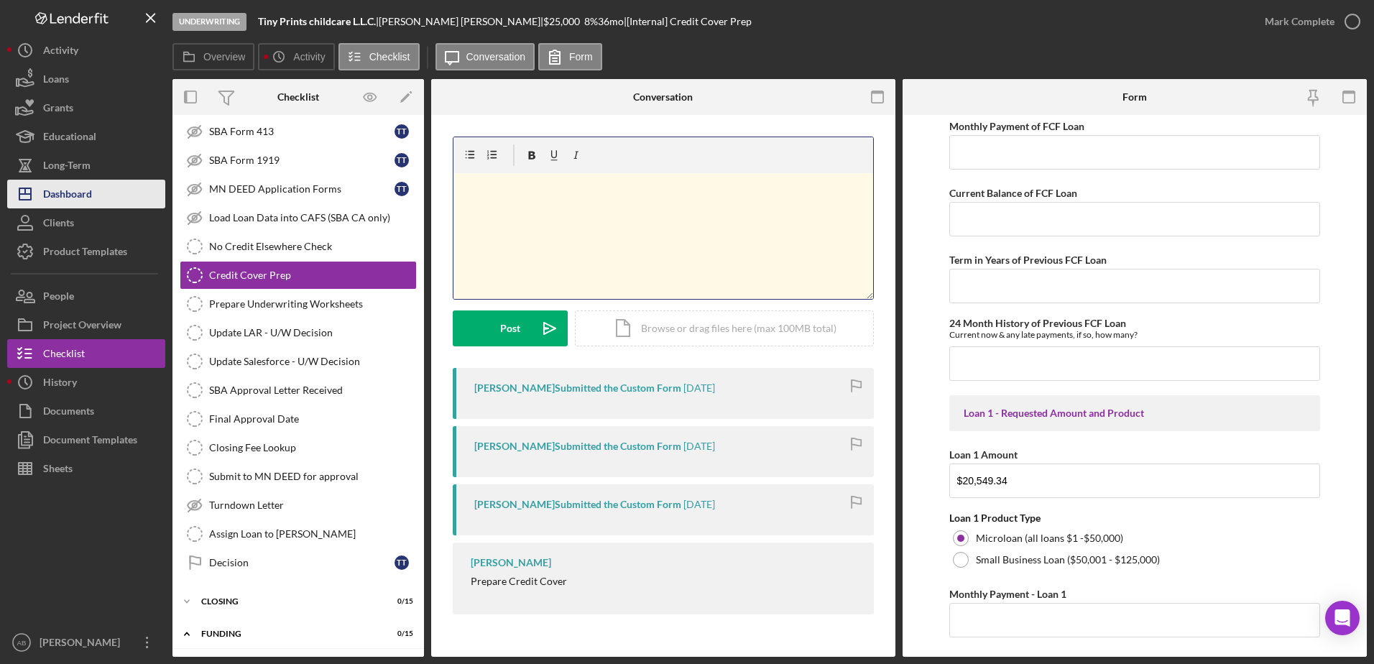
click at [79, 197] on div "Dashboard" at bounding box center [67, 196] width 49 height 32
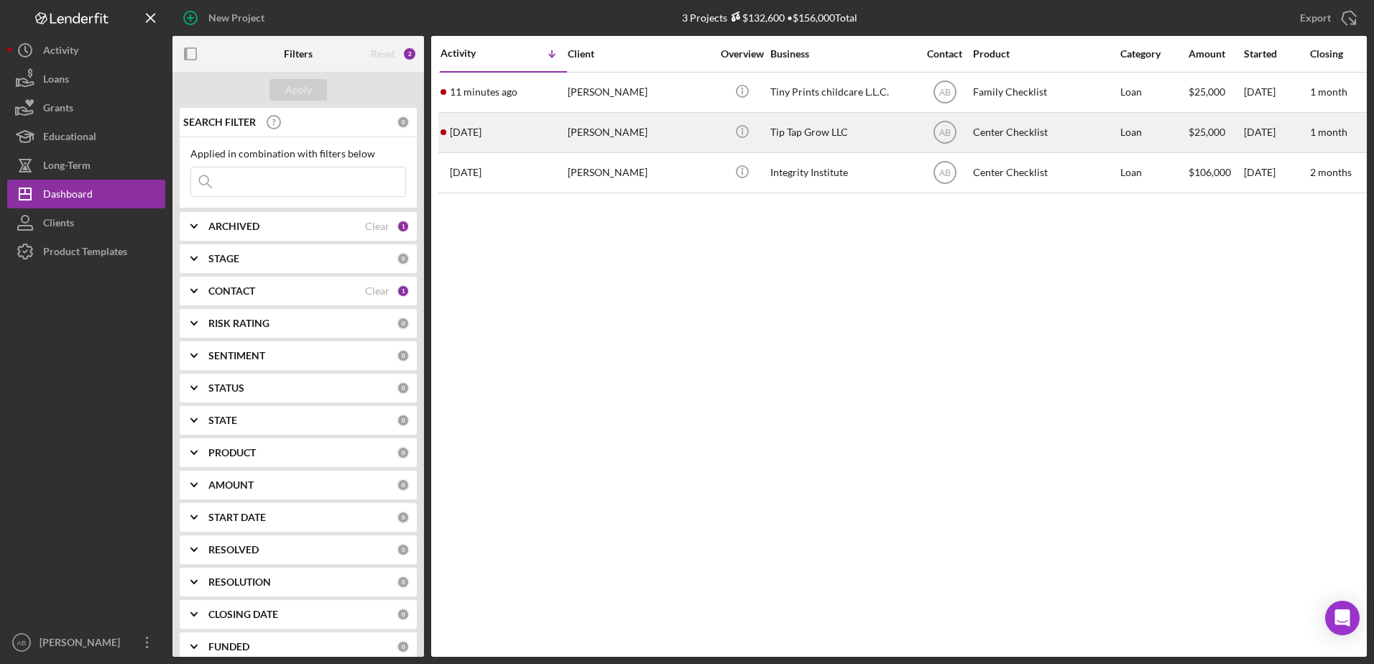
click at [590, 130] on div "[PERSON_NAME]" at bounding box center [640, 133] width 144 height 38
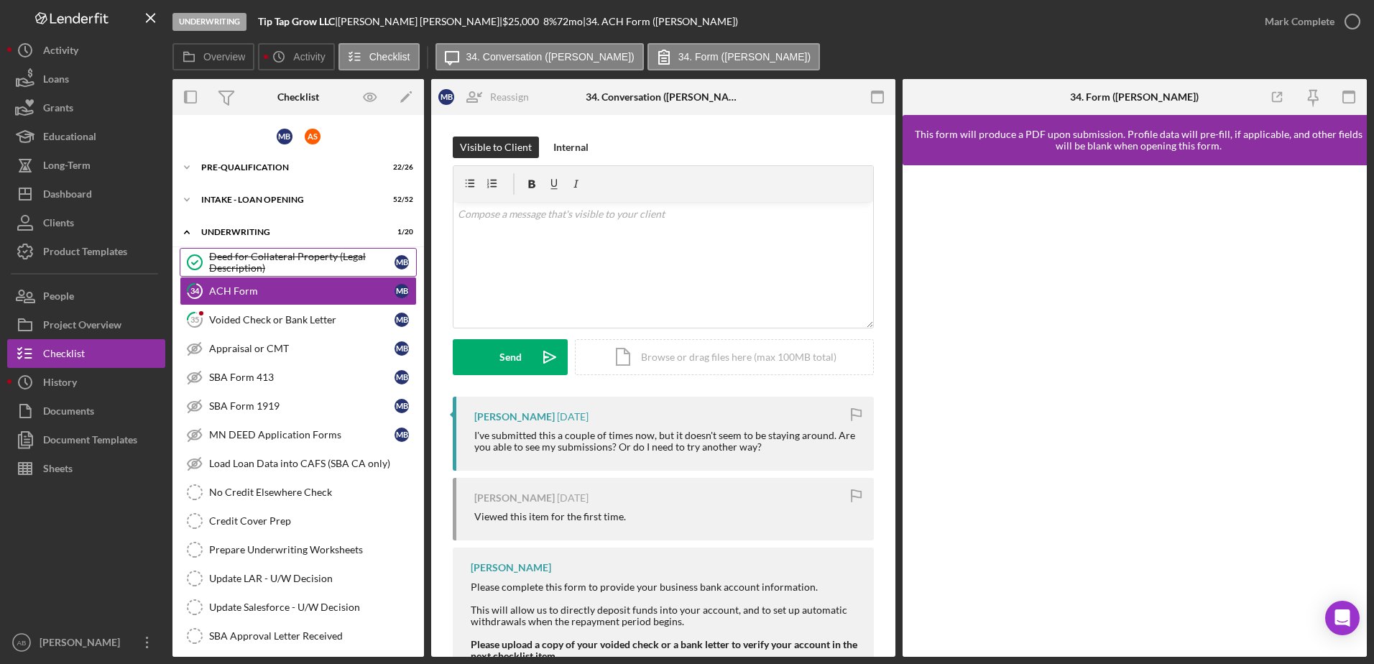
click at [290, 259] on div "Deed for Collateral Property (Legal Description)" at bounding box center [301, 262] width 185 height 23
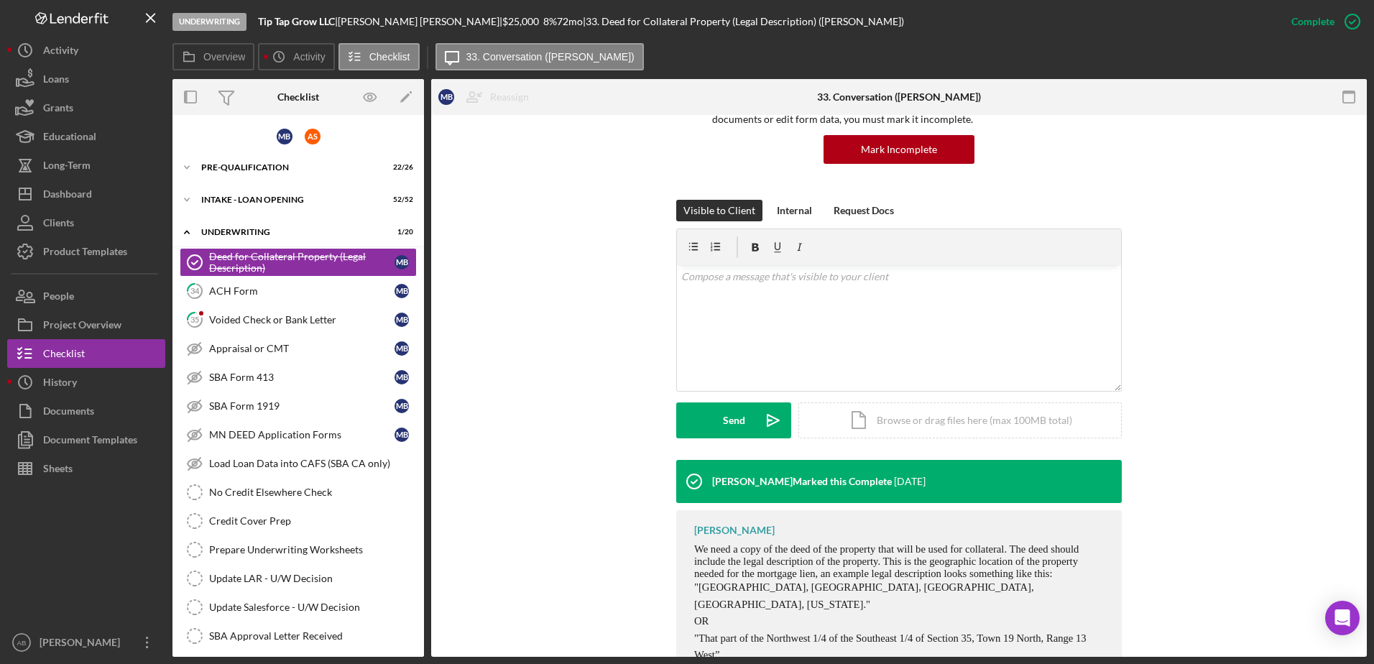
scroll to position [241, 0]
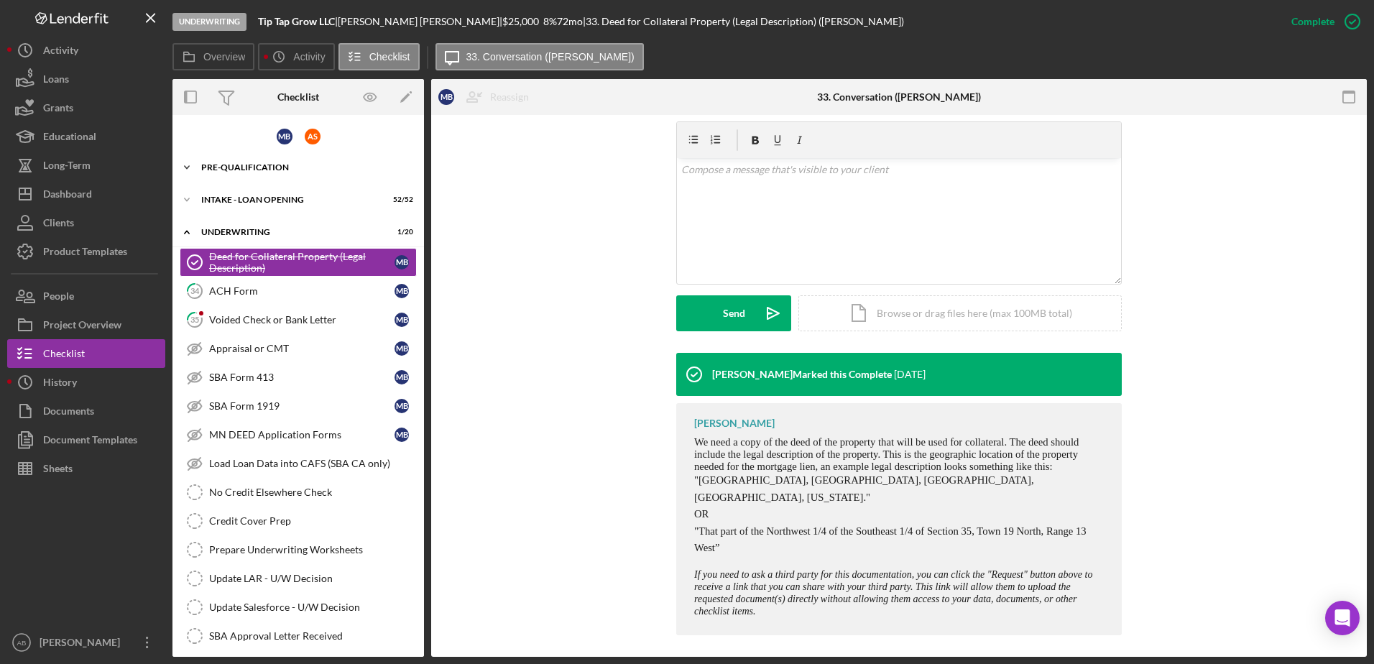
click at [248, 162] on div "Icon/Expander Pre-Qualification 22 / 26" at bounding box center [298, 167] width 252 height 29
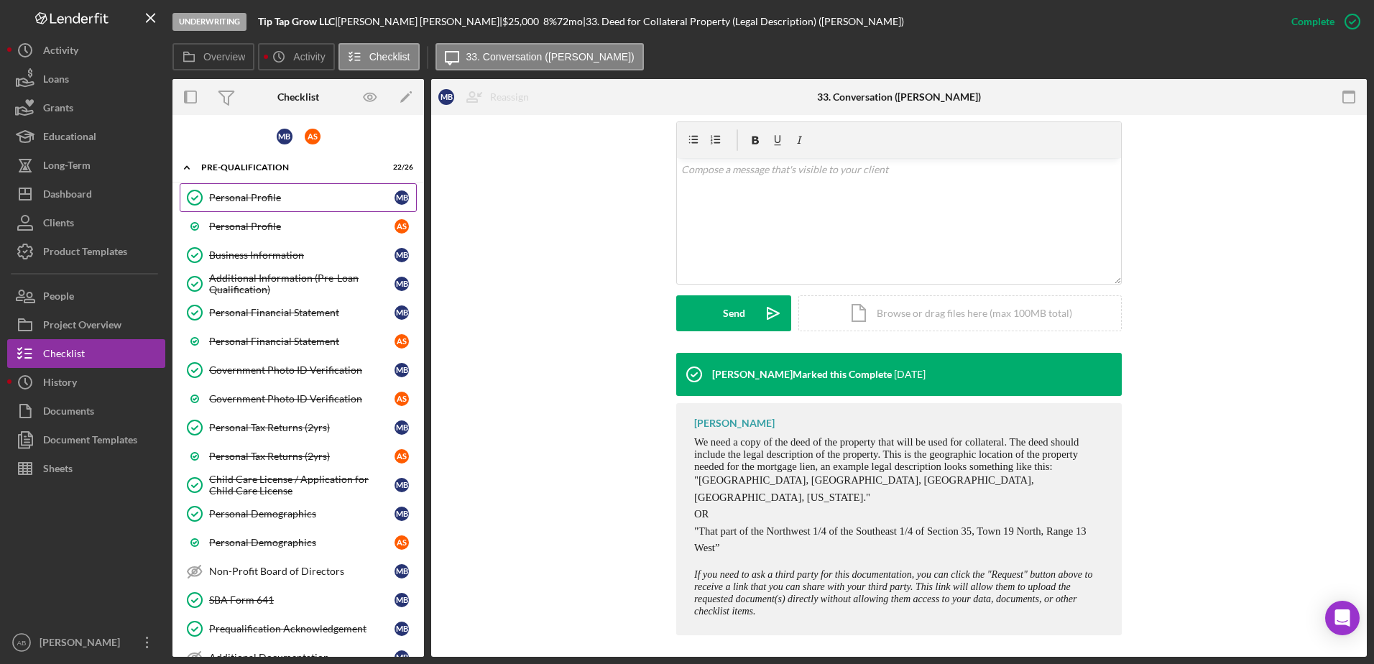
click at [235, 195] on div "Personal Profile" at bounding box center [301, 197] width 185 height 11
